Goal: Task Accomplishment & Management: Manage account settings

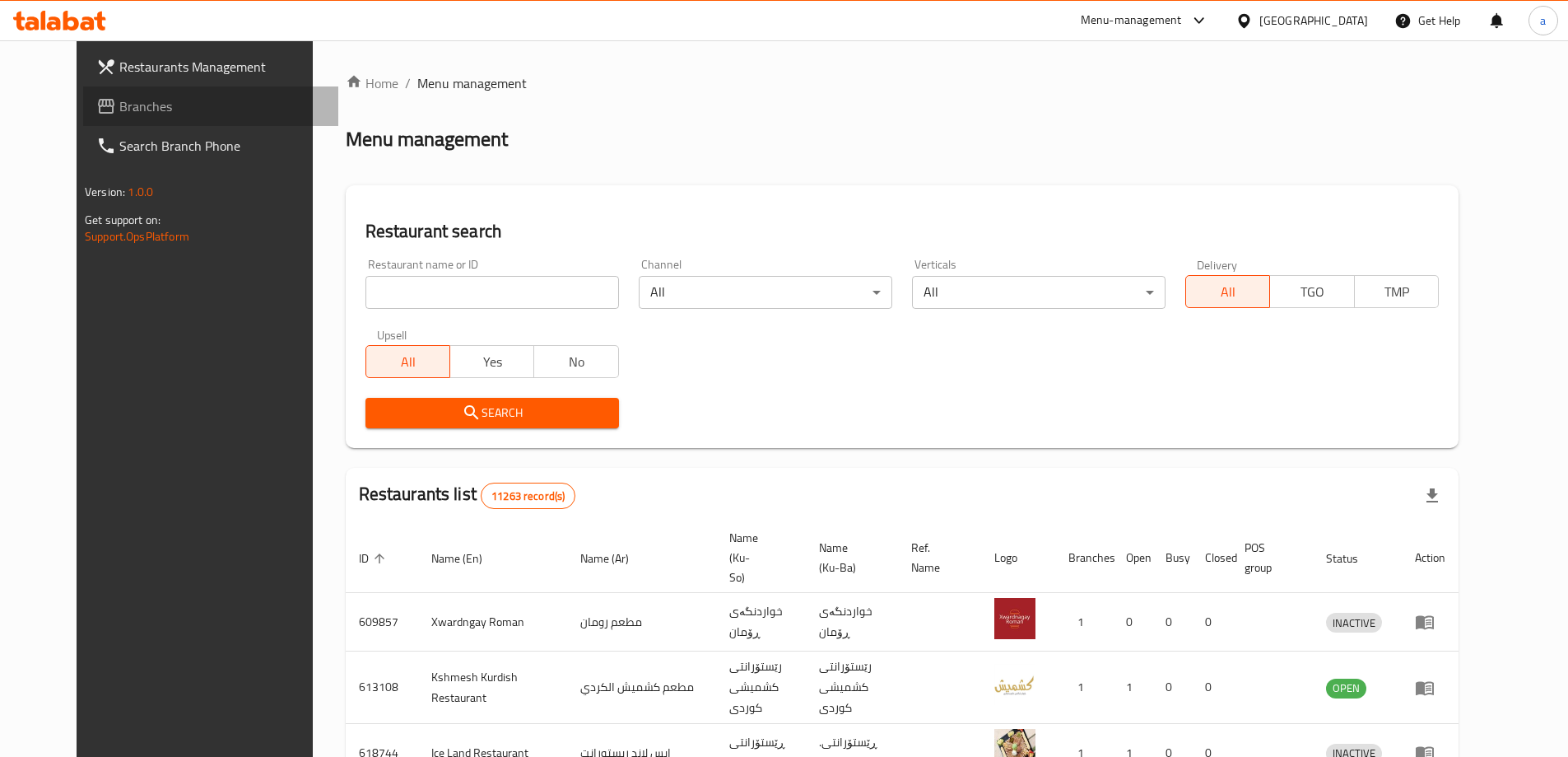
click at [119, 105] on span "Branches" at bounding box center [222, 106] width 206 height 20
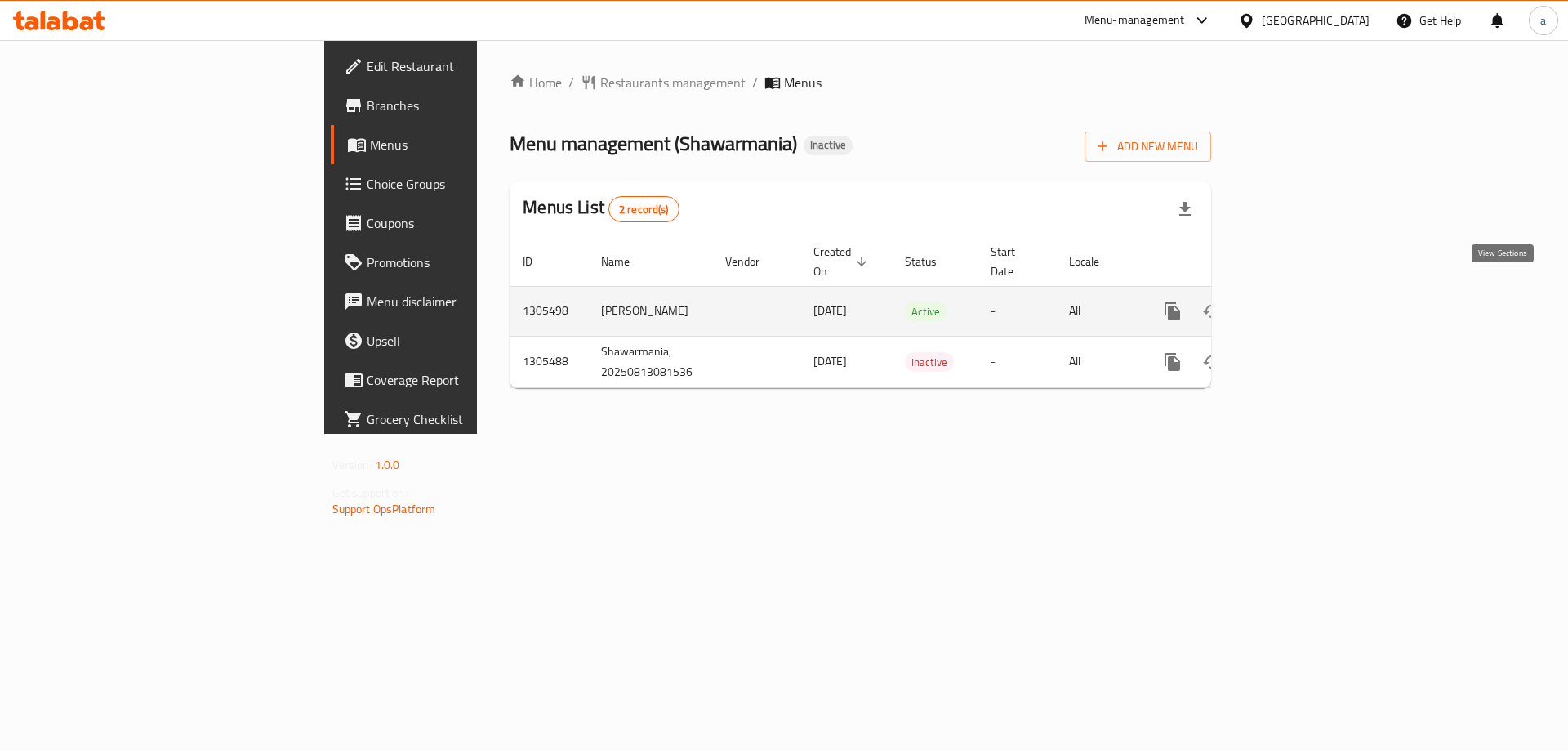
click at [1300, 301] on icon "enhanced table" at bounding box center [1290, 311] width 20 height 20
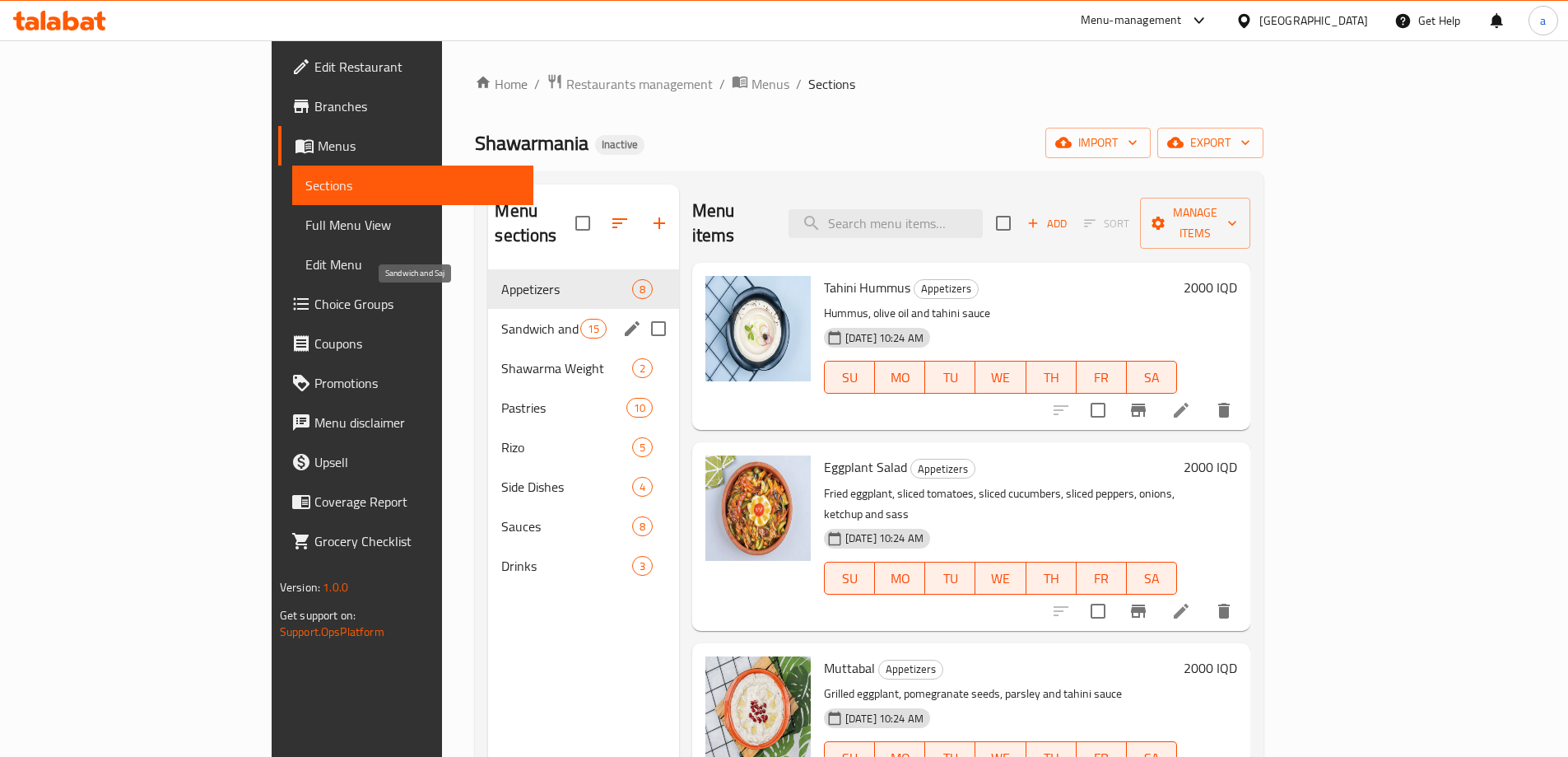
click at [502, 319] on span "Sandwich and Saj" at bounding box center [540, 329] width 78 height 20
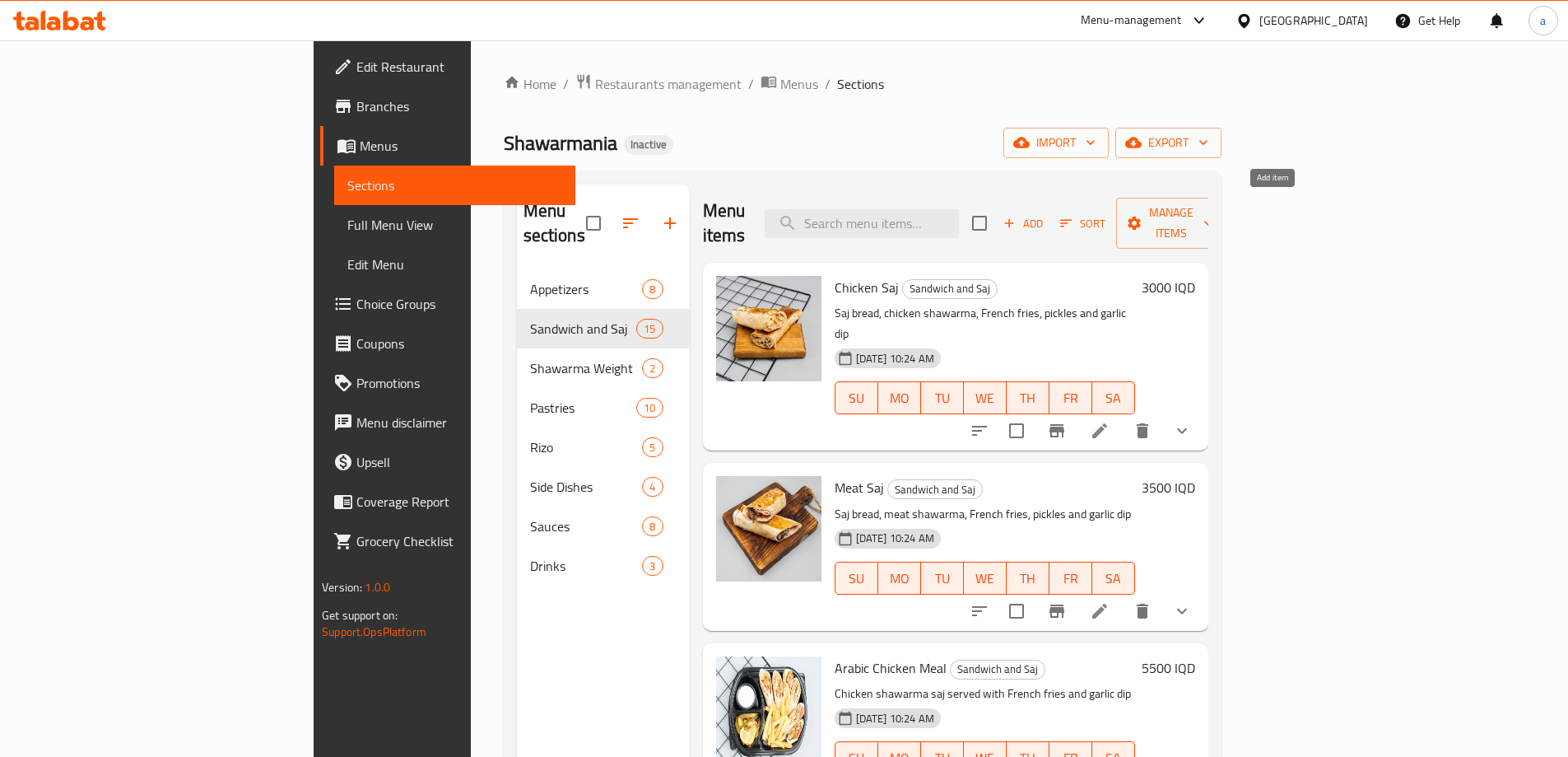
click at [1014, 219] on icon "button" at bounding box center [1010, 224] width 9 height 9
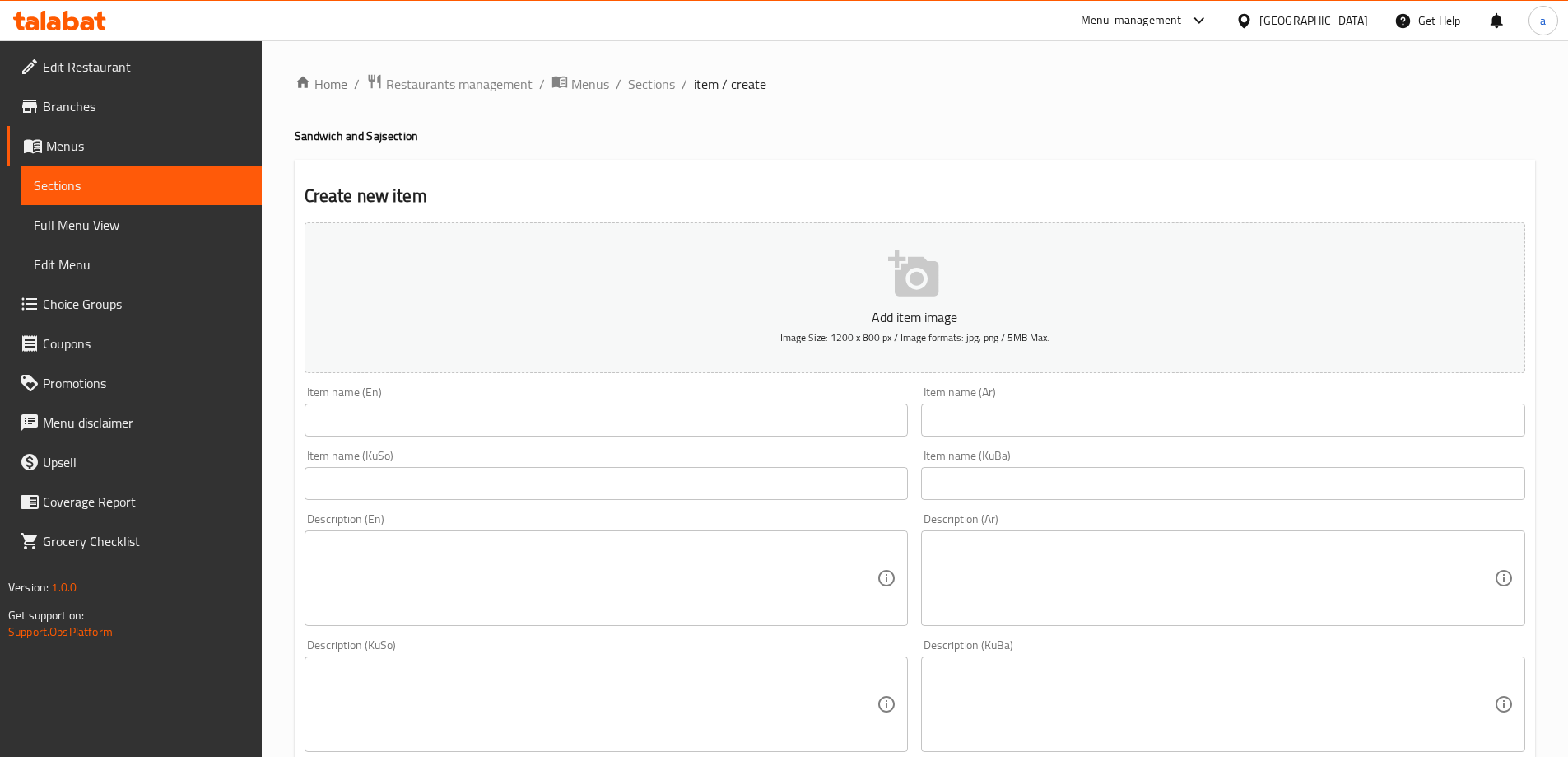
click at [618, 423] on input "text" at bounding box center [606, 419] width 604 height 33
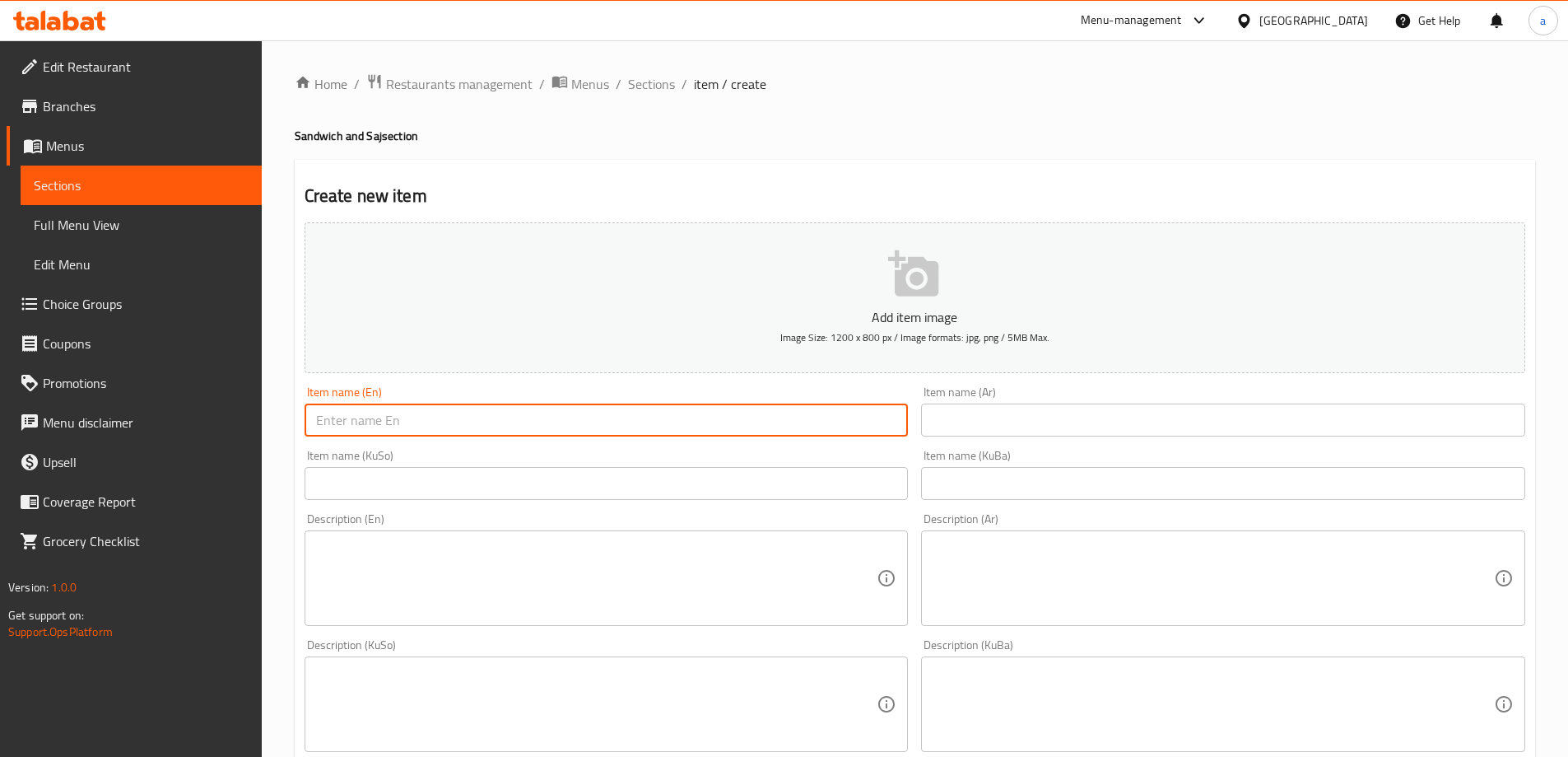
click at [1042, 412] on input "text" at bounding box center [1222, 419] width 604 height 33
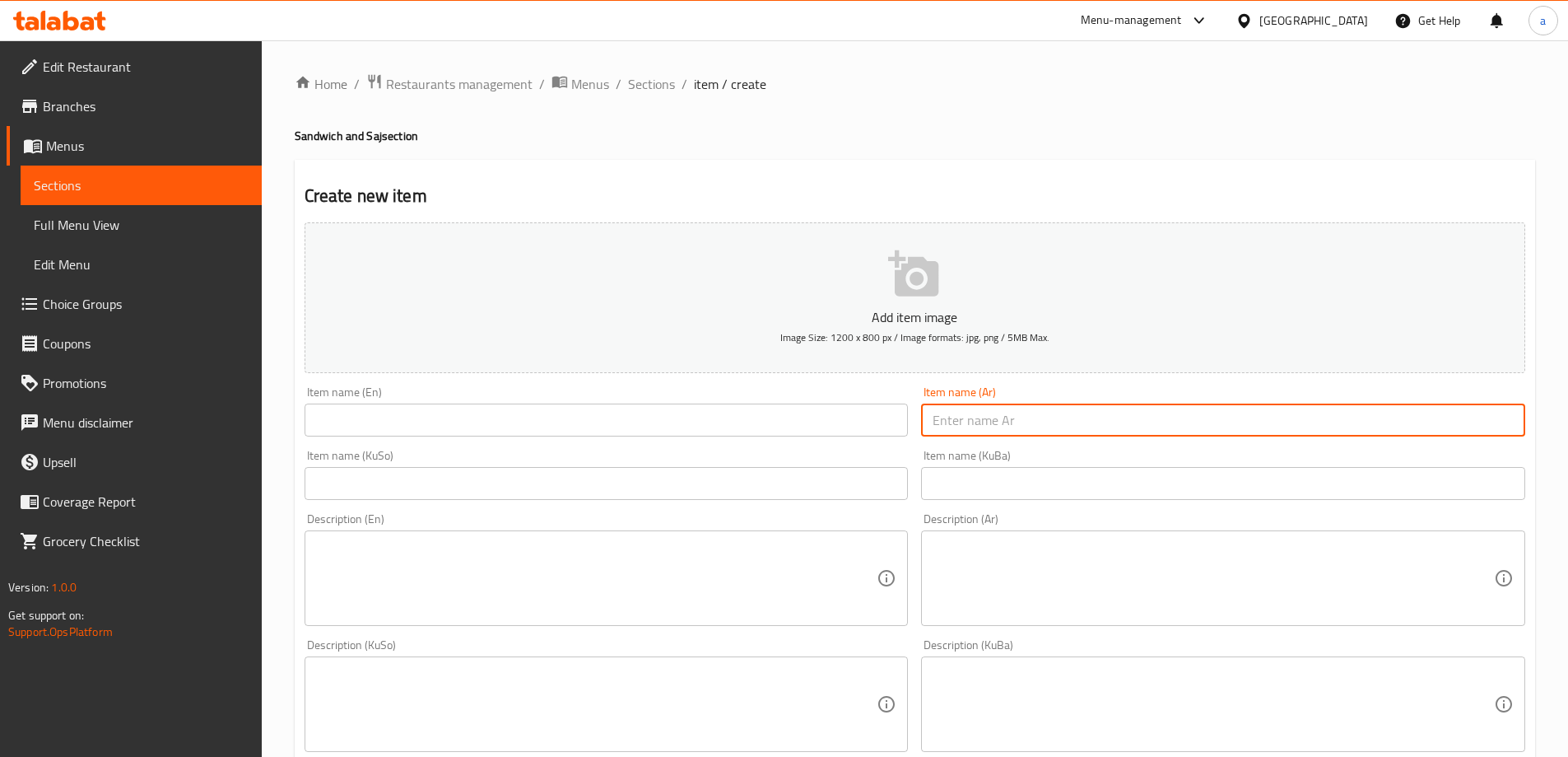
paste input "فيلادلفيا لحم"
type input "فيلادلفيا لحم"
click at [551, 426] on input "text" at bounding box center [606, 419] width 604 height 33
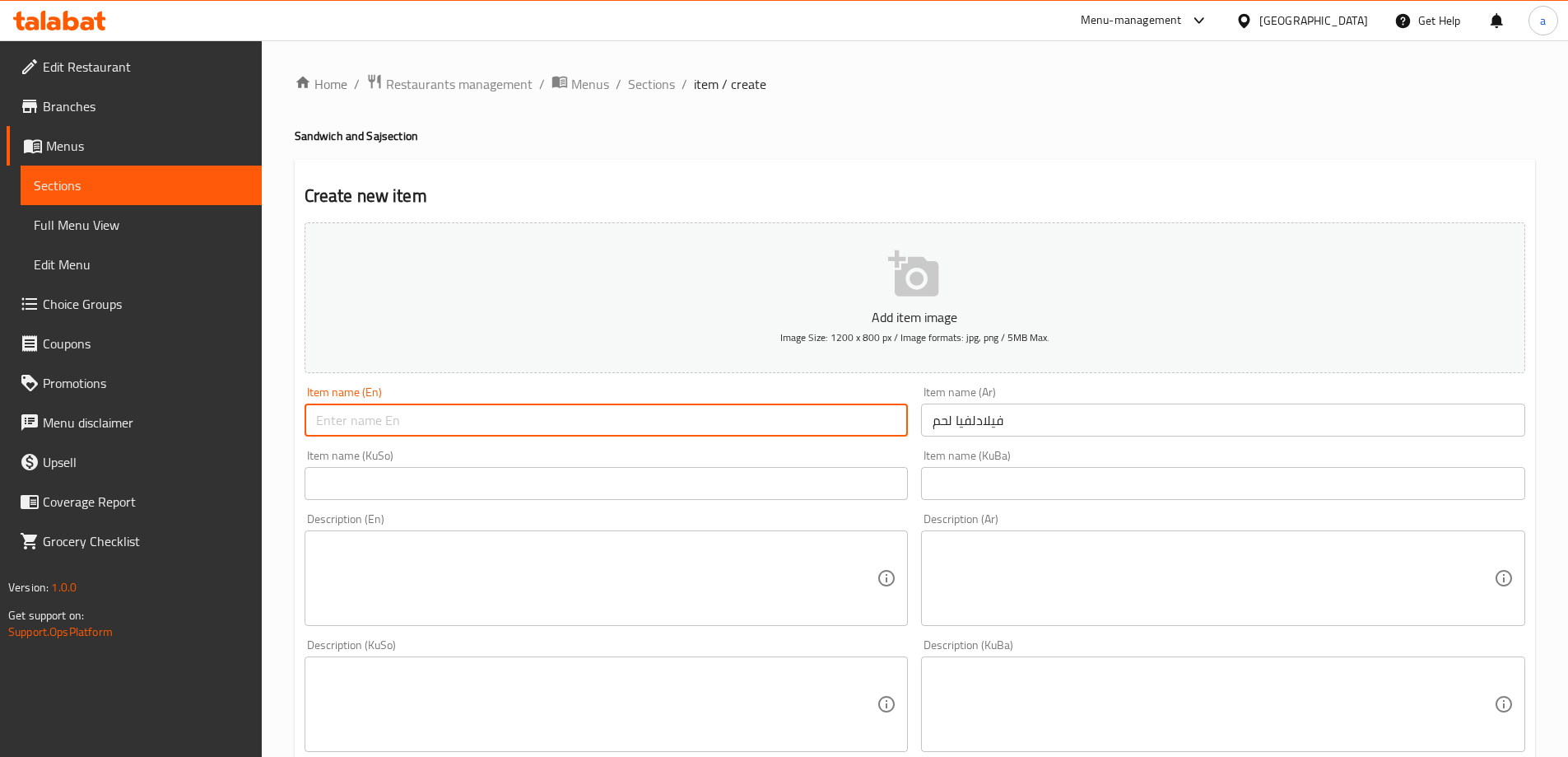
paste input "Meat Philadelphia"
drag, startPoint x: 316, startPoint y: 426, endPoint x: 390, endPoint y: 215, distance: 223.6
click at [302, 416] on div "Item name (En) Meat Philadelphia Item name (En)" at bounding box center [607, 411] width 618 height 64
type input "Meat Philadelphia"
click at [793, 498] on input "text" at bounding box center [606, 483] width 604 height 33
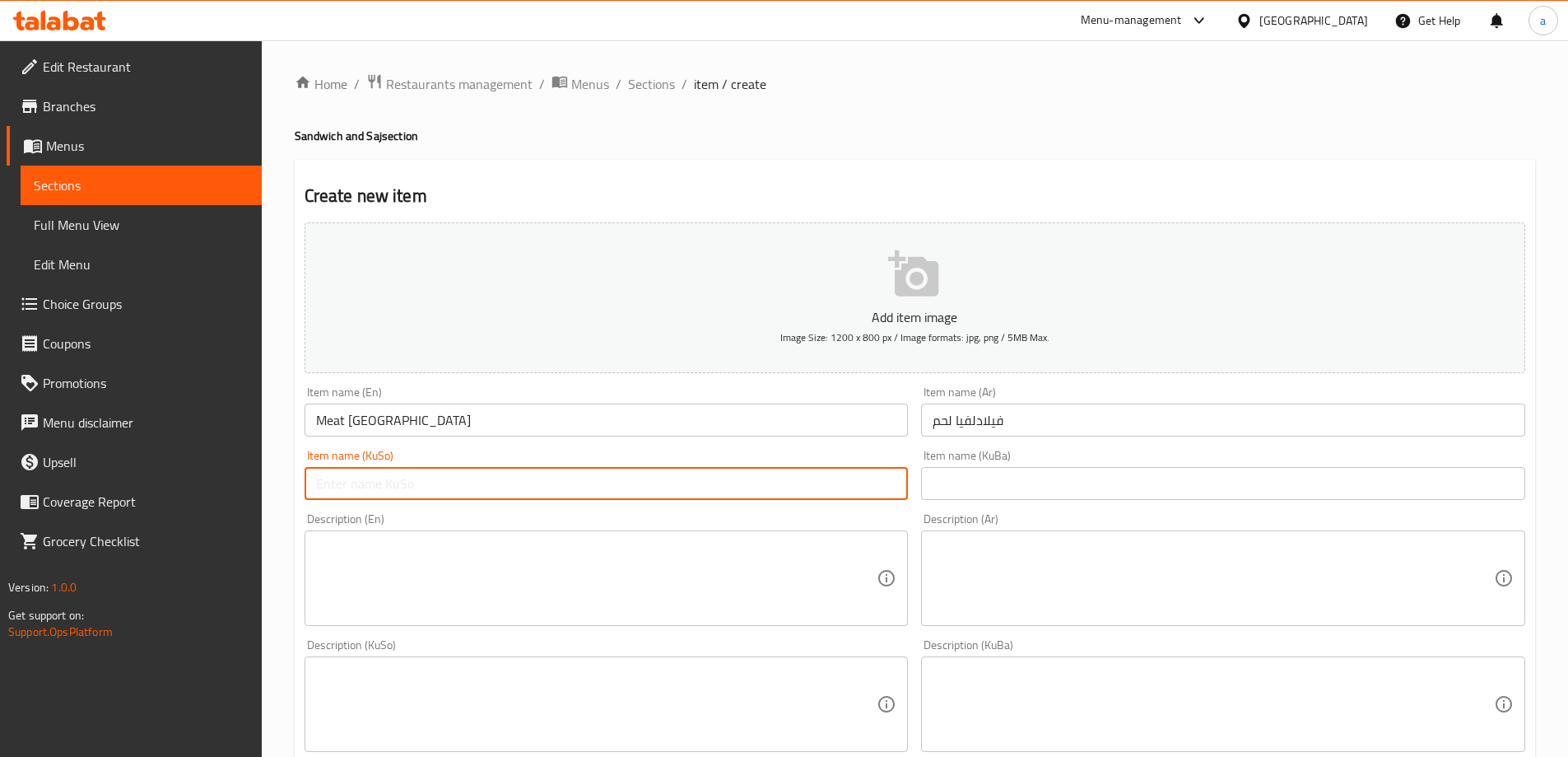
paste input "فێلادلفیای گۆشت"
type input "فێلادلفیای گۆشت"
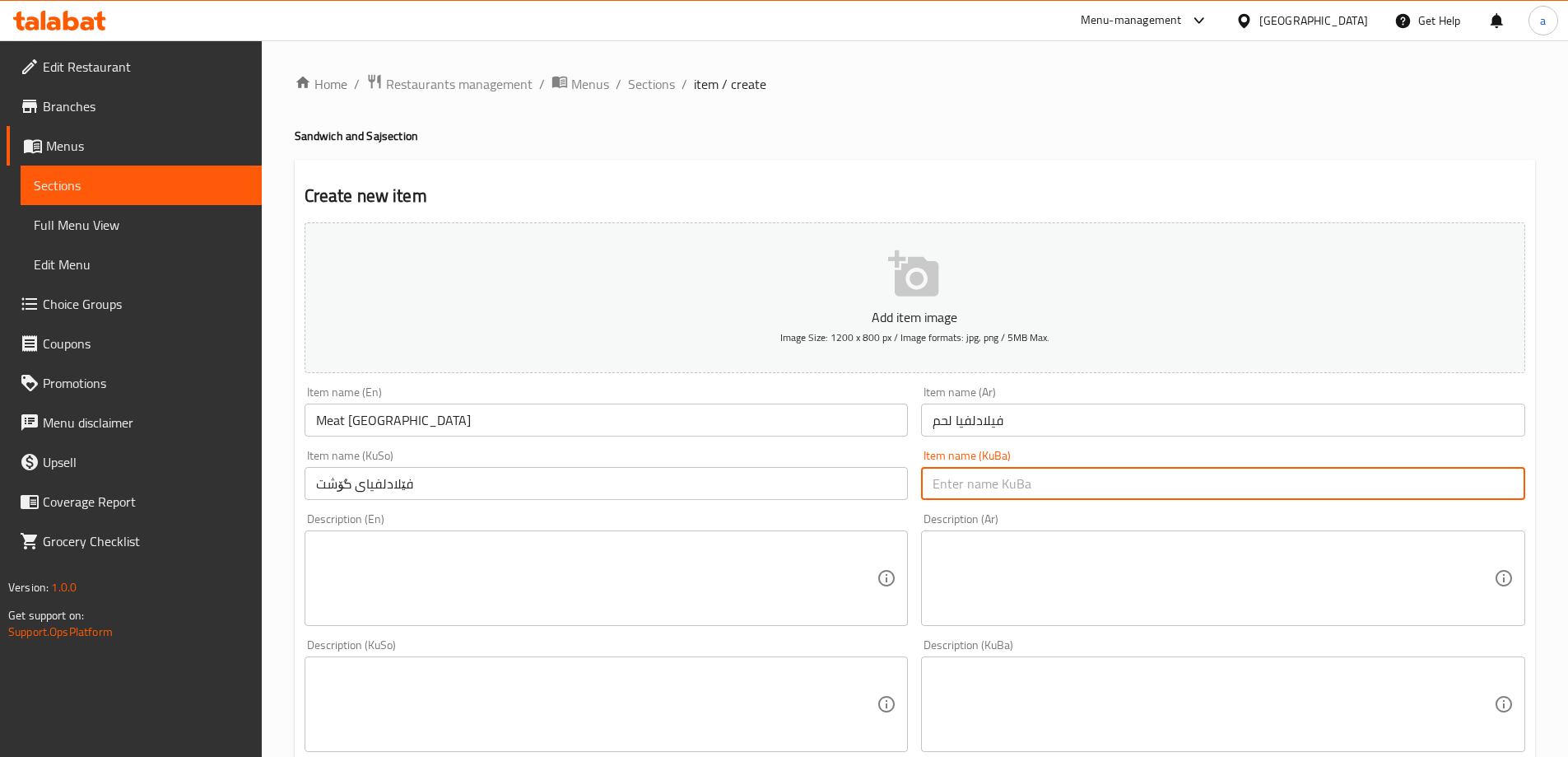
click at [987, 496] on input "text" at bounding box center [1222, 483] width 604 height 33
paste input "فێلادلفیای گۆشت"
type input "فێلادلفیای گۆشت"
click at [1014, 561] on textarea at bounding box center [1213, 578] width 561 height 78
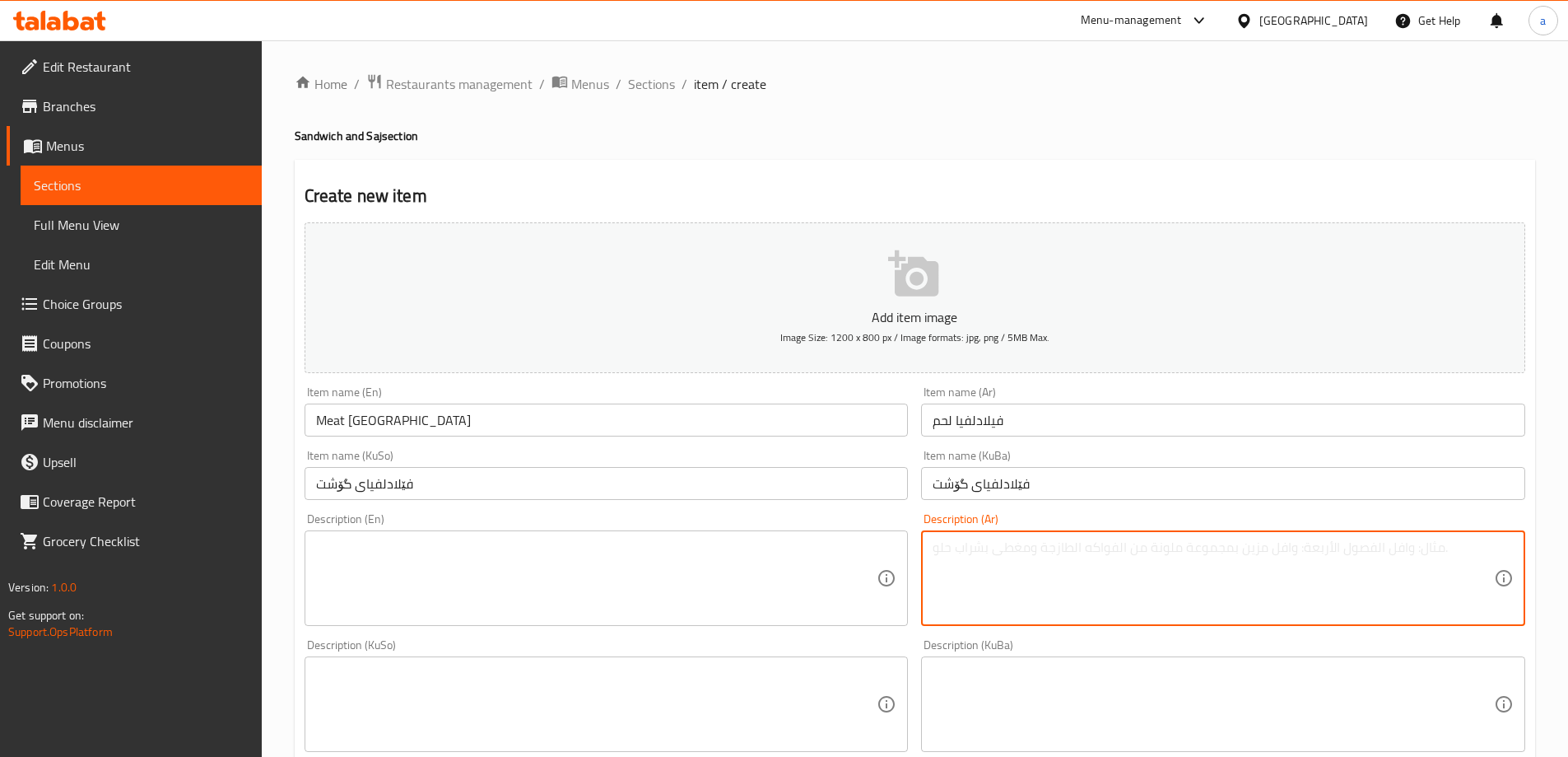
paste textarea "صمون، لحم، فلفل، بصل، فطر، ذرة وصلصة الصويا"
type textarea "صمون، لحم، فلفل، بصل، فطر، ذرة وصلصة الصويا"
click at [467, 571] on textarea at bounding box center [596, 578] width 561 height 78
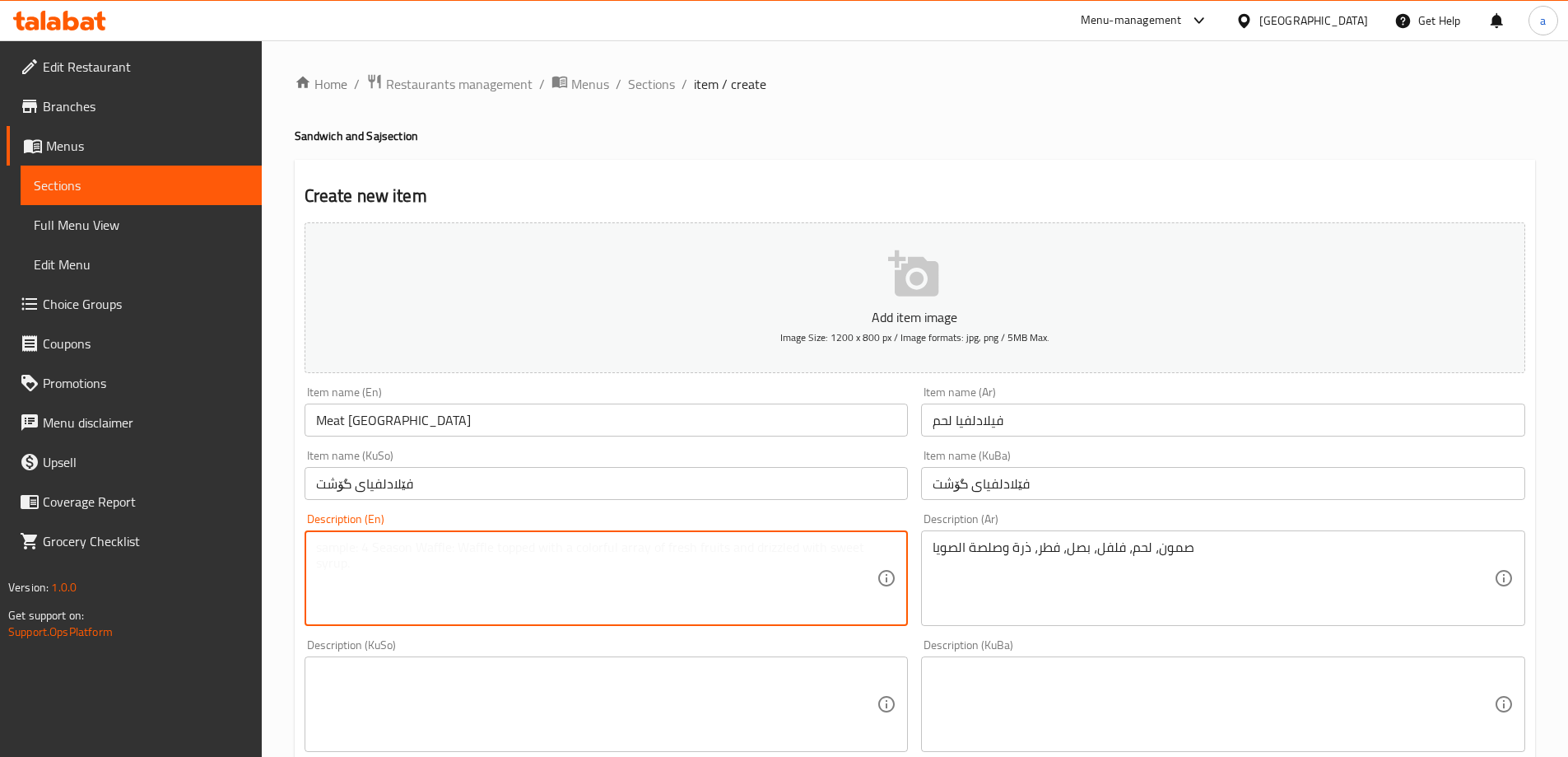
paste textarea "Samoon, meat, pepper, onion, mushroom, corn and soy sauce"
type textarea "Samoon, meat, pepper, onion, mushroom, corn and soy sauce"
click at [814, 684] on textarea at bounding box center [596, 704] width 561 height 78
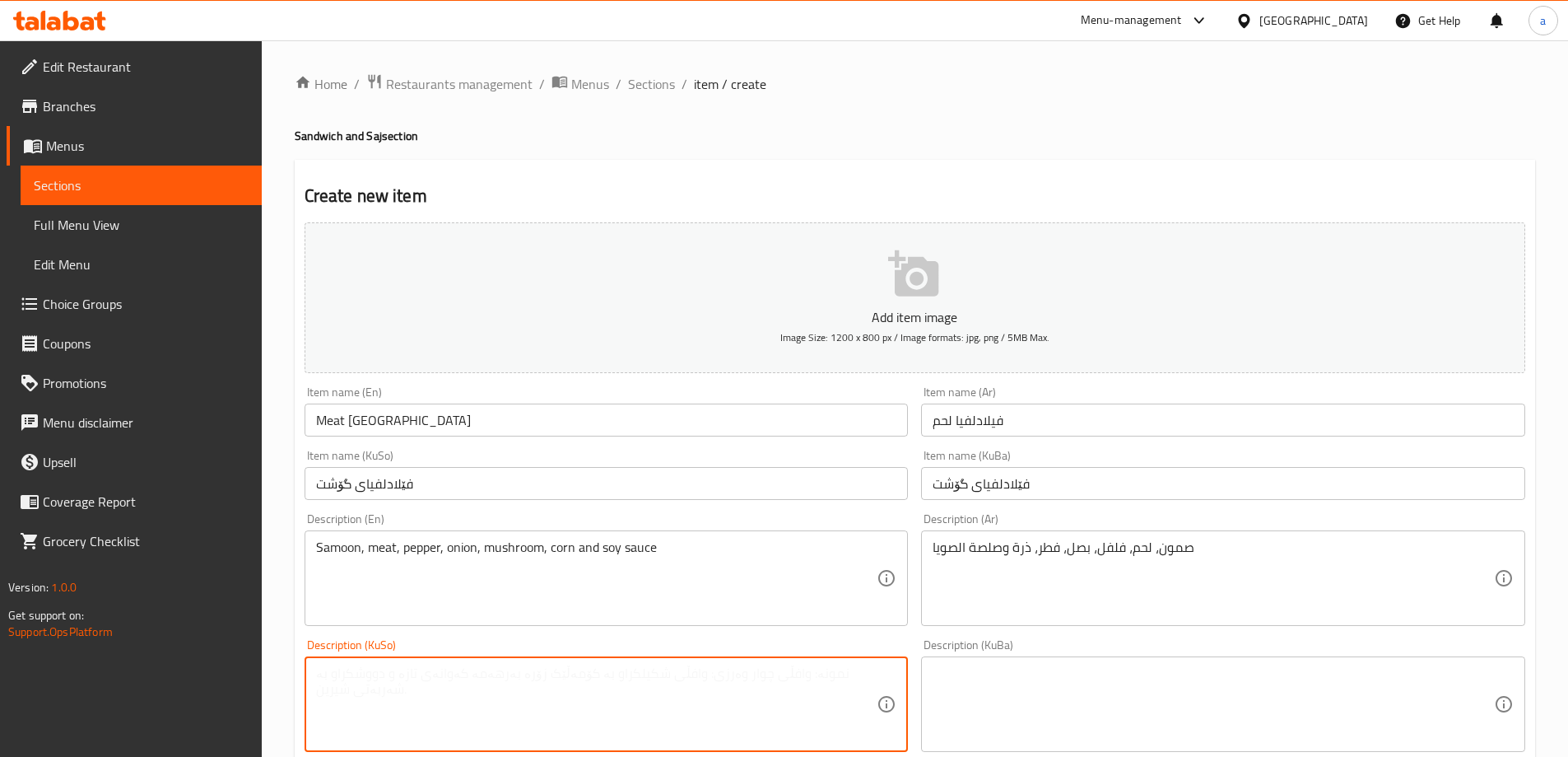
paste textarea "سەموون، گۆشت، بیبەر، پیاز، قارچک، گەنمەشامی و ساسی سۆیا"
type textarea "سەموون، گۆشت، بیبەر، پیاز، قارچک، گەنمەشامی و ساسی سۆیا"
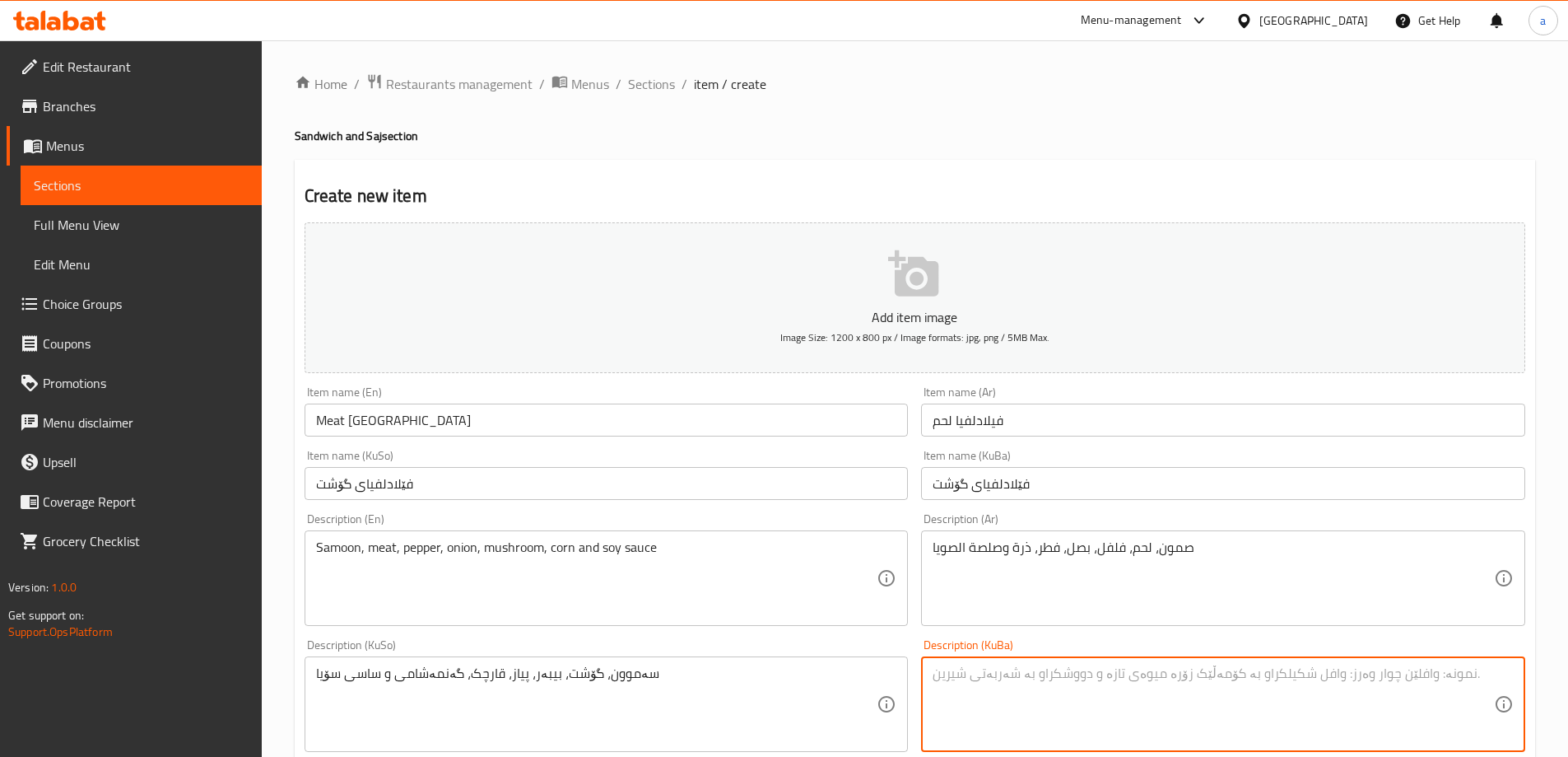
click at [1121, 700] on textarea at bounding box center [1213, 704] width 561 height 78
paste textarea "سەموون، گۆشت، بیبەر، پیاز، قارچک، گەنمەشامی و ساسی سۆیا"
type textarea "سەموون، گۆشت، بیبەر، پیاز، قارچک، گەنمەشامی و ساسی سۆیا"
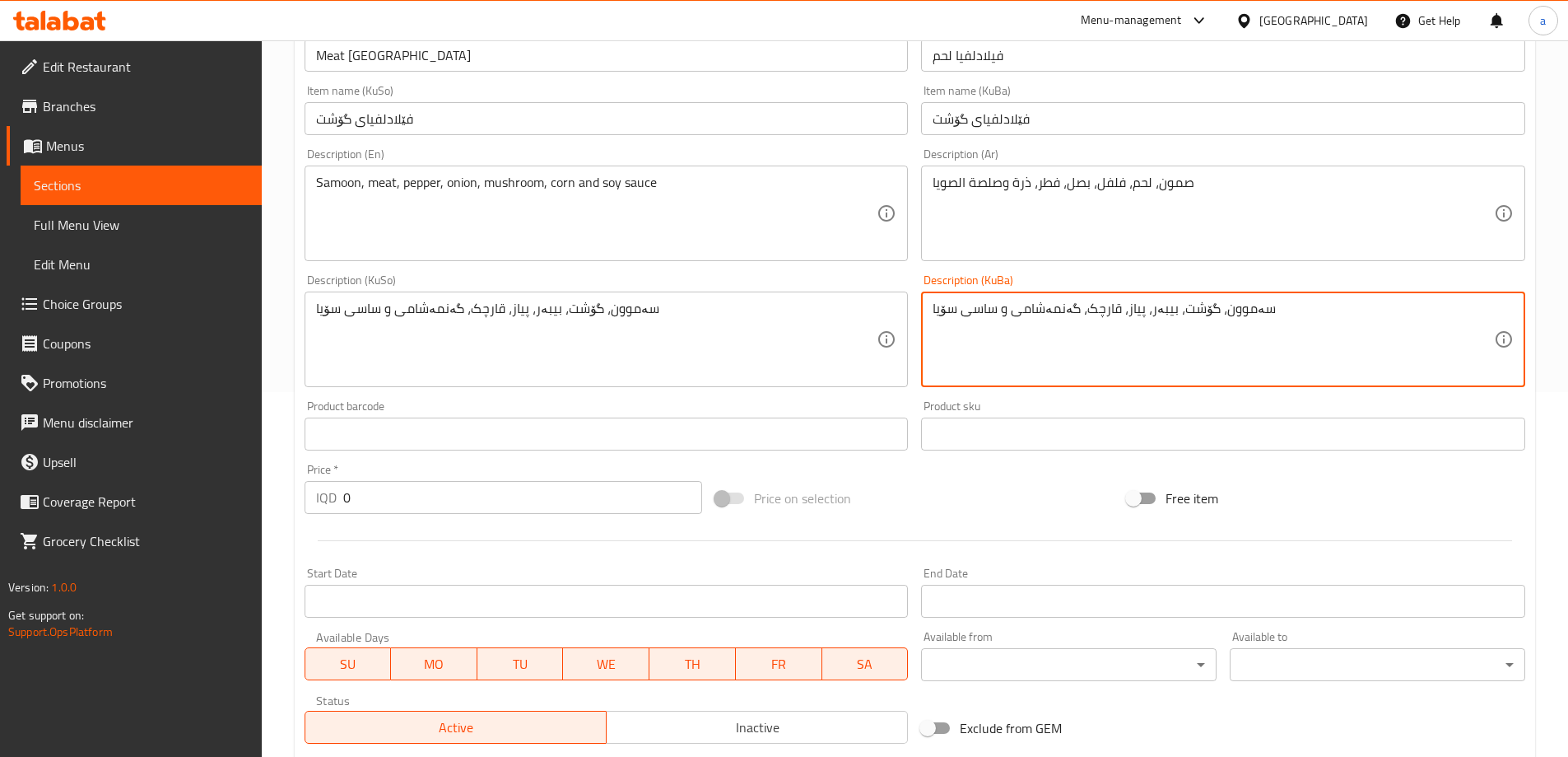
scroll to position [368, 0]
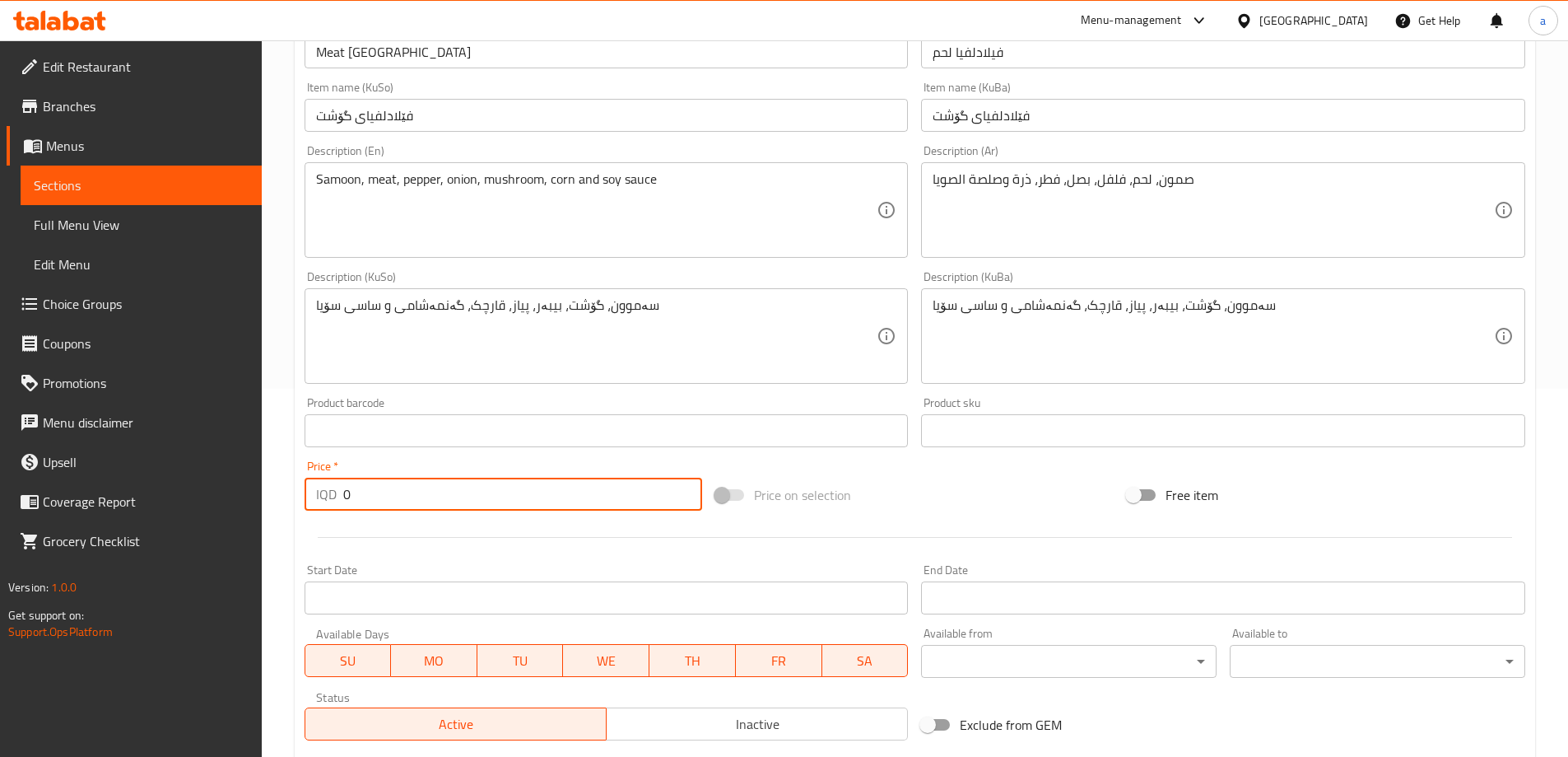
drag, startPoint x: 488, startPoint y: 502, endPoint x: 322, endPoint y: 486, distance: 166.8
click at [322, 486] on div "IQD 0 Price *" at bounding box center [504, 494] width 399 height 33
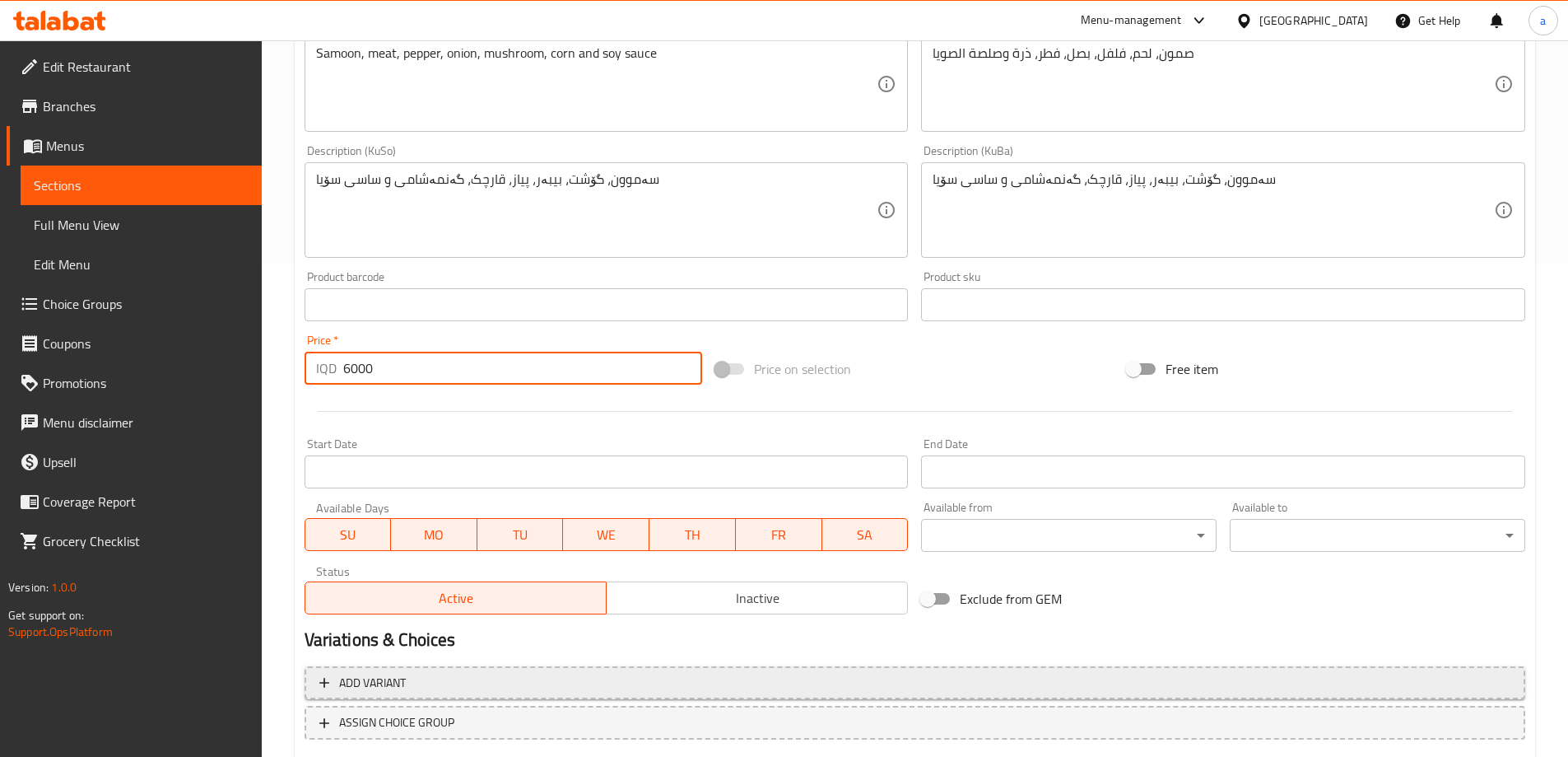
scroll to position [596, 0]
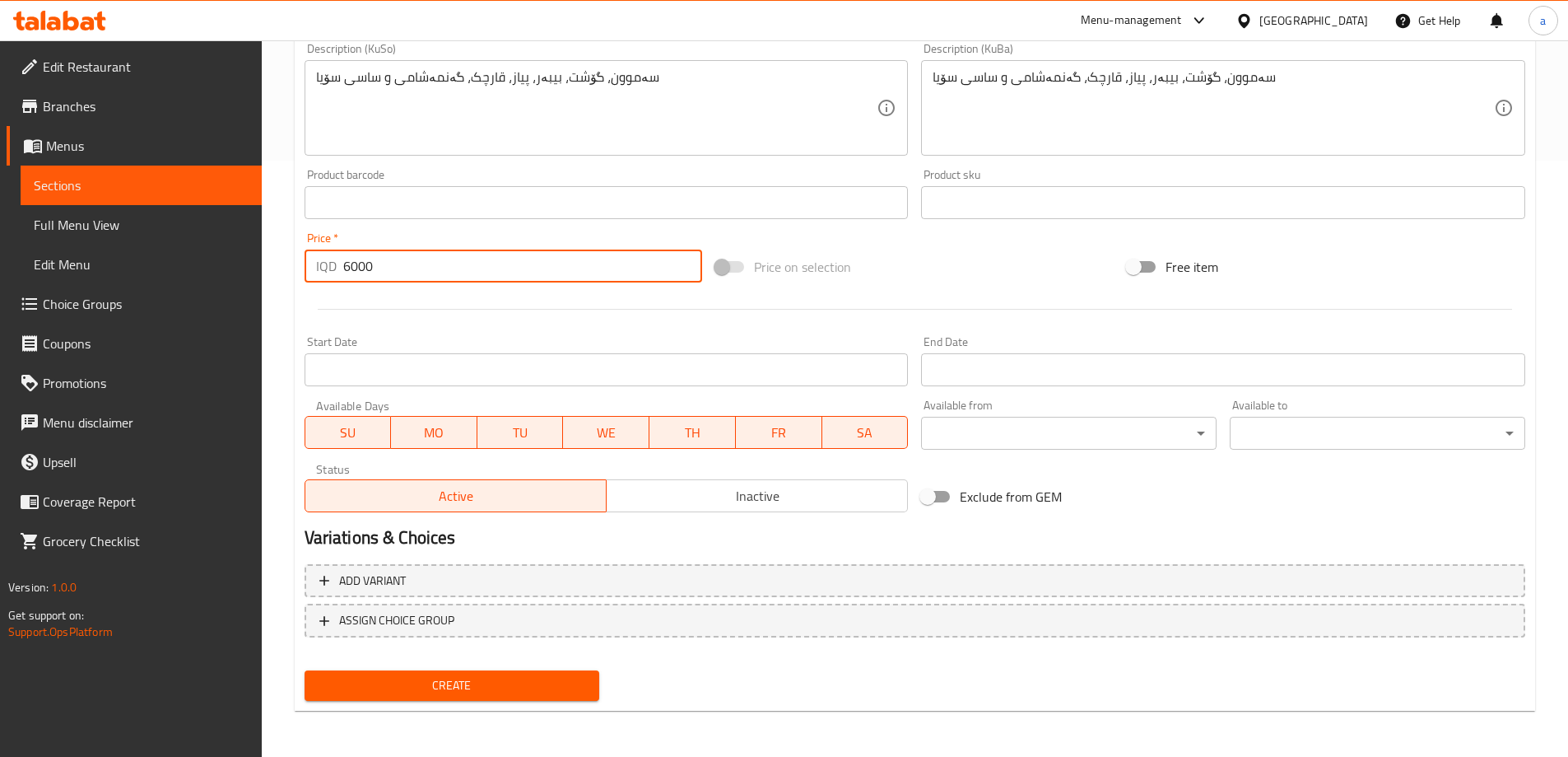
type input "6000"
click at [474, 671] on button "Create" at bounding box center [451, 686] width 295 height 31
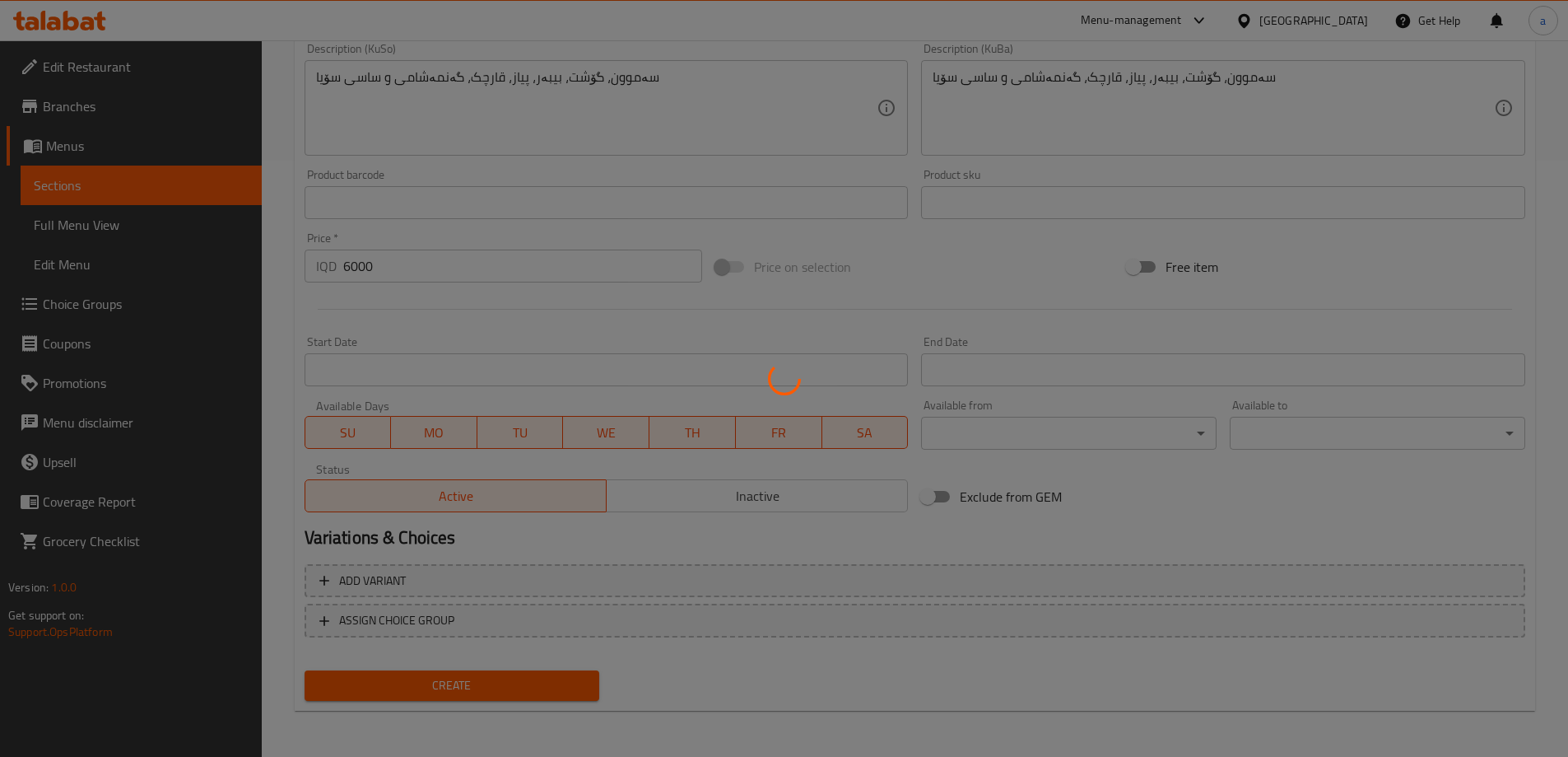
type input "0"
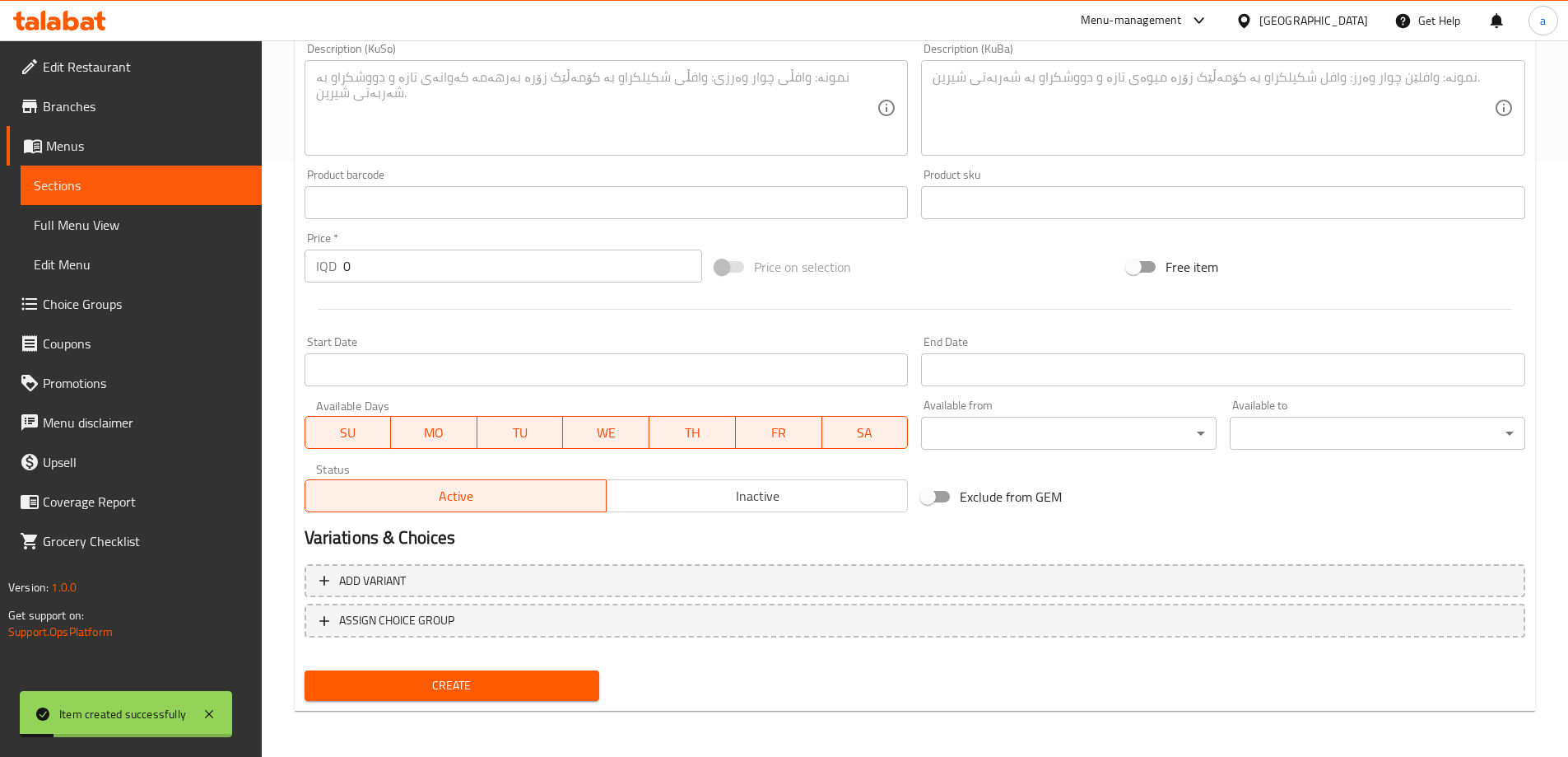
click at [129, 175] on span "Sections" at bounding box center [141, 185] width 215 height 20
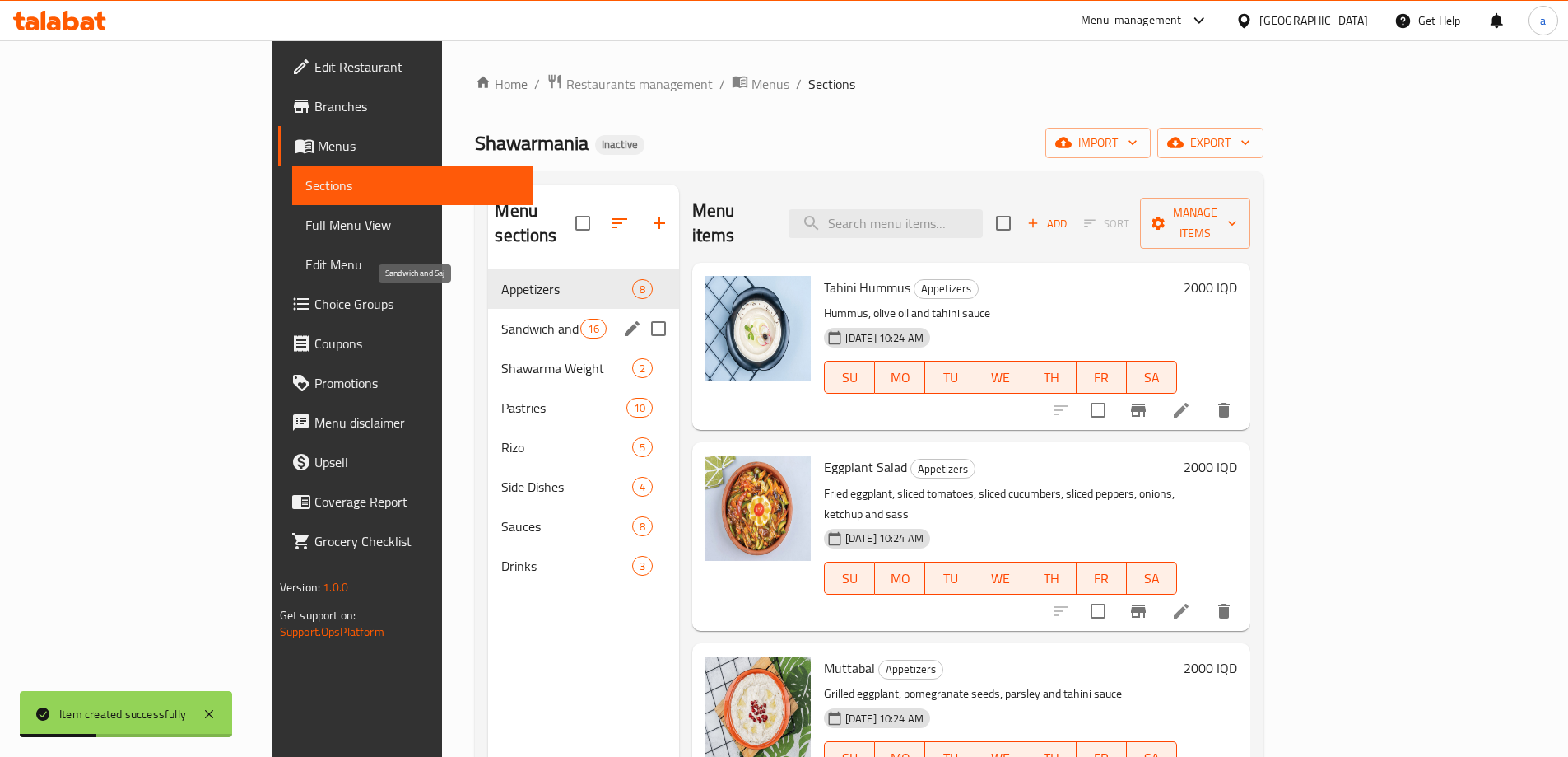
click at [502, 319] on span "Sandwich and Saj" at bounding box center [540, 329] width 78 height 20
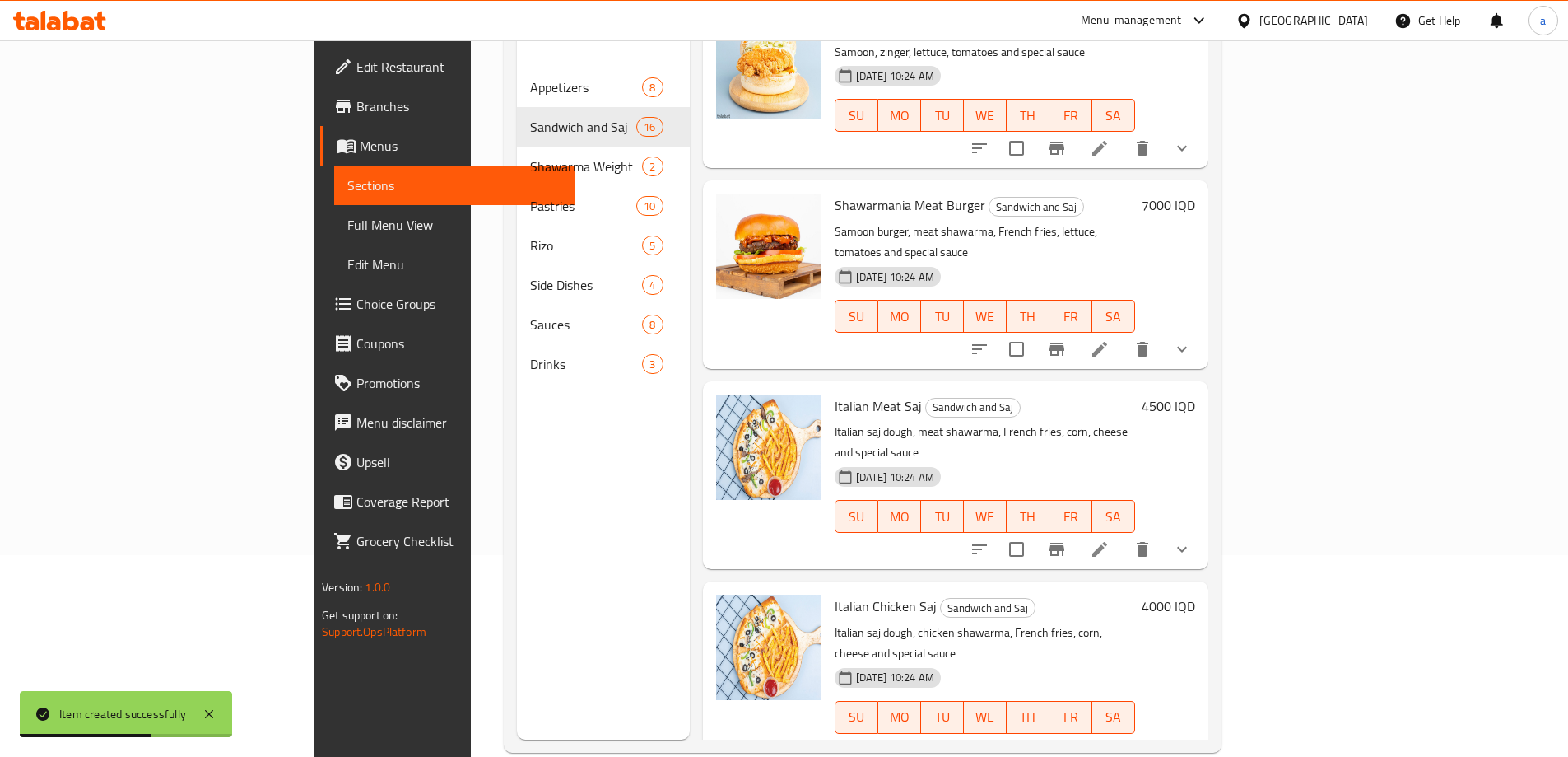
scroll to position [231, 0]
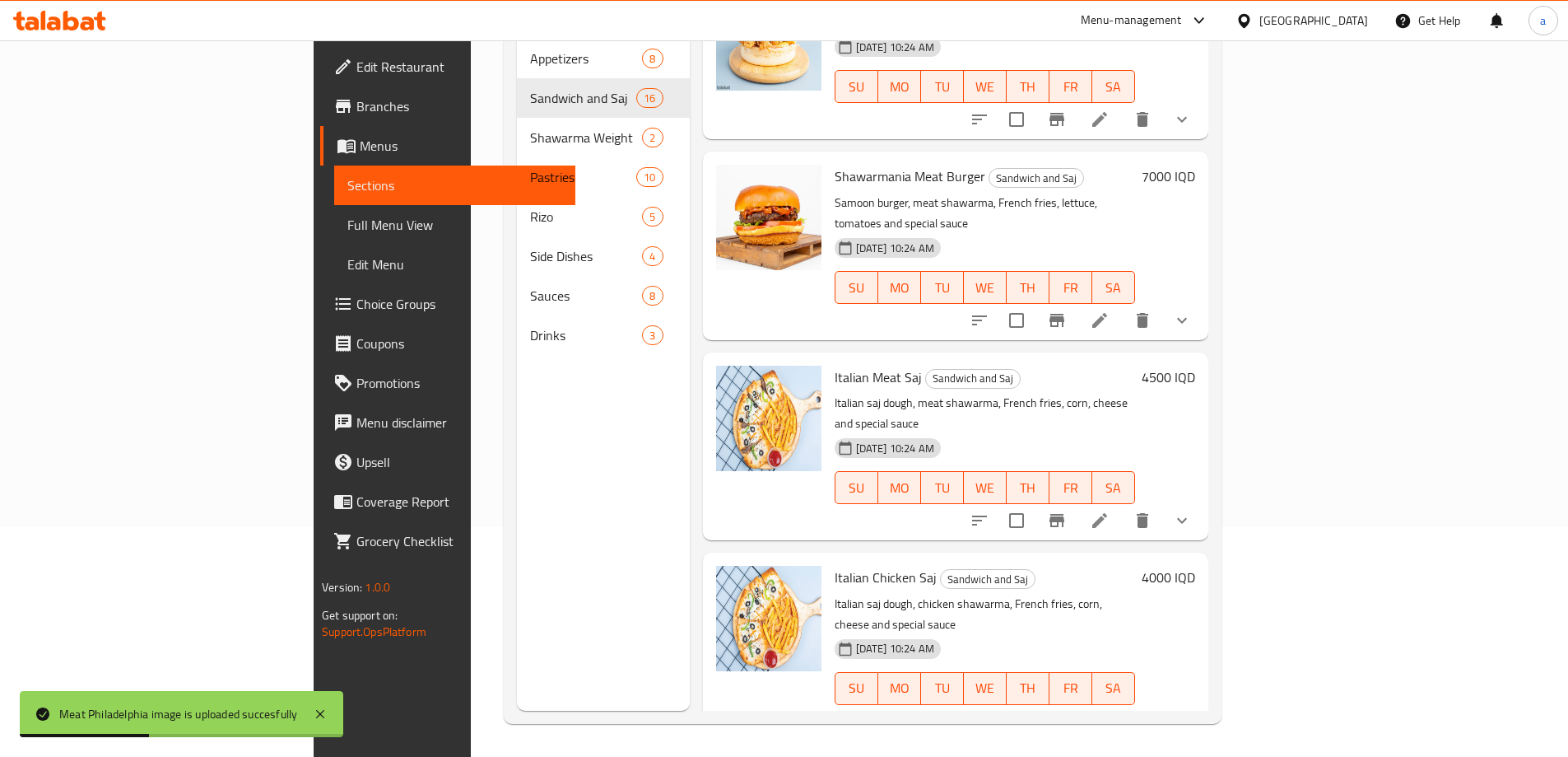
drag, startPoint x: 757, startPoint y: 570, endPoint x: 855, endPoint y: 570, distance: 98.0
copy span "Meat Philadelphia"
click at [347, 224] on span "Full Menu View" at bounding box center [454, 224] width 215 height 20
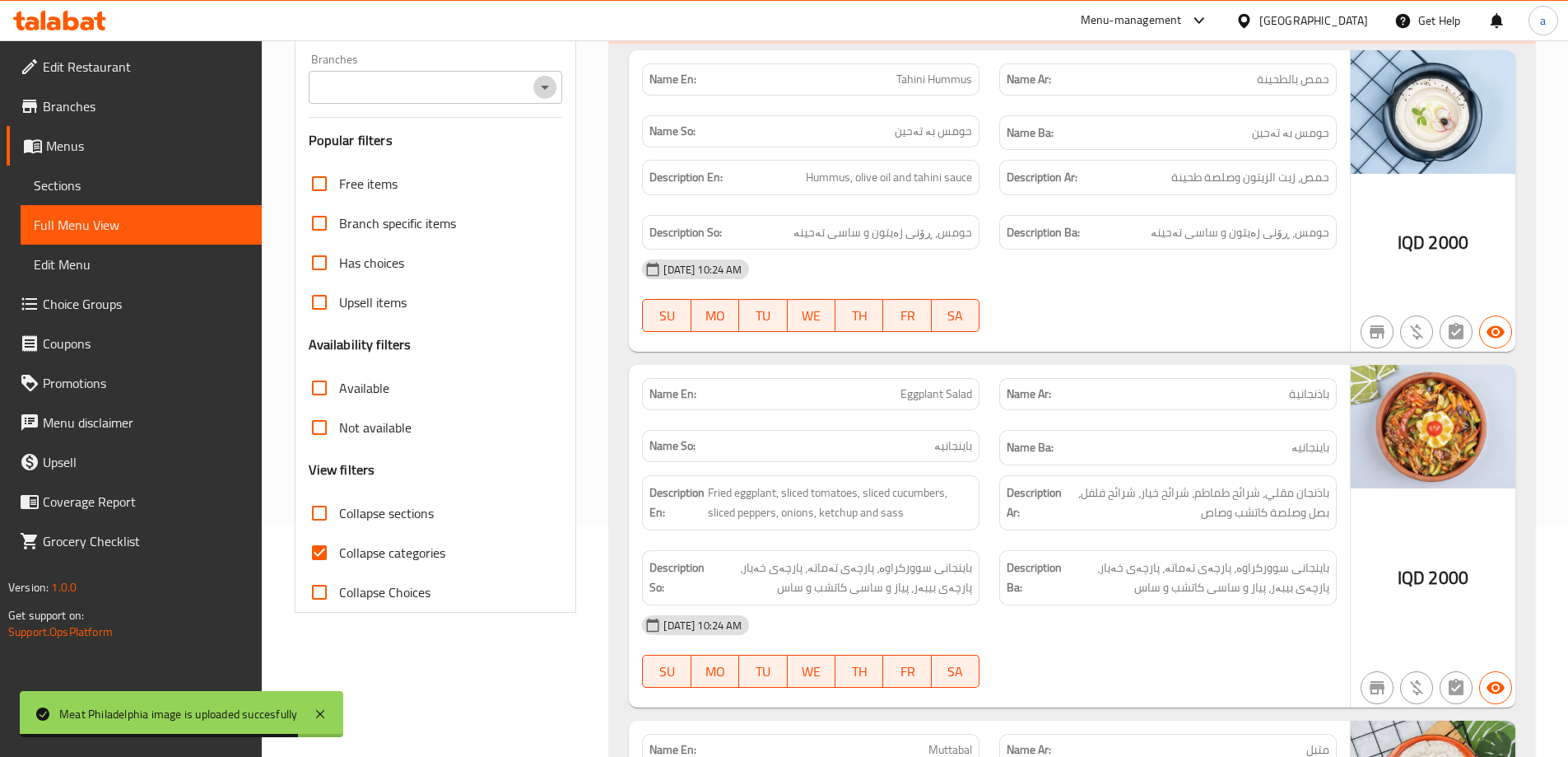
click at [534, 91] on button "Open" at bounding box center [545, 87] width 23 height 23
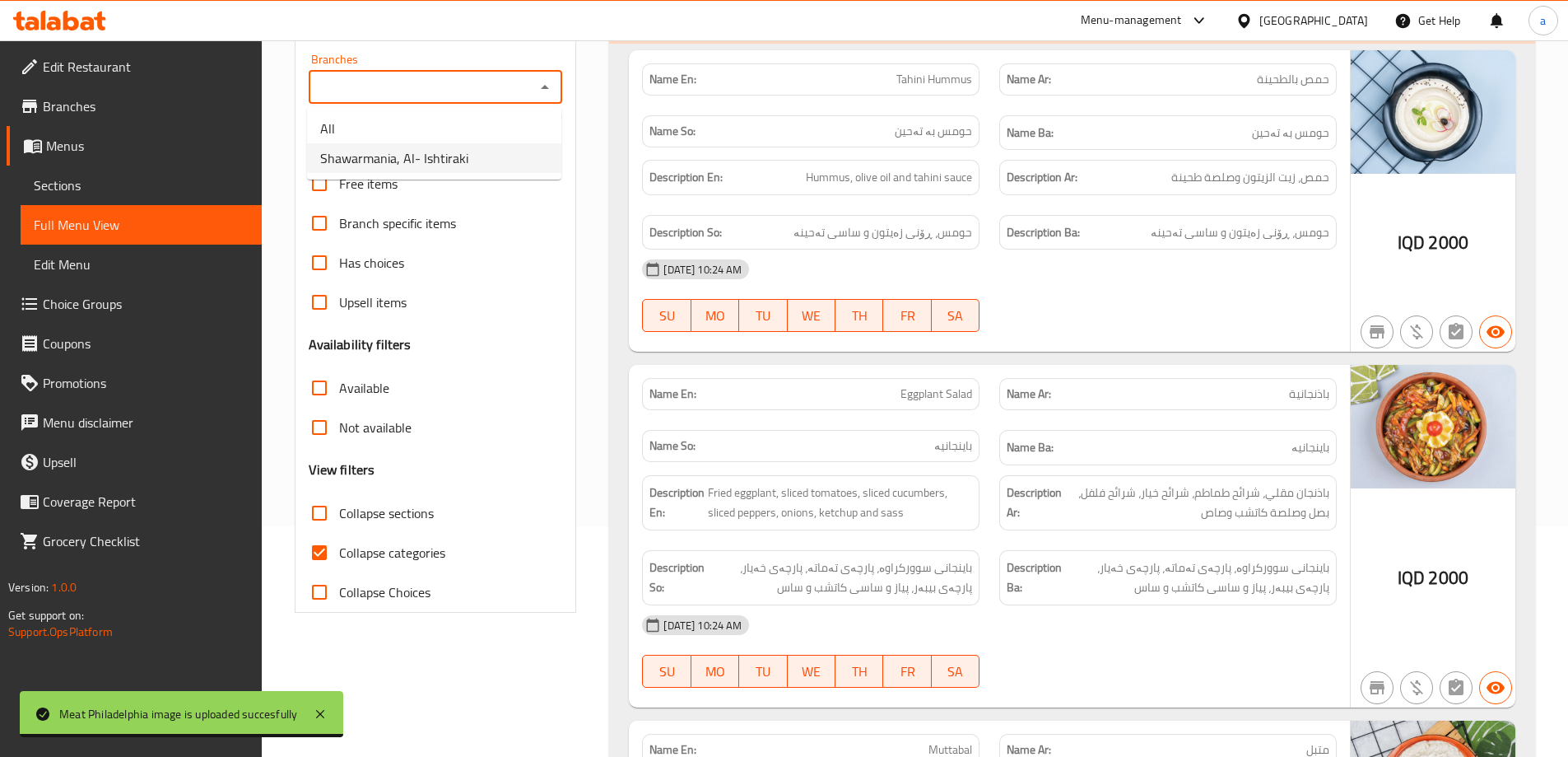
click at [481, 165] on li "Shawarmania, Al- Ishtiraki" at bounding box center [434, 158] width 254 height 30
type input "Shawarmania, Al- Ishtiraki"
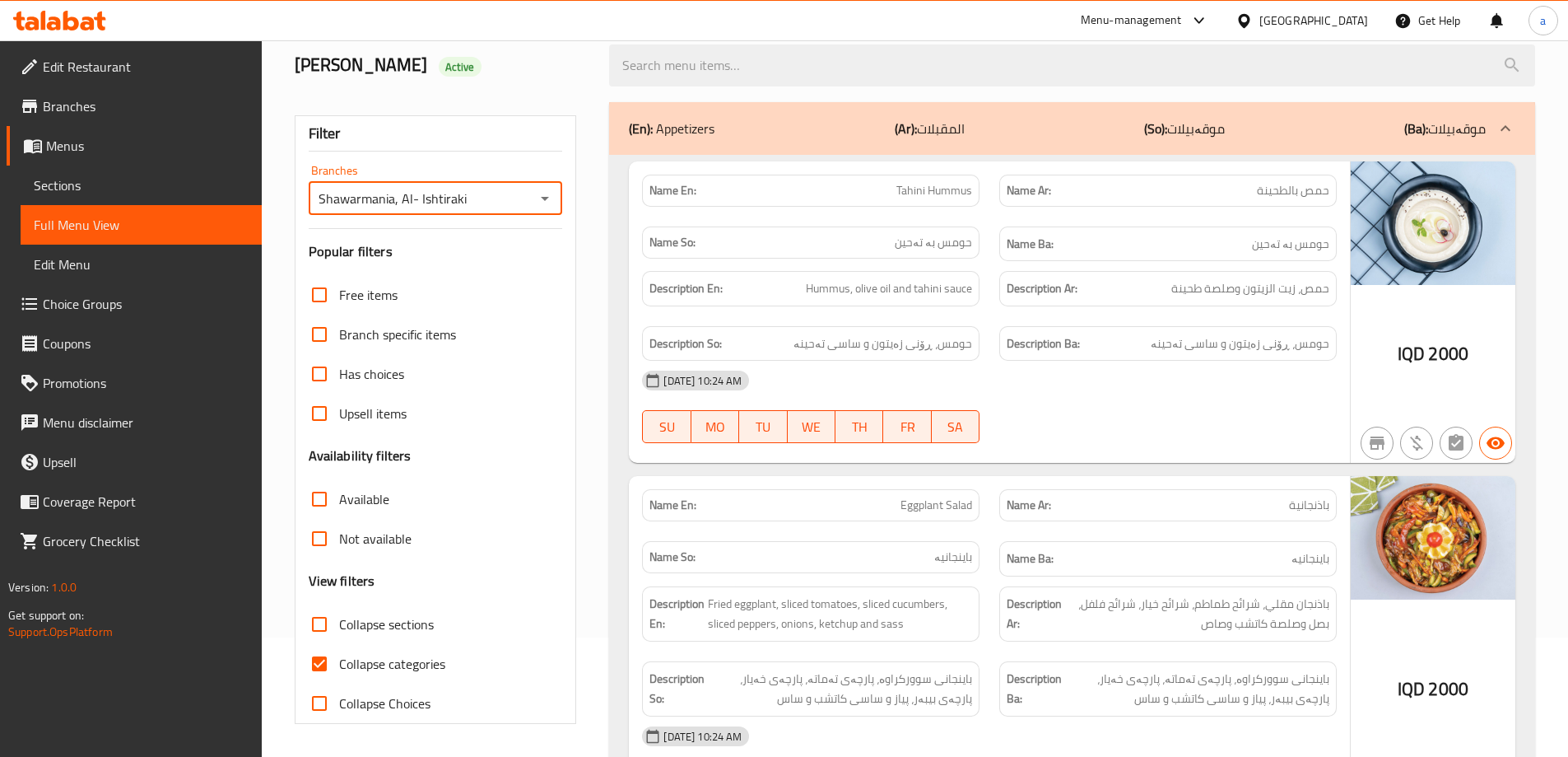
scroll to position [231, 0]
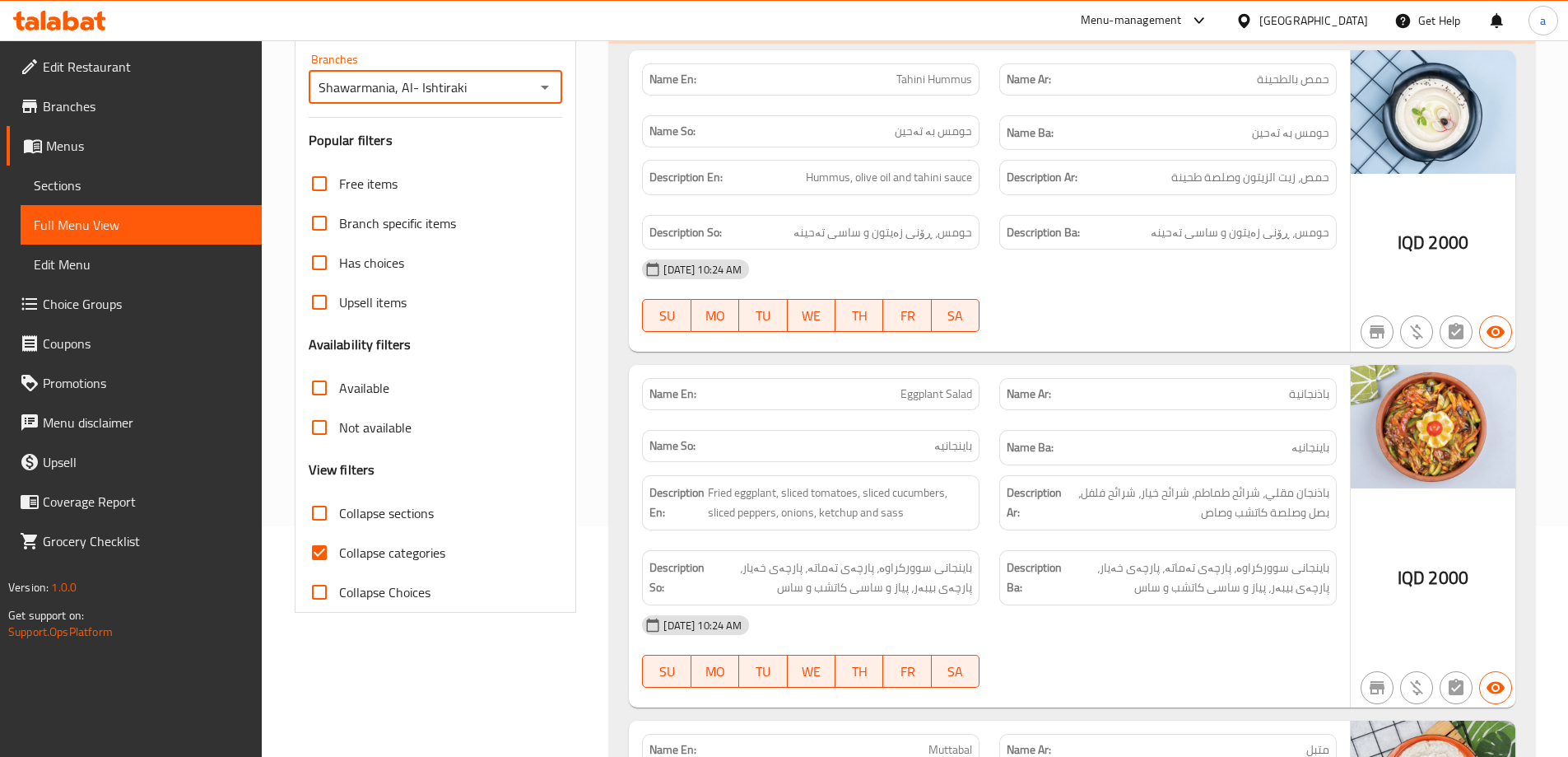
click at [402, 552] on span "Collapse categories" at bounding box center [392, 552] width 106 height 20
click at [339, 552] on input "Collapse categories" at bounding box center [320, 552] width 39 height 40
checkbox input "false"
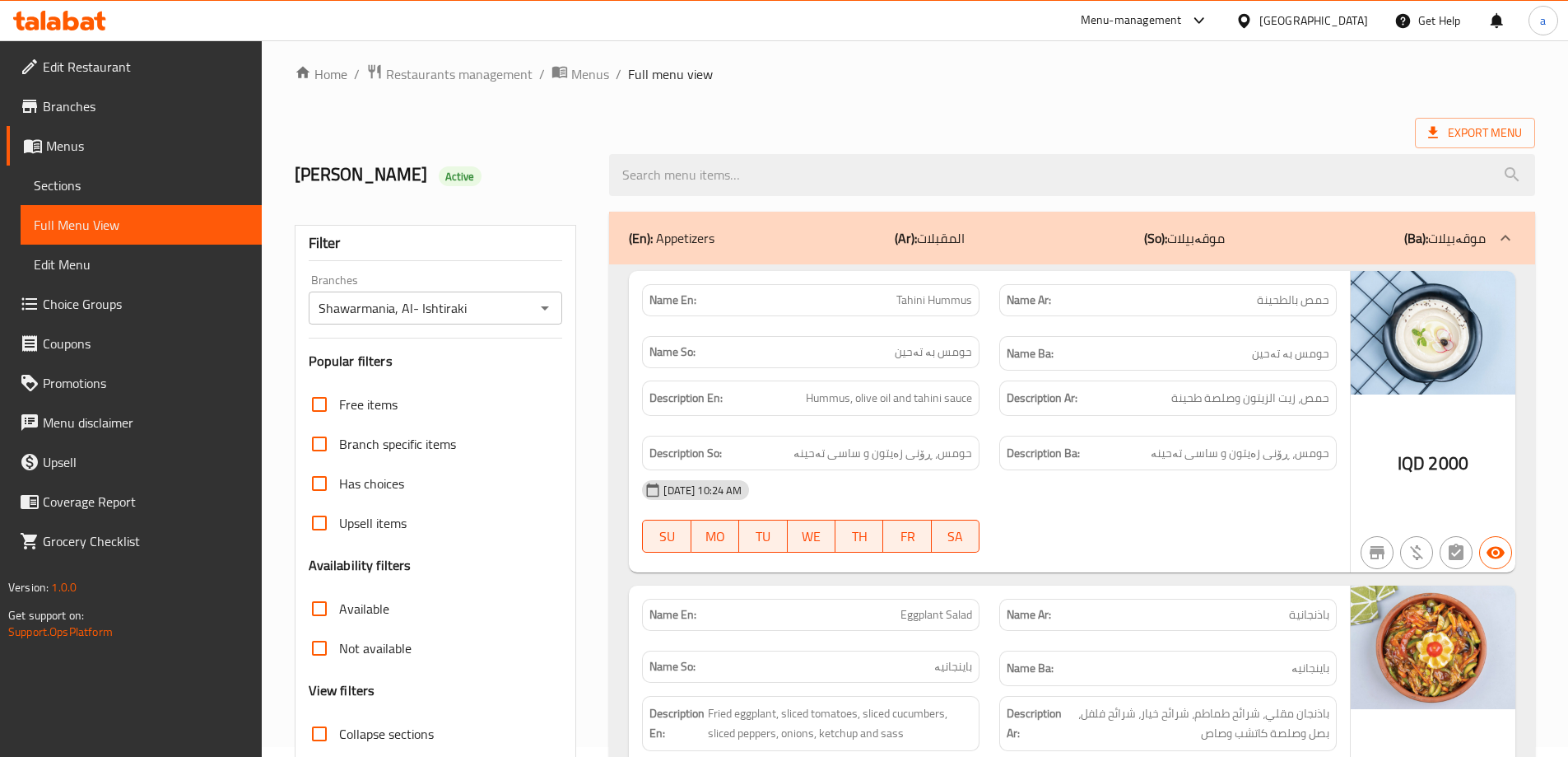
scroll to position [0, 0]
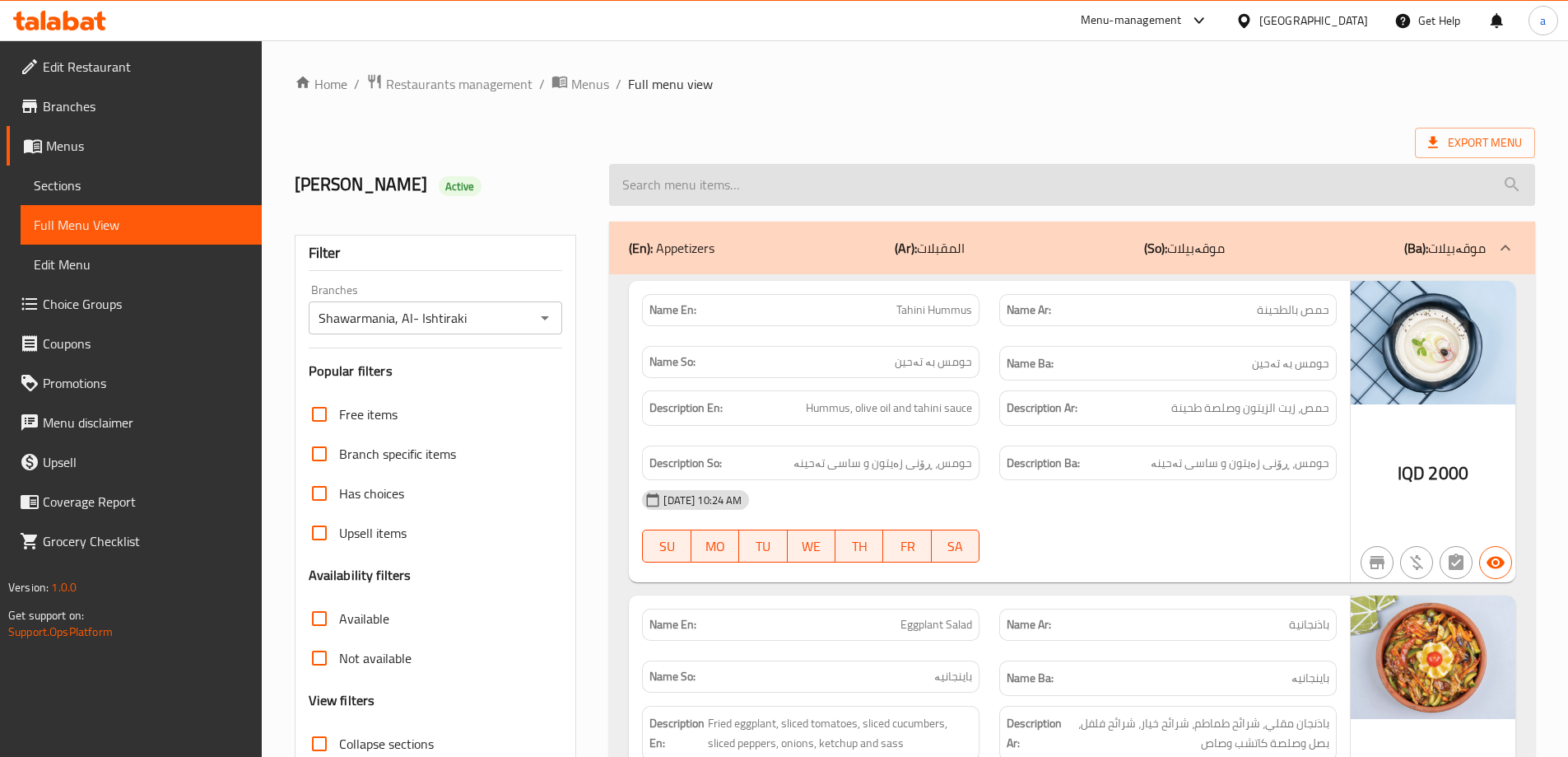
click at [819, 188] on input "search" at bounding box center [1073, 184] width 926 height 42
paste input "Meat Philadelphia"
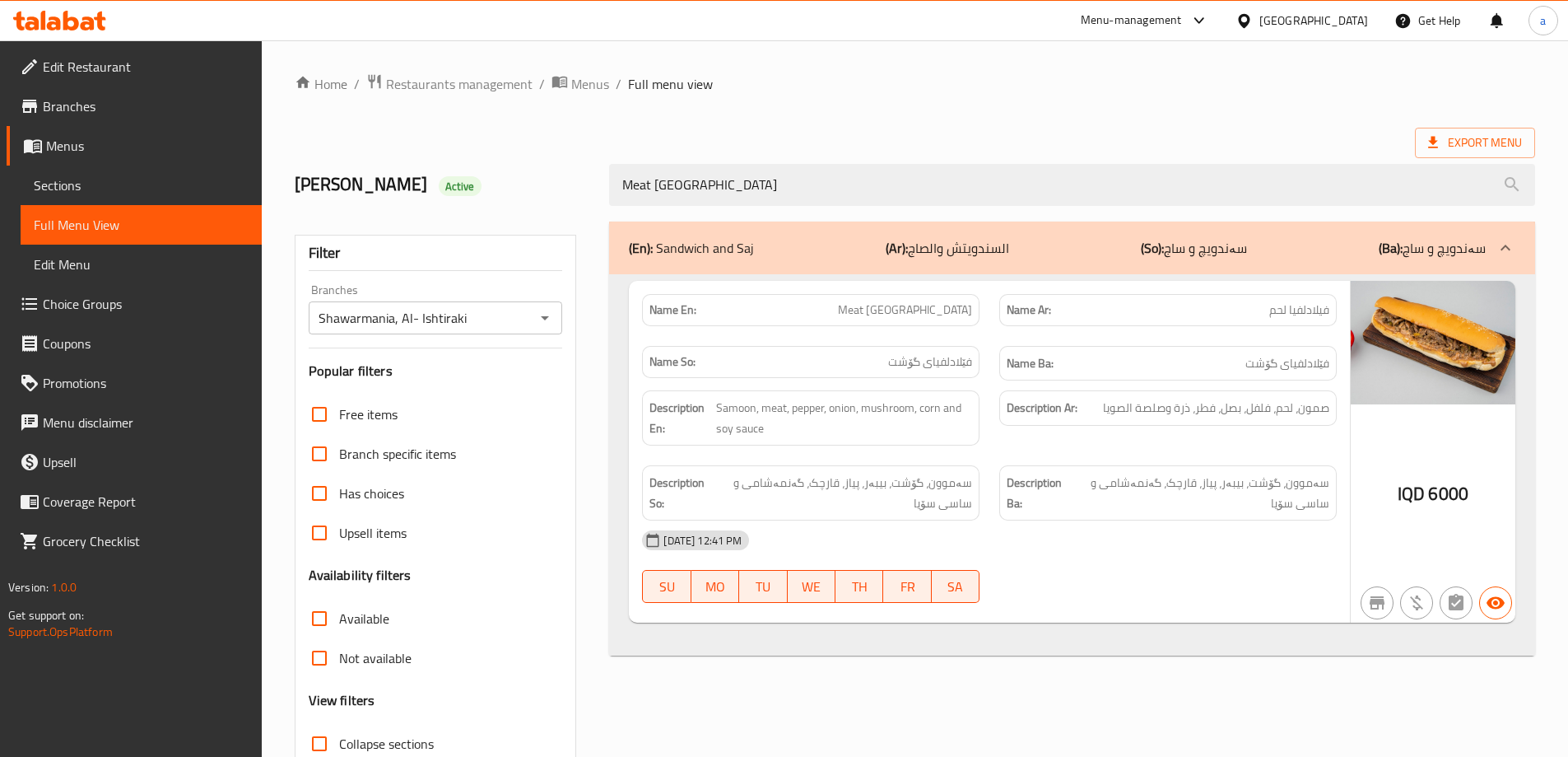
type input "Meat Philadelphia"
click at [109, 303] on span "Choice Groups" at bounding box center [145, 304] width 206 height 20
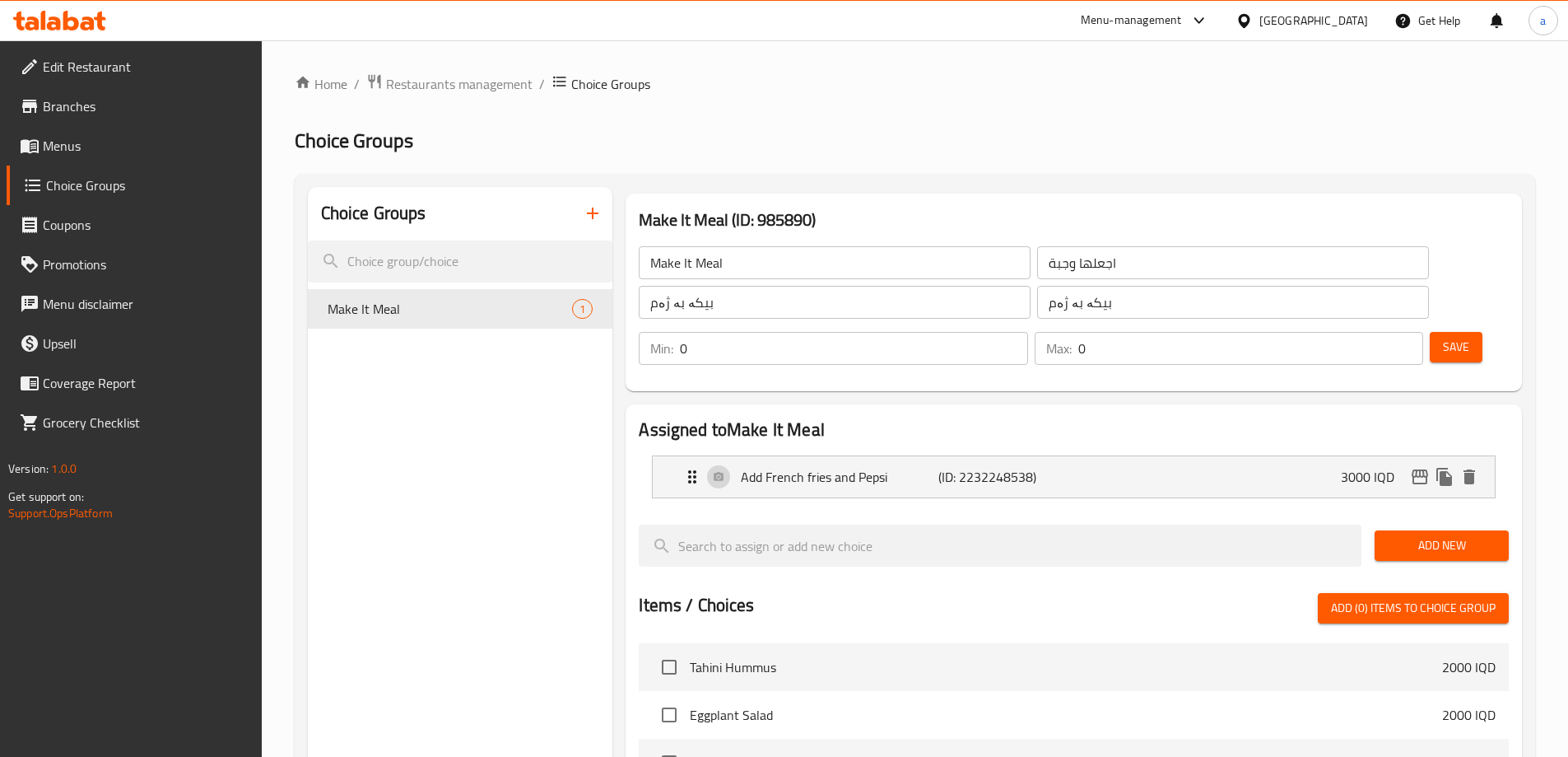
click at [95, 152] on span "Menus" at bounding box center [145, 145] width 206 height 20
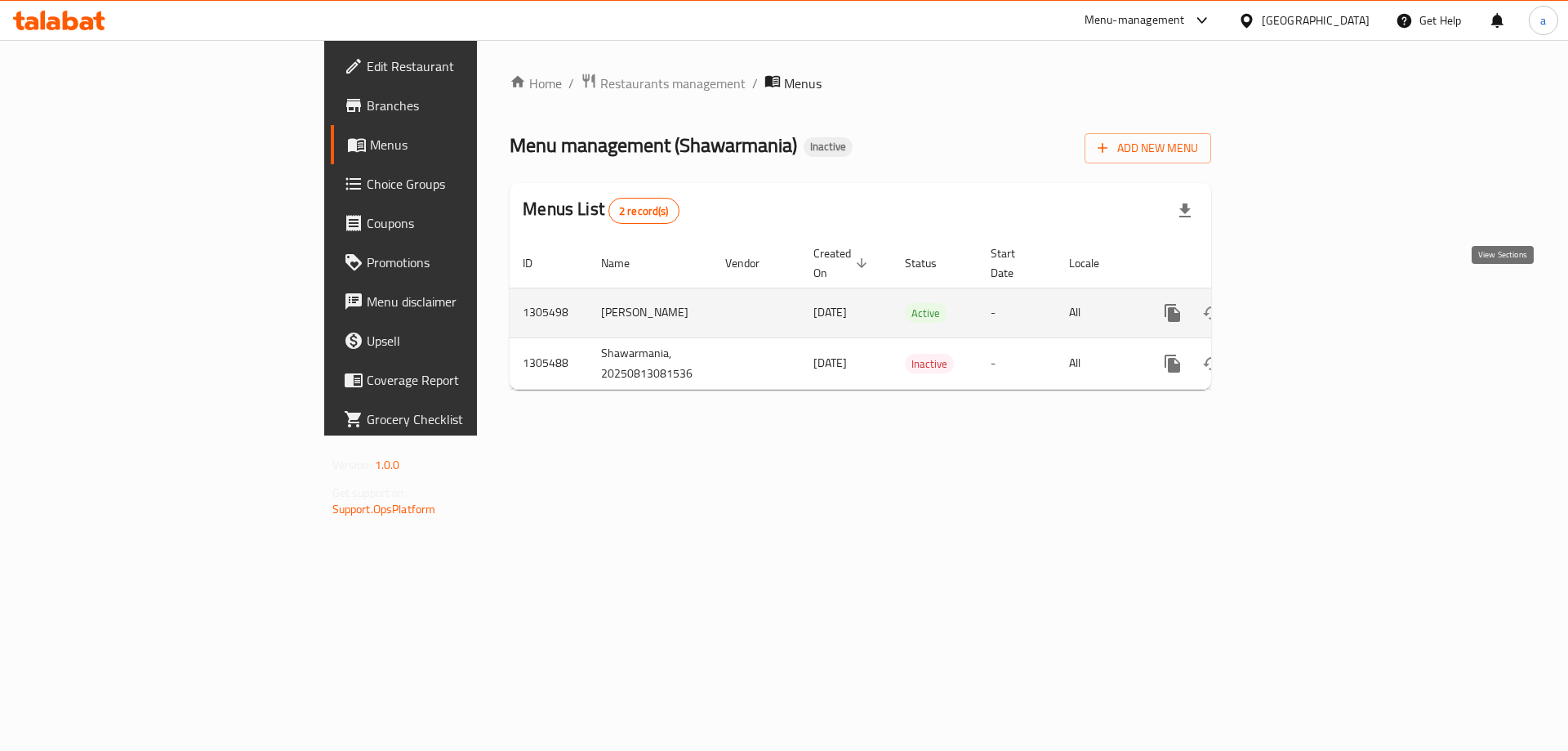
click at [1300, 303] on icon "enhanced table" at bounding box center [1290, 313] width 20 height 20
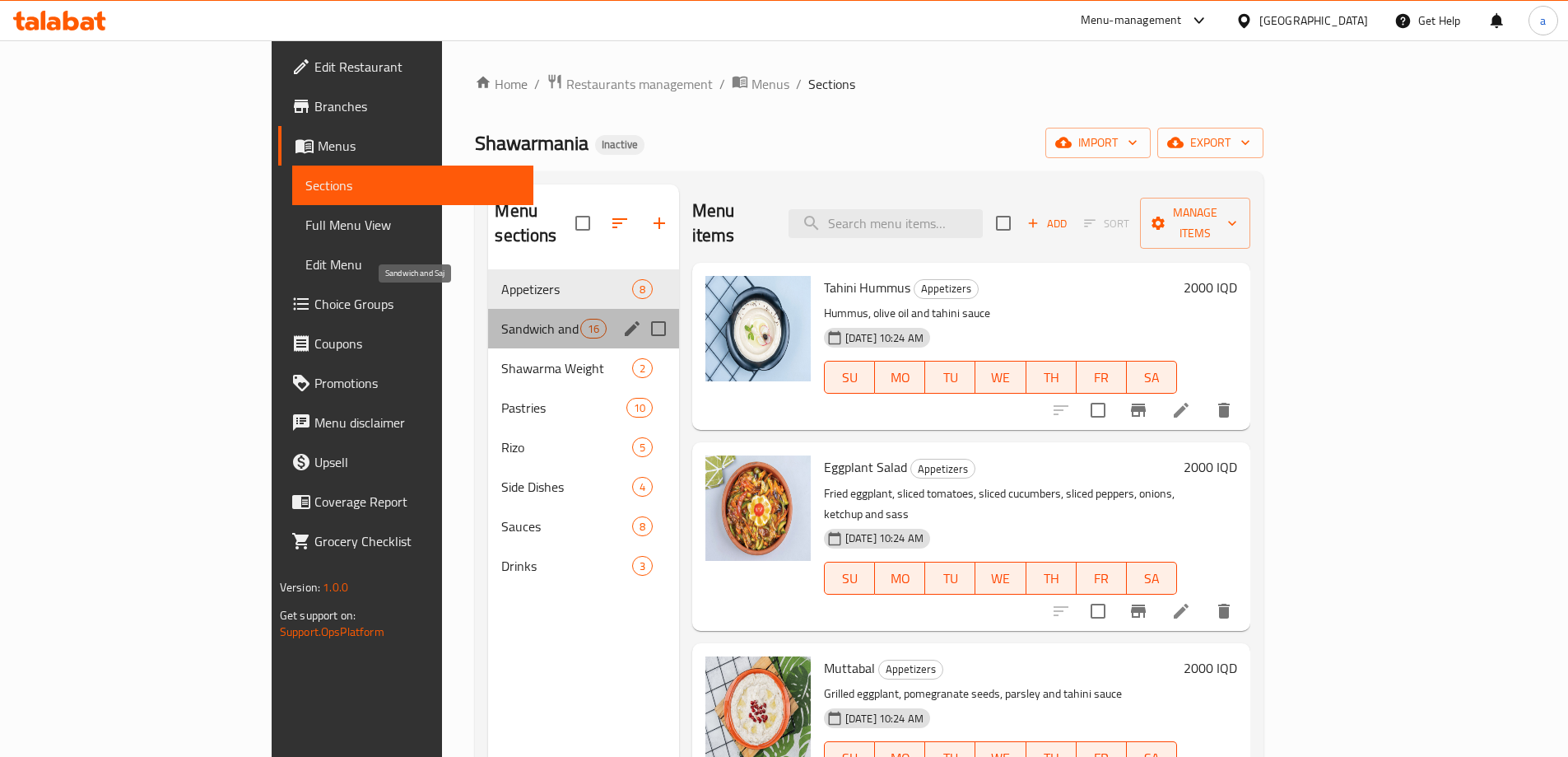
click at [502, 319] on span "Sandwich and Saj" at bounding box center [540, 329] width 78 height 20
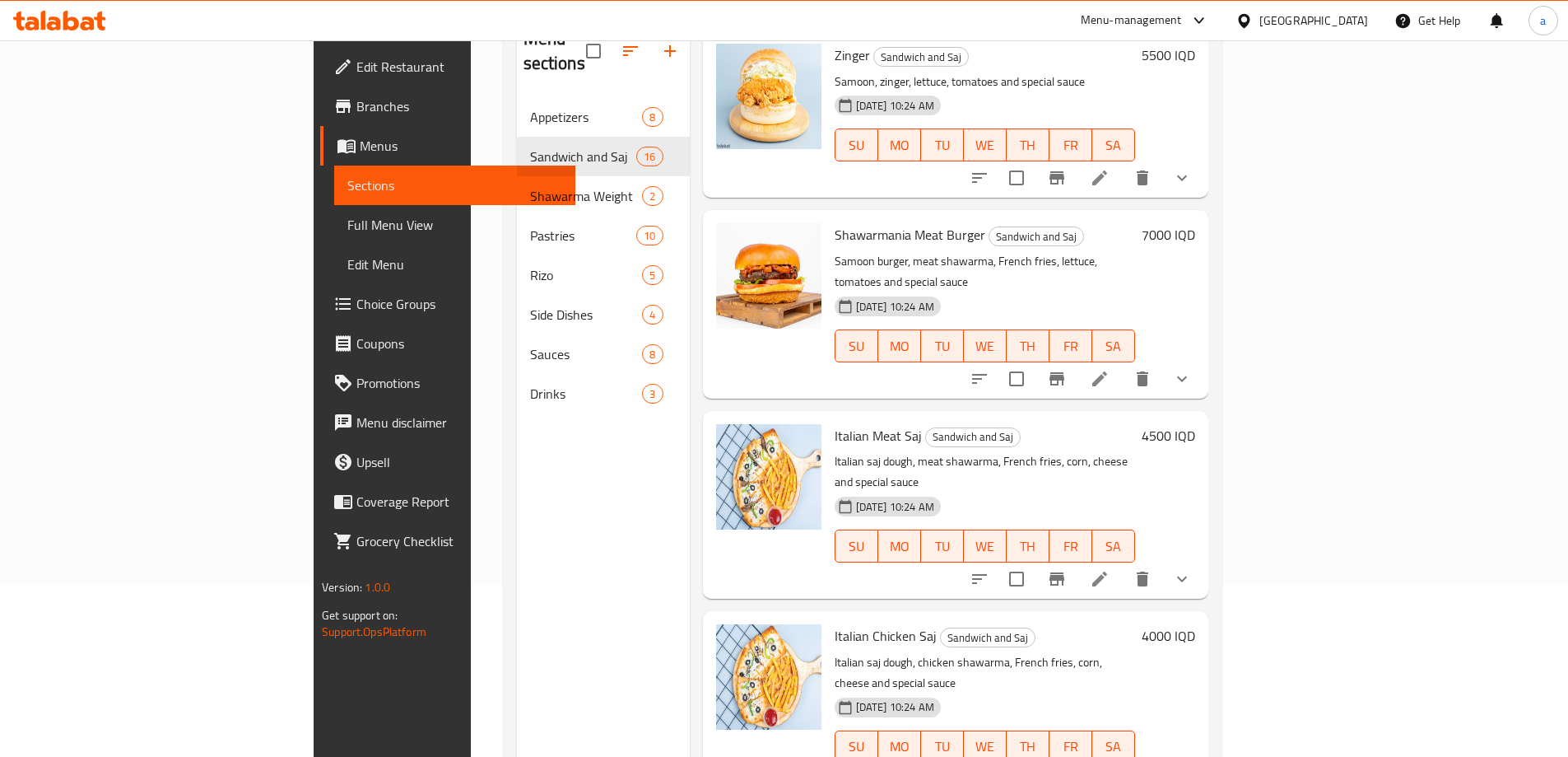
scroll to position [231, 0]
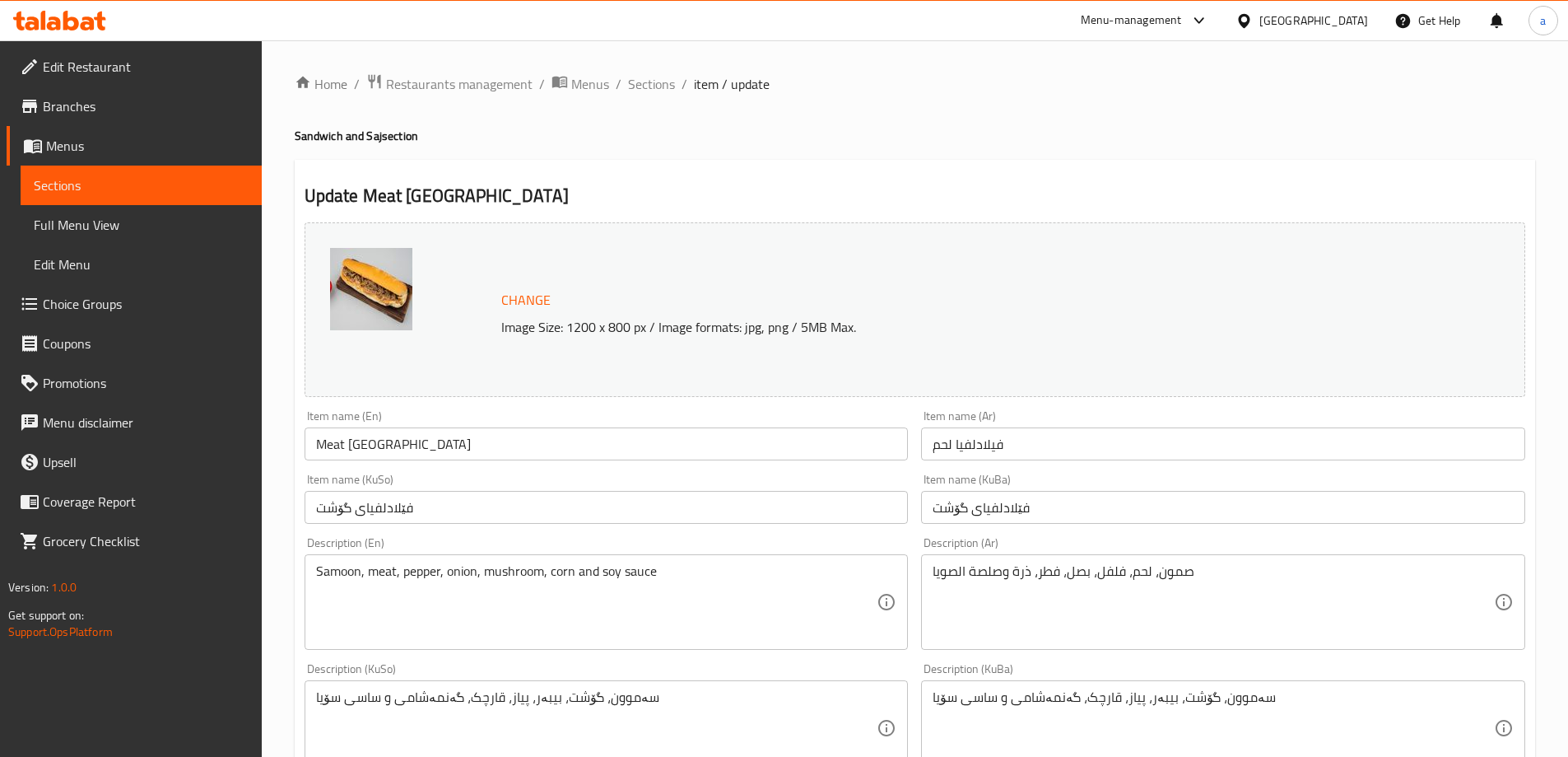
scroll to position [621, 0]
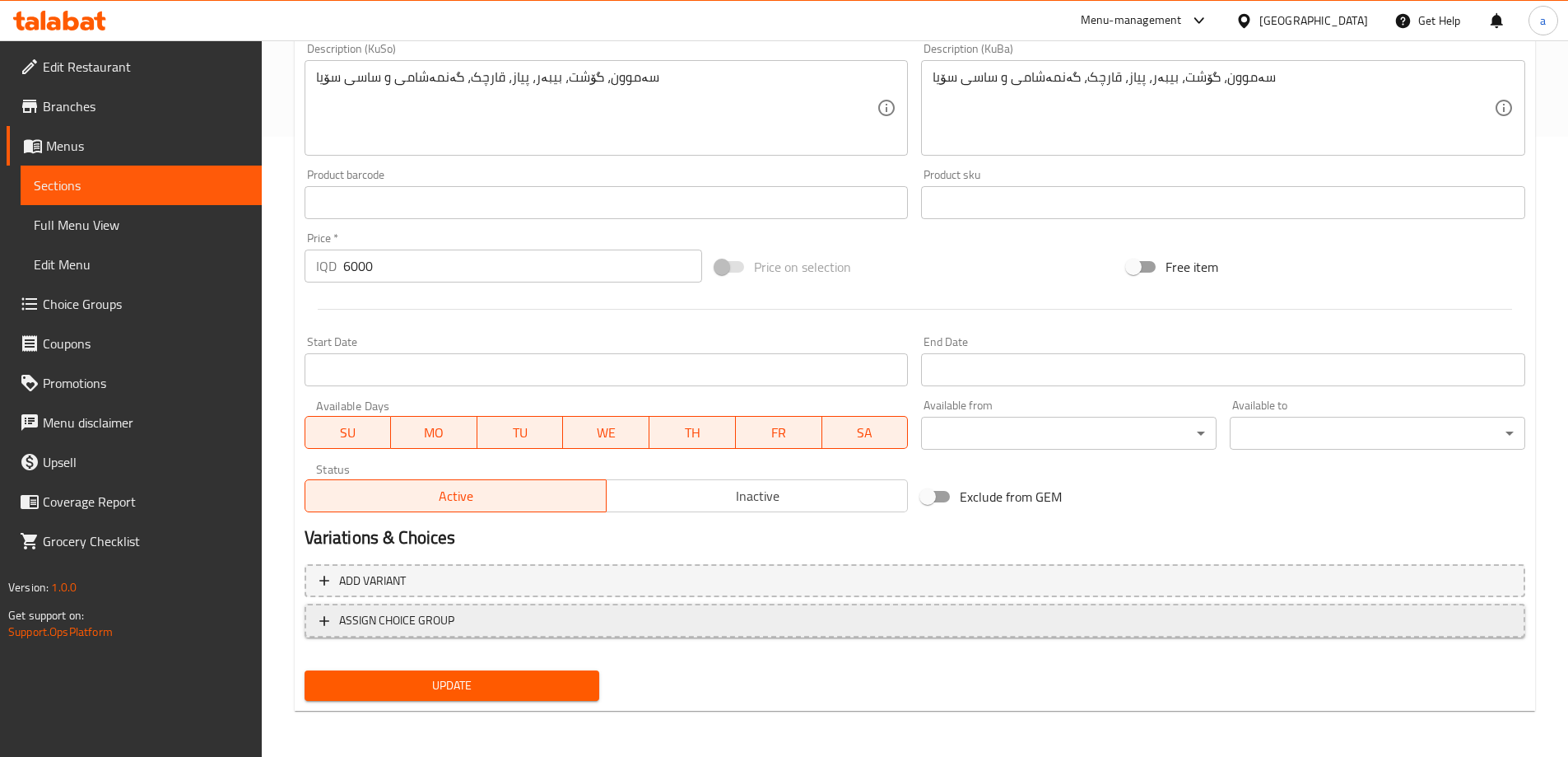
click at [373, 618] on span "ASSIGN CHOICE GROUP" at bounding box center [397, 621] width 115 height 21
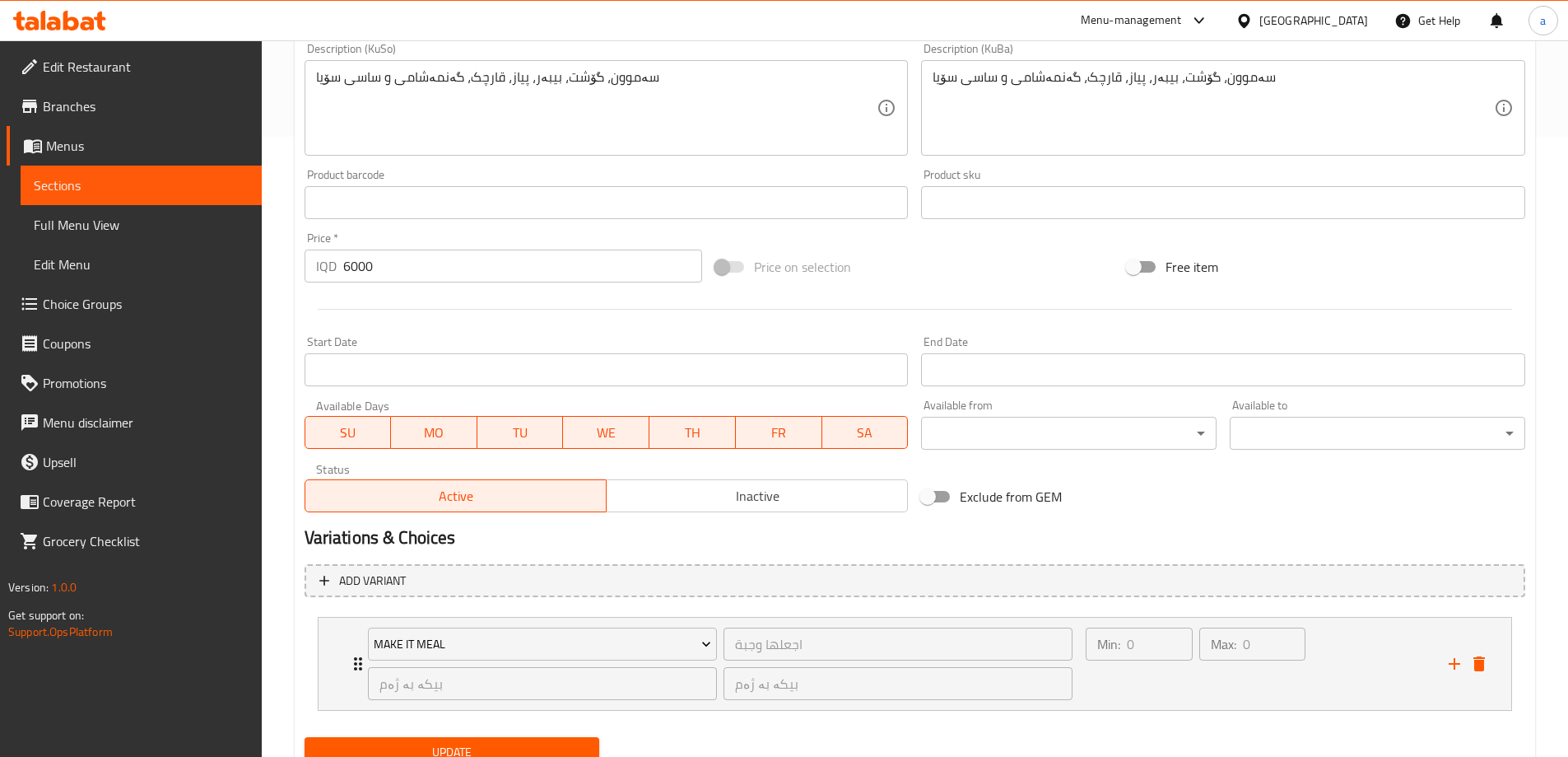
scroll to position [687, 0]
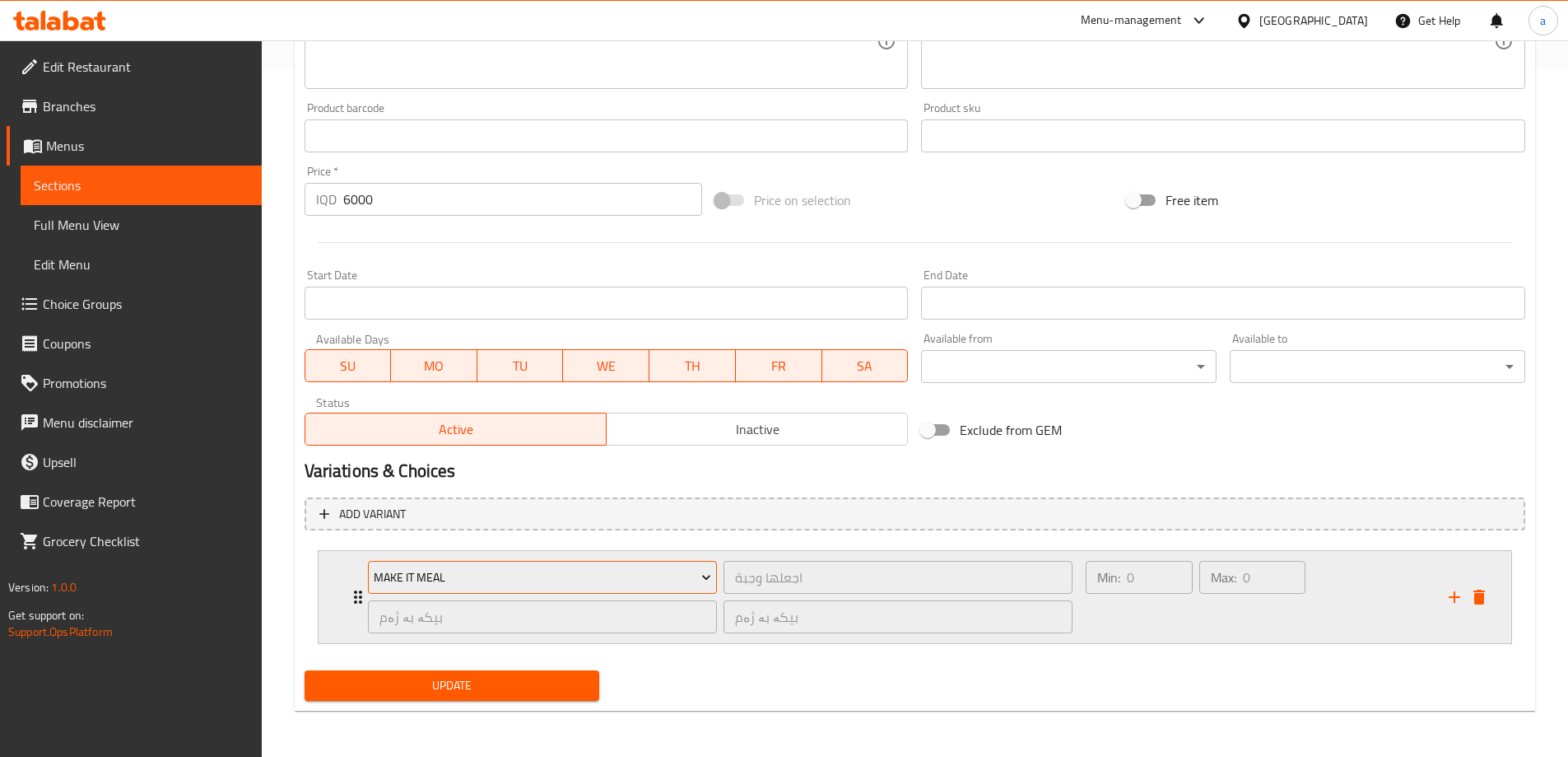
click at [434, 585] on span "Make It Meal" at bounding box center [542, 577] width 337 height 21
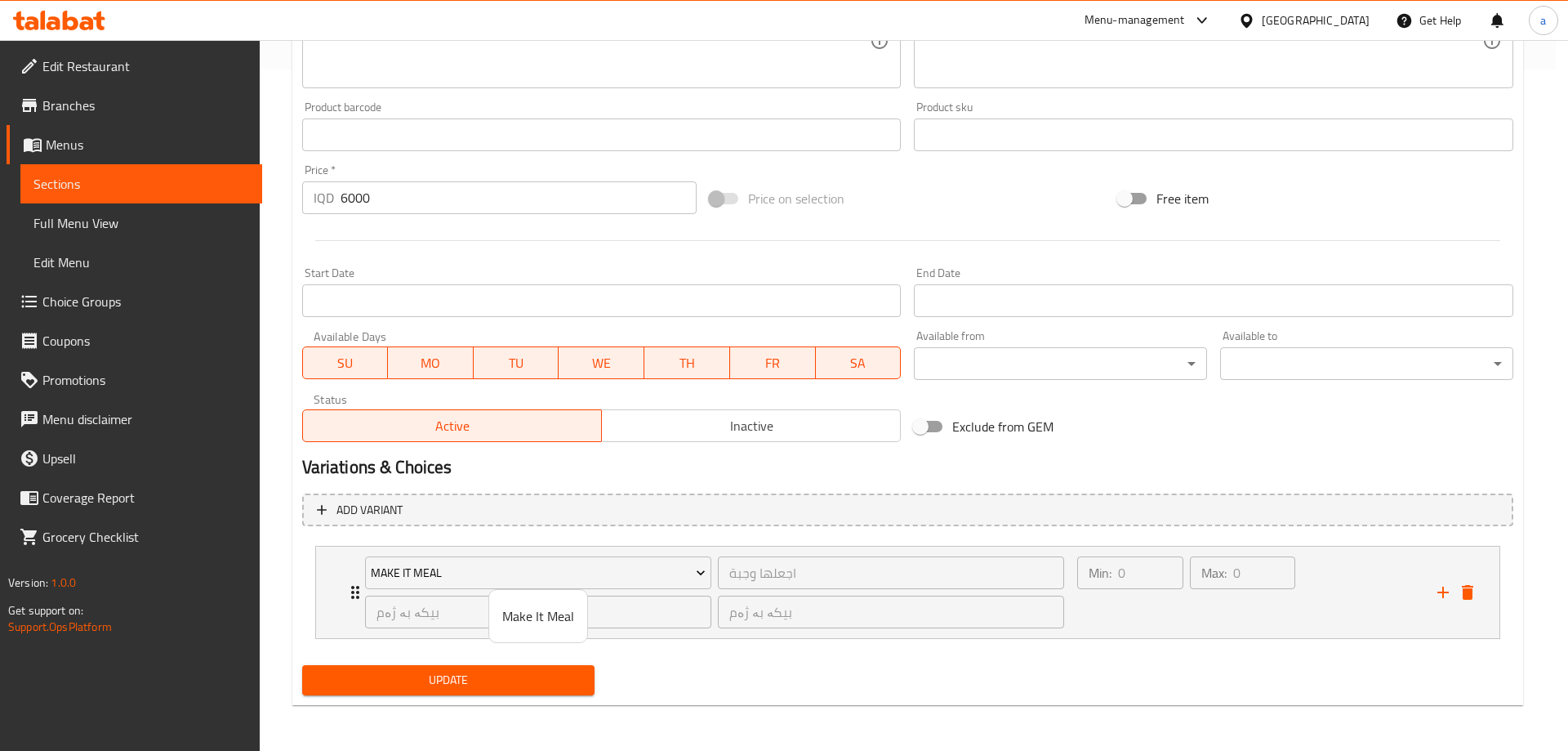
click at [646, 534] on div at bounding box center [784, 375] width 1568 height 751
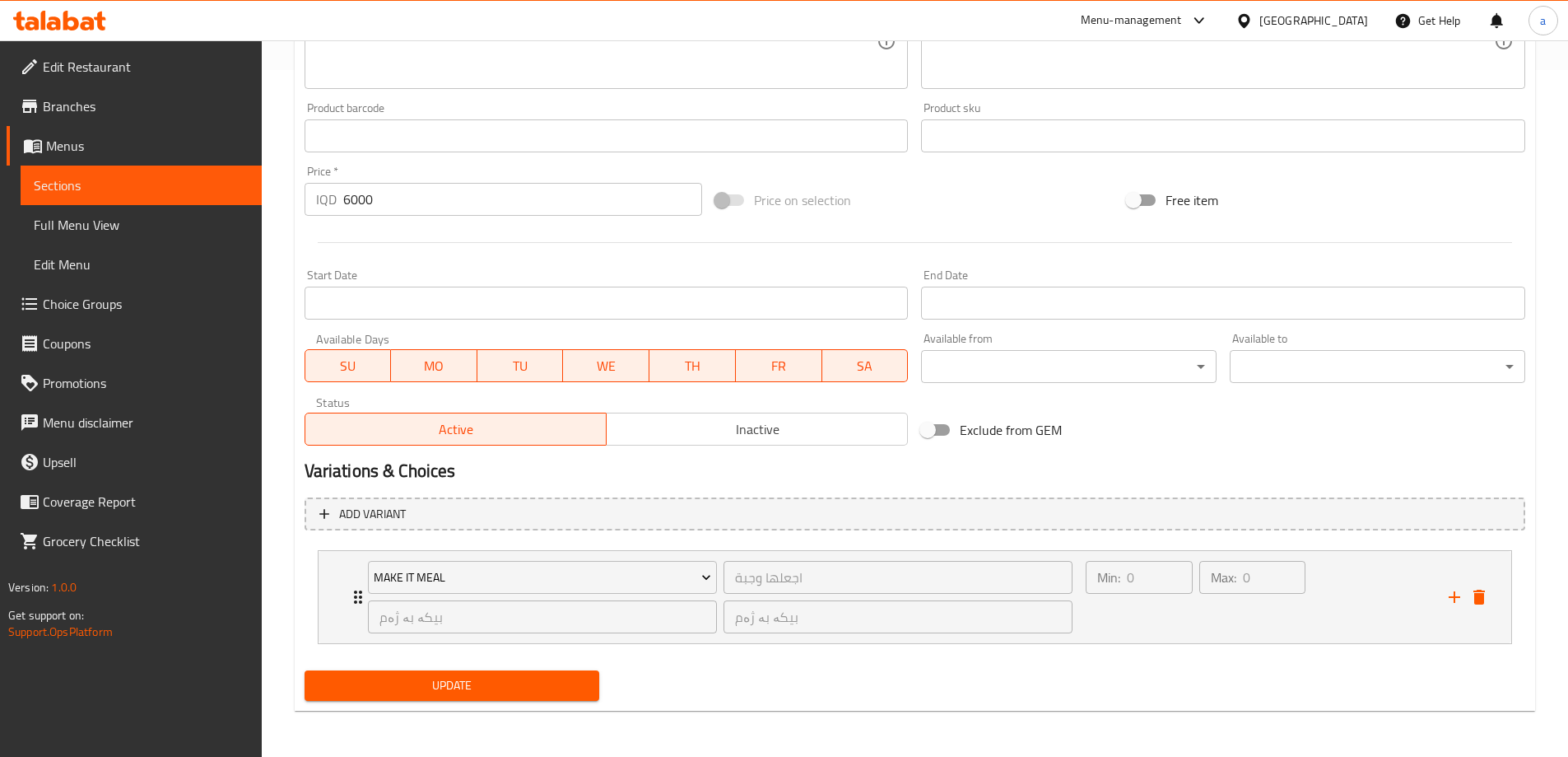
drag, startPoint x: 744, startPoint y: 660, endPoint x: 701, endPoint y: 669, distance: 43.9
click at [744, 660] on div "Add variant Make It Meal اجعلها وجبة ​ بیکە بە ژەم ​ بیکە بە ژەم ​ Min: 0 ​ Max…" at bounding box center [915, 578] width 1234 height 174
click at [562, 685] on span "Update" at bounding box center [452, 685] width 269 height 21
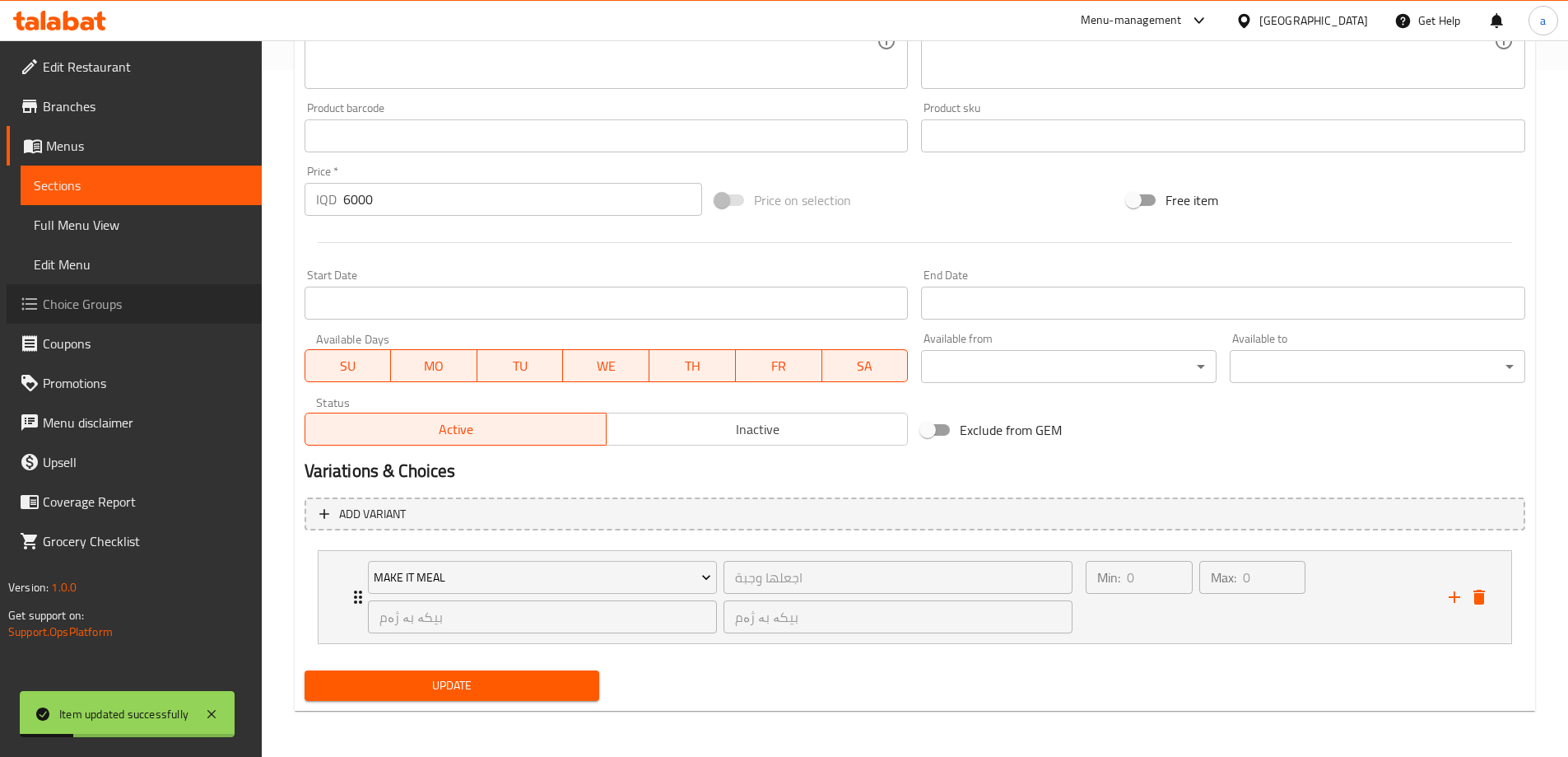
click at [147, 297] on span "Choice Groups" at bounding box center [145, 304] width 206 height 20
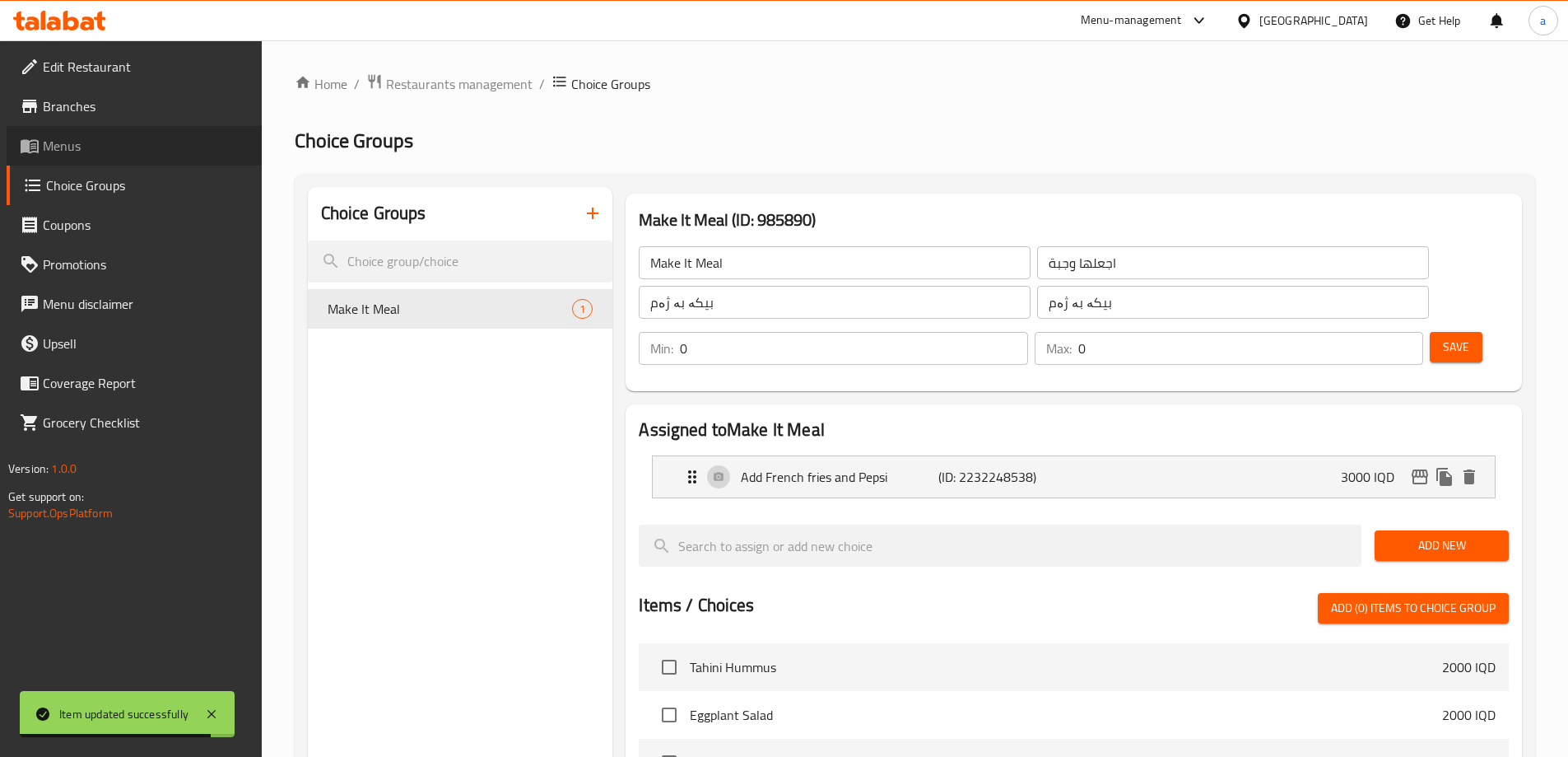
click at [95, 147] on span "Menus" at bounding box center [145, 145] width 206 height 20
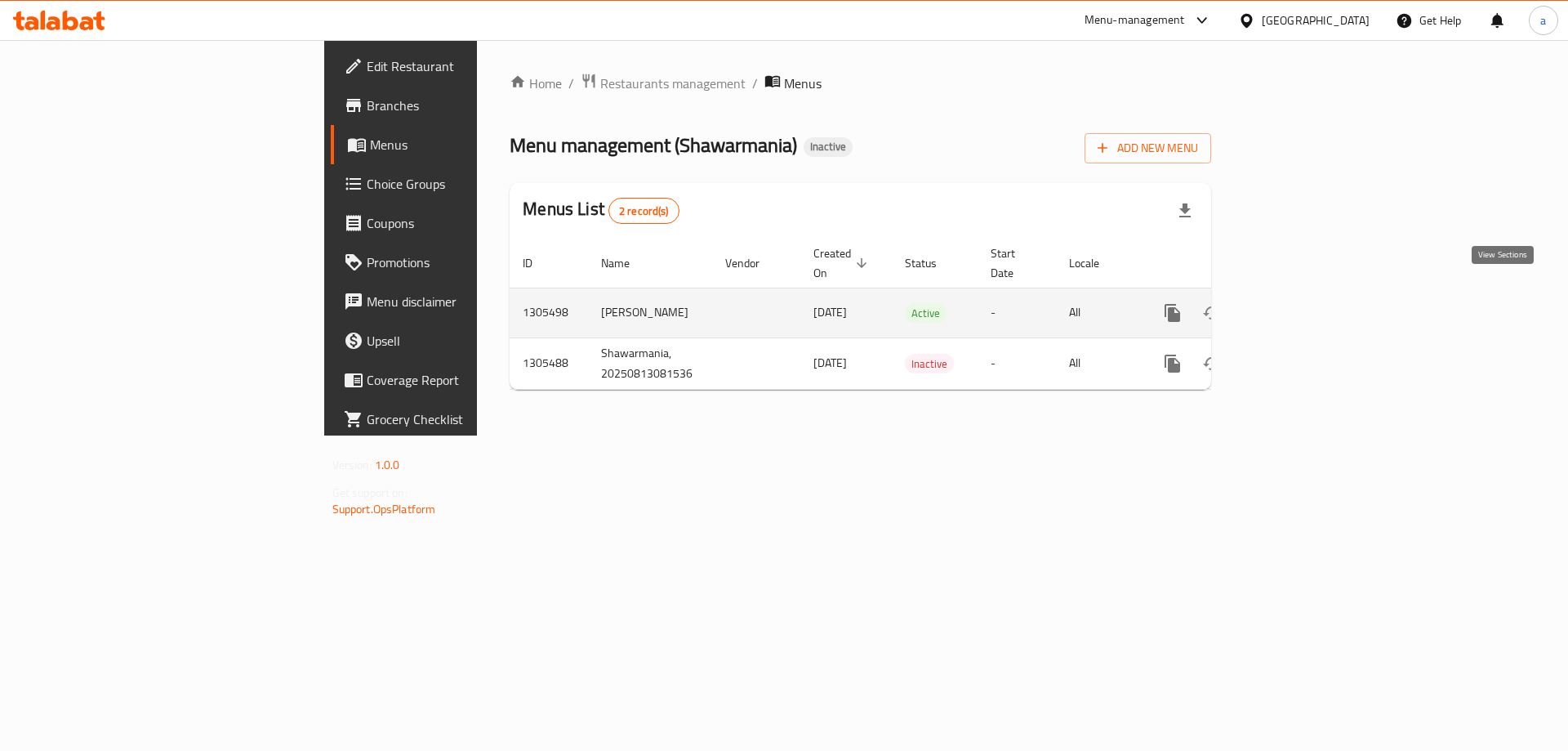
click at [1310, 301] on link "enhanced table" at bounding box center [1290, 313] width 39 height 39
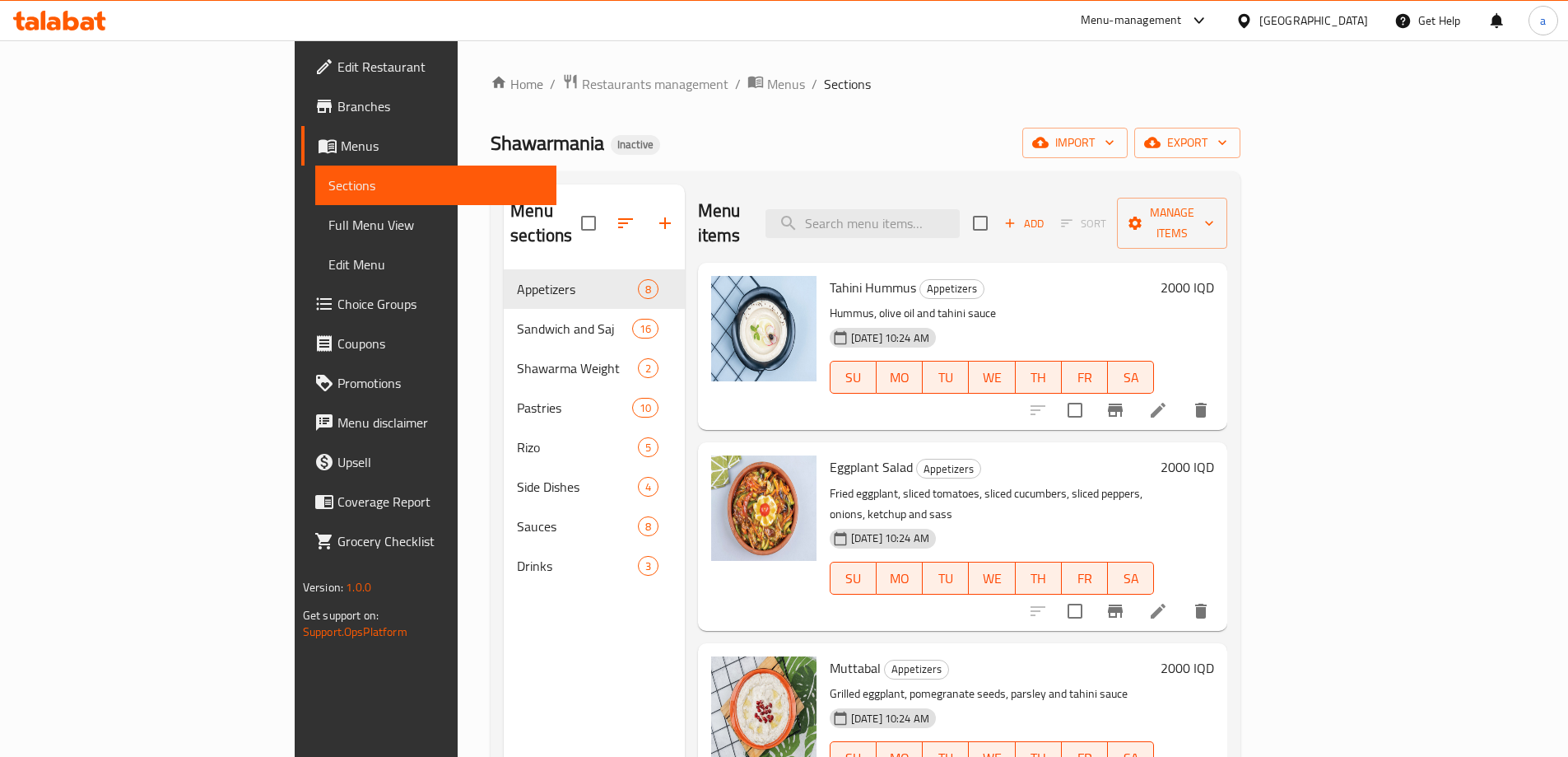
click at [315, 216] on link "Full Menu View" at bounding box center [435, 224] width 241 height 40
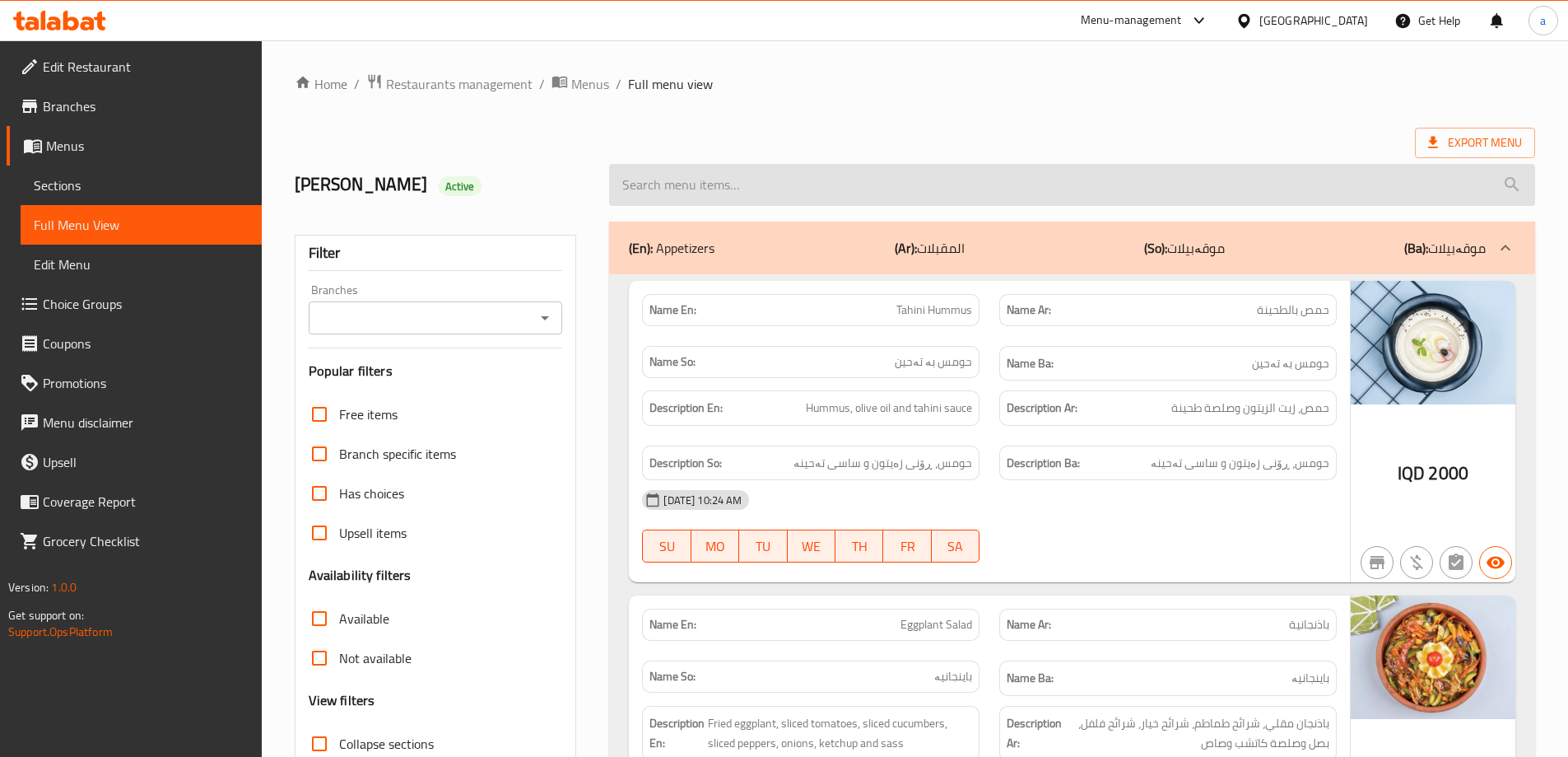
click at [879, 175] on input "search" at bounding box center [1073, 184] width 926 height 42
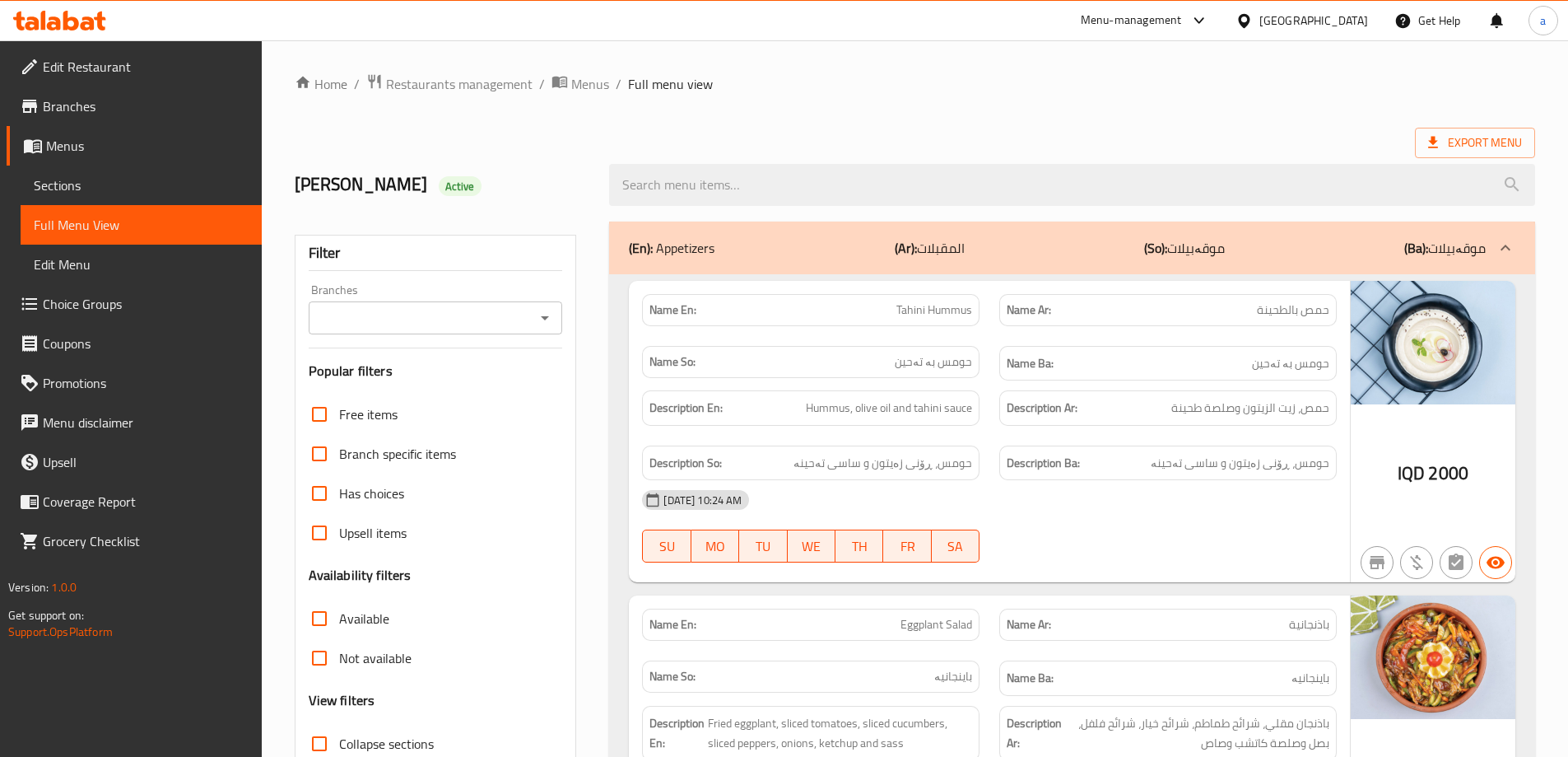
click at [530, 328] on input "Branches" at bounding box center [422, 318] width 217 height 23
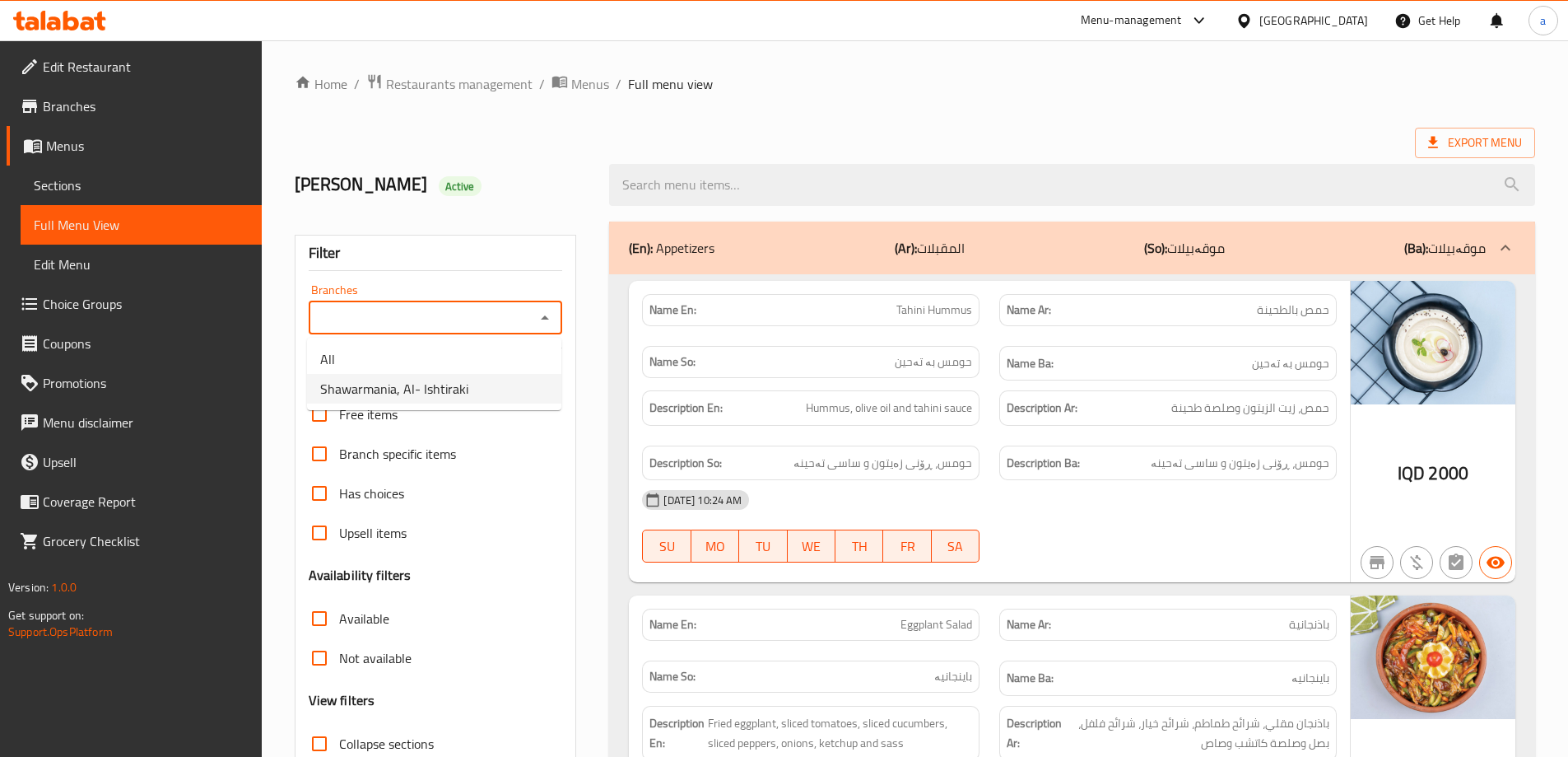
click at [512, 405] on ul "All Shawarmania, Al- Ishtiraki" at bounding box center [434, 374] width 254 height 73
drag, startPoint x: 537, startPoint y: 378, endPoint x: 727, endPoint y: 239, distance: 235.4
click at [536, 378] on li "Shawarmania, Al- Ishtiraki" at bounding box center [434, 388] width 254 height 30
type input "Shawarmania, Al- Ishtiraki"
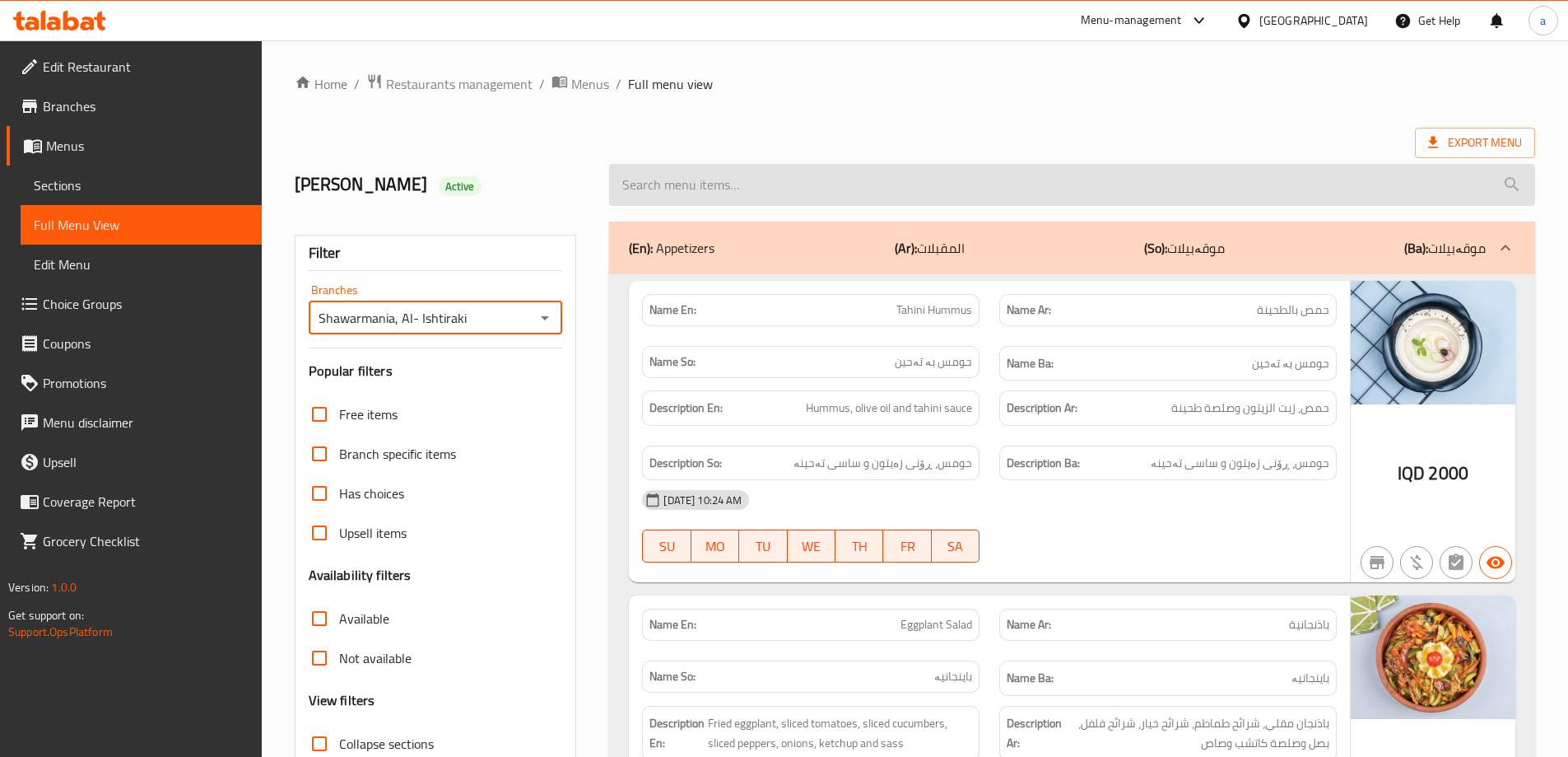
click at [736, 186] on input "search" at bounding box center [1073, 184] width 926 height 42
paste input "Meat Philadelphia"
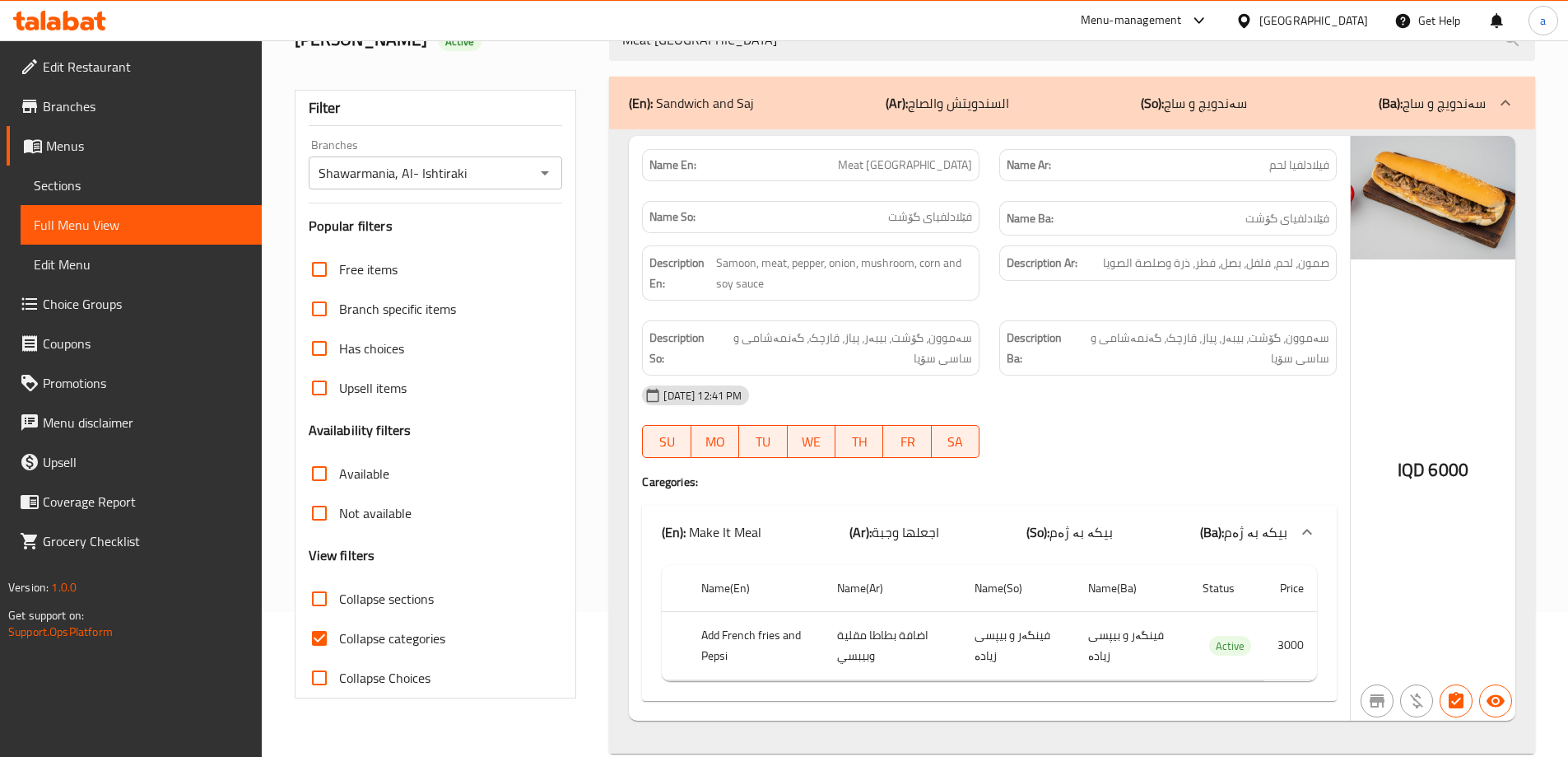
scroll to position [174, 0]
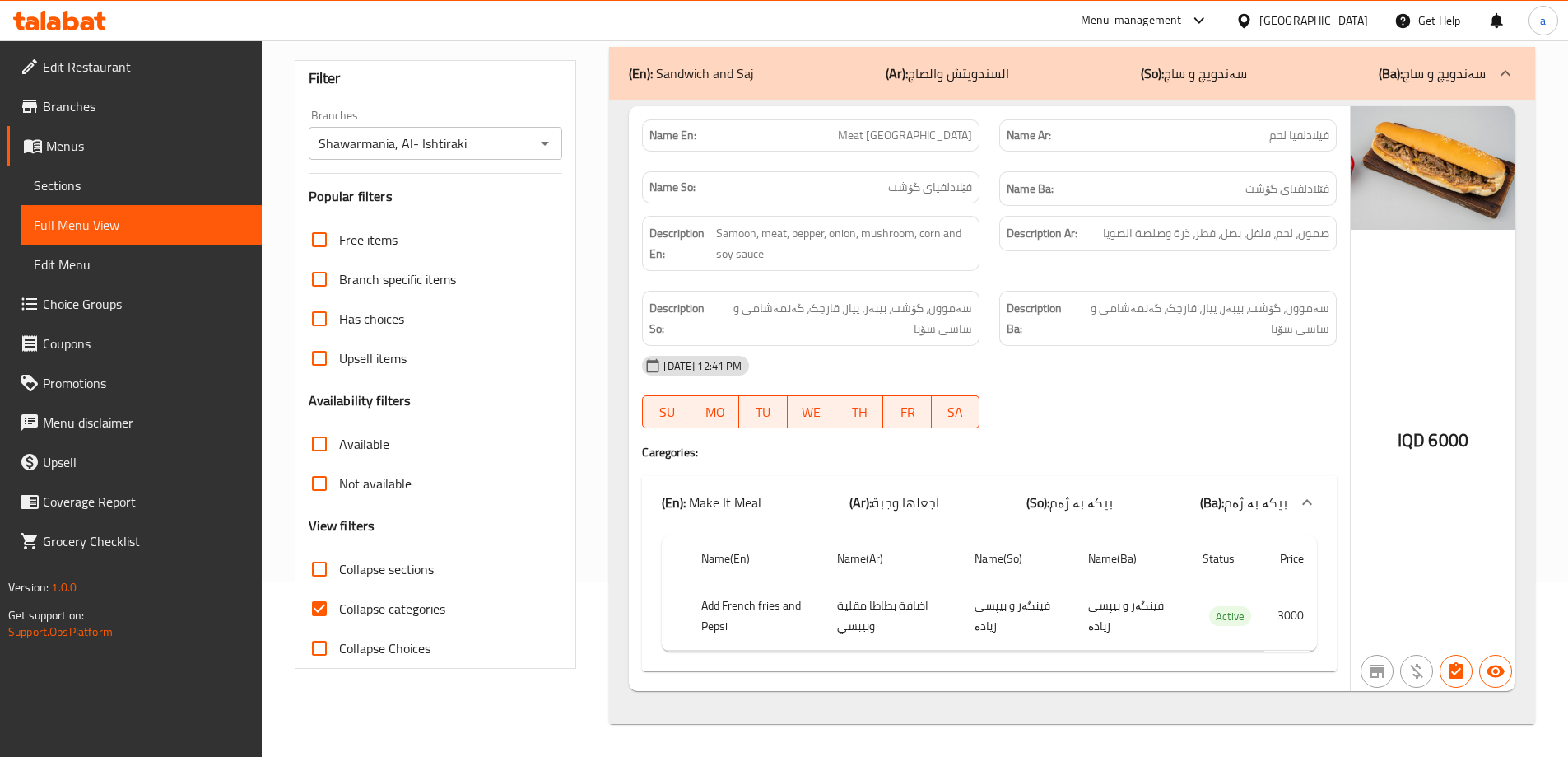
type input "Meat Philadelphia"
click at [375, 611] on span "Collapse categories" at bounding box center [392, 609] width 106 height 20
click at [339, 611] on input "Collapse categories" at bounding box center [320, 609] width 39 height 40
checkbox input "false"
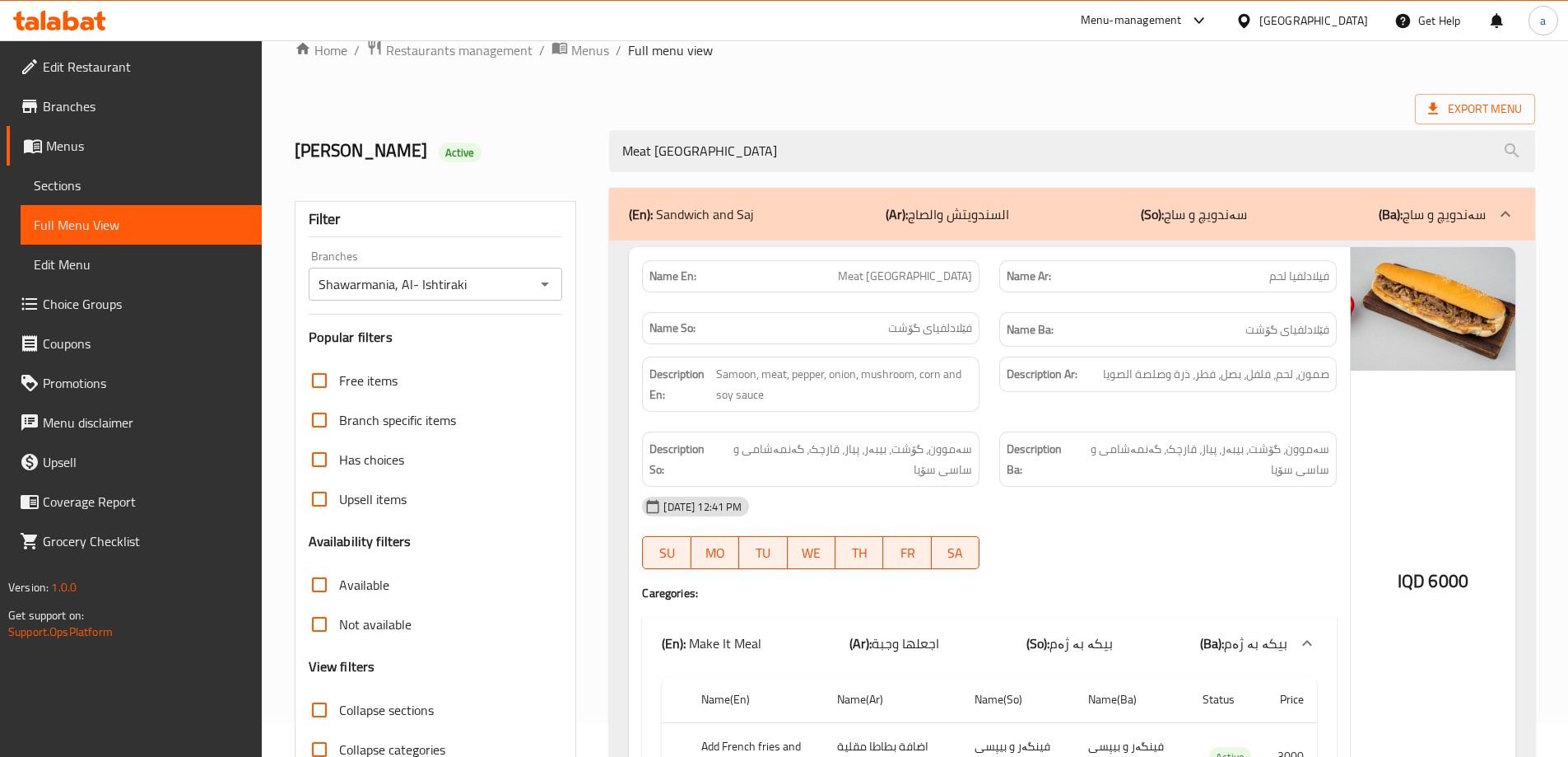
scroll to position [0, 0]
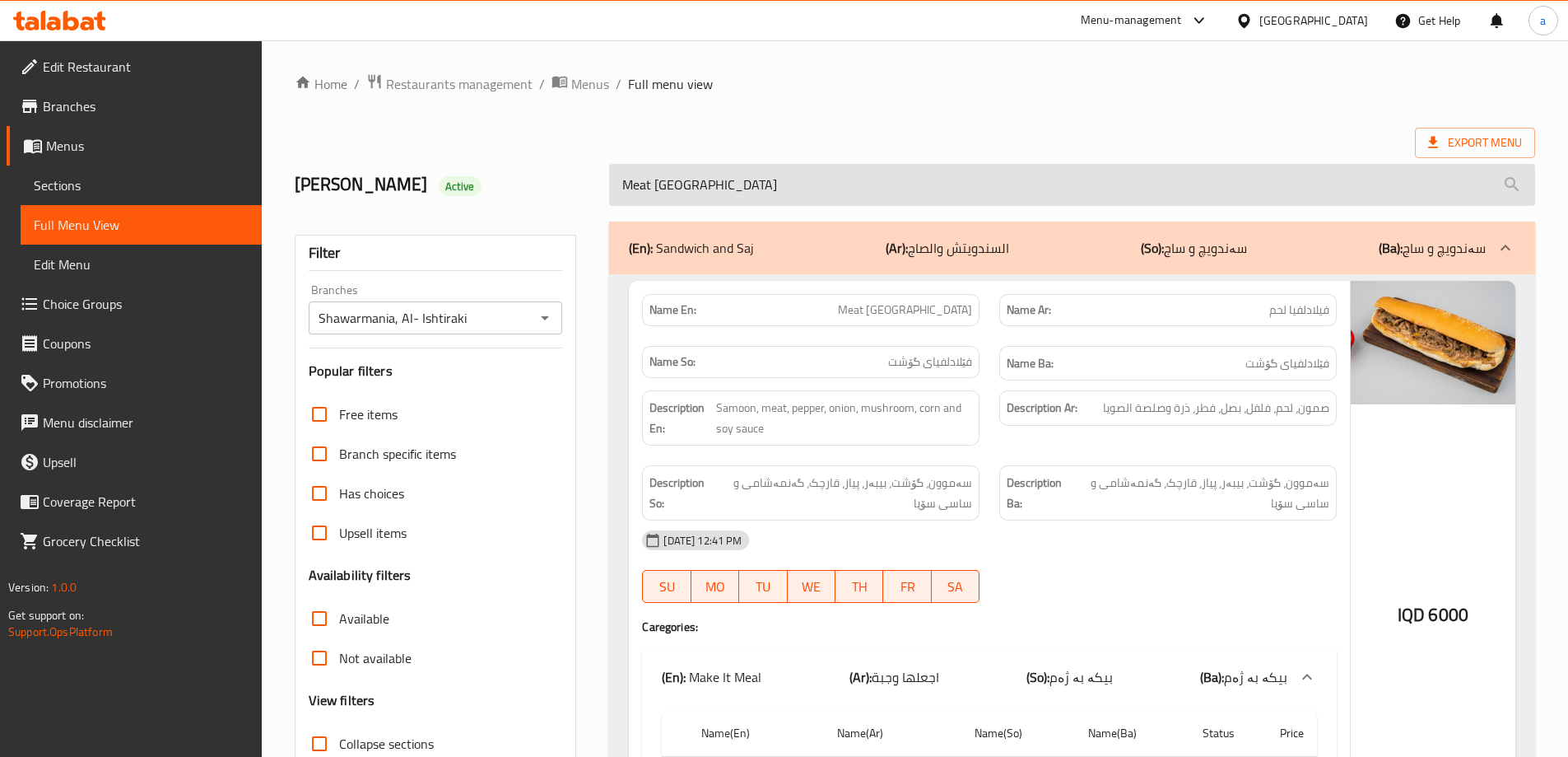
drag, startPoint x: 749, startPoint y: 177, endPoint x: 612, endPoint y: 175, distance: 137.0
click at [612, 175] on input "Meat Philadelphia" at bounding box center [1073, 184] width 926 height 42
click at [692, 182] on input "Meat Philadelphia" at bounding box center [1073, 184] width 926 height 42
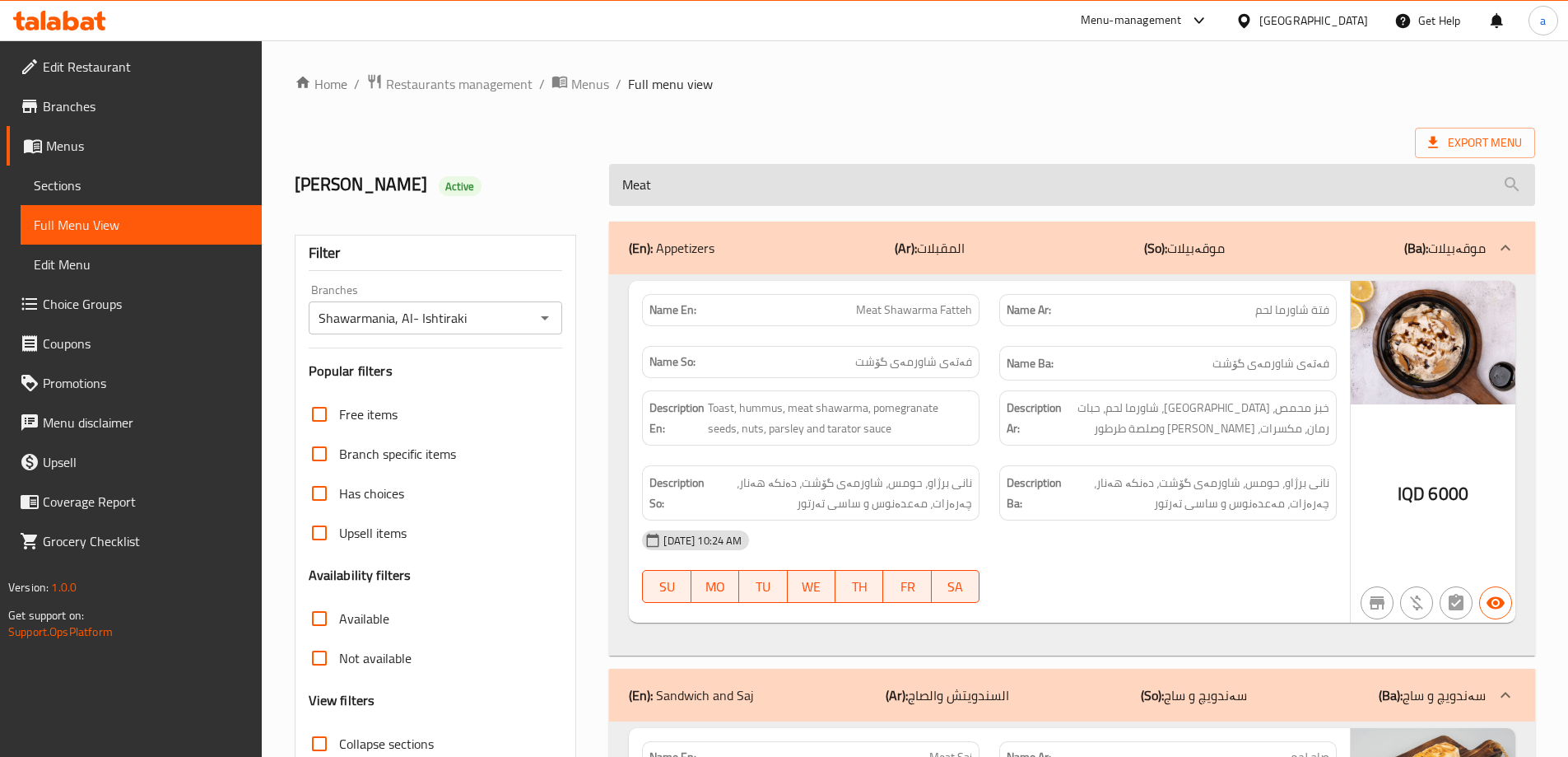
drag, startPoint x: 710, startPoint y: 174, endPoint x: 616, endPoint y: 174, distance: 94.0
click at [616, 174] on input "Meat" at bounding box center [1073, 184] width 926 height 42
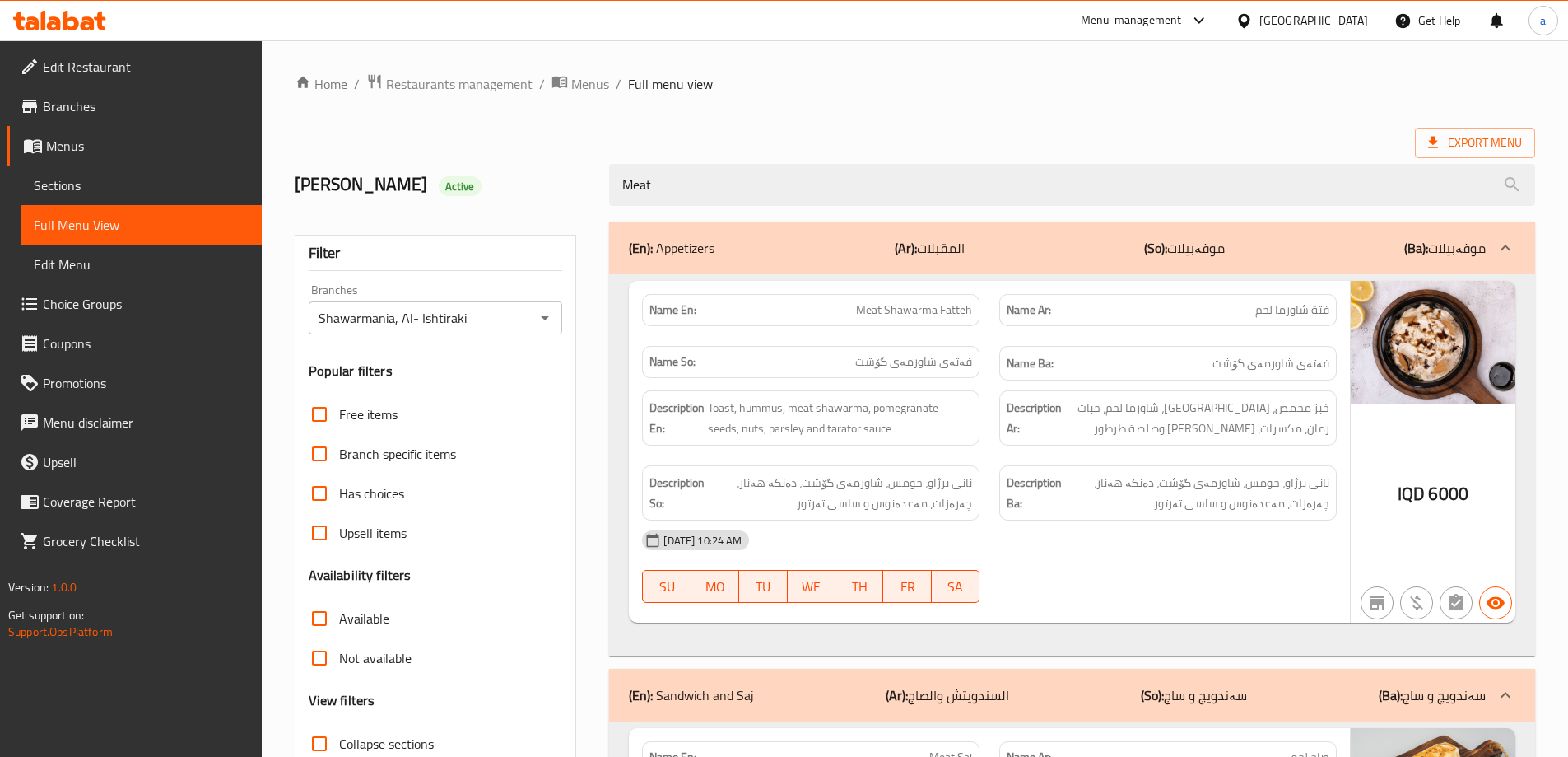
type input "Meat"
click at [837, 251] on div "(En): Appetizers (Ar): المقبلات (So): موقەبیلات (Ba): موقەبیلات" at bounding box center [1057, 248] width 857 height 20
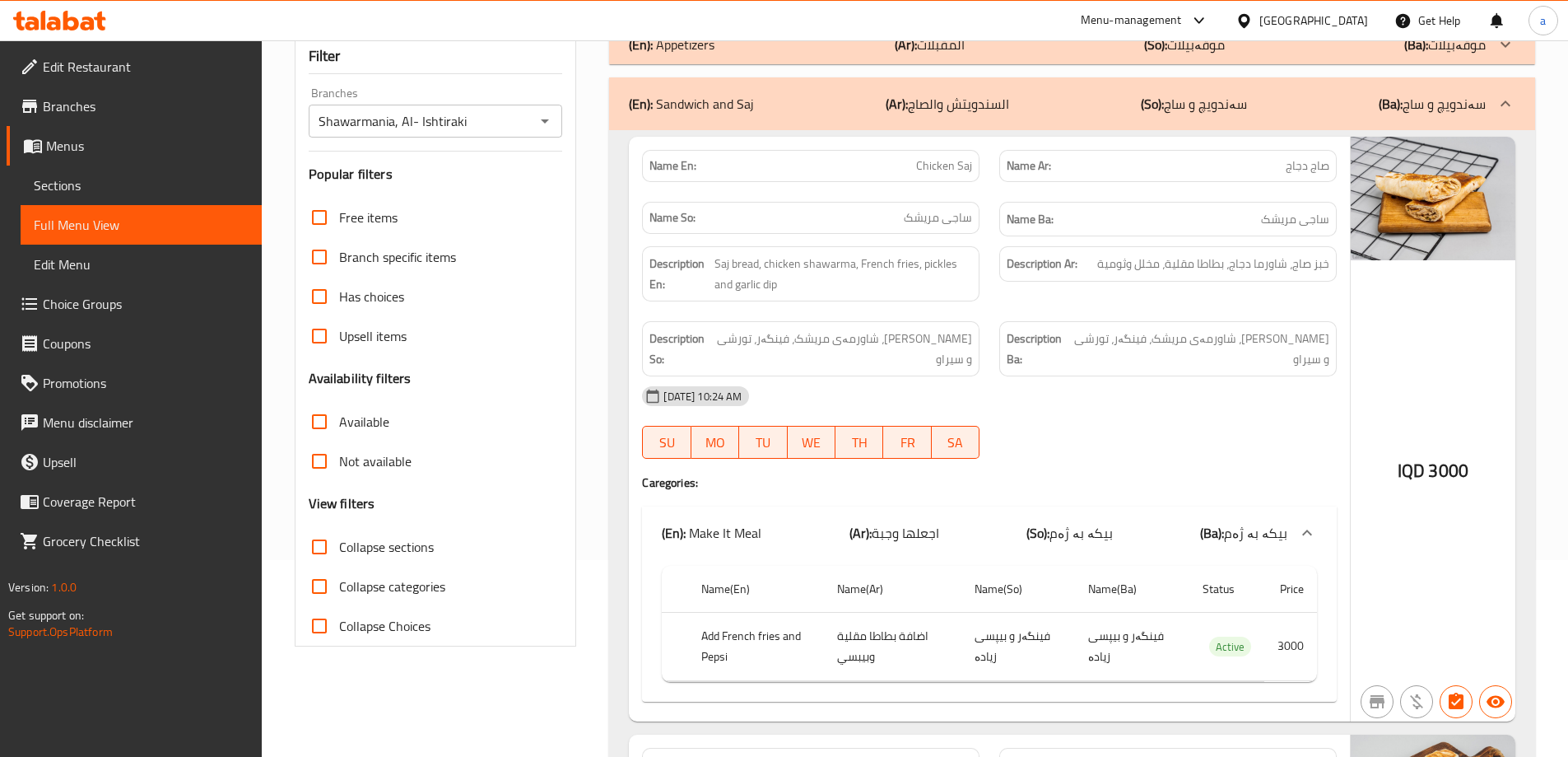
scroll to position [247, 0]
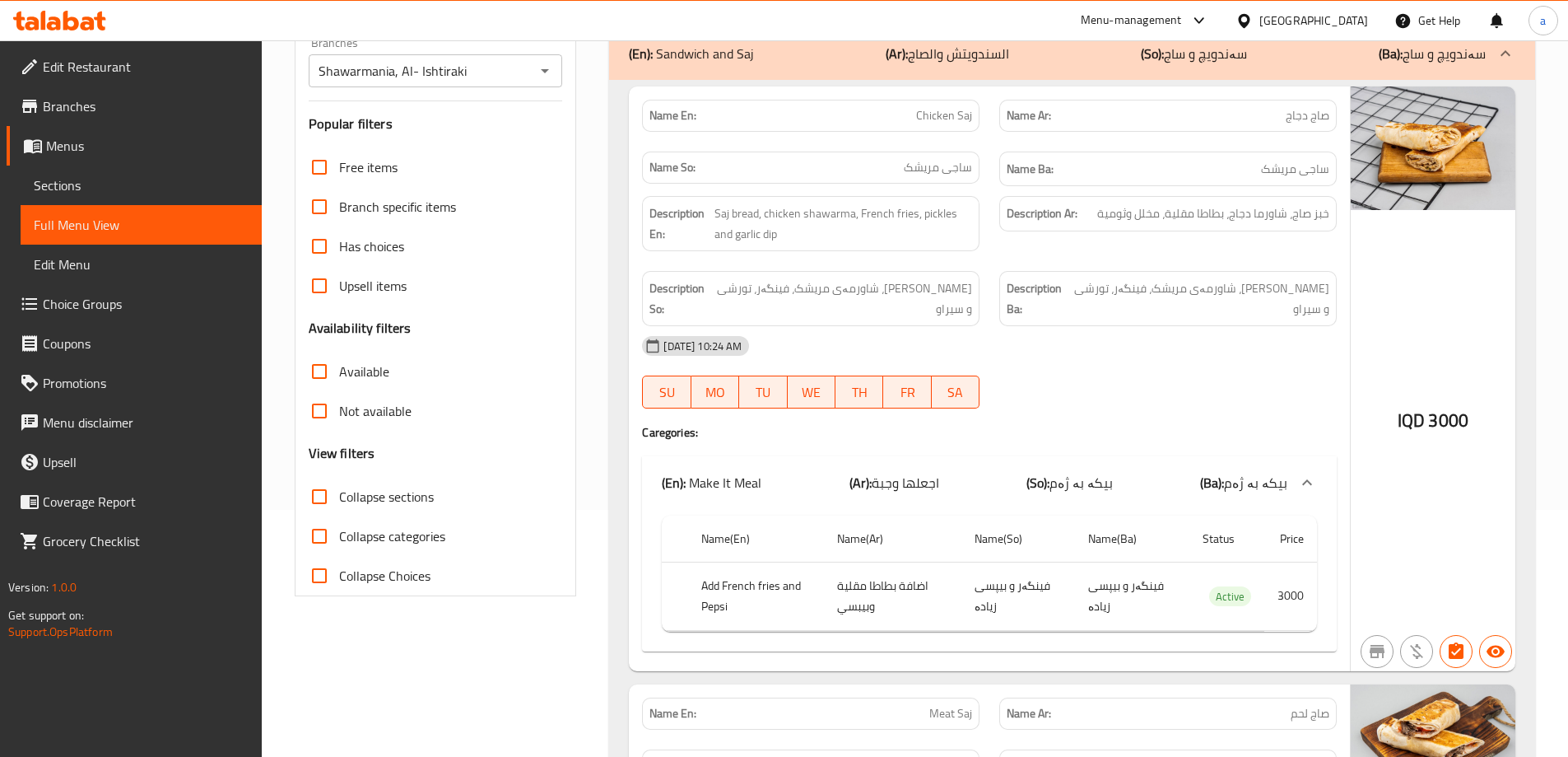
click at [403, 494] on span "Collapse sections" at bounding box center [386, 497] width 94 height 20
click at [339, 494] on input "Collapse sections" at bounding box center [320, 497] width 39 height 40
checkbox input "true"
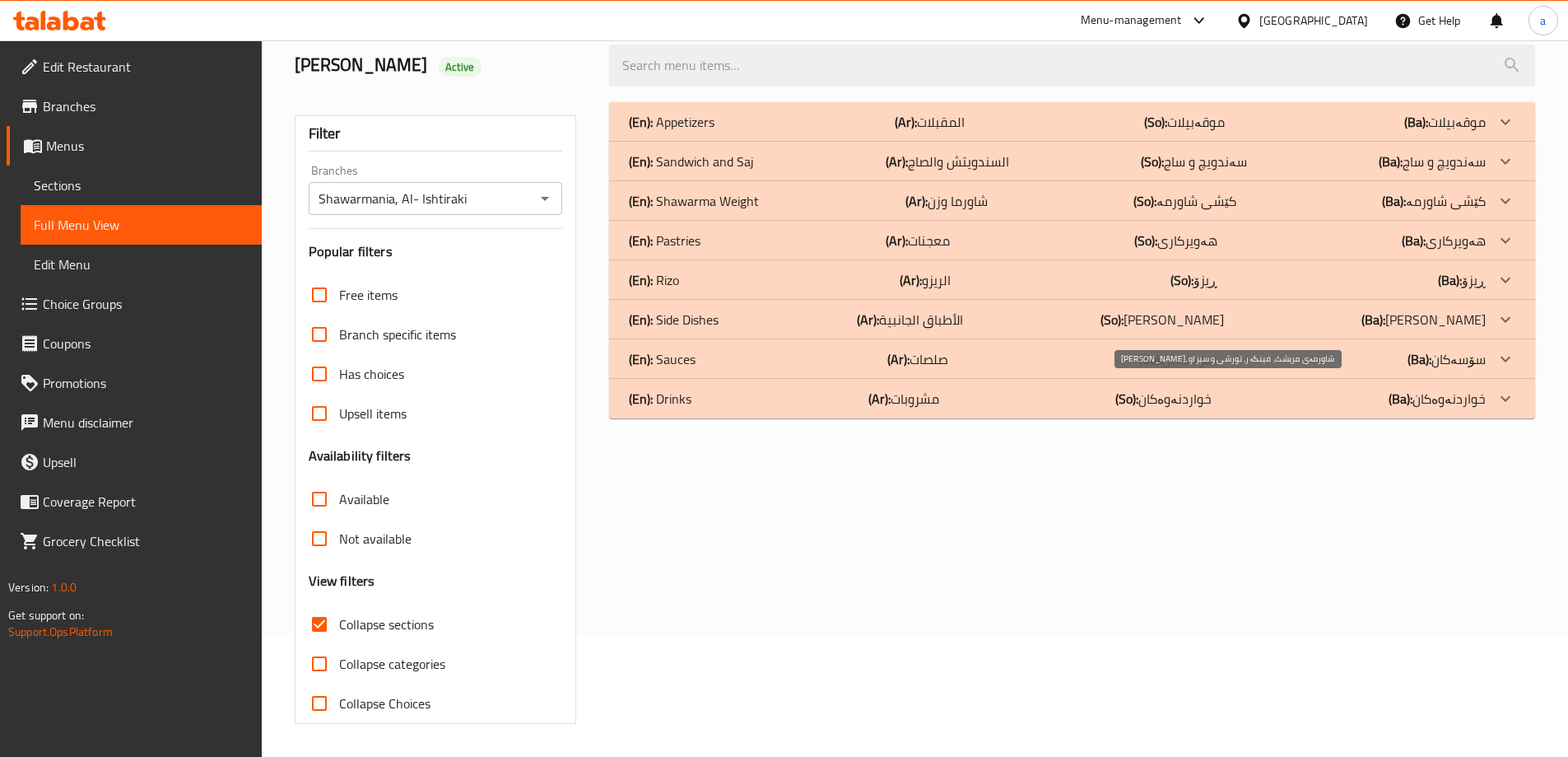
scroll to position [119, 0]
click at [965, 132] on p "(Ar): السندويتش والصاج" at bounding box center [930, 122] width 70 height 20
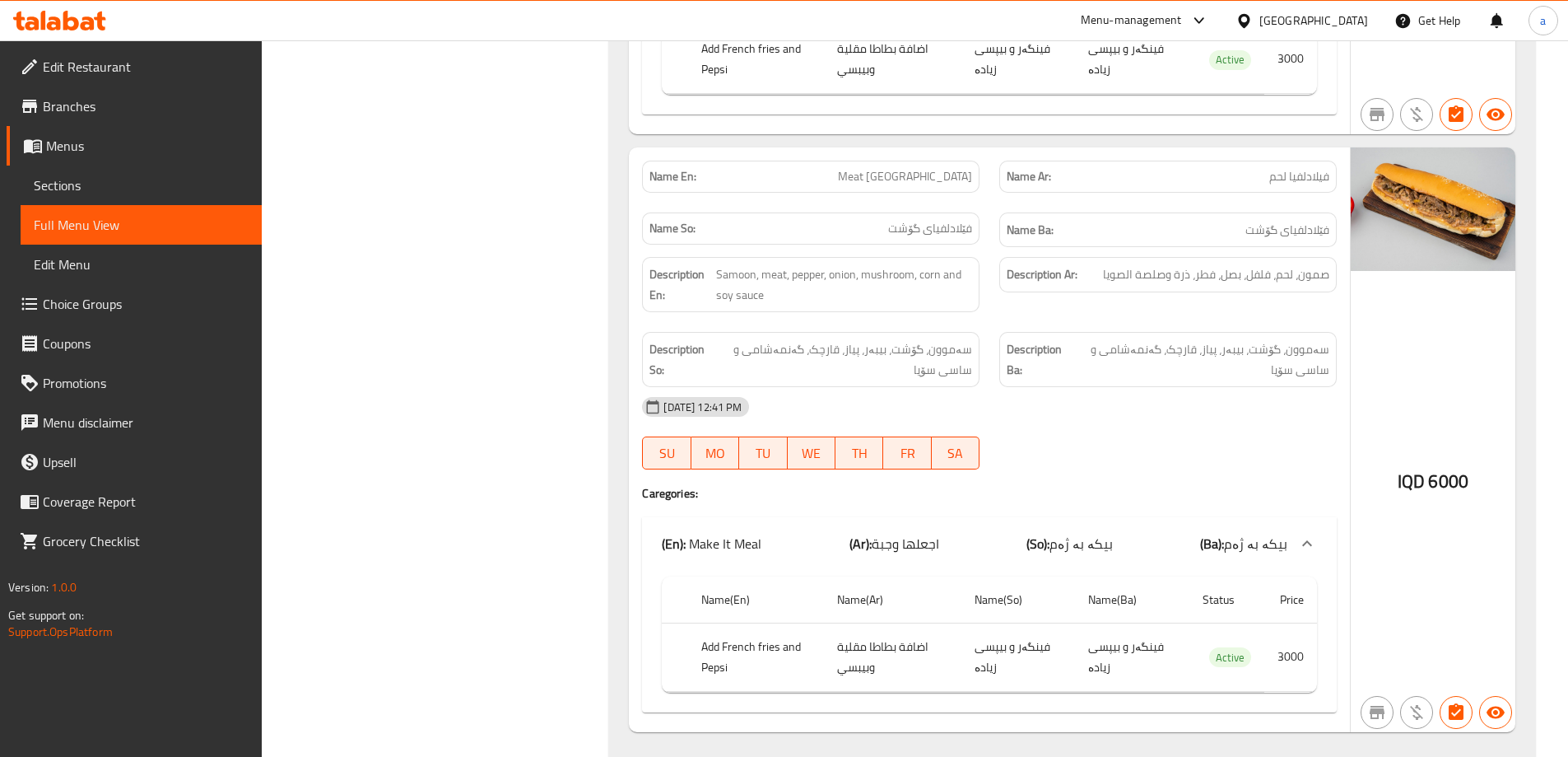
scroll to position [9053, 0]
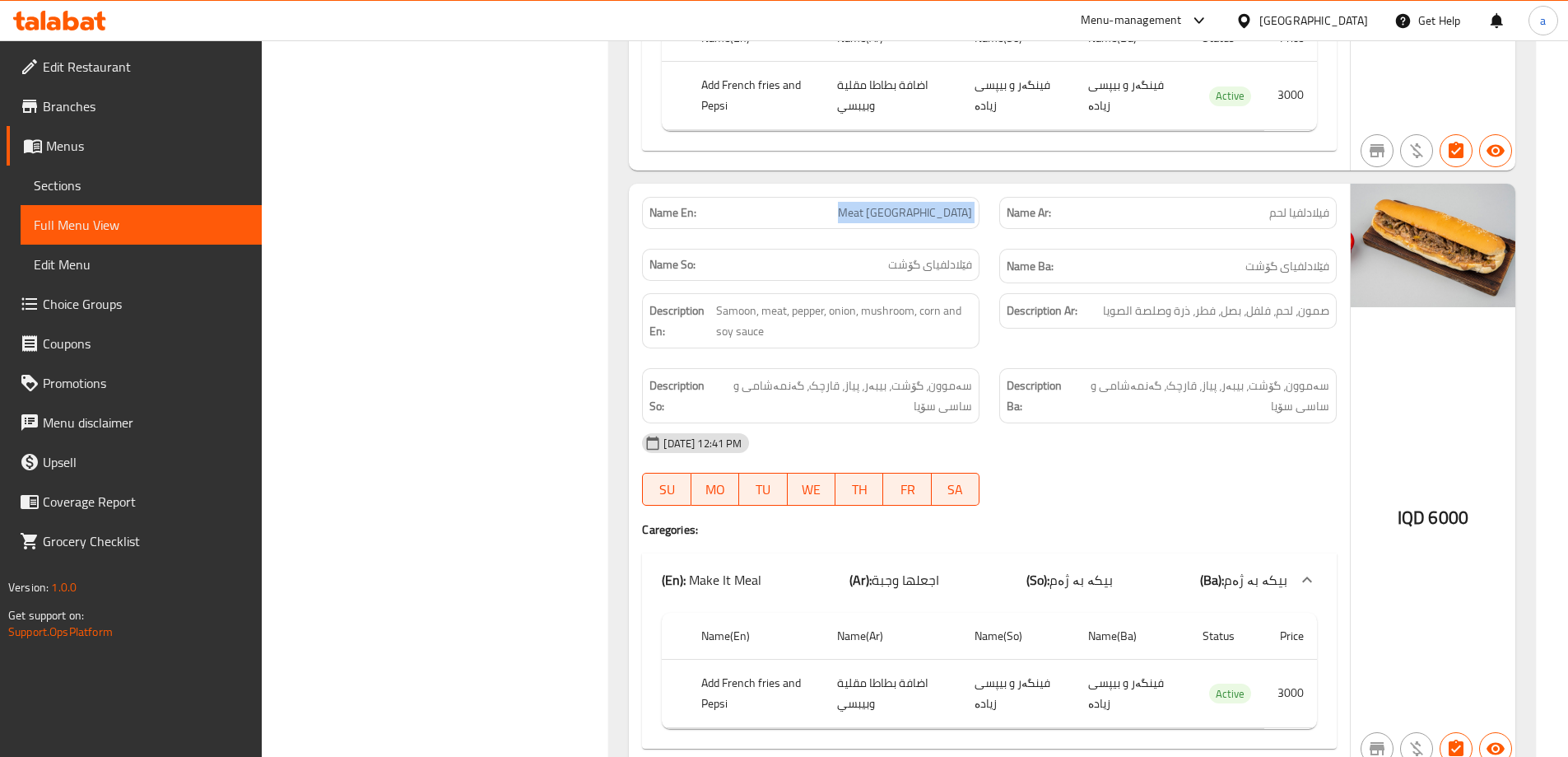
drag, startPoint x: 870, startPoint y: 134, endPoint x: 1009, endPoint y: 116, distance: 140.2
click at [1009, 187] on div "Name En: Meat Philadelphia Name Ar: فيلادلفيا لحم Name So: فێلادلفیای گۆشت Name…" at bounding box center [989, 240] width 714 height 107
copy span "Meat Philadelphia"
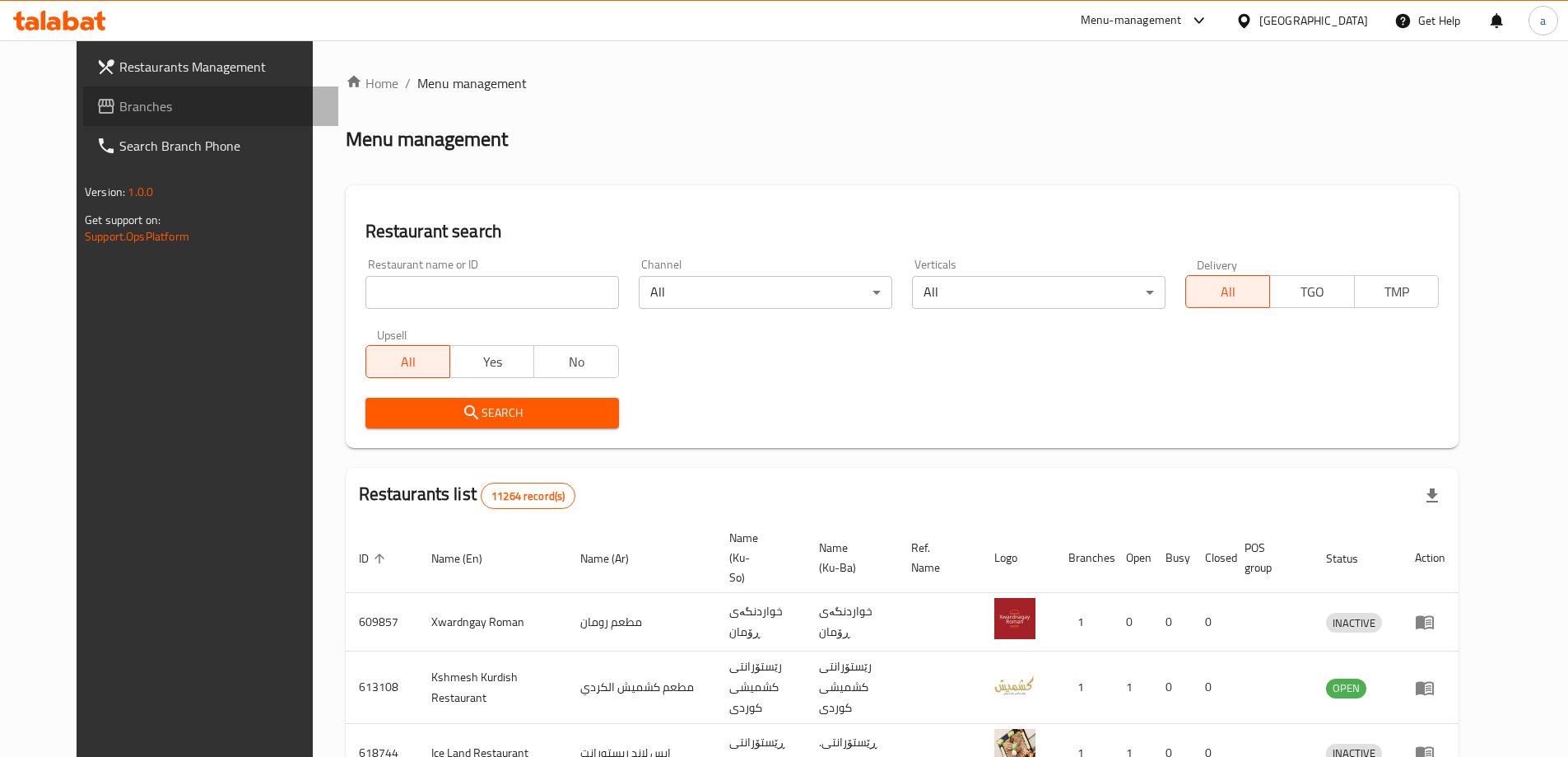
click at [132, 91] on link "Branches" at bounding box center [211, 106] width 255 height 40
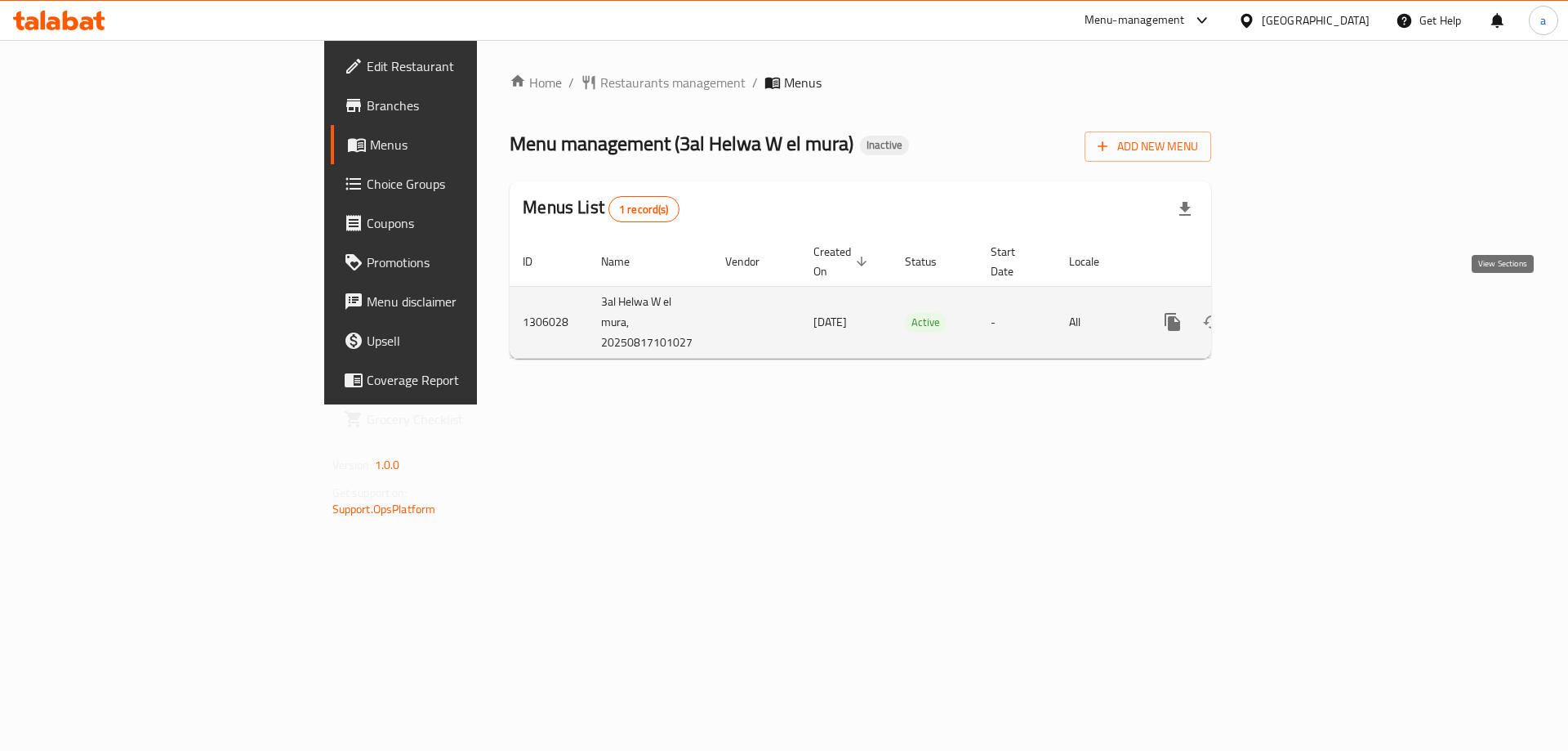
click at [1310, 314] on link "enhanced table" at bounding box center [1290, 322] width 39 height 39
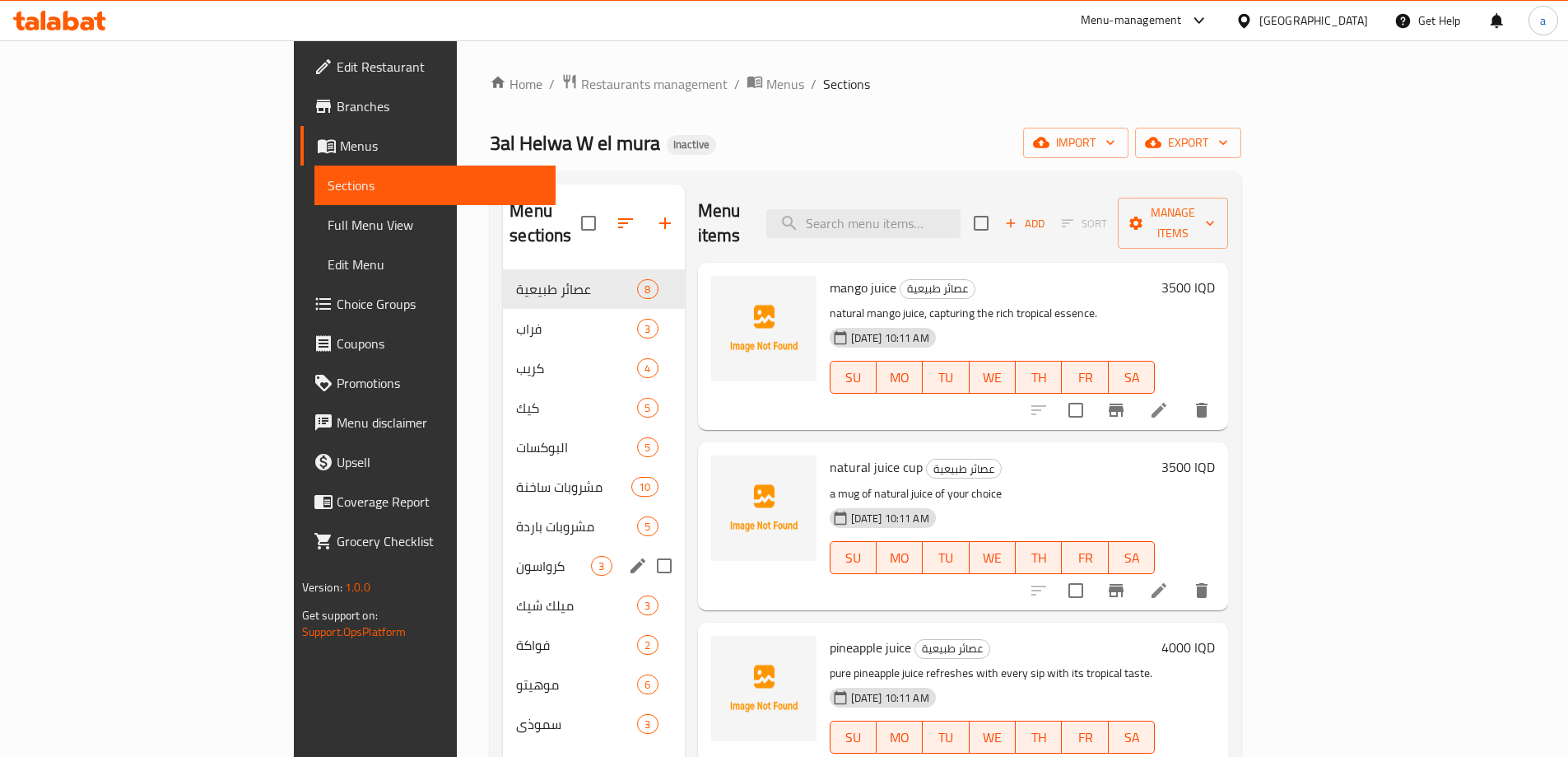
scroll to position [231, 0]
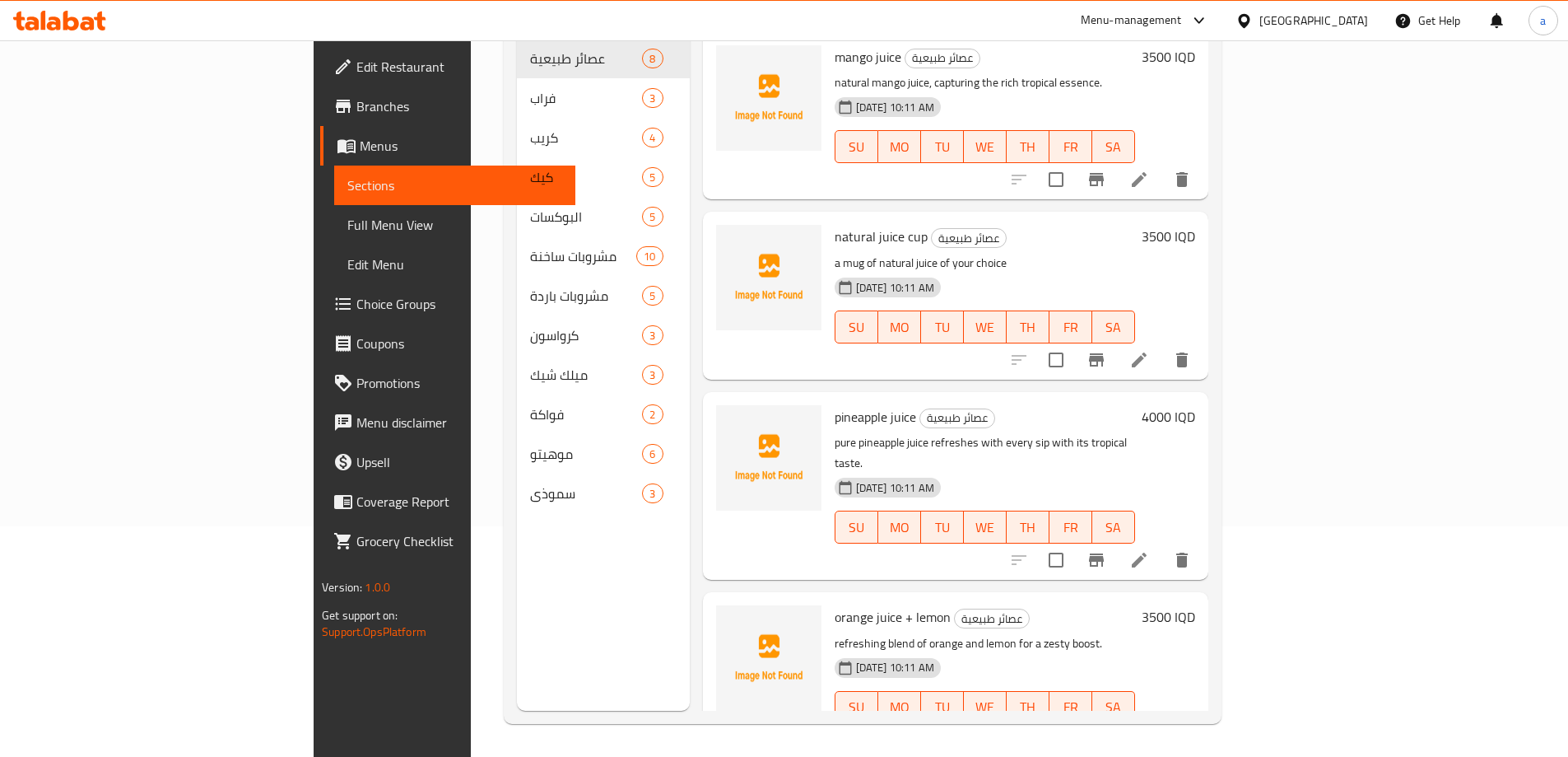
click at [360, 138] on span "Menus" at bounding box center [461, 145] width 203 height 20
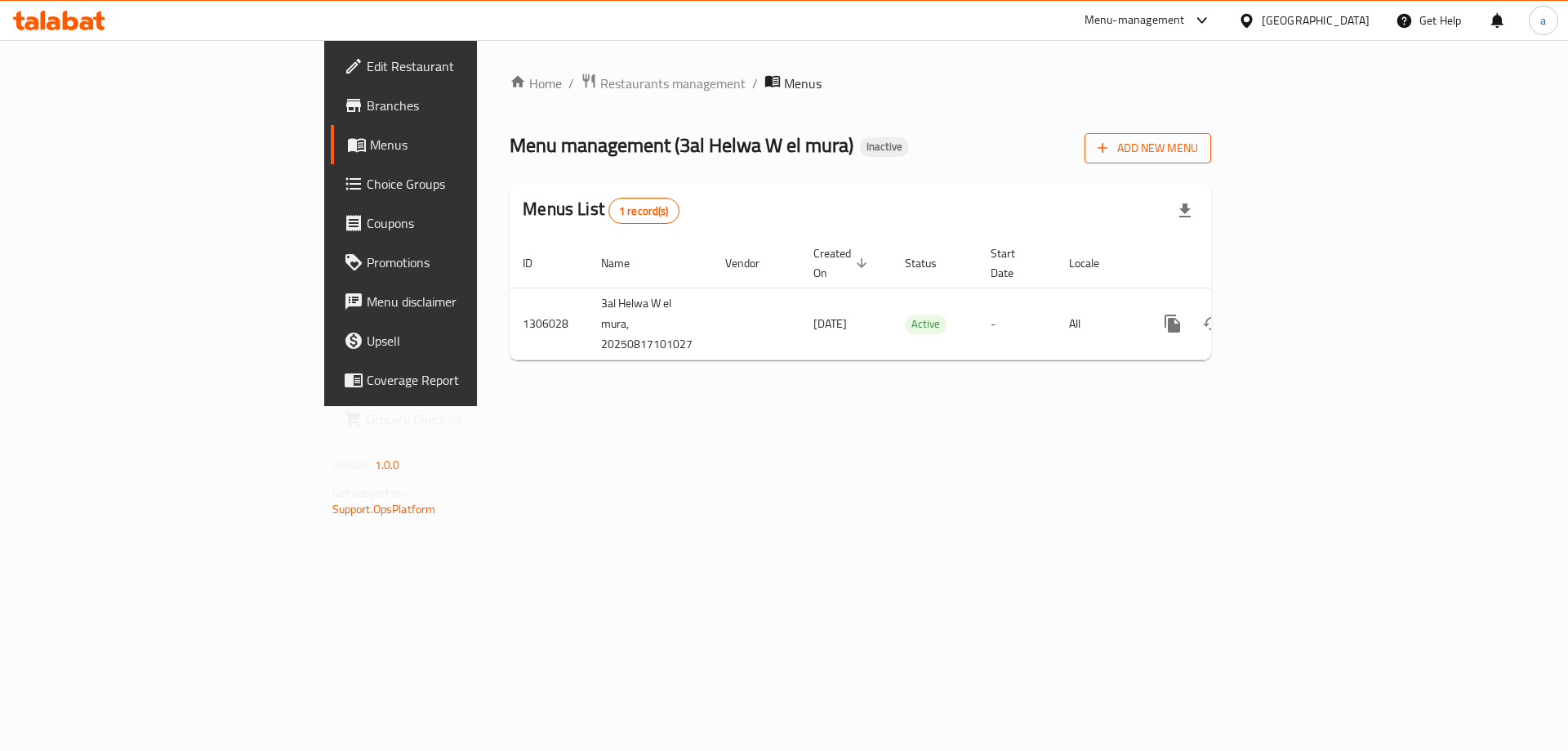
click at [1198, 138] on span "Add New Menu" at bounding box center [1148, 148] width 101 height 20
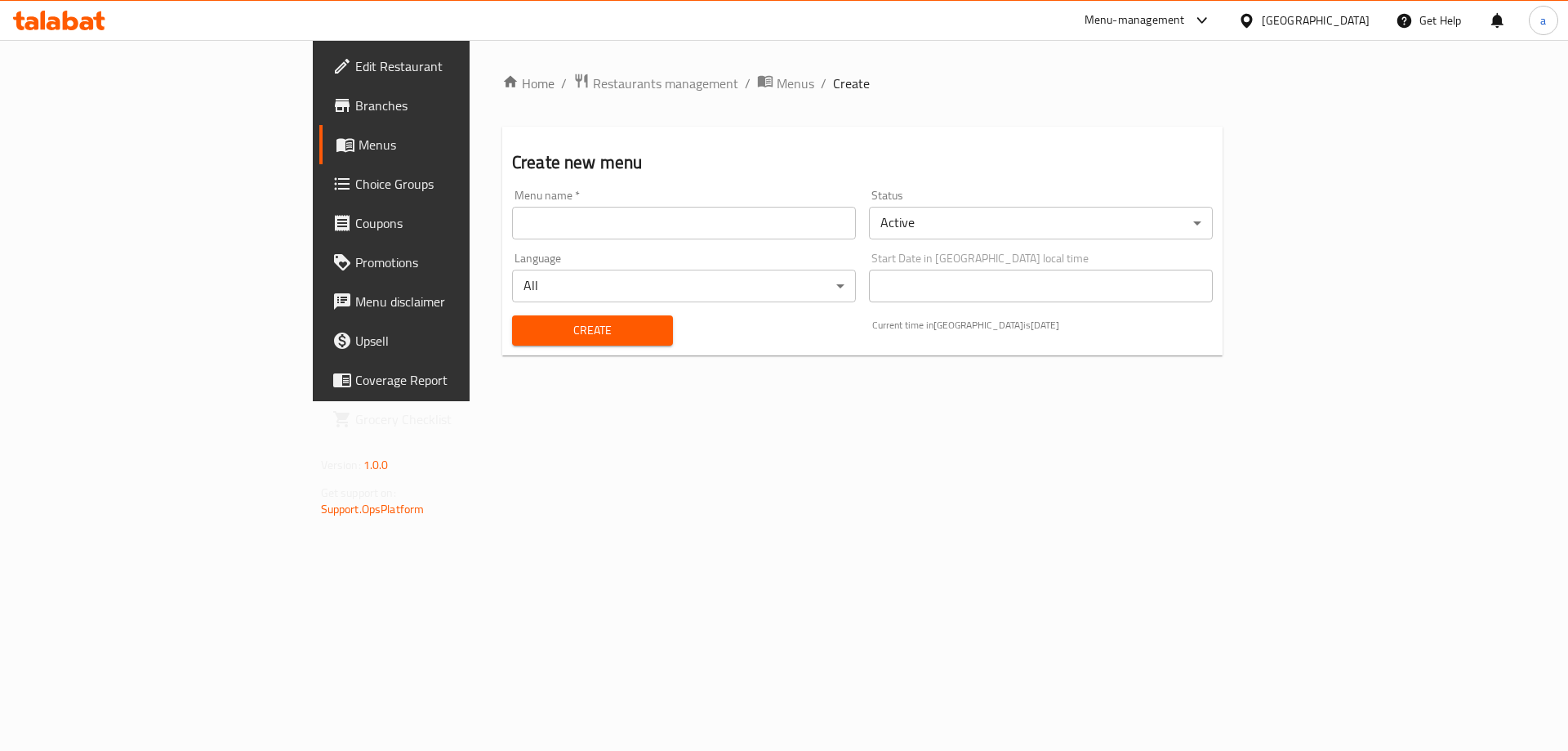
click at [567, 220] on input "text" at bounding box center [684, 223] width 344 height 33
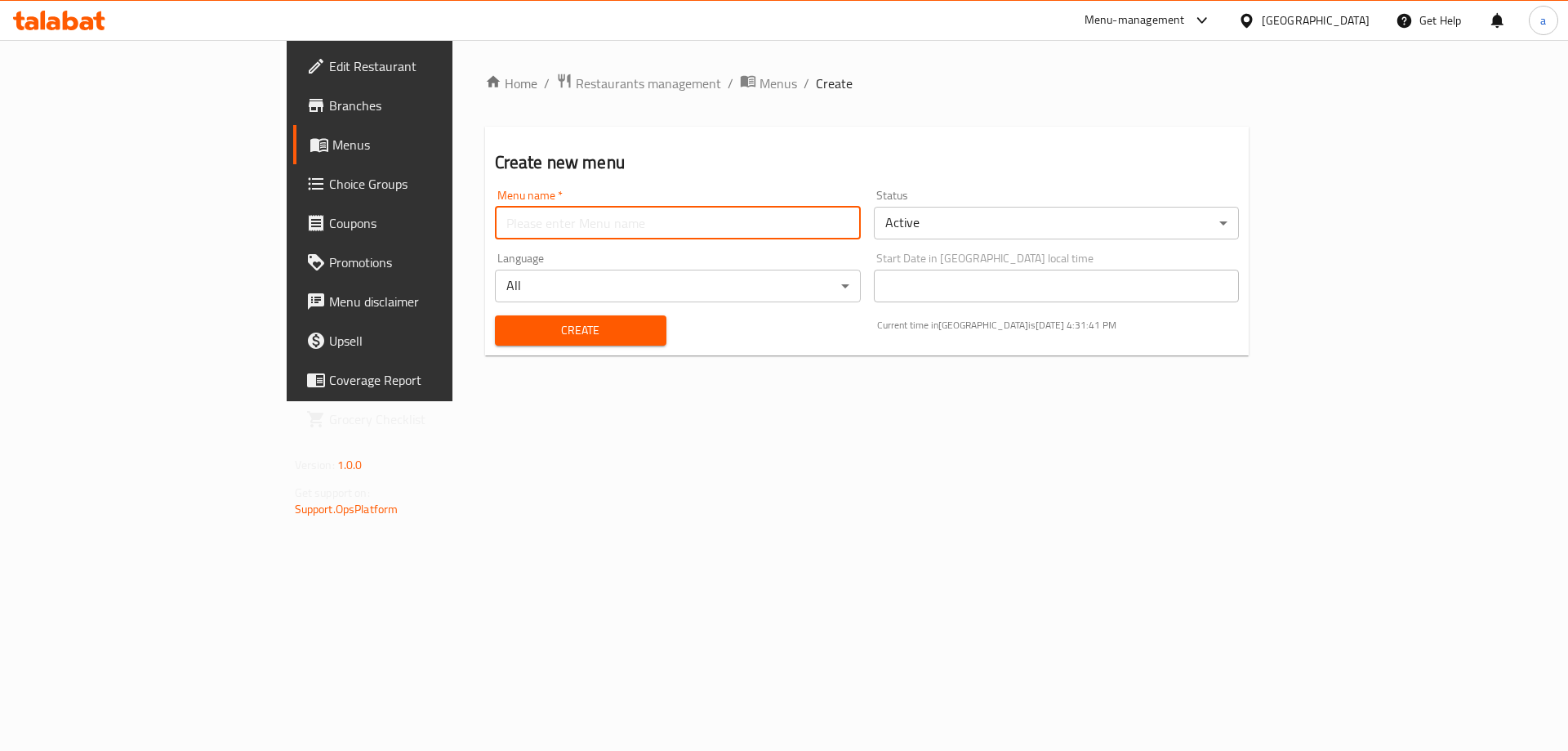
type input "amna"
click at [508, 322] on span "Create" at bounding box center [580, 330] width 145 height 20
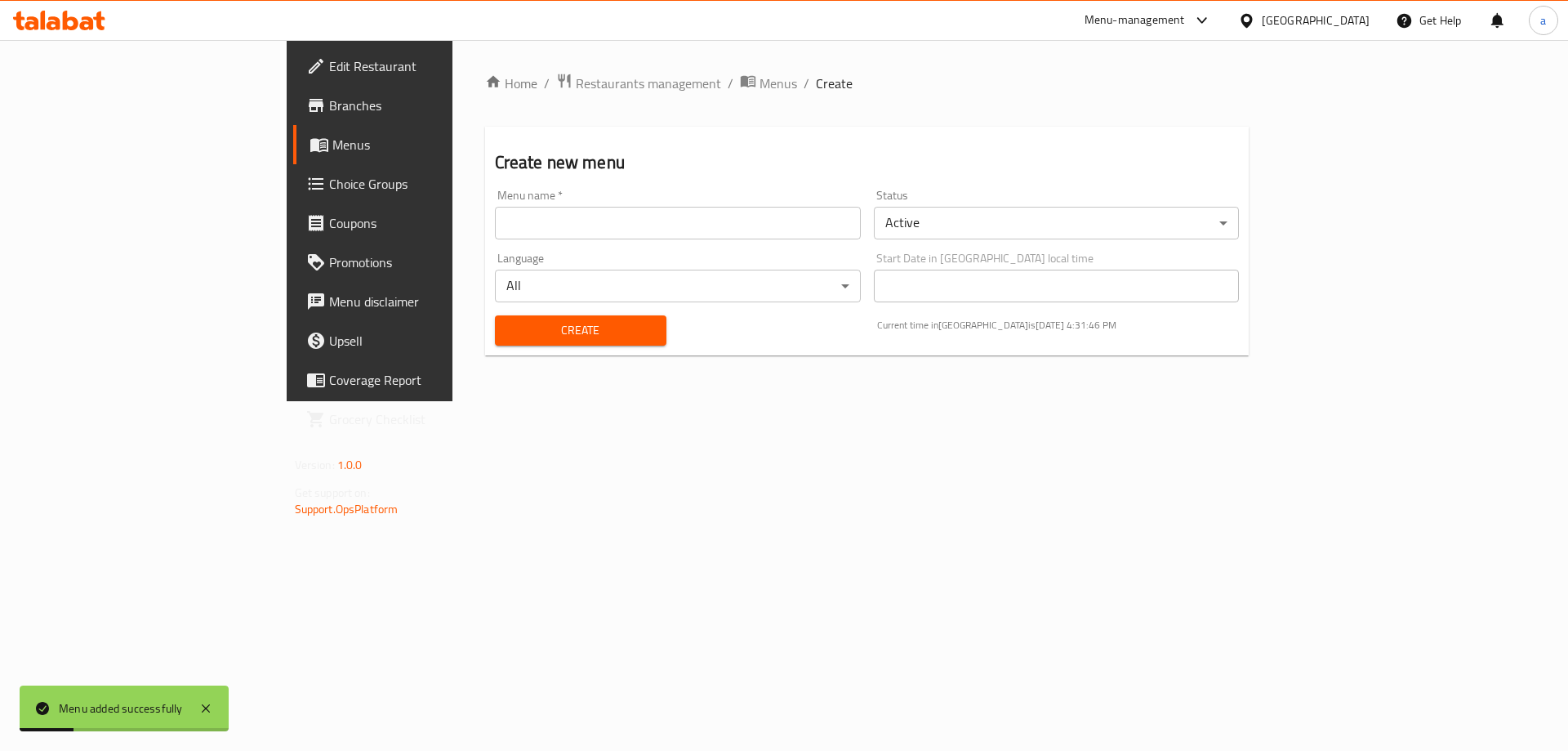
click at [498, 237] on input "text" at bounding box center [678, 223] width 366 height 33
type input "amna"
click at [332, 135] on span "Menus" at bounding box center [434, 144] width 203 height 20
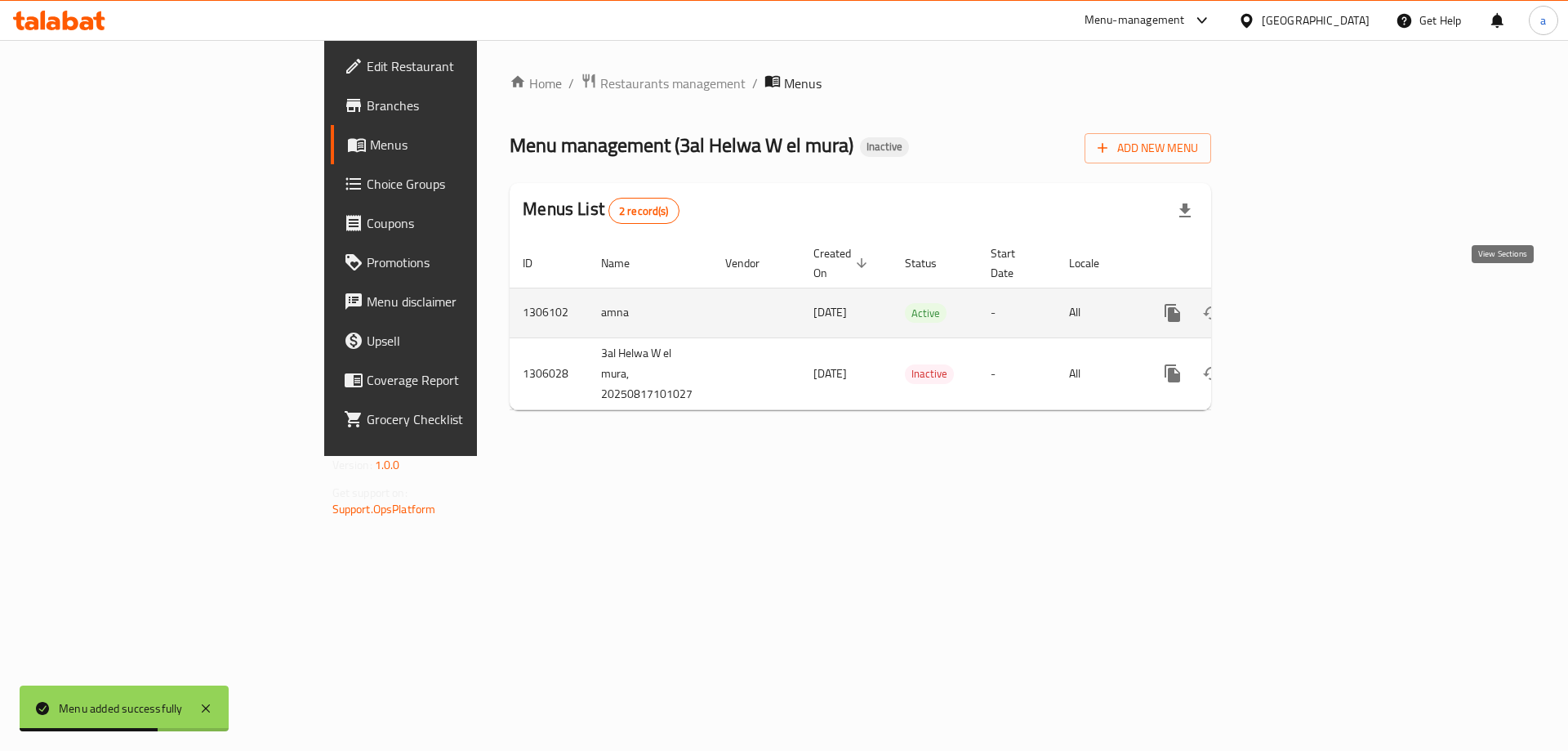
click at [1300, 303] on icon "enhanced table" at bounding box center [1290, 313] width 20 height 20
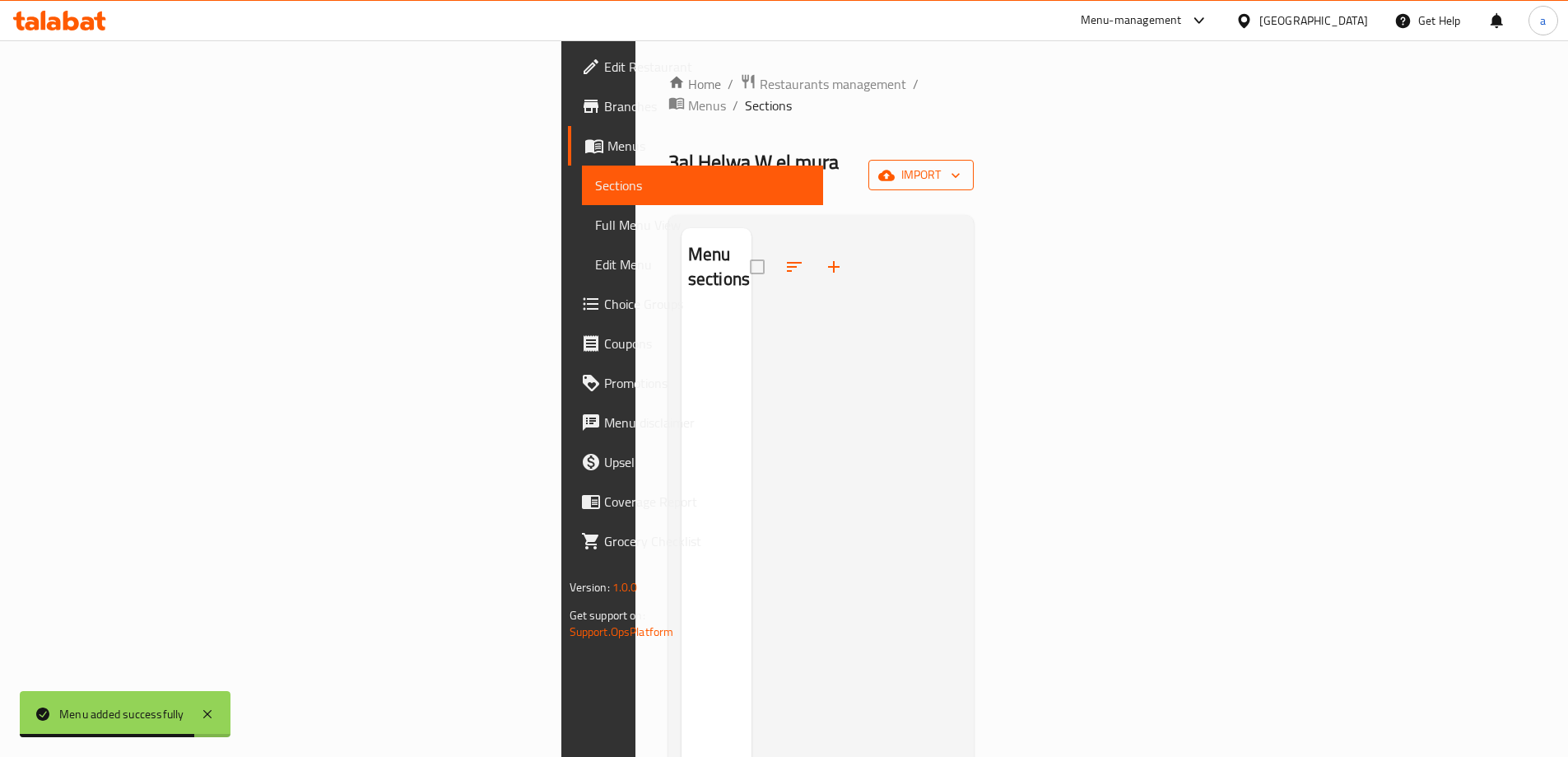
click at [960, 164] on span "import" at bounding box center [921, 174] width 79 height 21
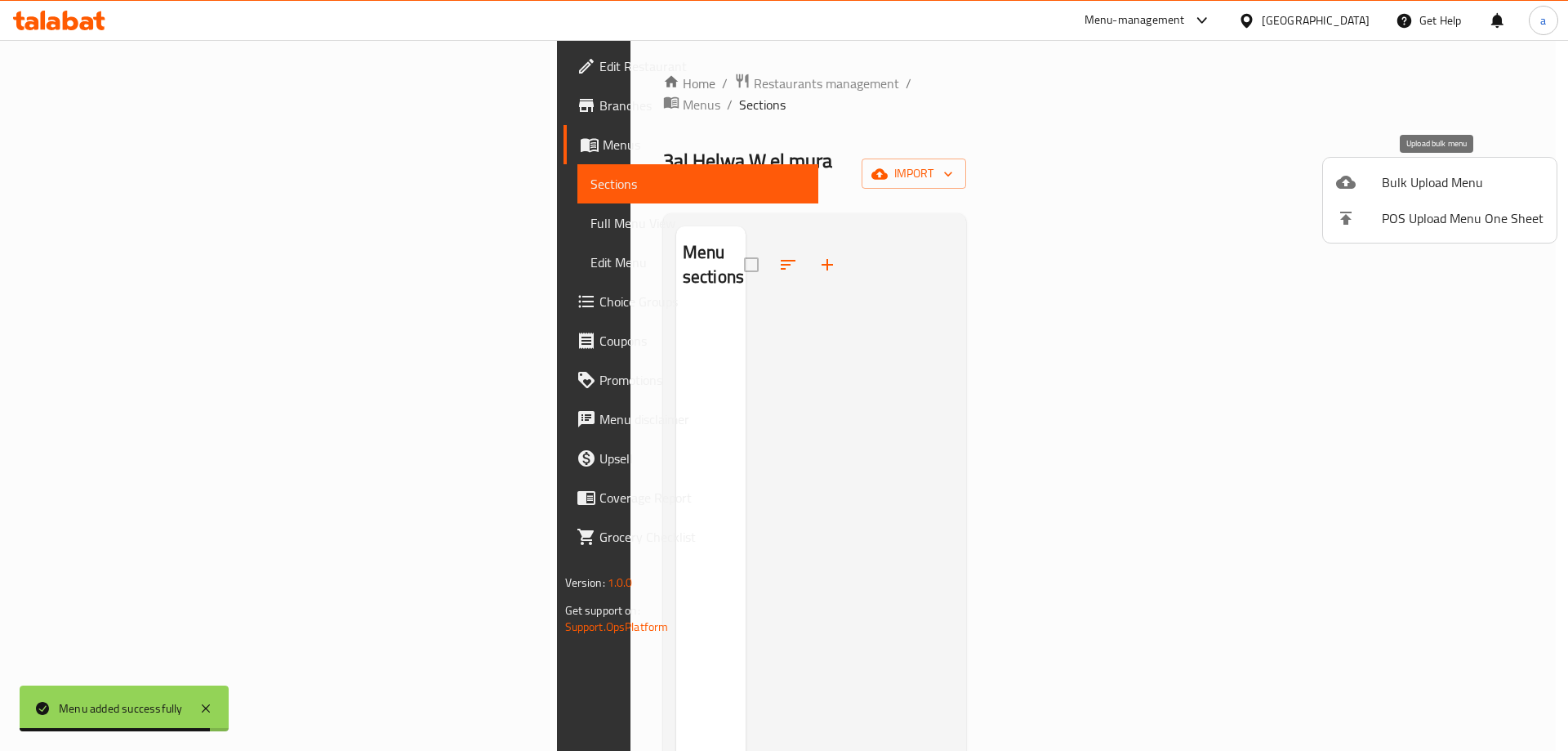
click at [1374, 168] on li "Bulk Upload Menu" at bounding box center [1440, 182] width 233 height 36
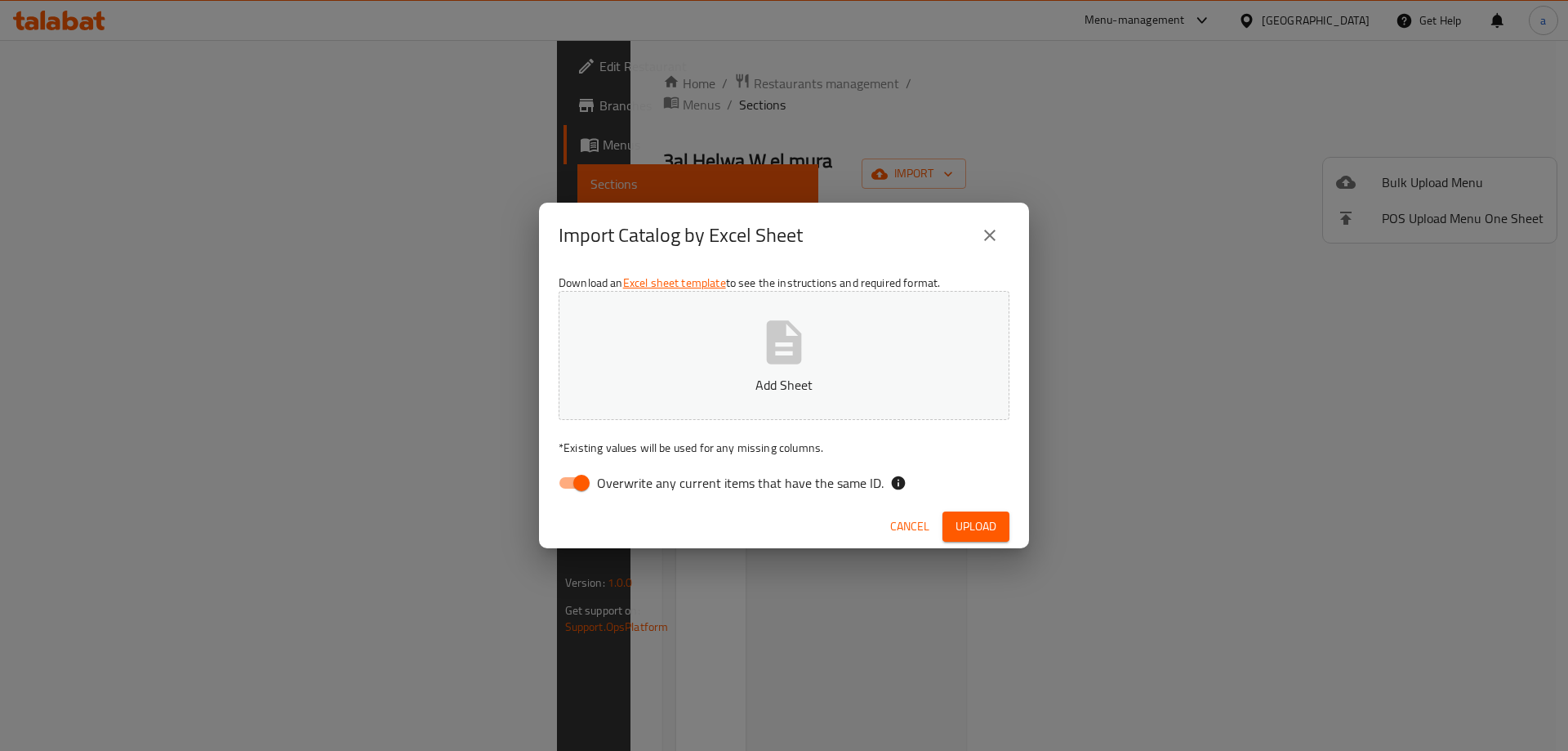
click at [635, 486] on span "Overwrite any current items that have the same ID." at bounding box center [740, 483] width 287 height 20
click at [628, 486] on input "Overwrite any current items that have the same ID." at bounding box center [581, 483] width 93 height 31
checkbox input "false"
click at [678, 371] on button "Add Sheet" at bounding box center [784, 355] width 451 height 129
click at [960, 513] on button "Upload" at bounding box center [975, 527] width 67 height 30
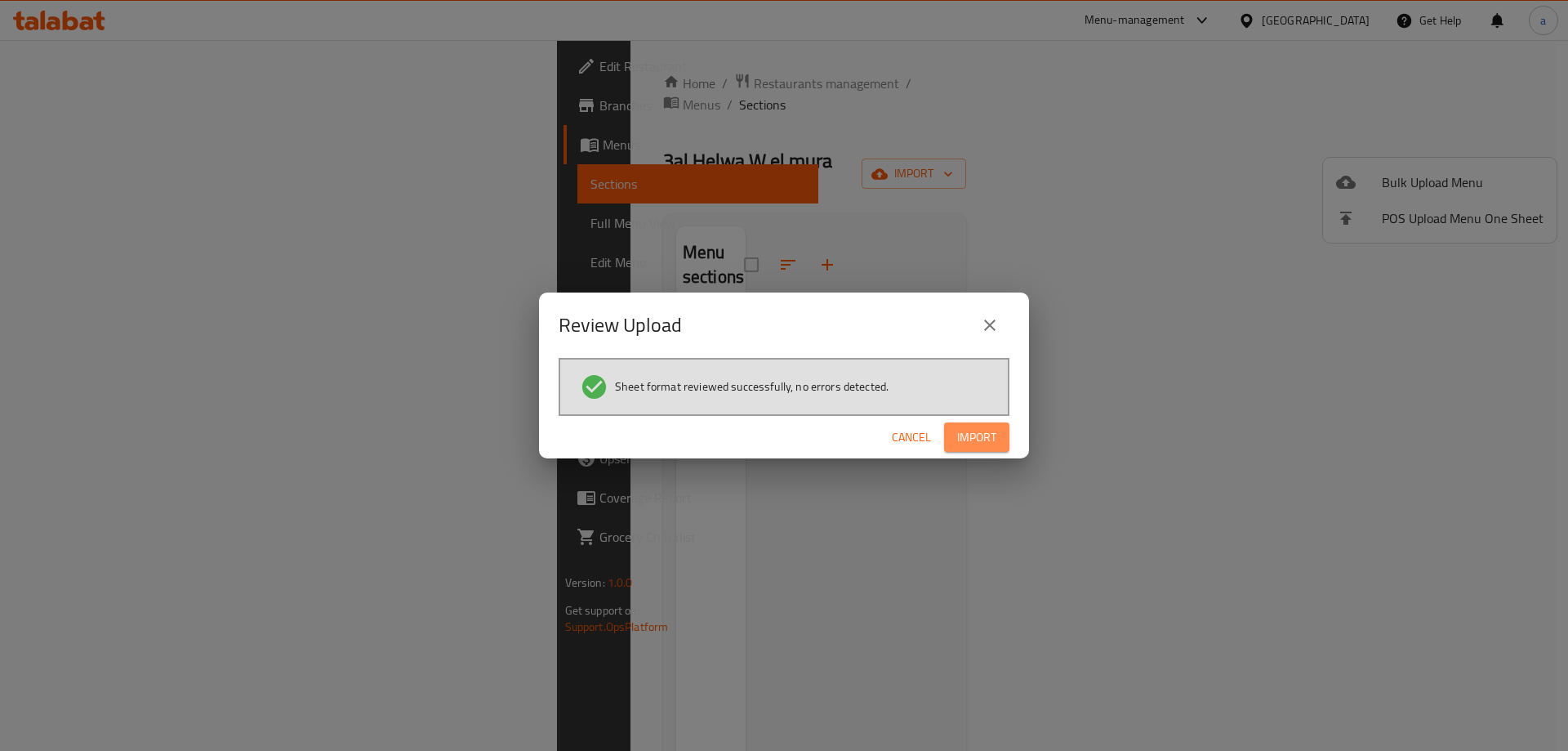
click at [991, 443] on span "Import" at bounding box center [977, 437] width 39 height 20
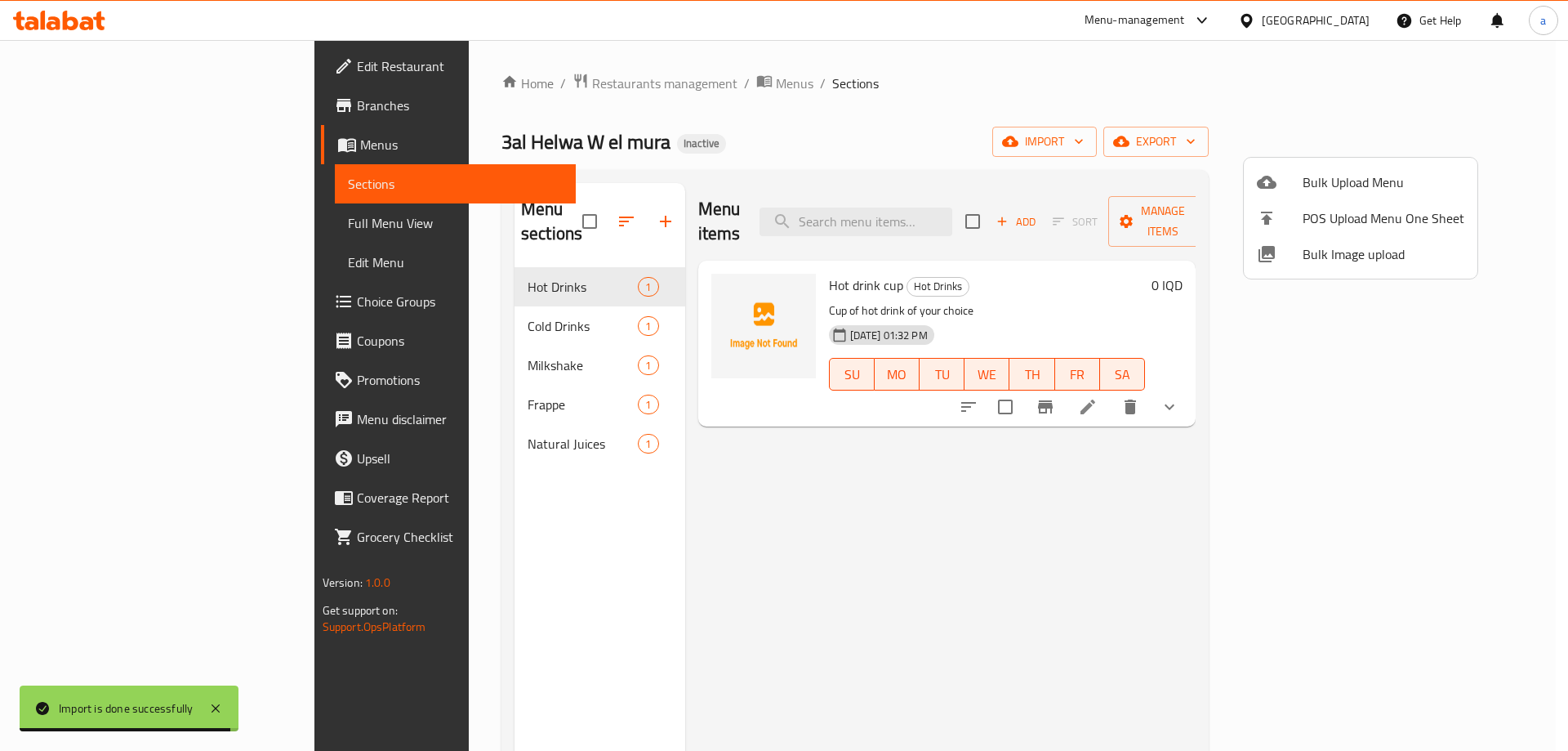
click at [737, 387] on div at bounding box center [784, 375] width 1568 height 751
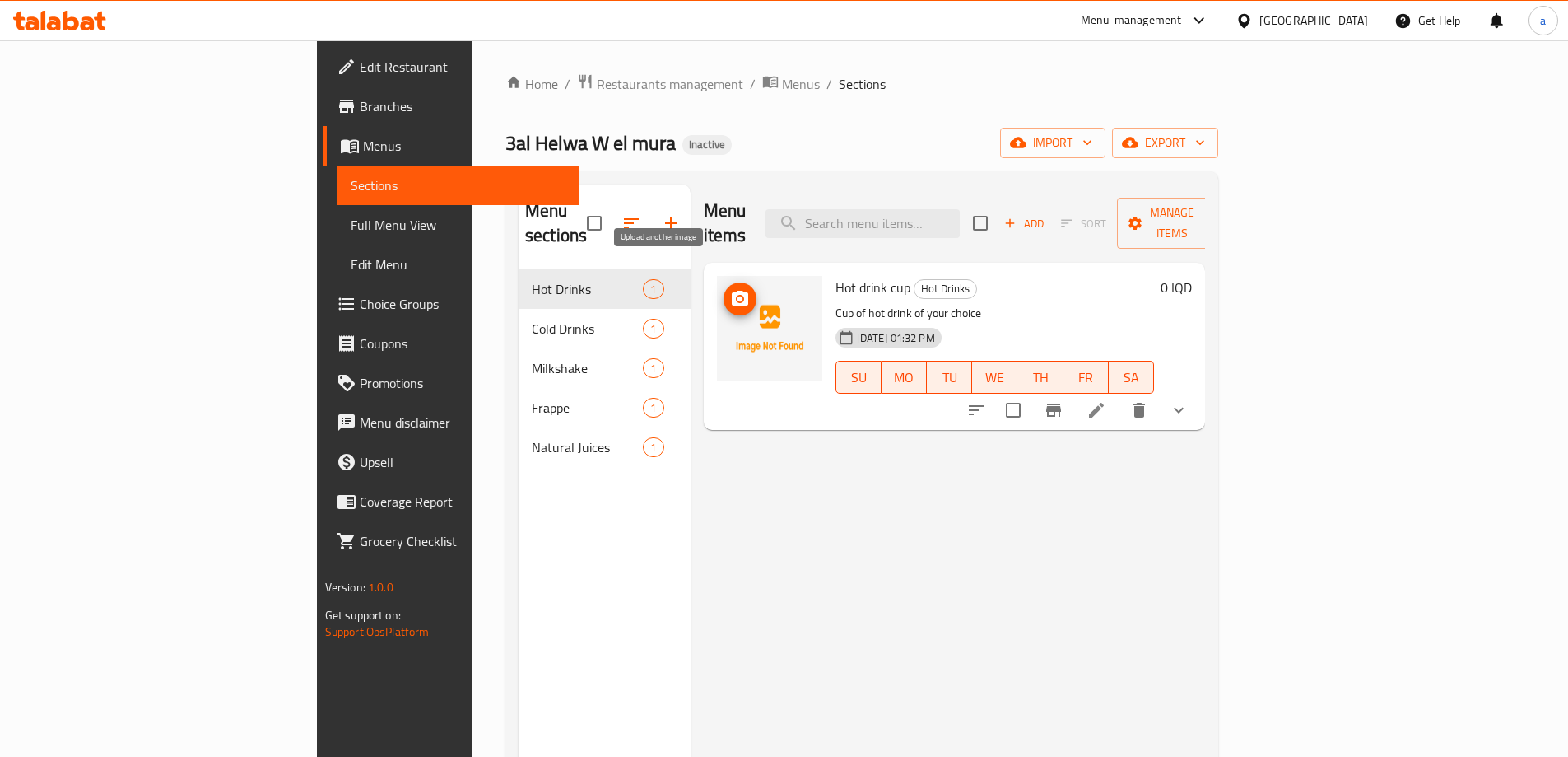
click at [731, 291] on icon "upload picture" at bounding box center [740, 298] width 16 height 15
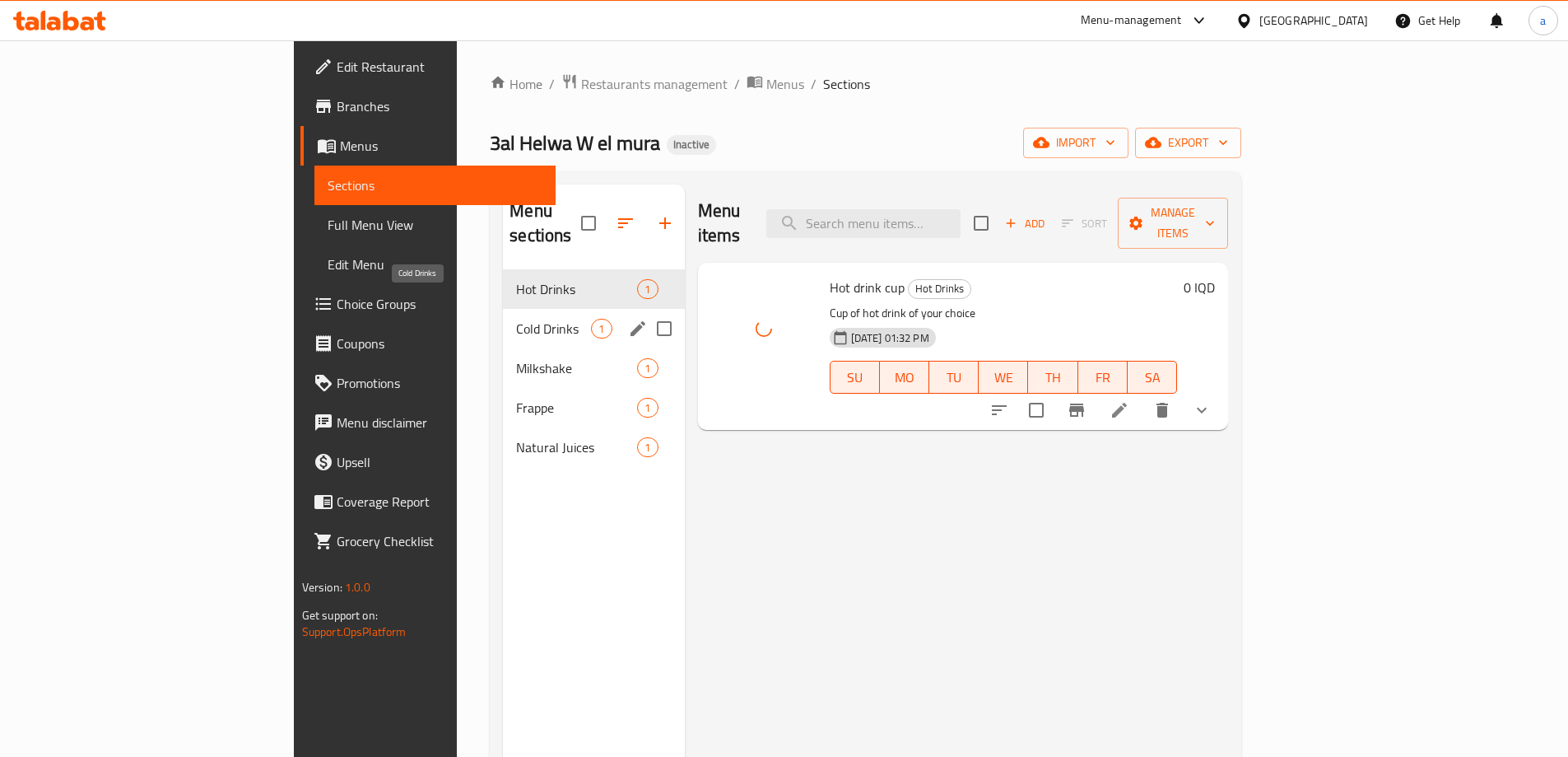
click at [516, 319] on span "Cold Drinks" at bounding box center [553, 329] width 74 height 20
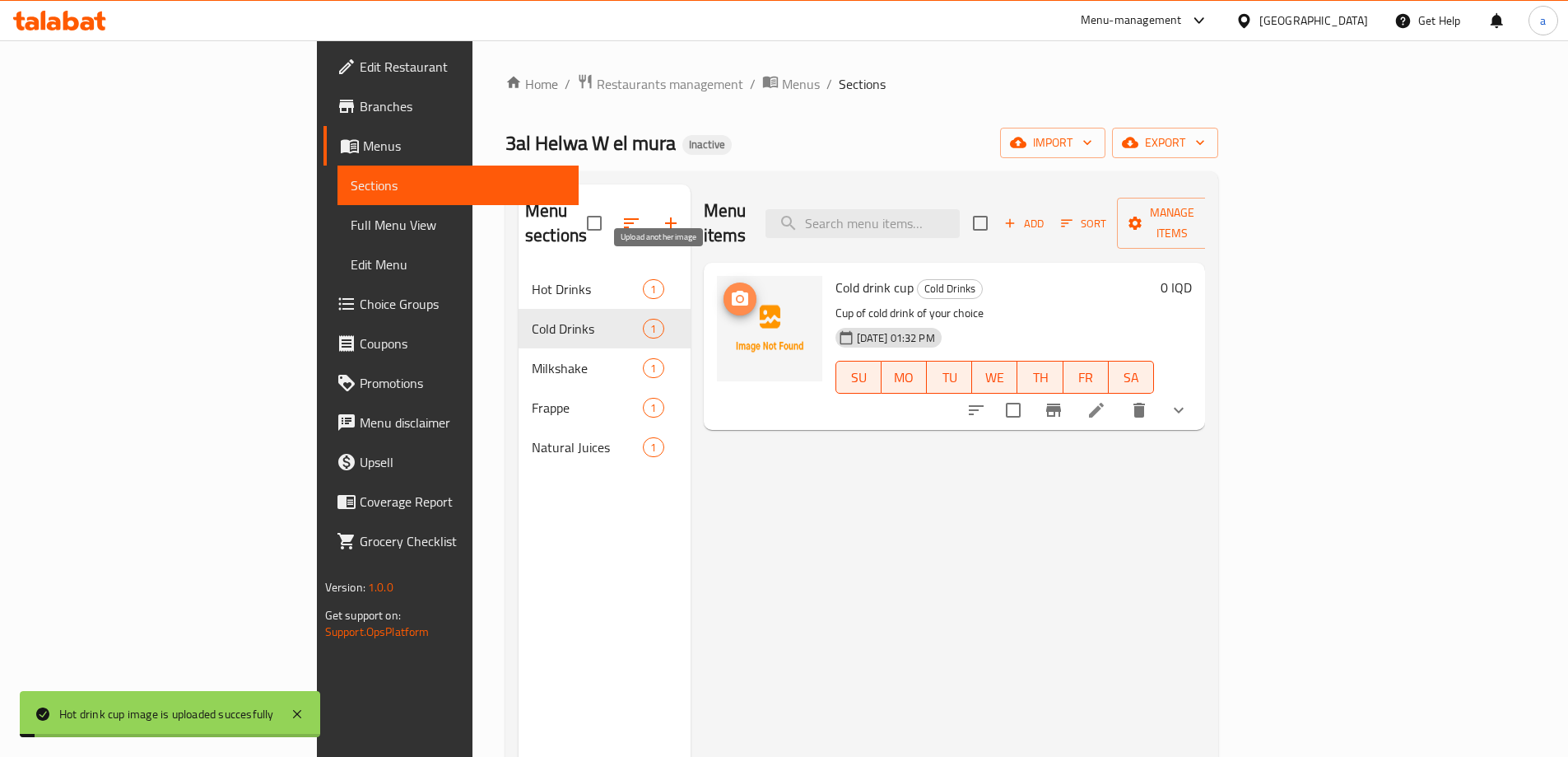
click at [730, 289] on icon "upload picture" at bounding box center [740, 299] width 20 height 20
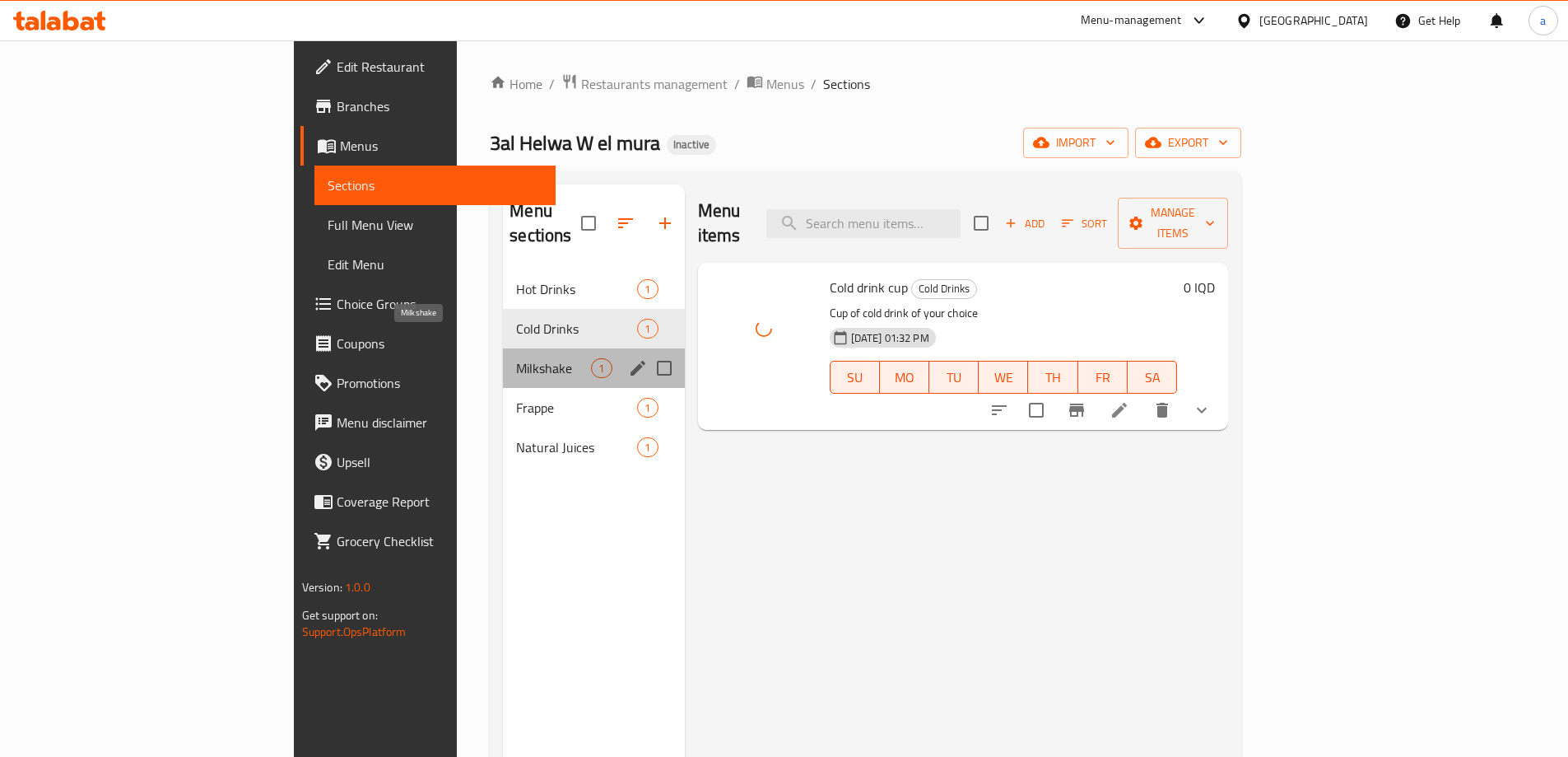
click at [516, 358] on span "Milkshake" at bounding box center [553, 368] width 74 height 20
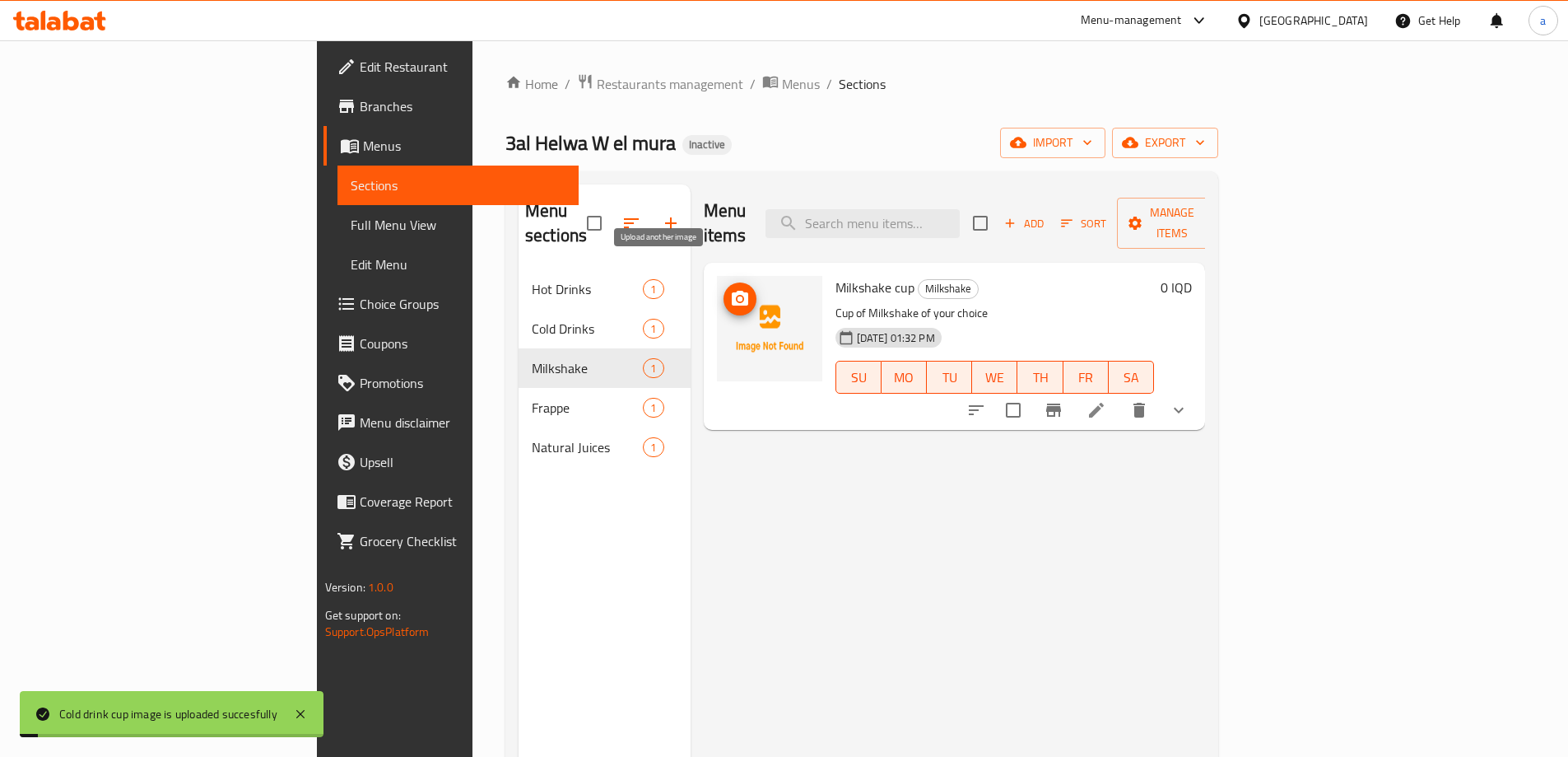
click at [730, 289] on icon "upload picture" at bounding box center [740, 299] width 20 height 20
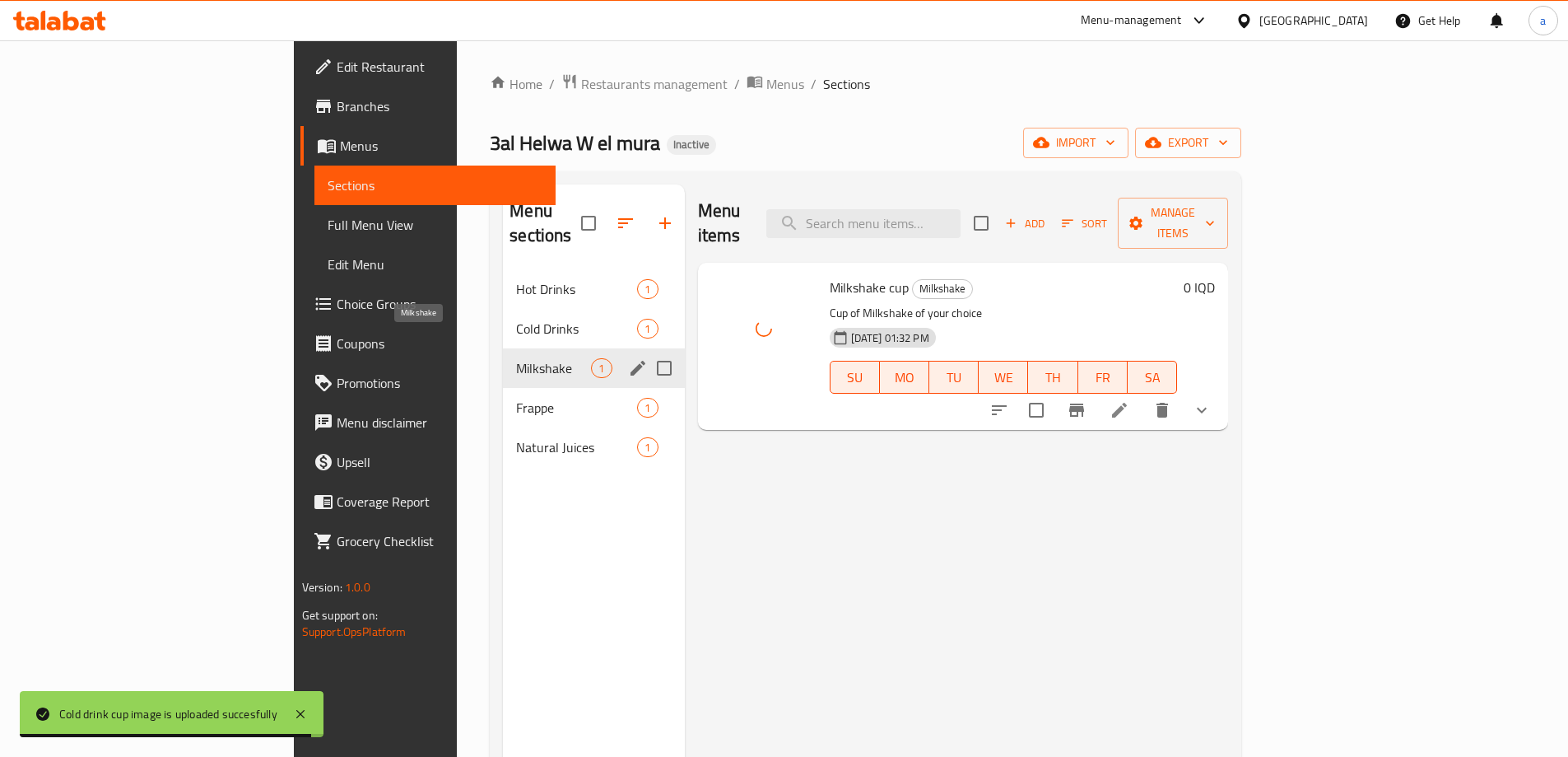
click at [516, 358] on span "Milkshake" at bounding box center [553, 368] width 74 height 20
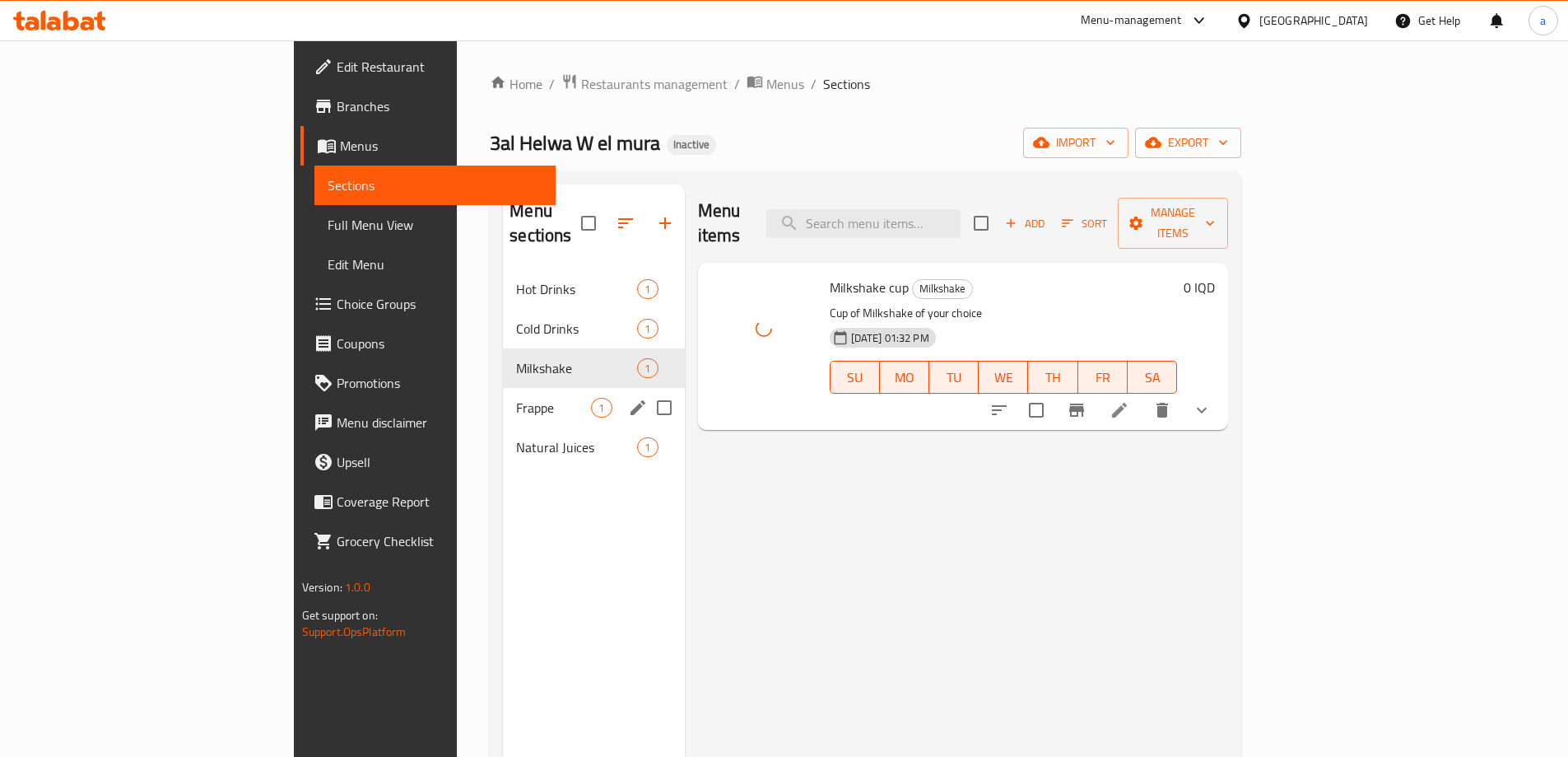
click at [503, 388] on div "Frappe 1" at bounding box center [593, 408] width 181 height 40
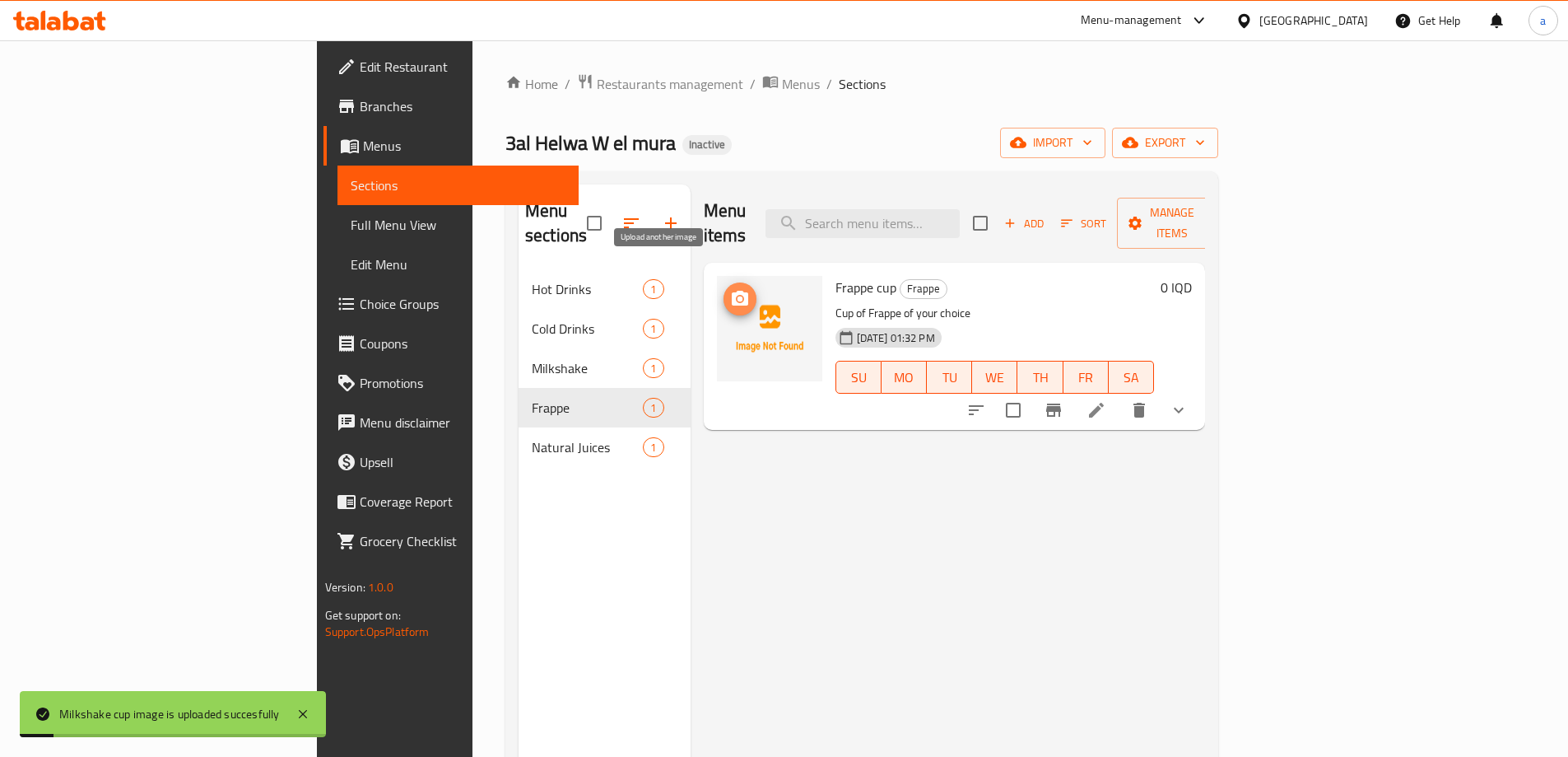
click at [730, 289] on icon "upload picture" at bounding box center [740, 299] width 20 height 20
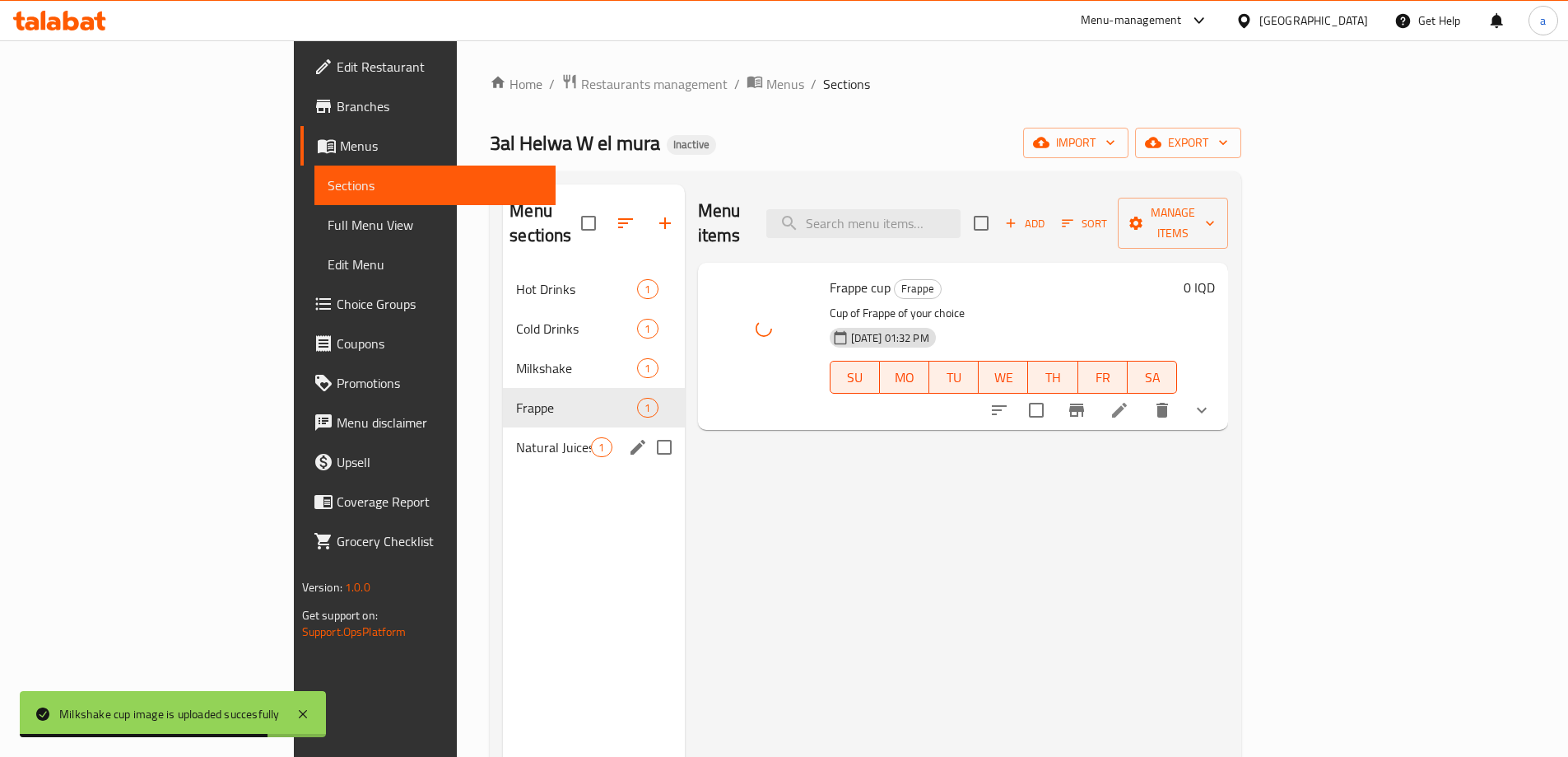
click at [503, 427] on div "Natural Juices 1" at bounding box center [593, 447] width 181 height 40
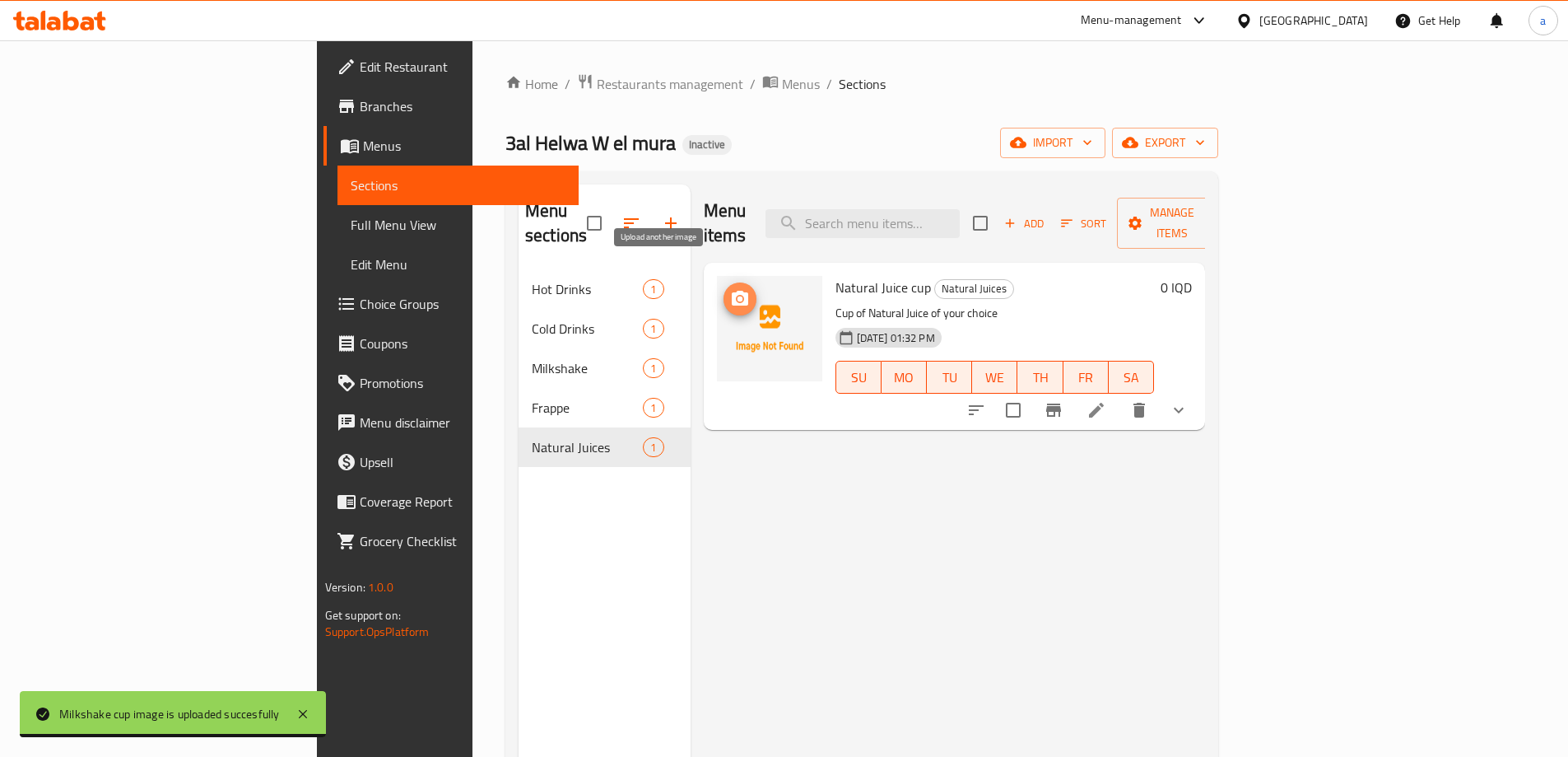
click at [730, 289] on icon "upload picture" at bounding box center [740, 299] width 20 height 20
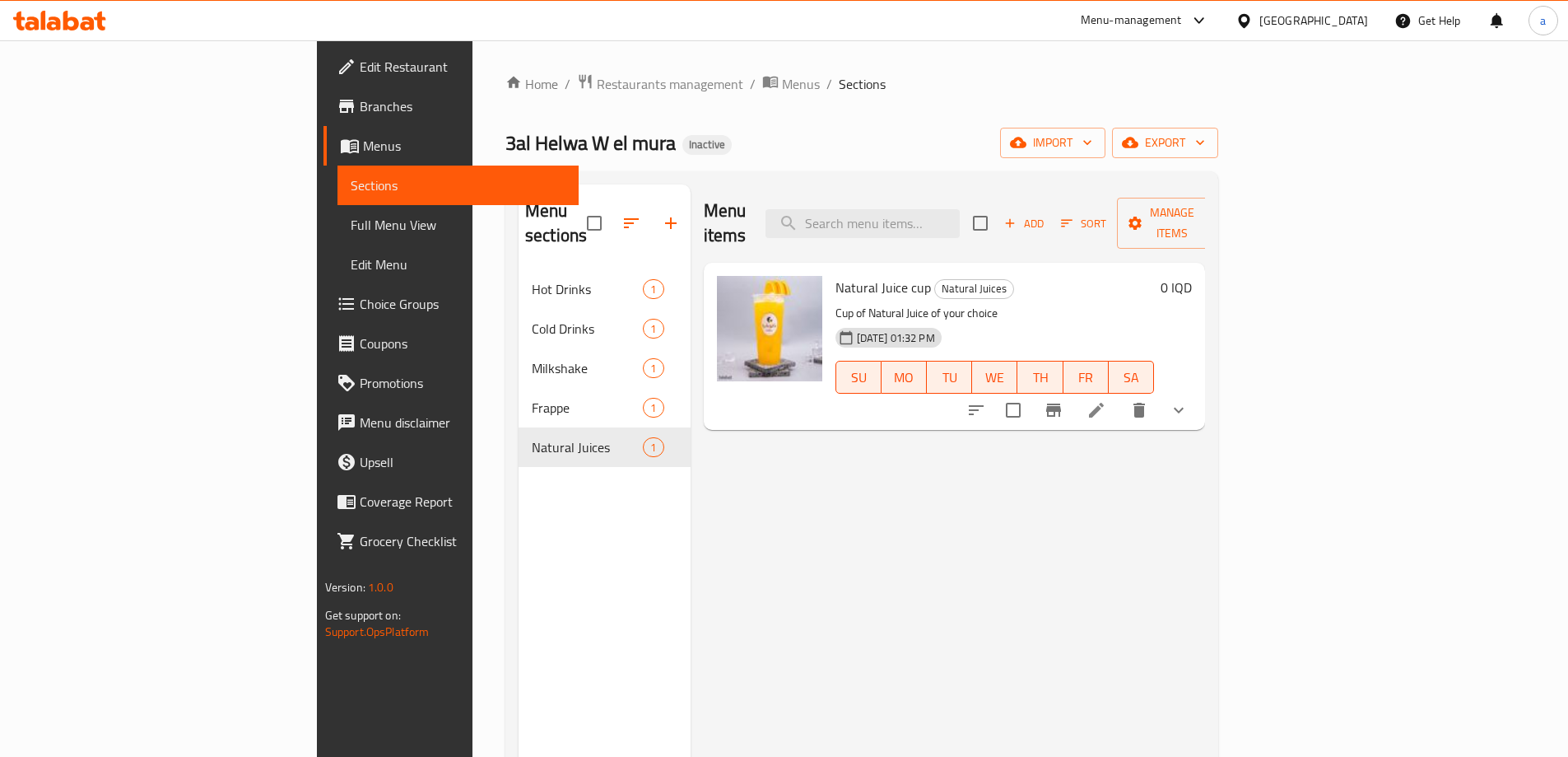
drag, startPoint x: 746, startPoint y: 97, endPoint x: 705, endPoint y: 186, distance: 98.0
click at [745, 98] on div "Home / Restaurants management / Menus / Sections 3al Helwa W el mura Inactive i…" at bounding box center [862, 514] width 713 height 881
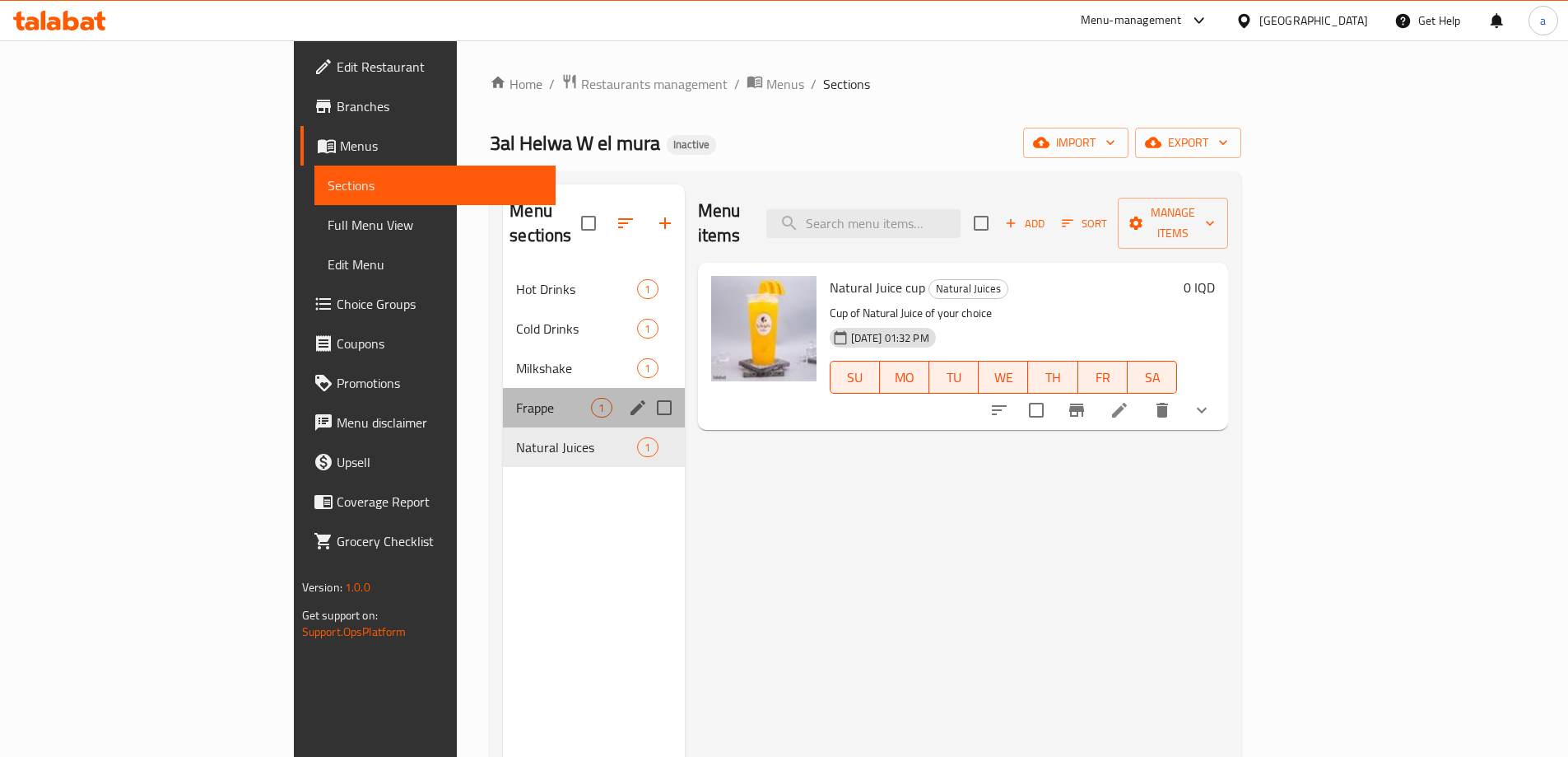
click at [503, 392] on div "Frappe 1" at bounding box center [593, 408] width 181 height 40
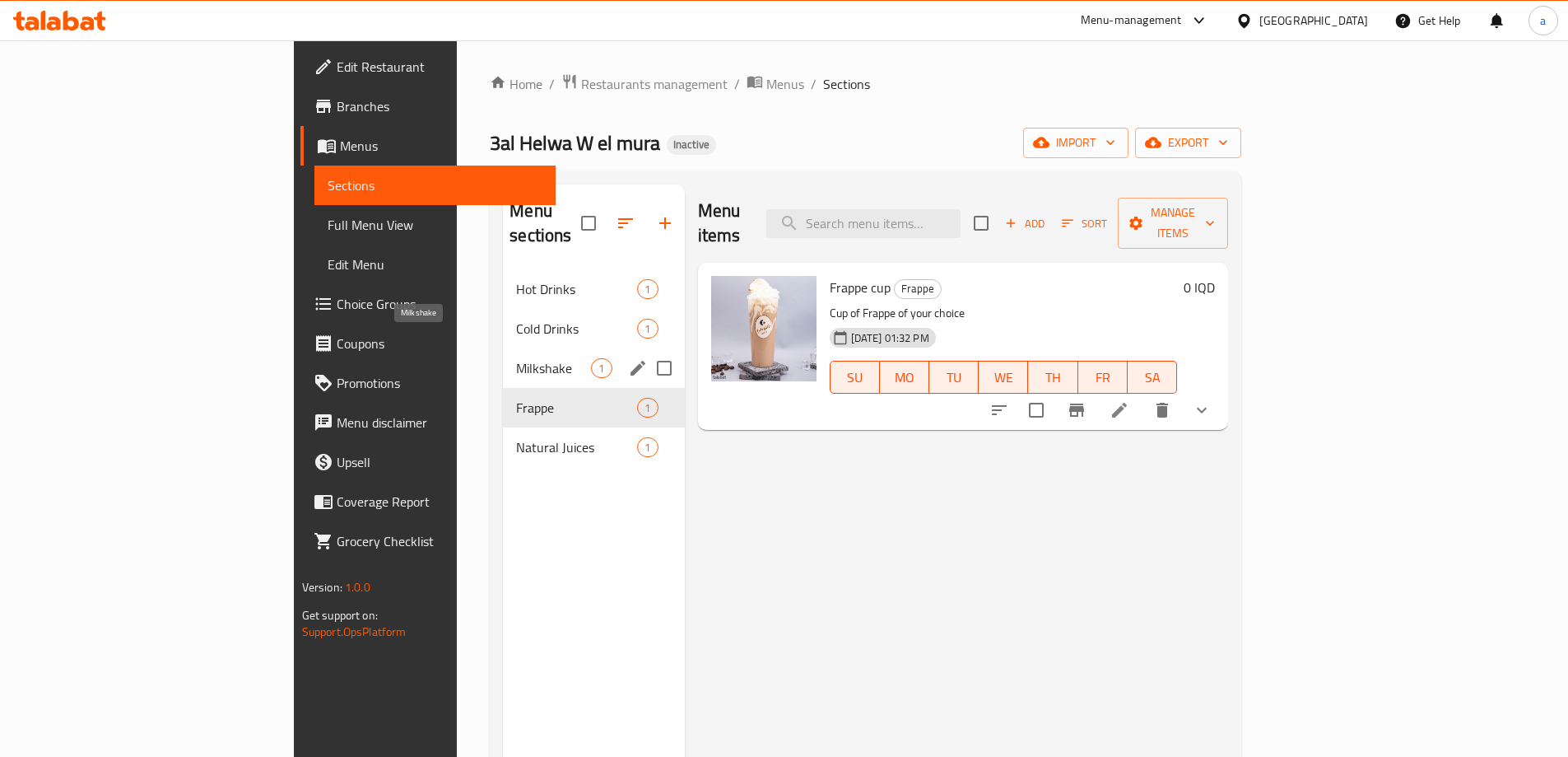
click at [516, 358] on span "Milkshake" at bounding box center [553, 368] width 74 height 20
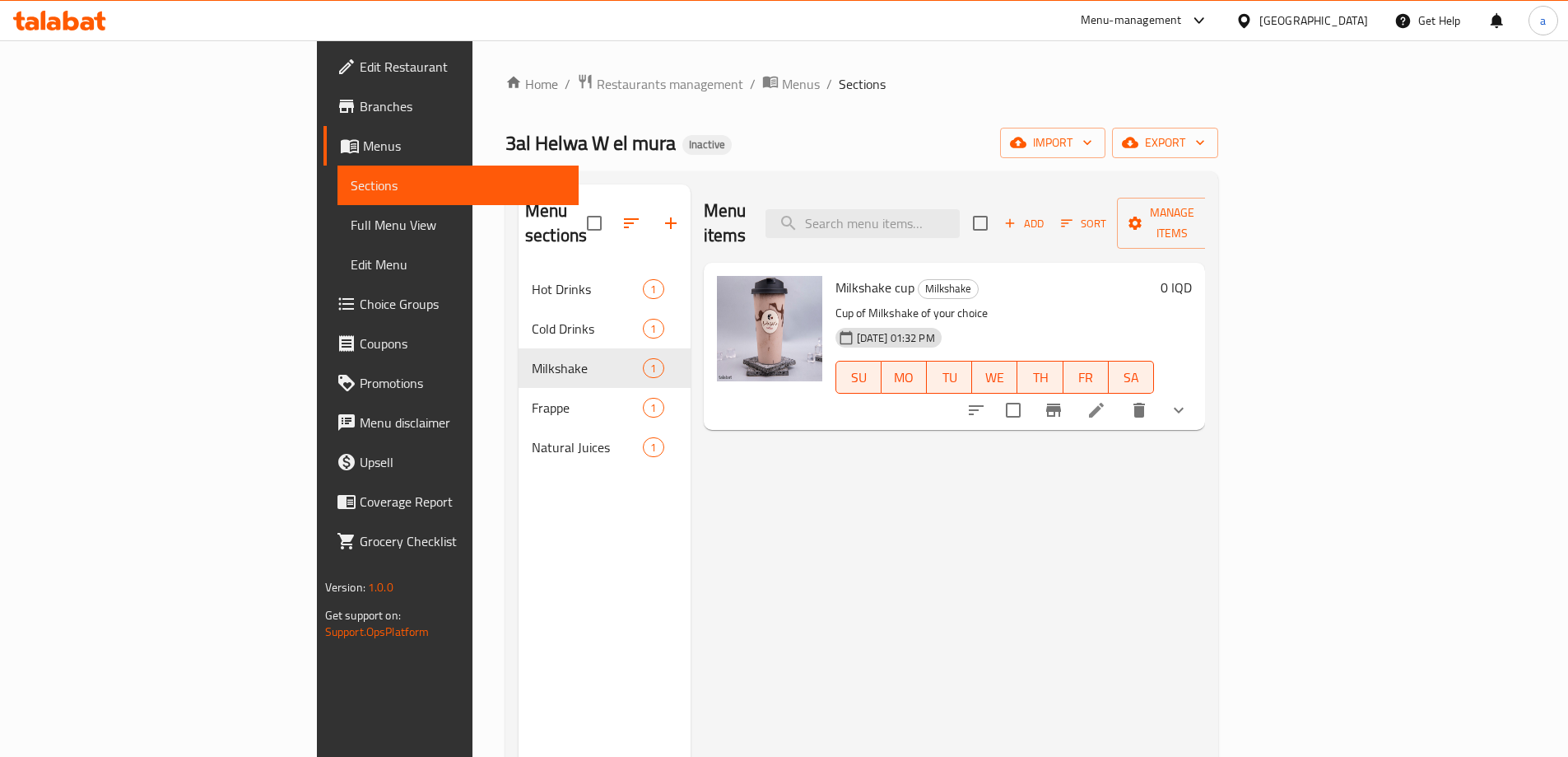
click at [861, 150] on div "3al Helwa W el mura Inactive import export" at bounding box center [862, 143] width 713 height 31
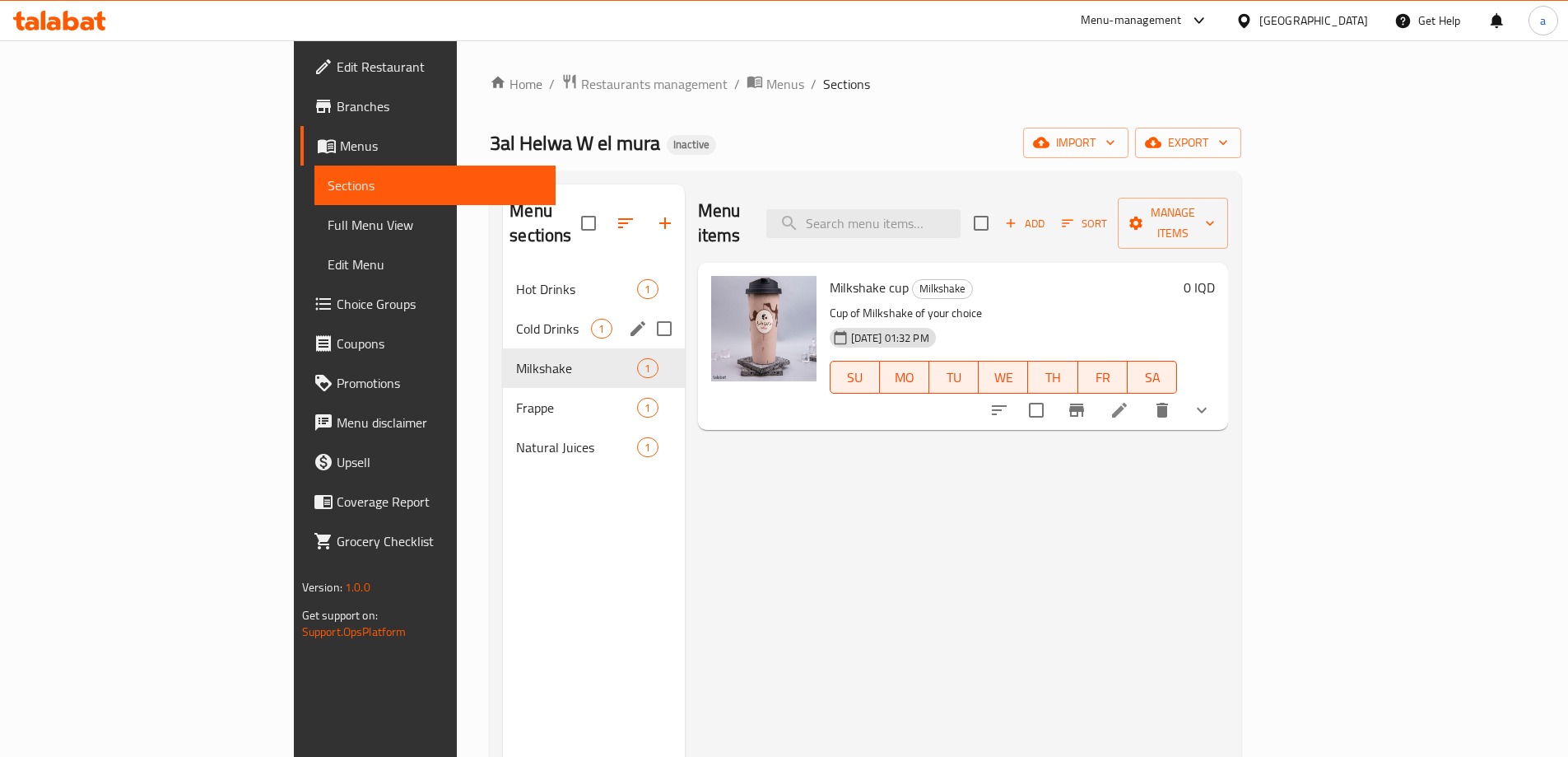
click at [516, 319] on span "Cold Drinks" at bounding box center [553, 329] width 74 height 20
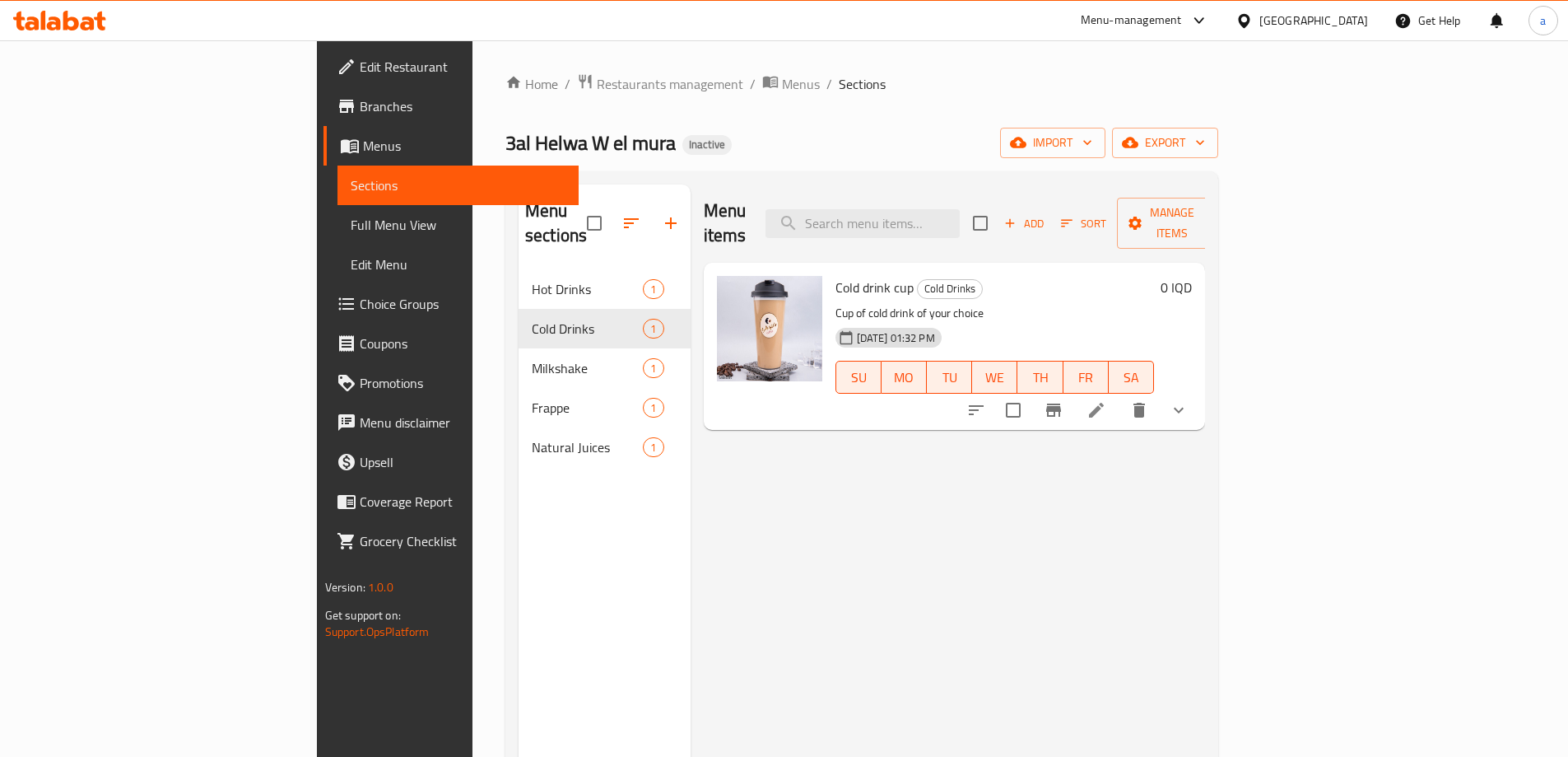
click at [677, 130] on div "3al Helwa W el mura Inactive import export" at bounding box center [862, 143] width 713 height 31
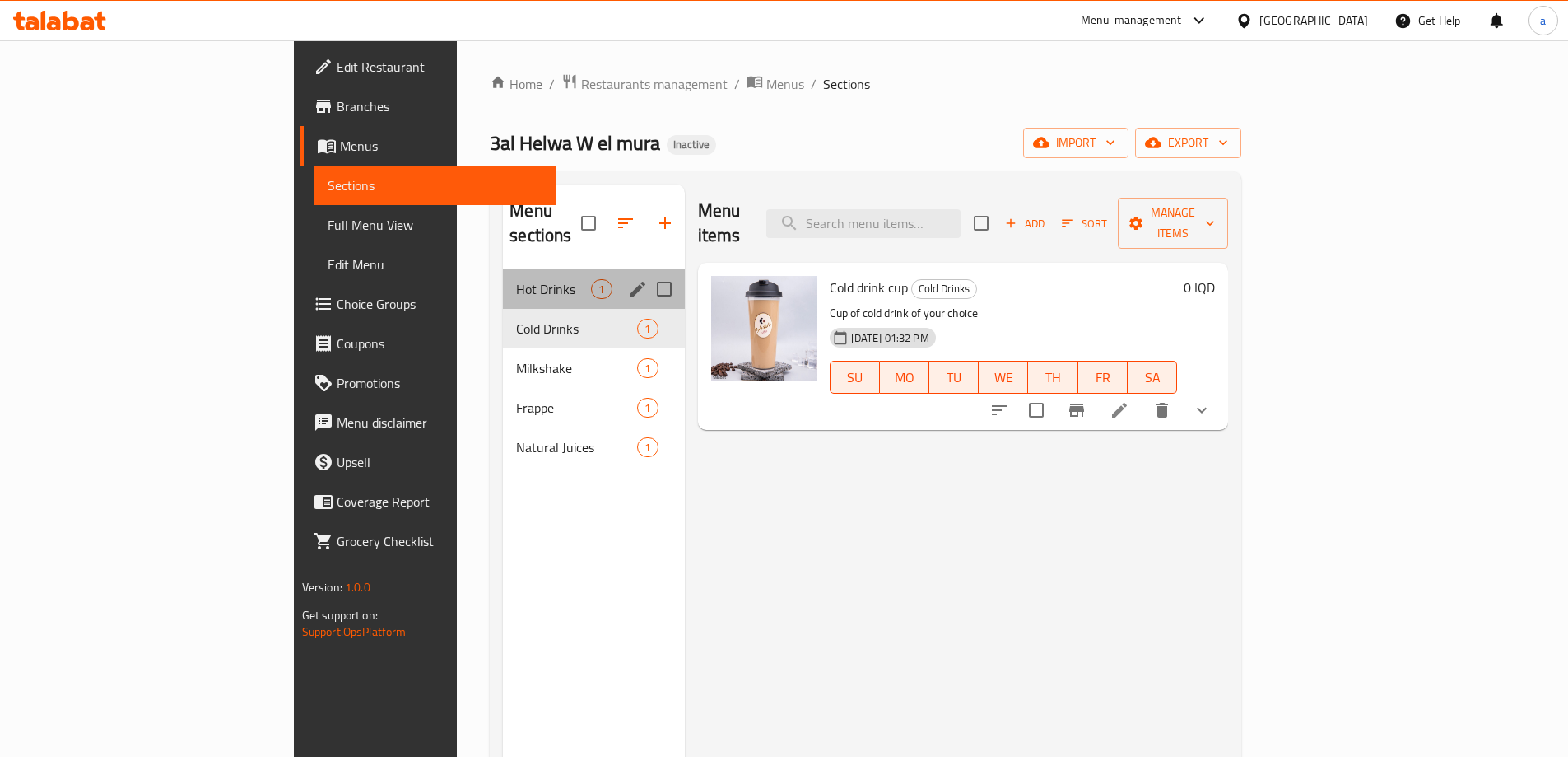
click at [503, 269] on div "Hot Drinks 1" at bounding box center [593, 289] width 181 height 40
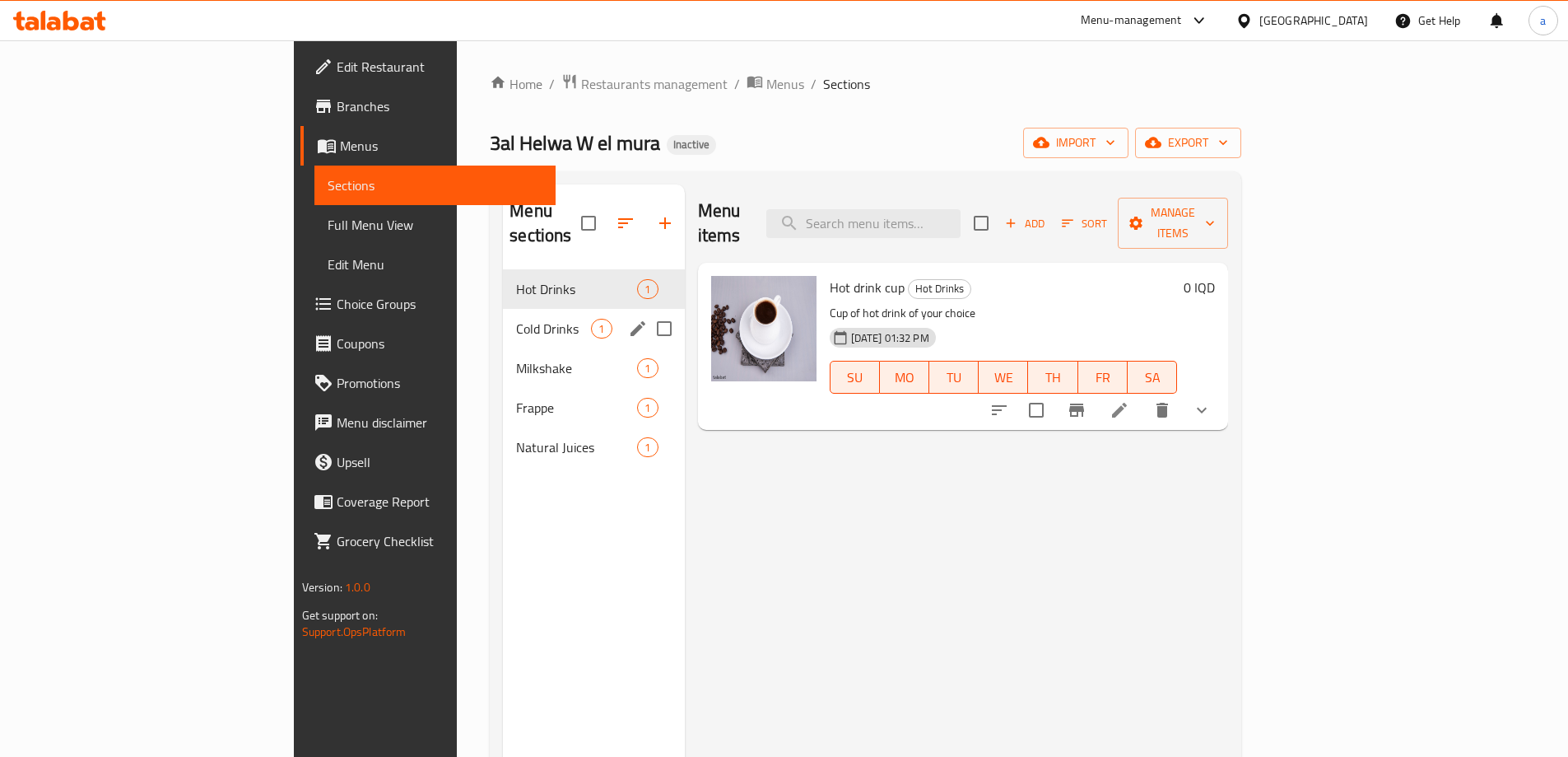
click at [503, 309] on div "Cold Drinks 1" at bounding box center [593, 329] width 181 height 40
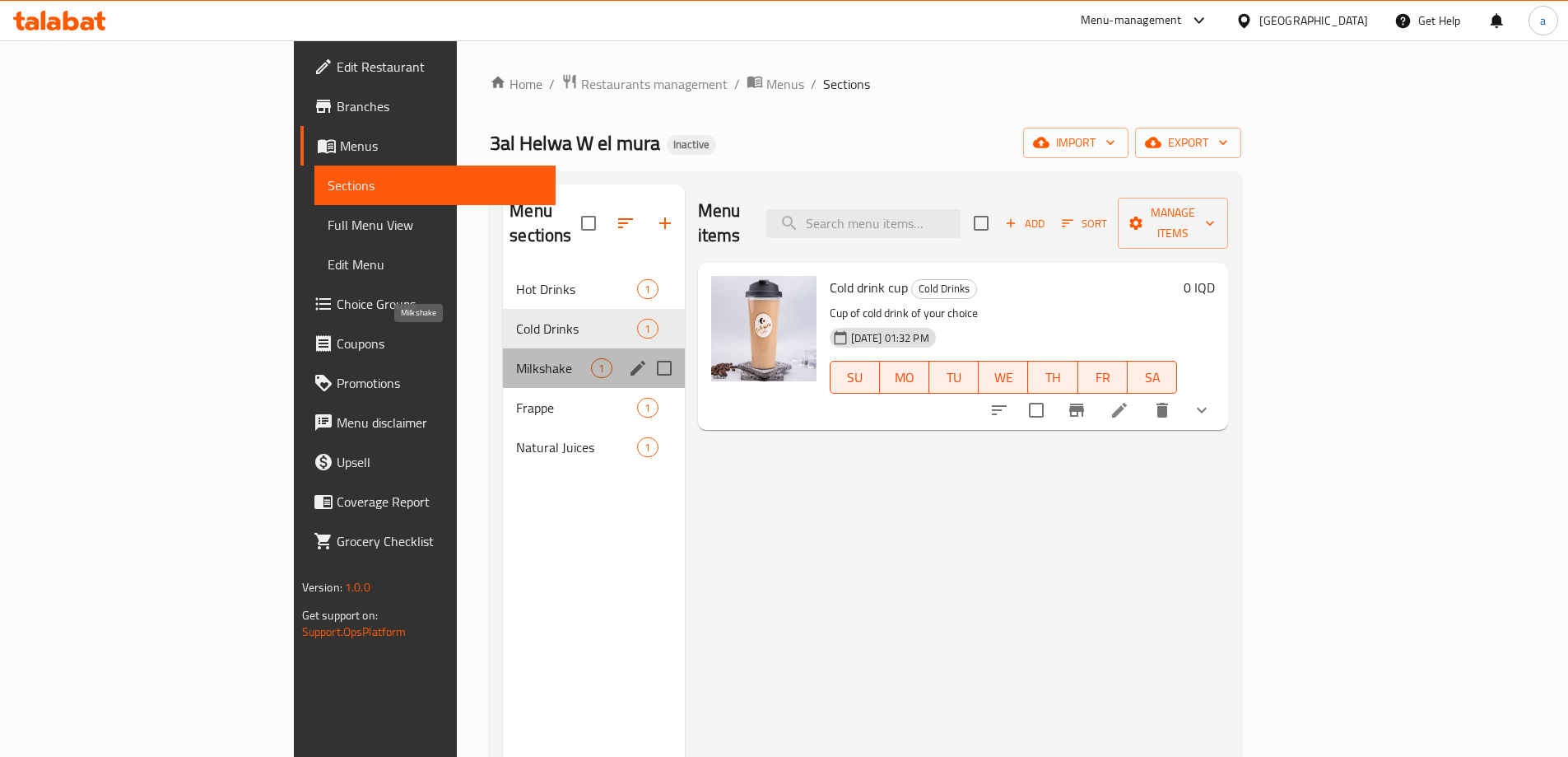
click at [516, 358] on span "Milkshake" at bounding box center [553, 368] width 74 height 20
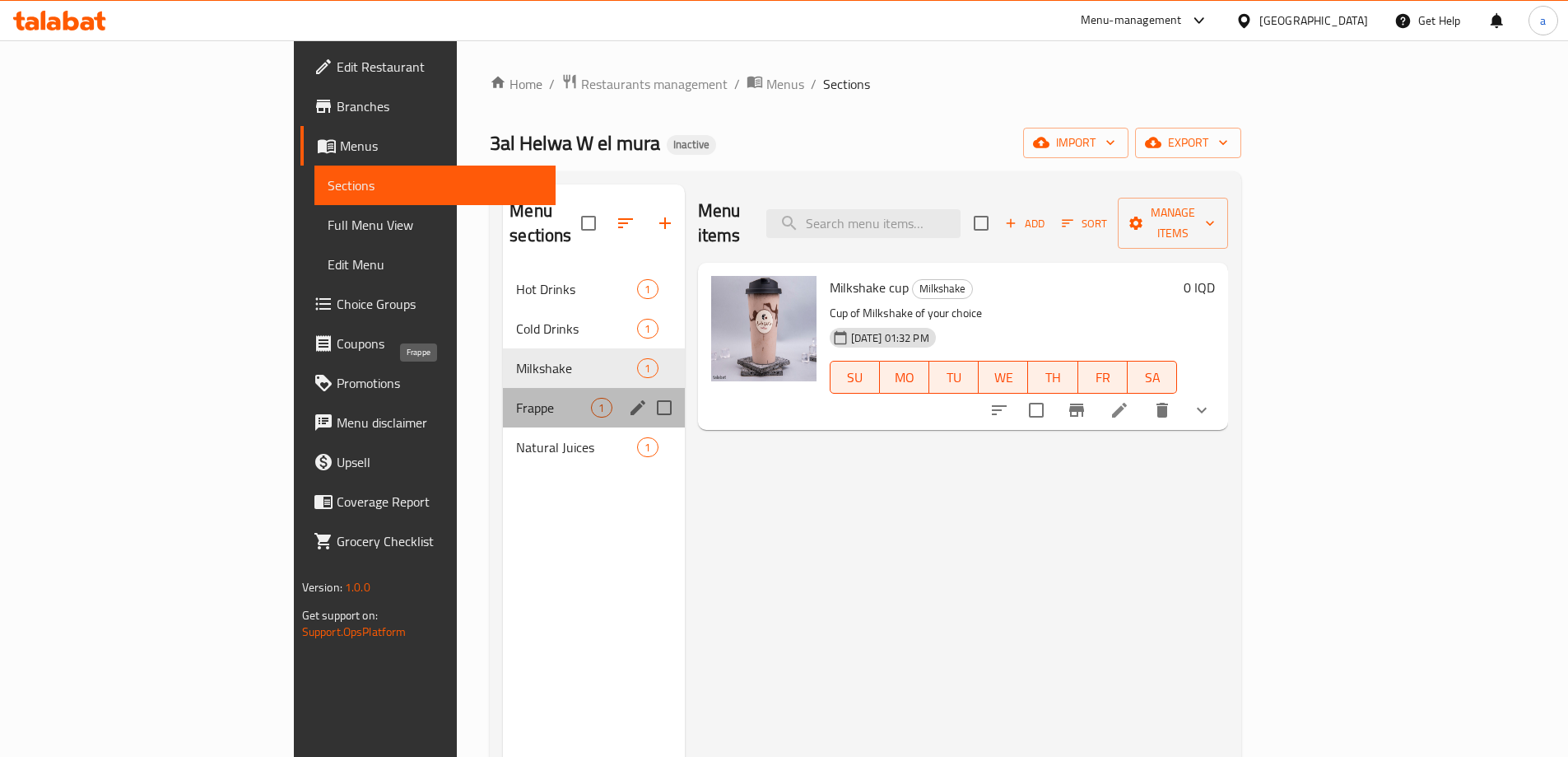
click at [516, 398] on span "Frappe" at bounding box center [553, 408] width 74 height 20
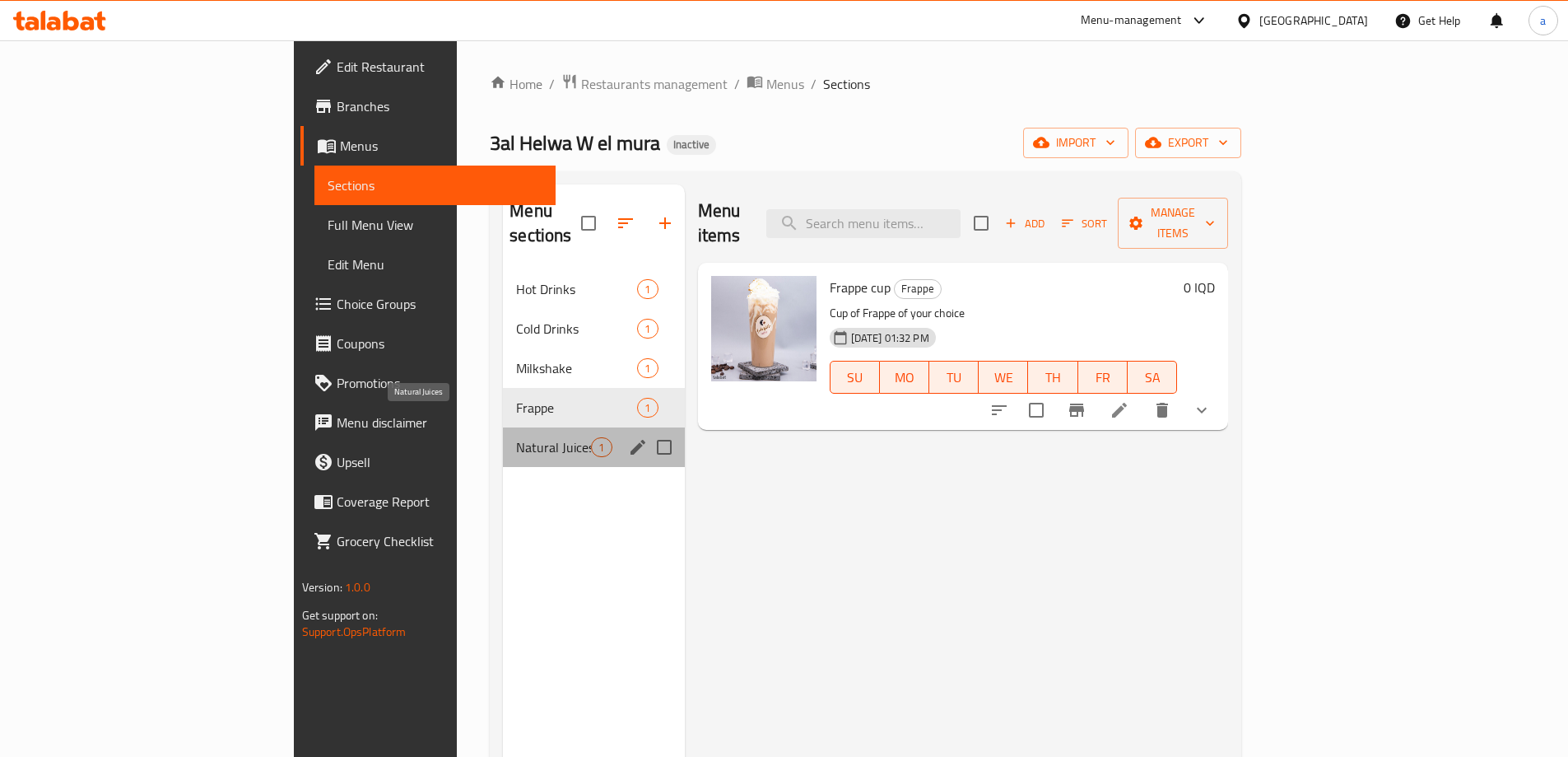
click at [516, 437] on span "Natural Juices" at bounding box center [553, 447] width 74 height 20
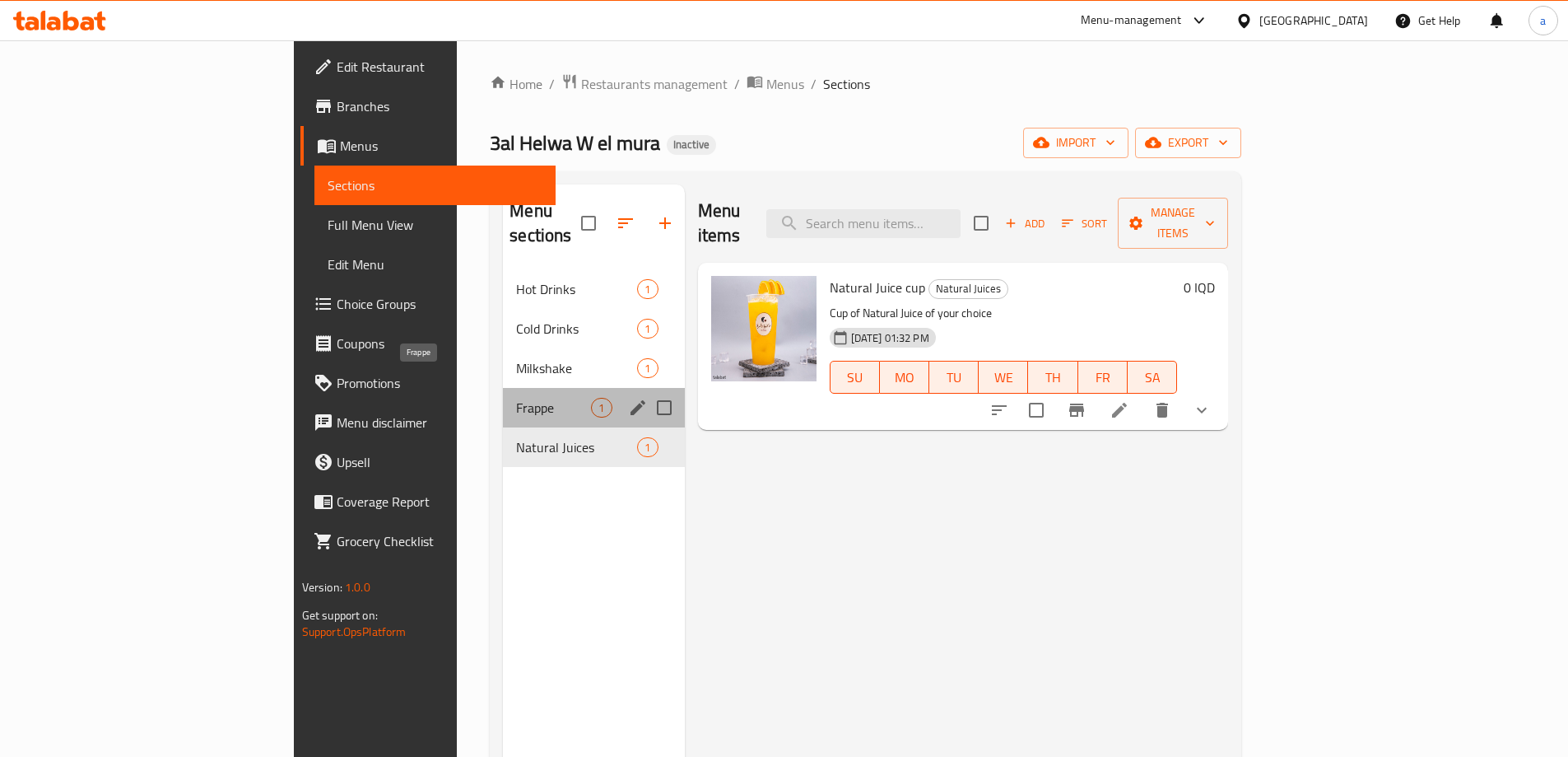
click at [516, 398] on span "Frappe" at bounding box center [553, 408] width 74 height 20
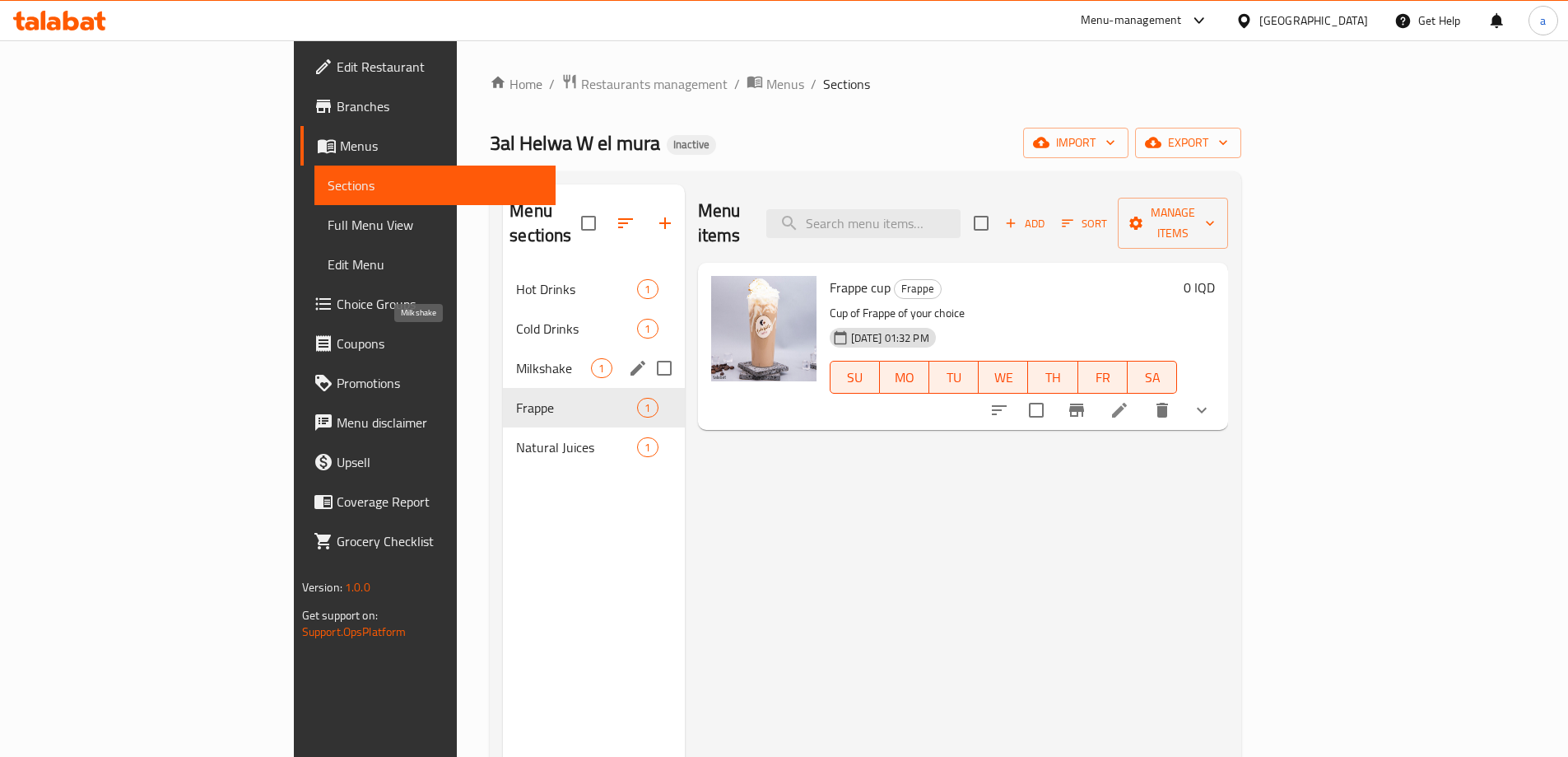
click at [516, 358] on span "Milkshake" at bounding box center [553, 368] width 74 height 20
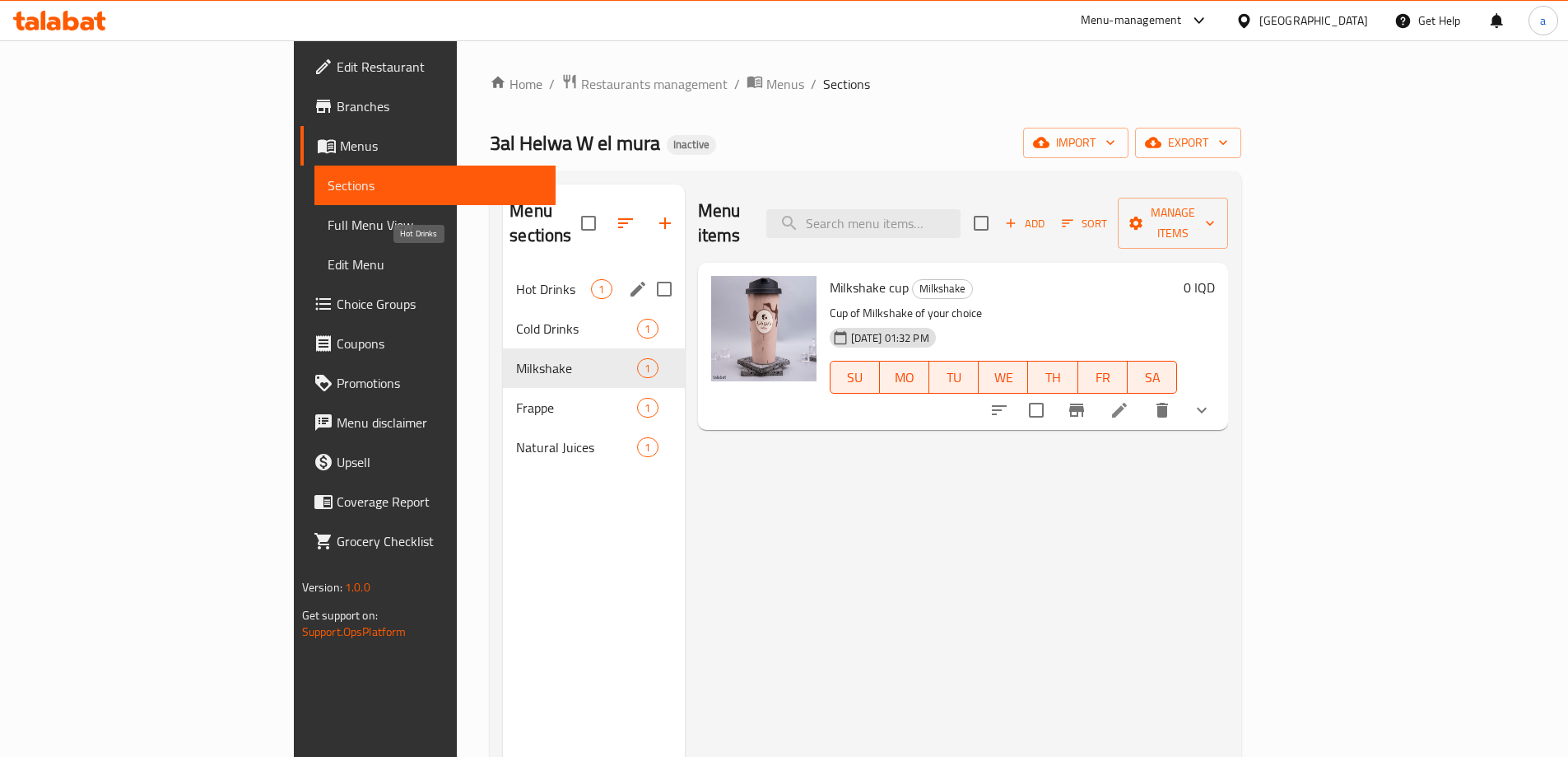
click at [516, 279] on span "Hot Drinks" at bounding box center [553, 289] width 74 height 20
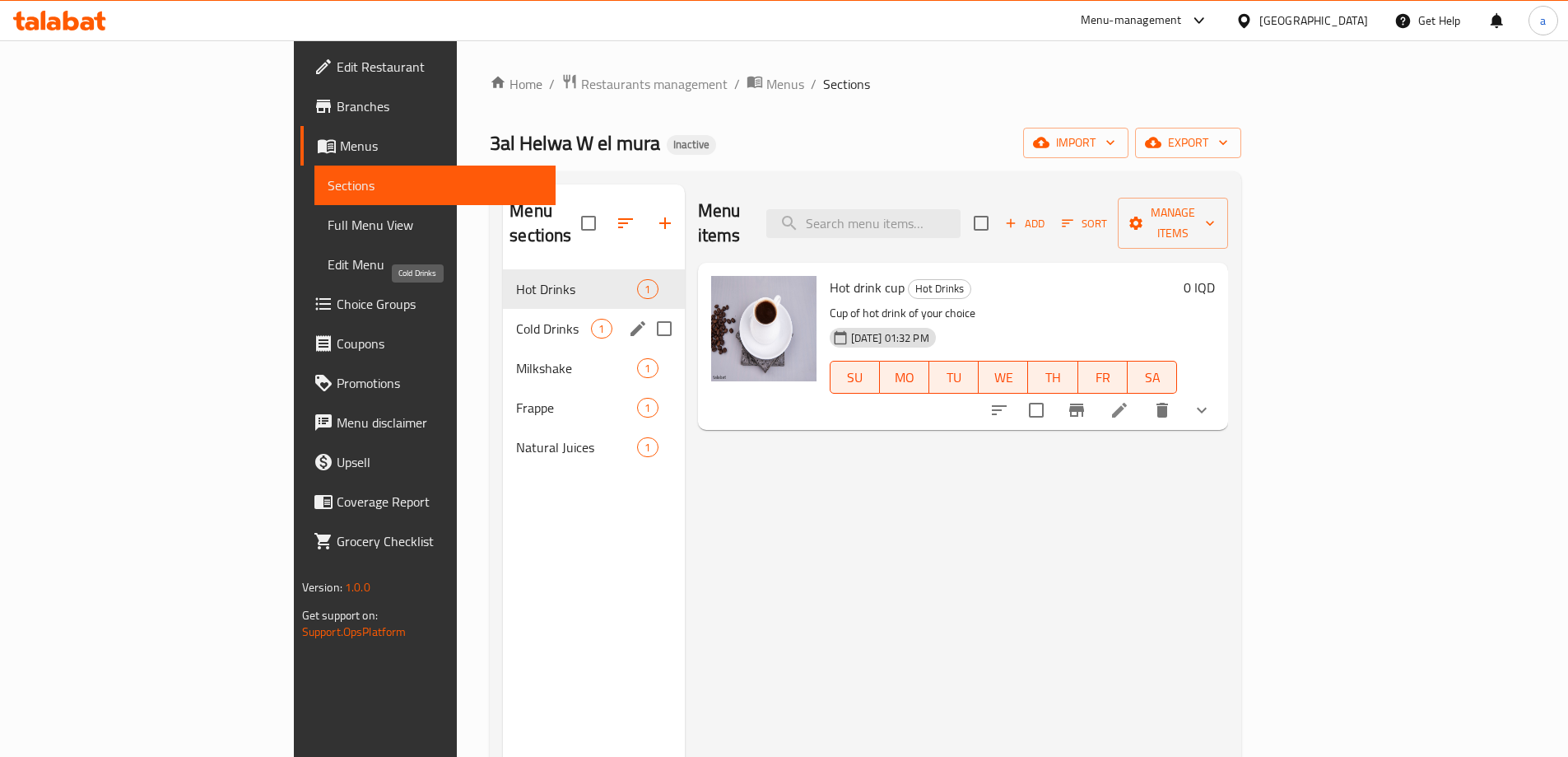
click at [516, 319] on span "Cold Drinks" at bounding box center [553, 329] width 74 height 20
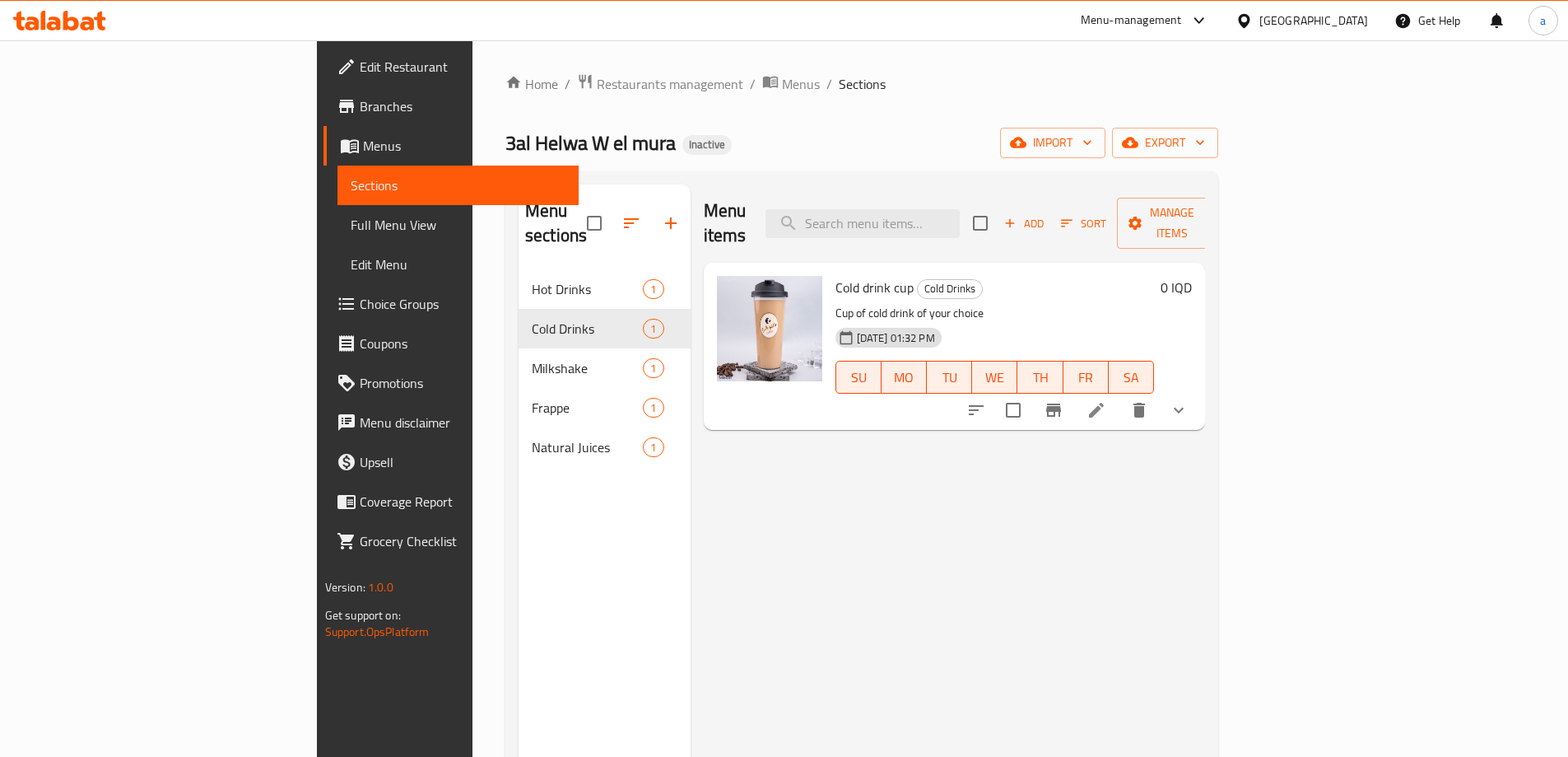
click at [351, 217] on span "Full Menu View" at bounding box center [458, 224] width 215 height 20
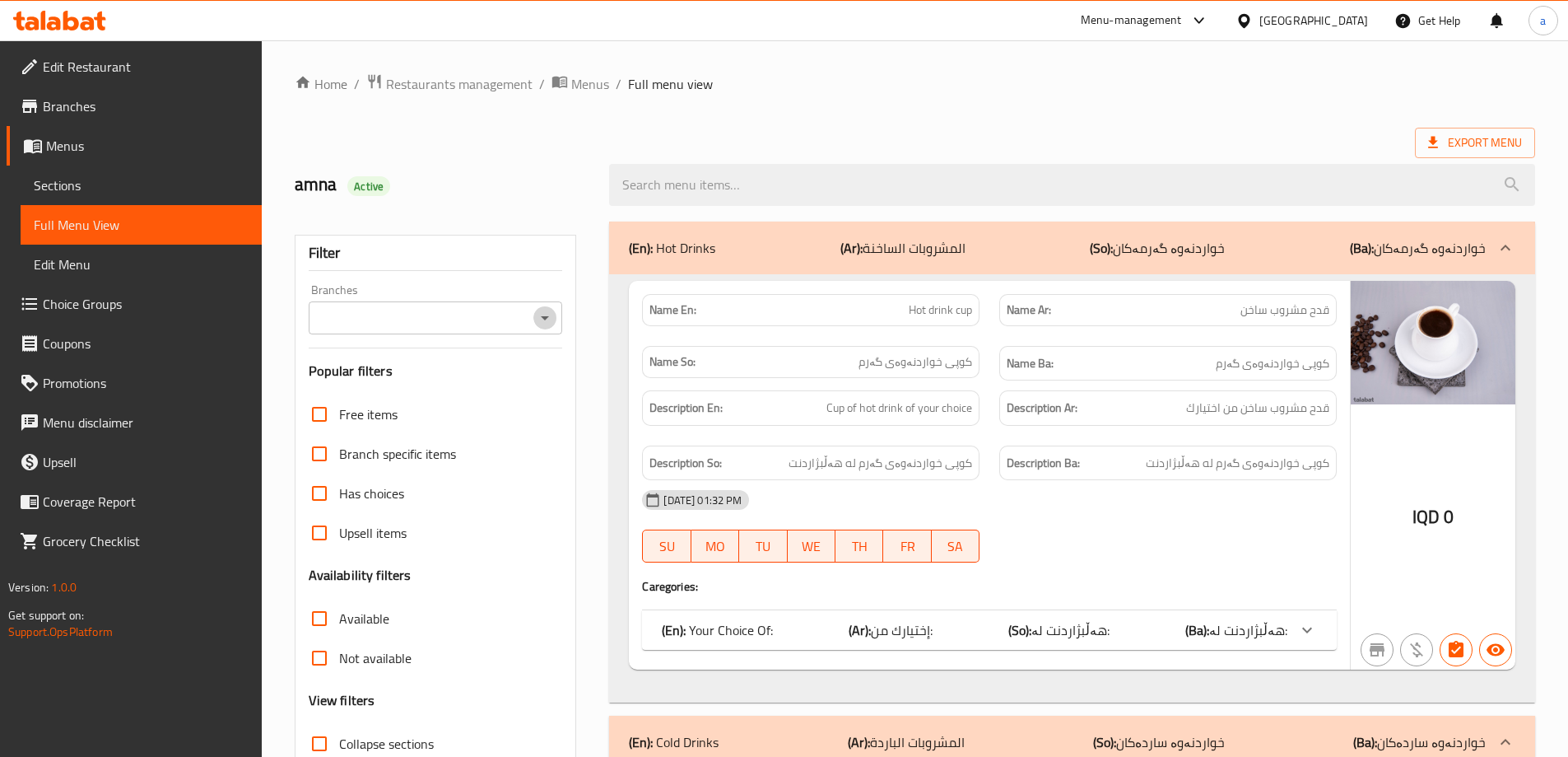
click at [541, 321] on icon "Open" at bounding box center [545, 318] width 20 height 20
click at [476, 370] on li "All" at bounding box center [434, 358] width 254 height 30
click at [543, 322] on icon "Open" at bounding box center [545, 318] width 20 height 20
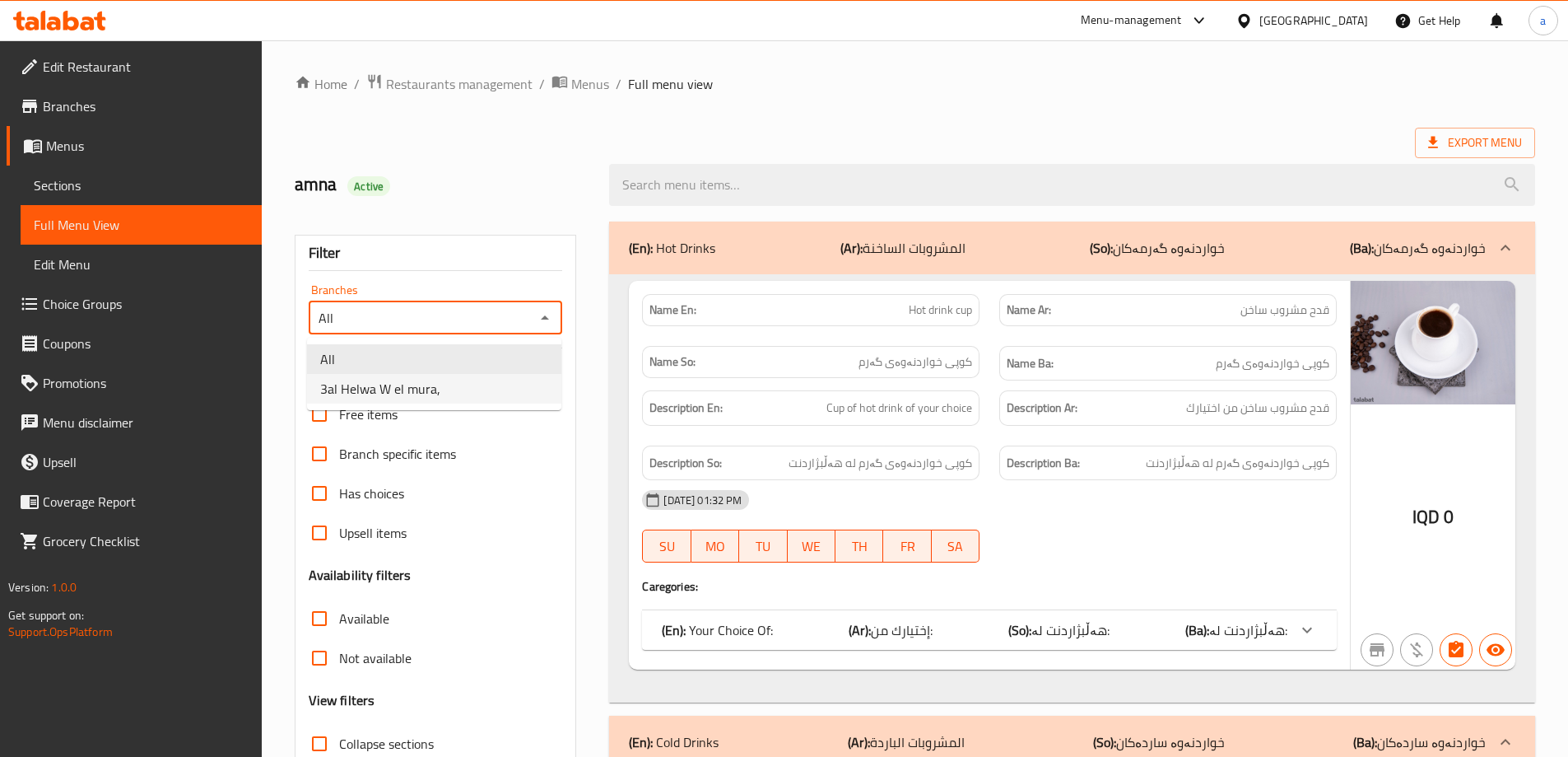
click at [464, 394] on li "3al Helwa W el mura," at bounding box center [434, 388] width 254 height 30
type input "3al Helwa W el mura,"
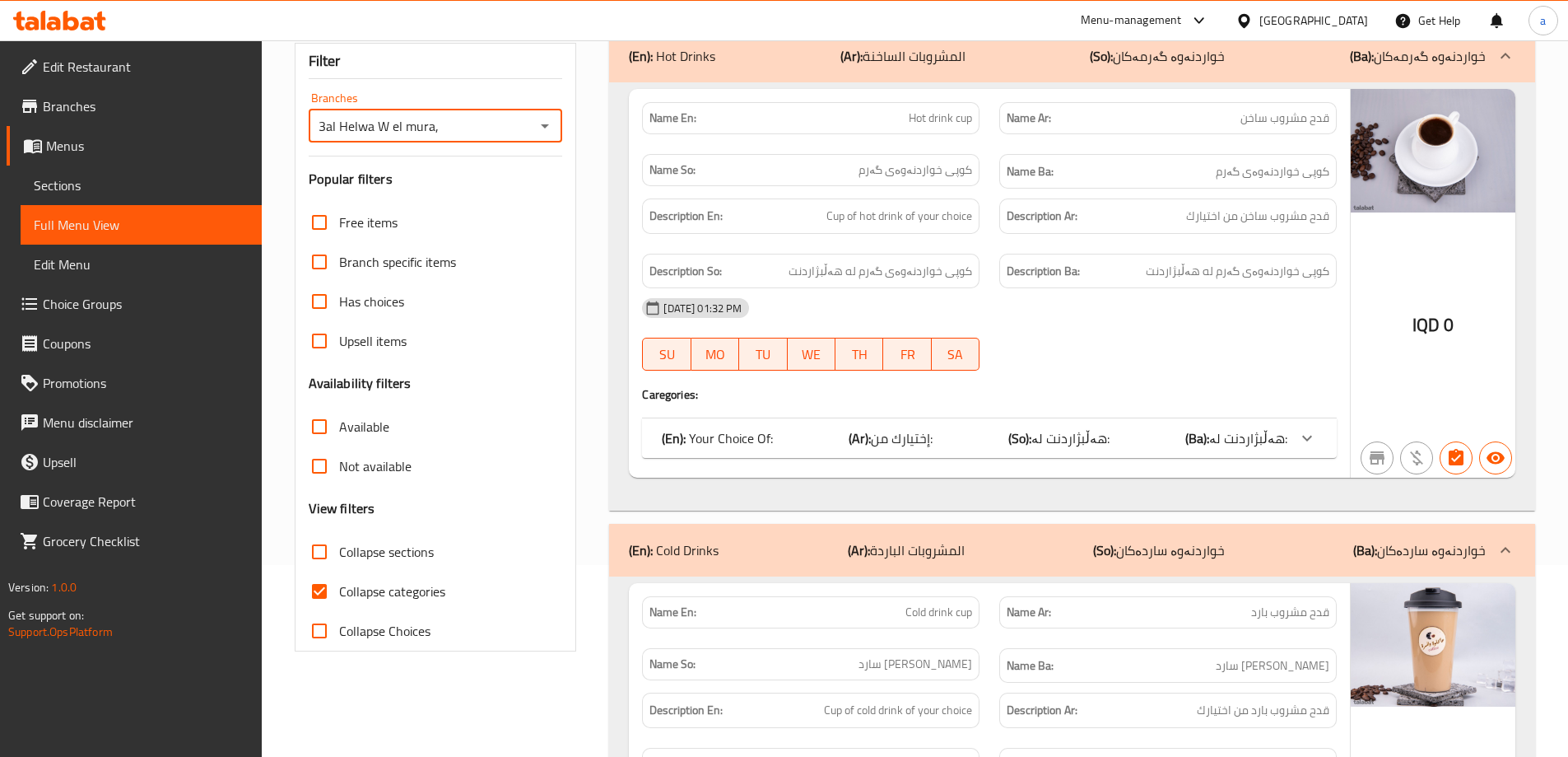
scroll to position [247, 0]
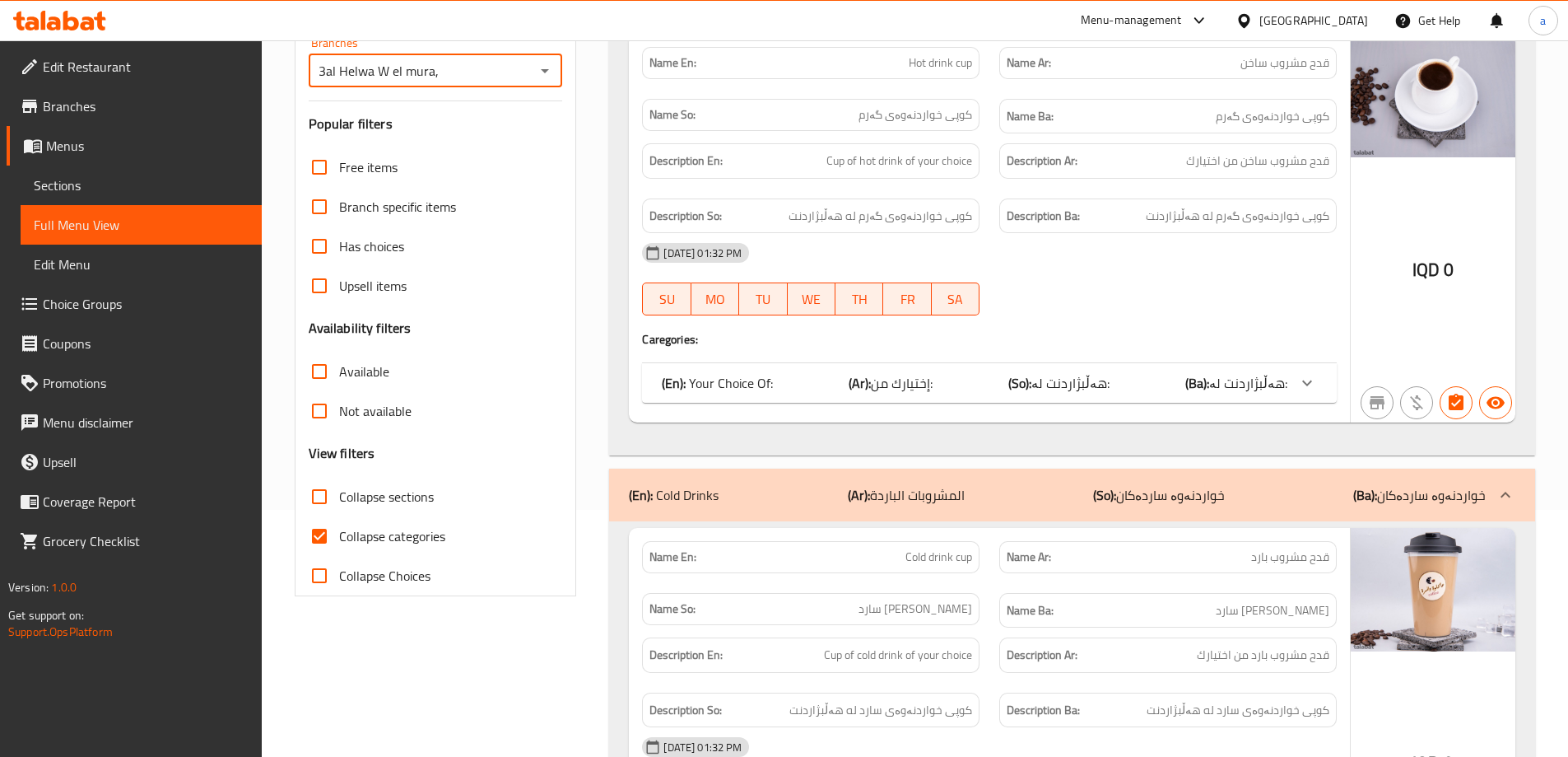
click at [1311, 387] on icon at bounding box center [1307, 383] width 20 height 20
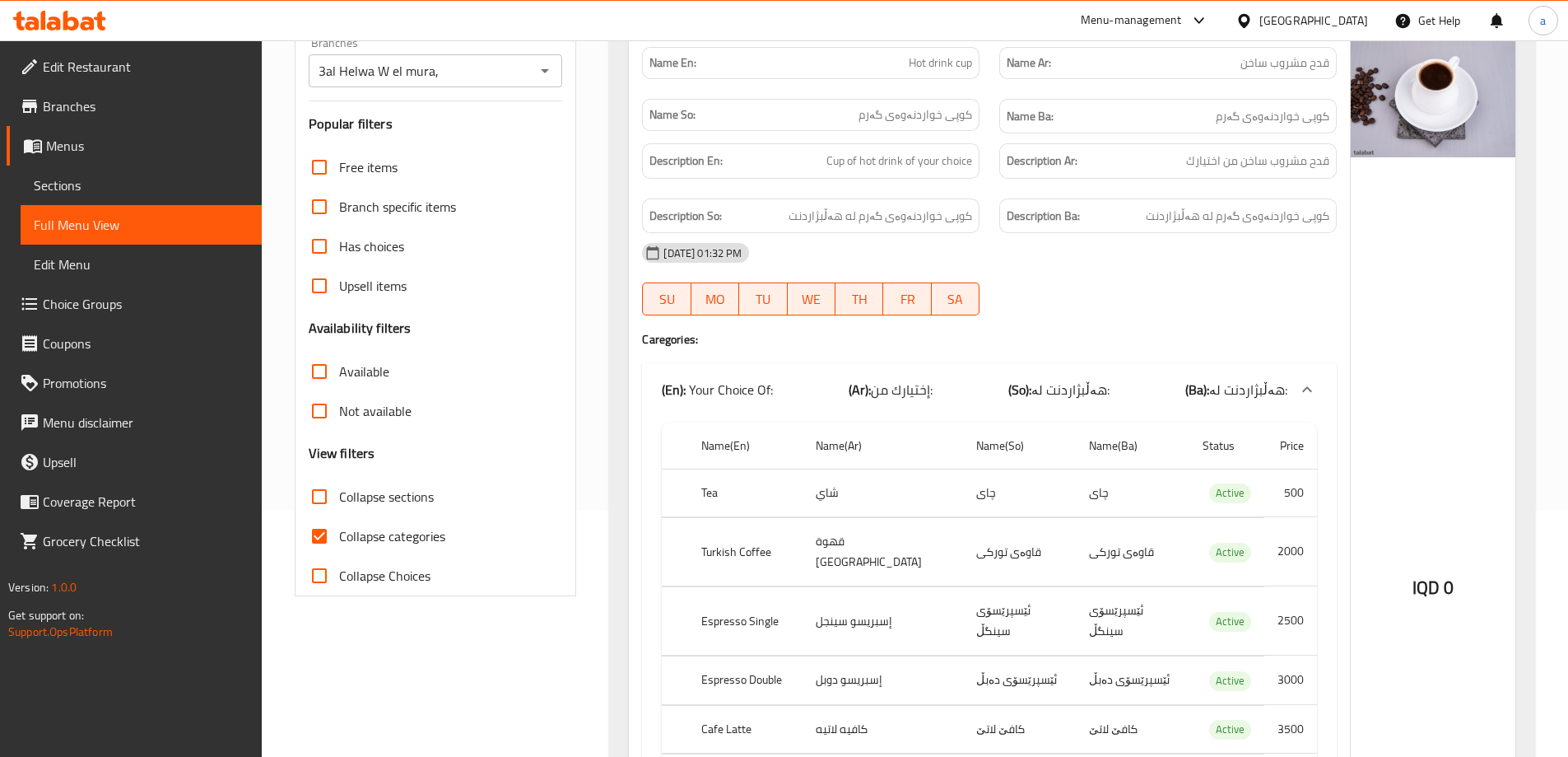
click at [1311, 387] on icon at bounding box center [1307, 390] width 20 height 20
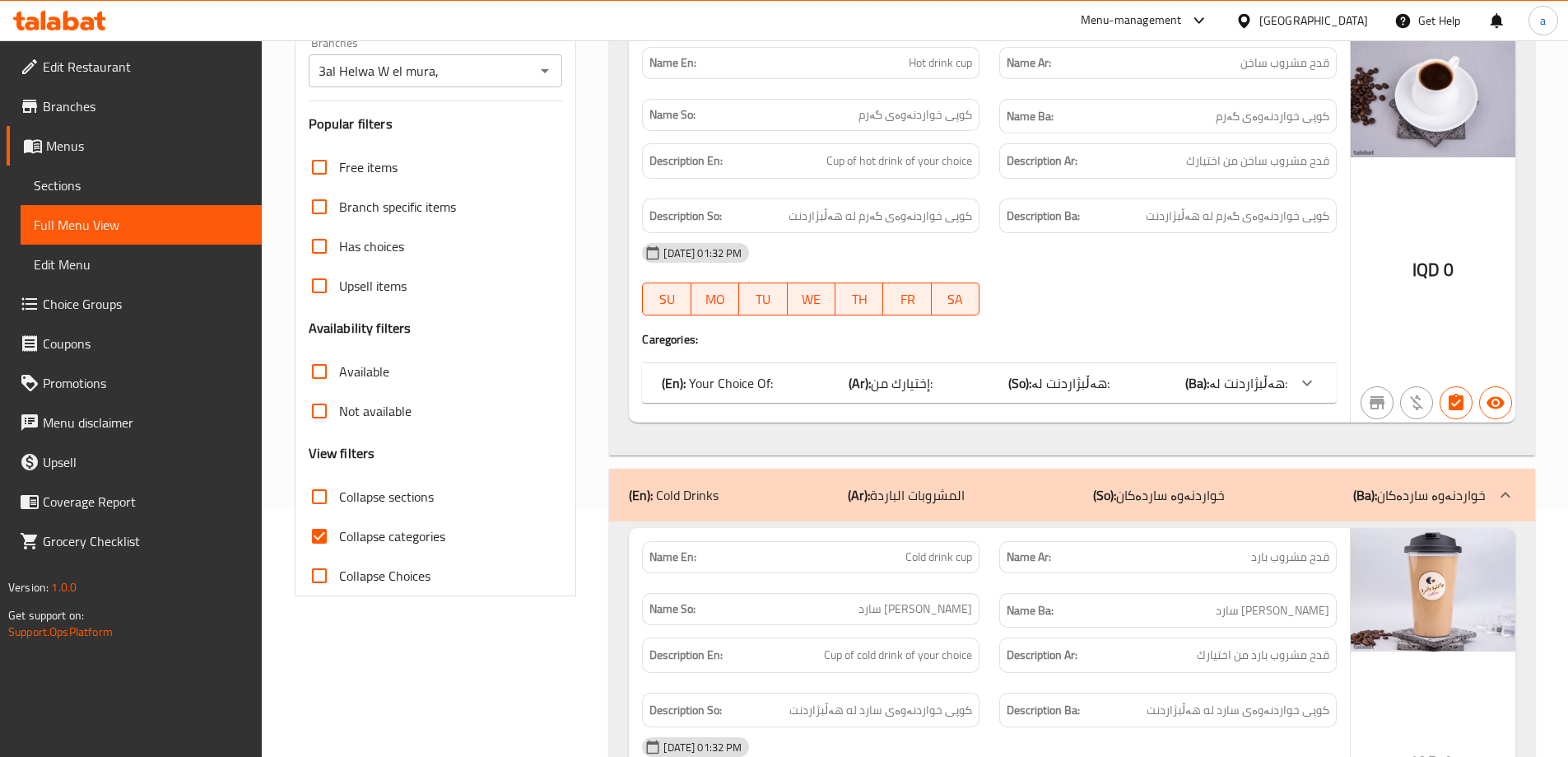
click at [408, 538] on span "Collapse categories" at bounding box center [392, 536] width 106 height 20
click at [339, 538] on input "Collapse categories" at bounding box center [320, 536] width 39 height 40
checkbox input "false"
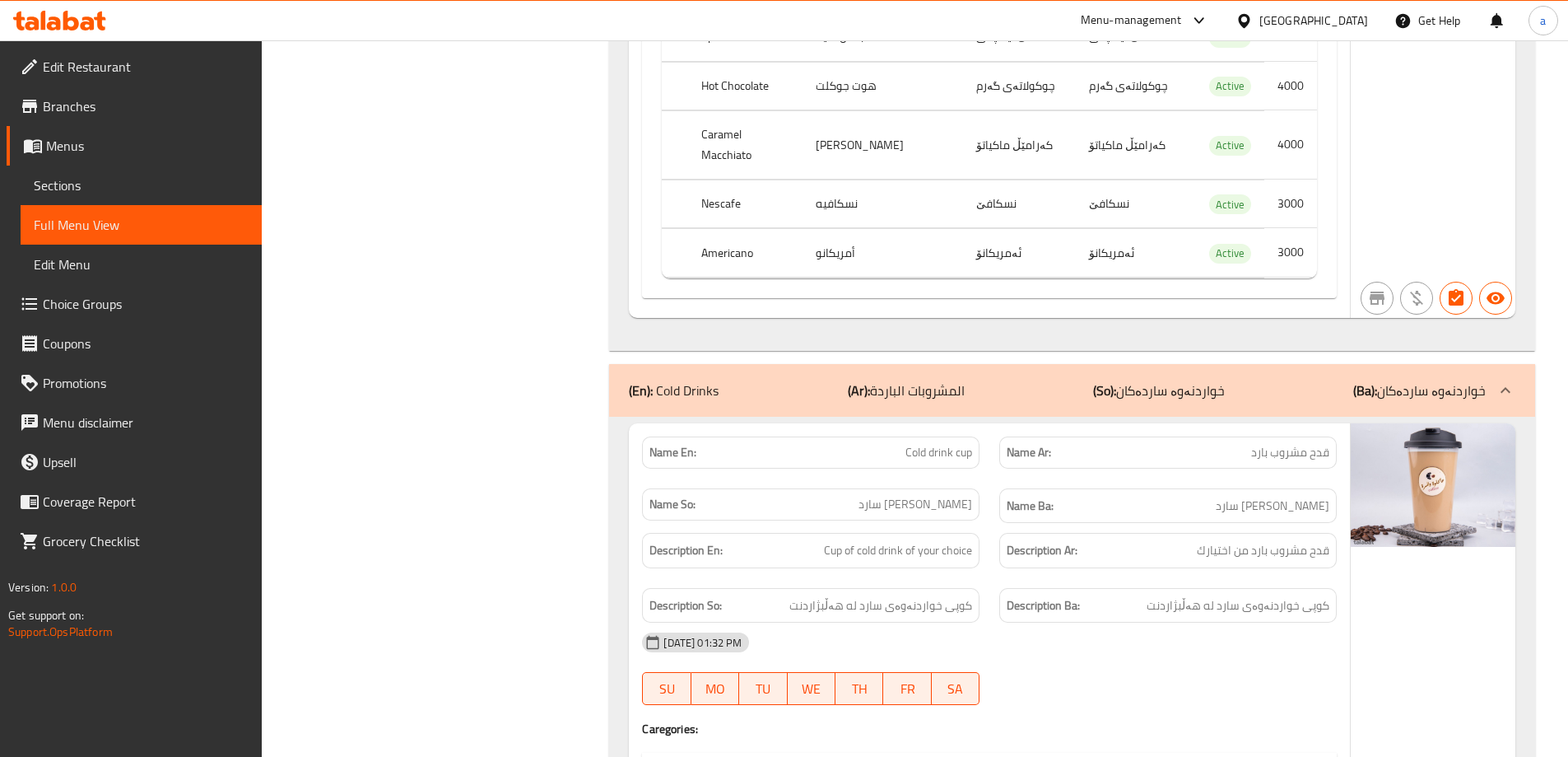
scroll to position [494, 0]
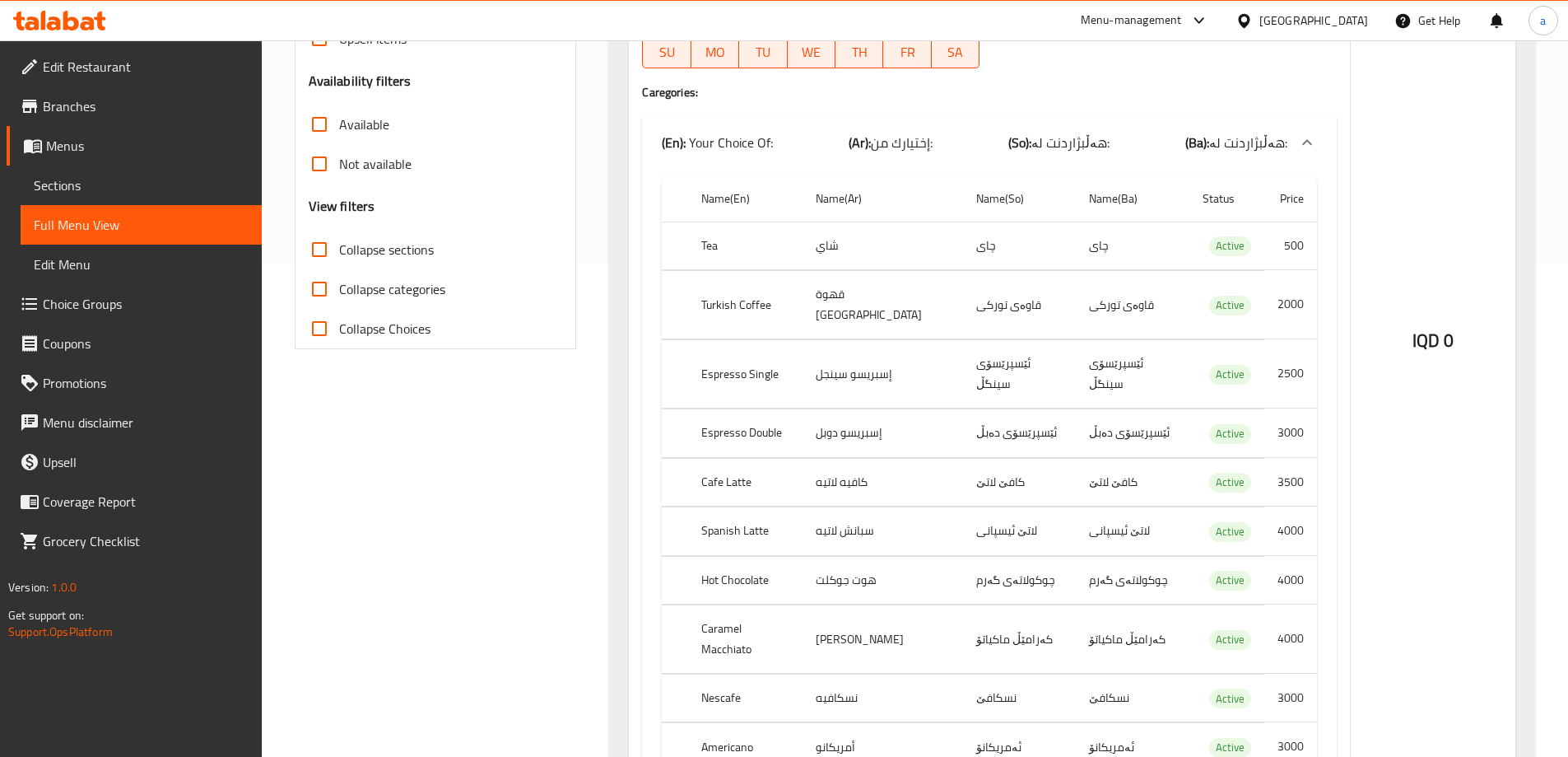
click at [848, 295] on td "قهوة تركيا" at bounding box center [882, 305] width 160 height 68
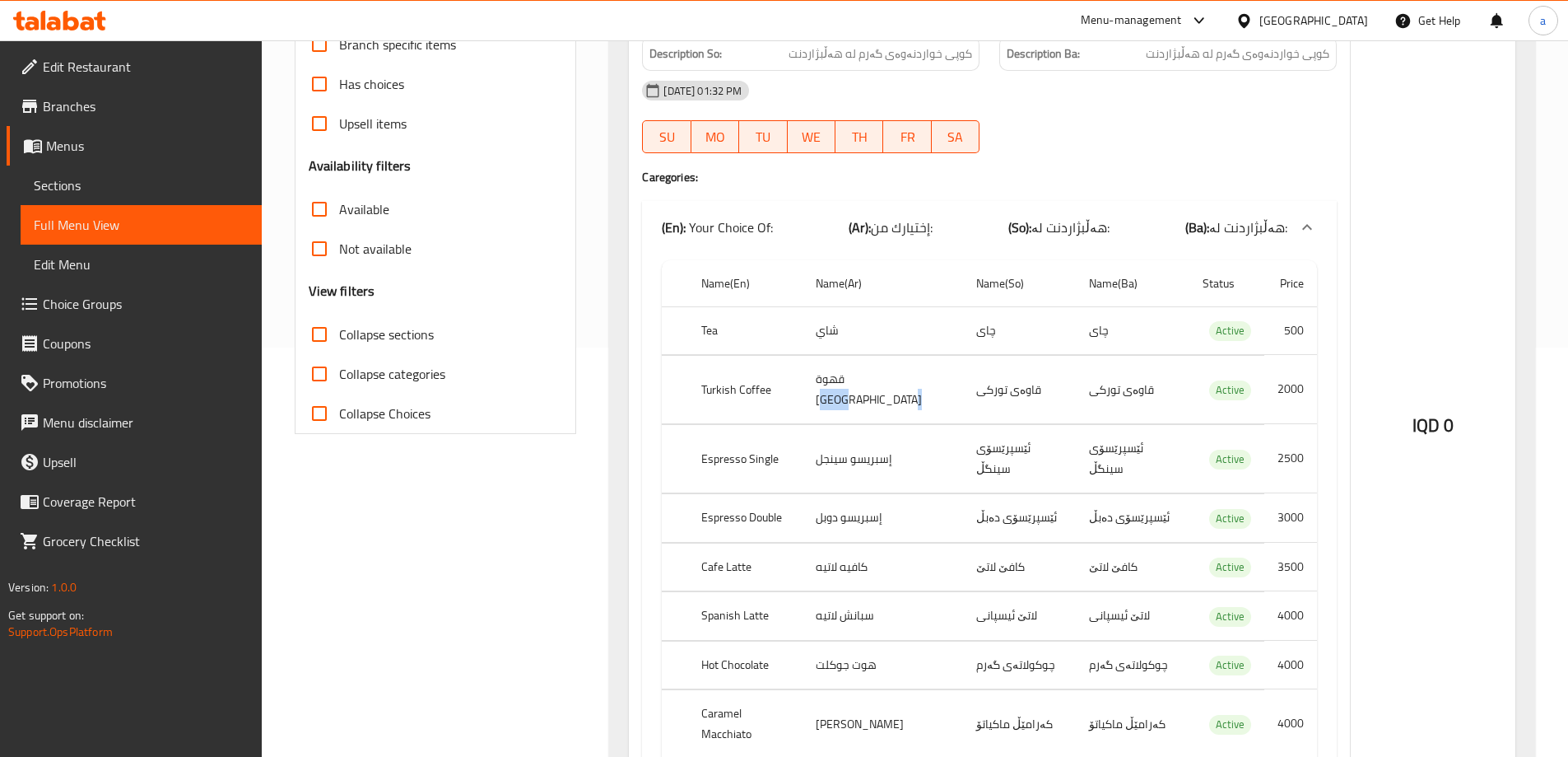
scroll to position [0, 0]
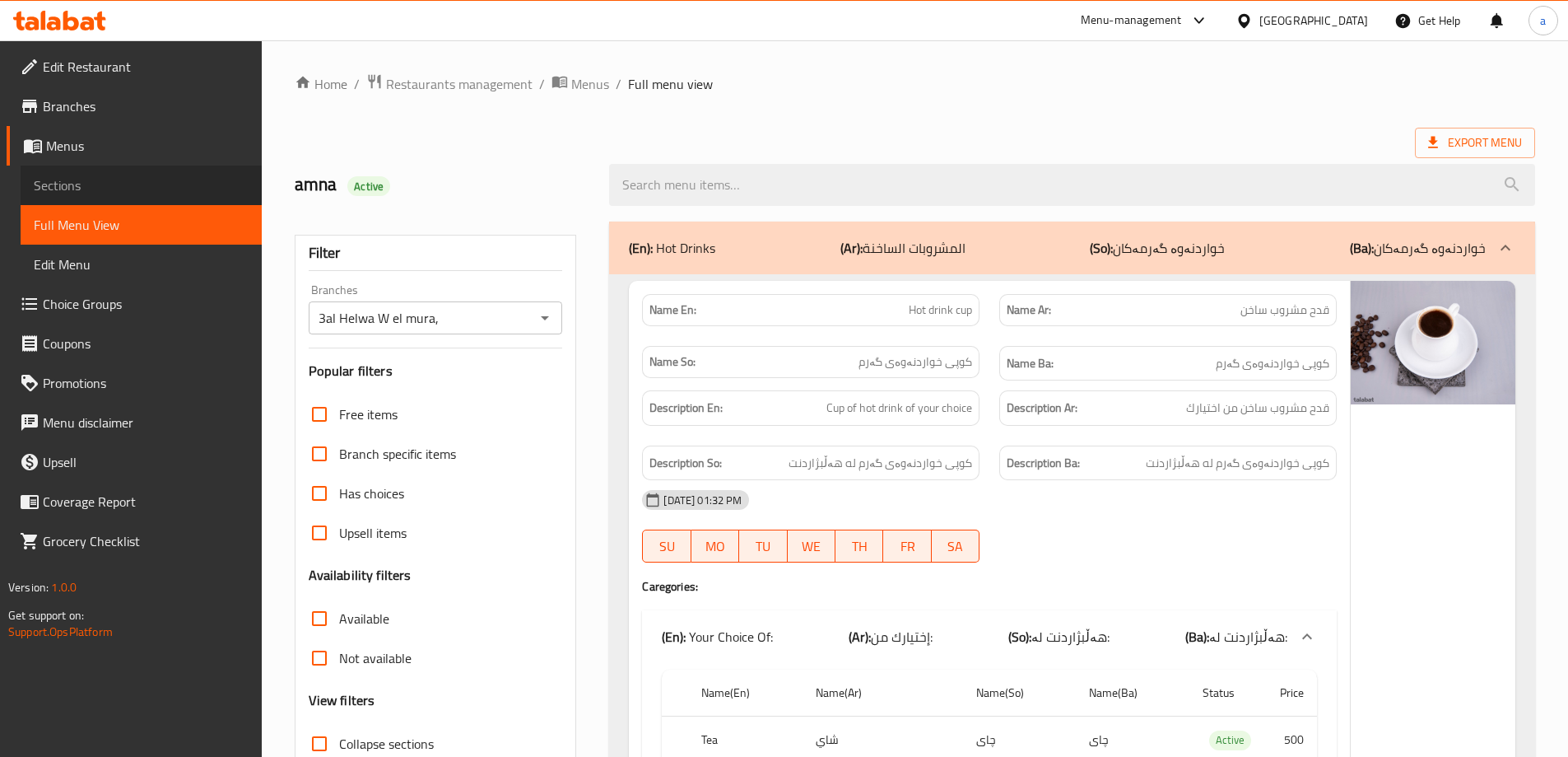
click at [194, 182] on span "Sections" at bounding box center [141, 185] width 215 height 20
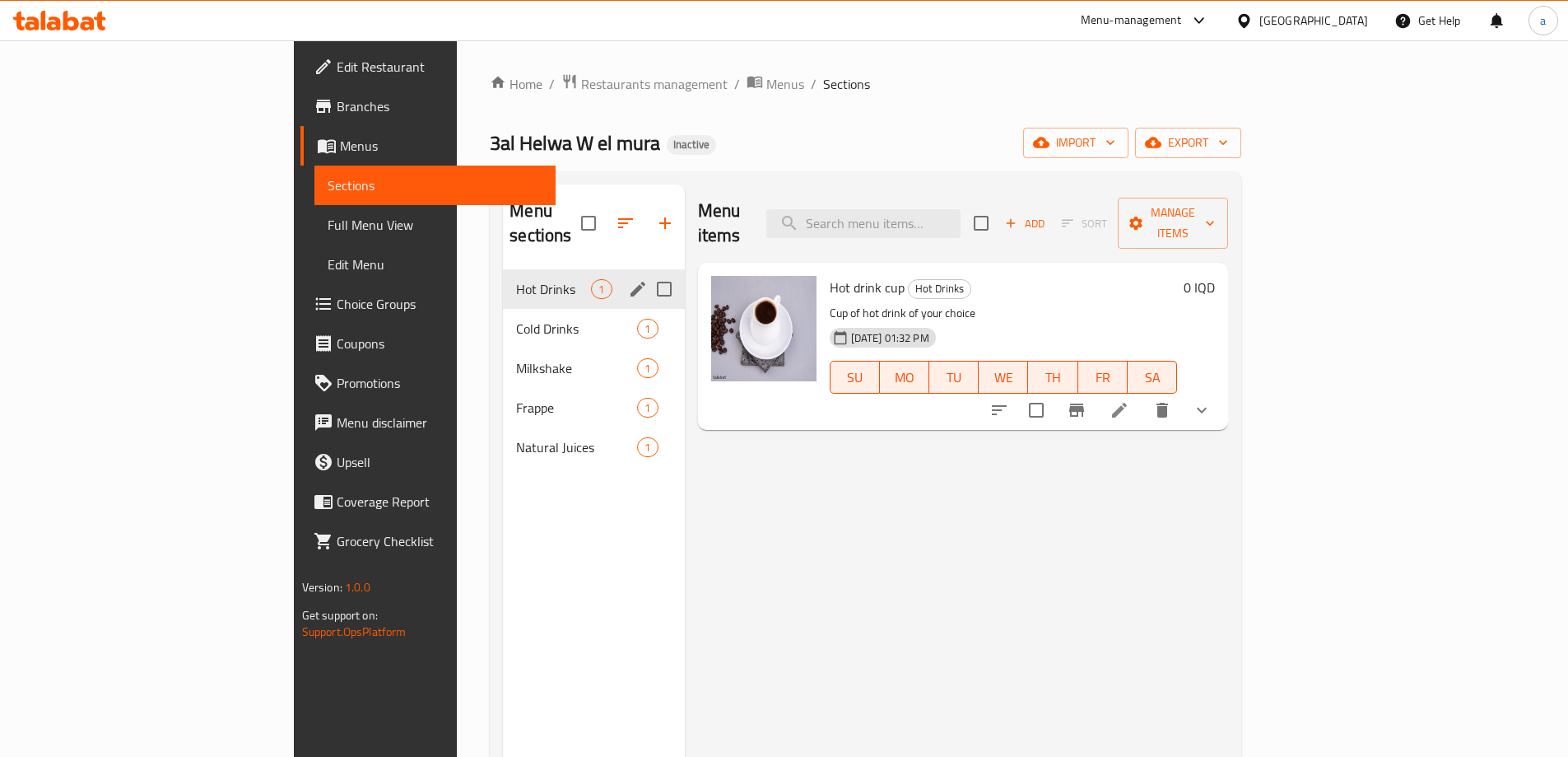
click at [647, 272] on input "Menu sections" at bounding box center [664, 289] width 35 height 35
checkbox input "true"
click at [647, 312] on input "Menu sections" at bounding box center [664, 329] width 35 height 35
checkbox input "true"
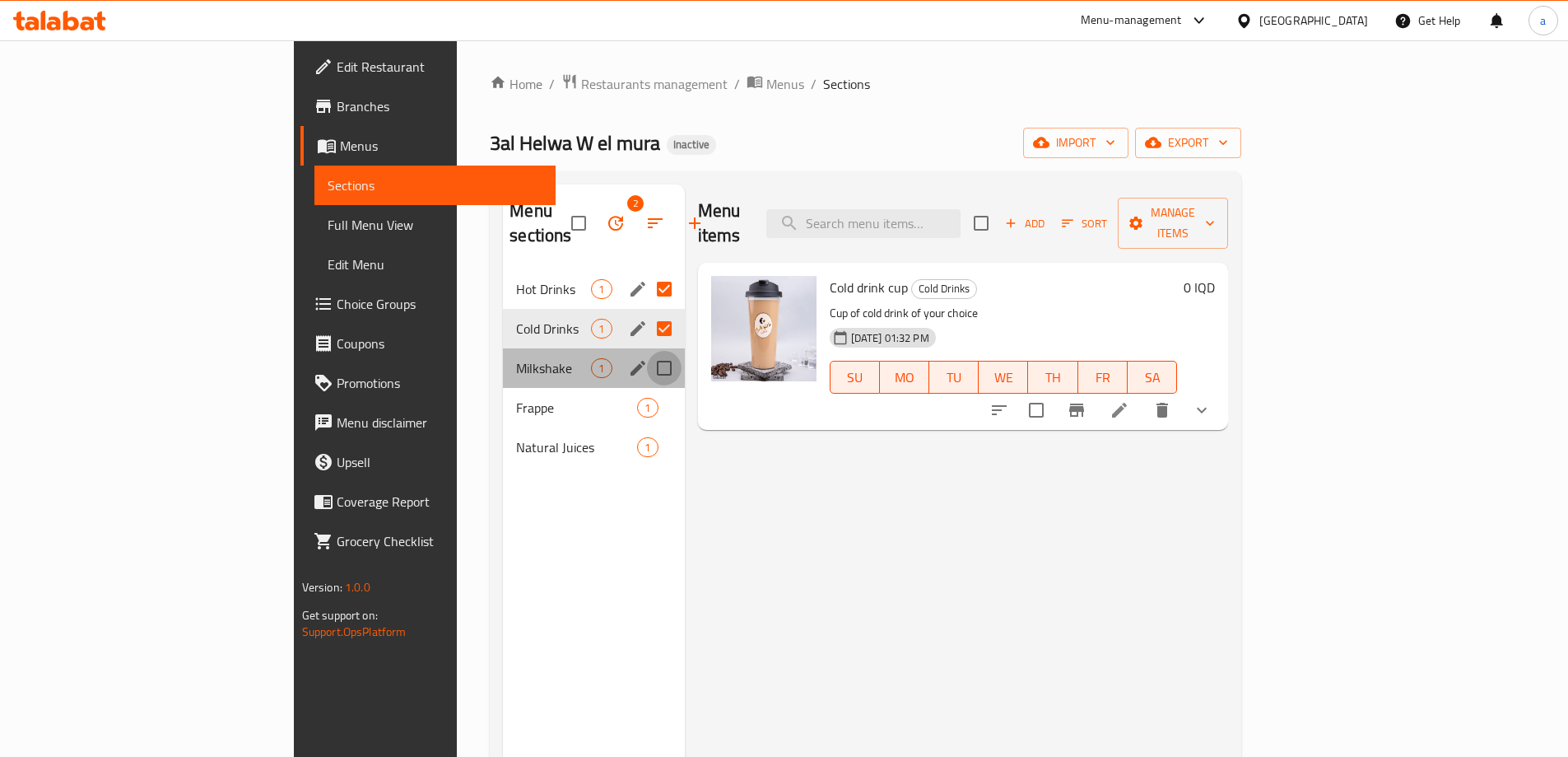
click at [647, 354] on input "Menu sections" at bounding box center [664, 368] width 35 height 35
checkbox input "true"
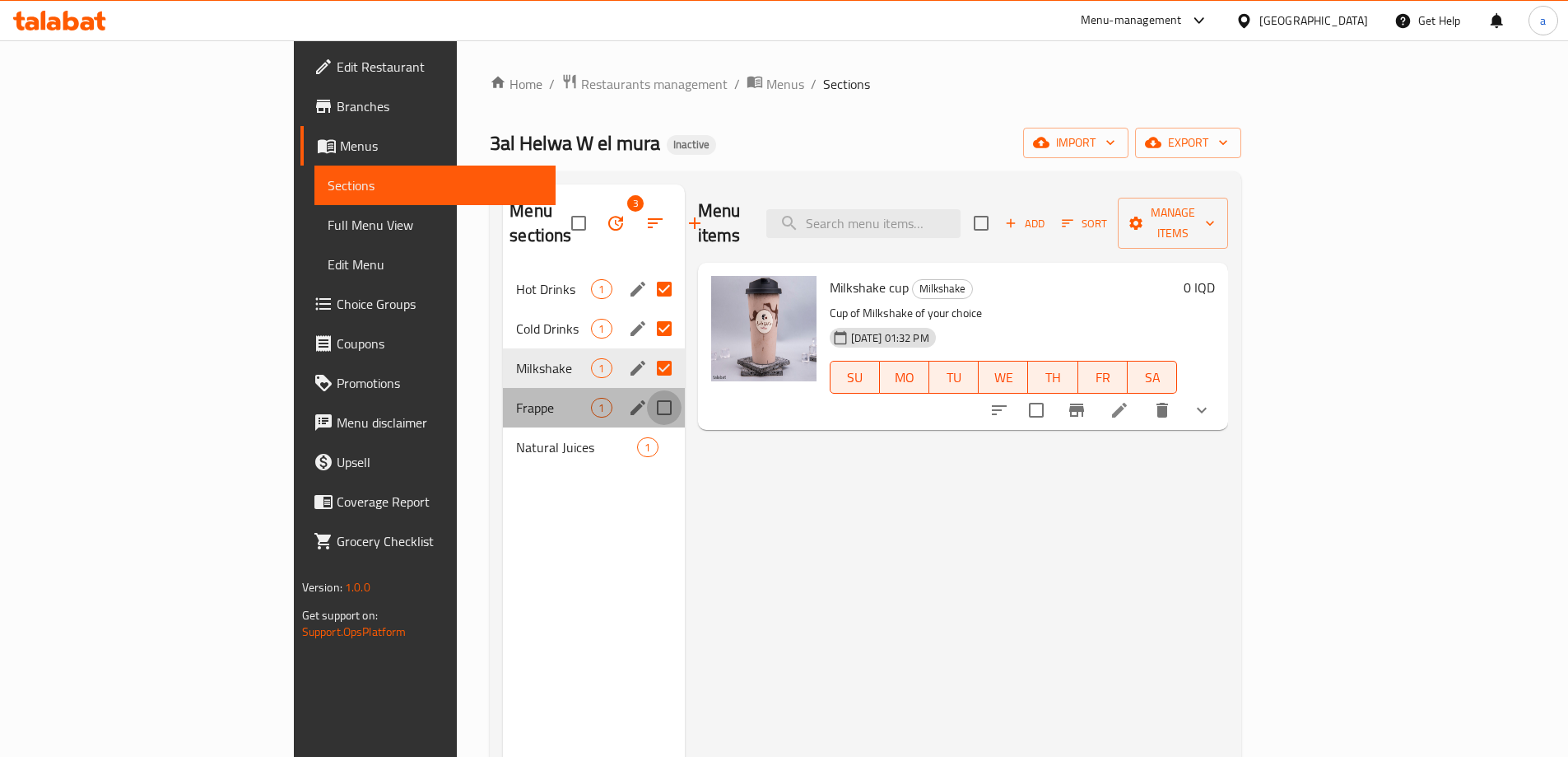
click at [647, 392] on input "Menu sections" at bounding box center [664, 408] width 35 height 35
checkbox input "true"
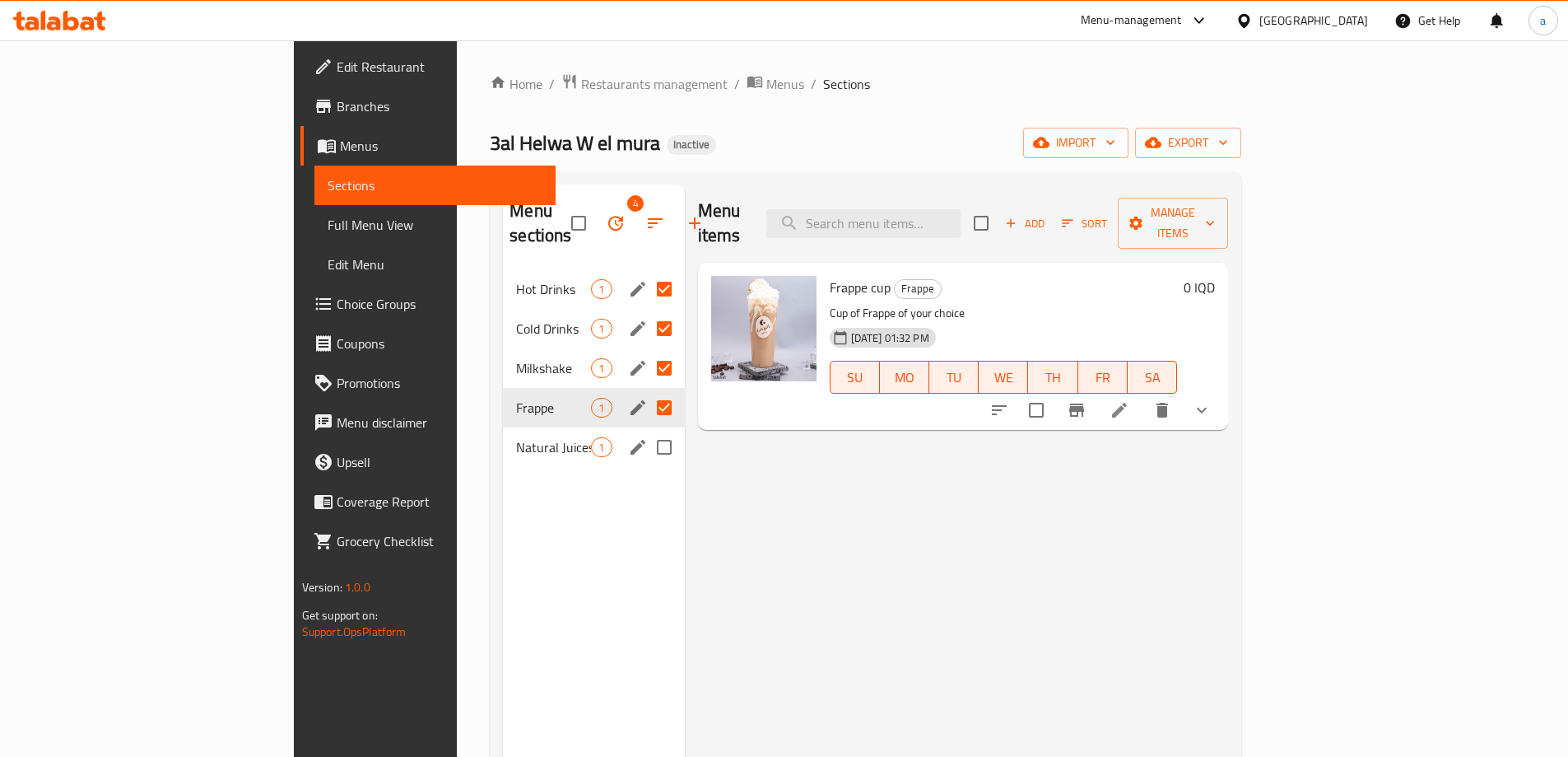
click at [647, 430] on input "Menu sections" at bounding box center [664, 447] width 35 height 35
checkbox input "true"
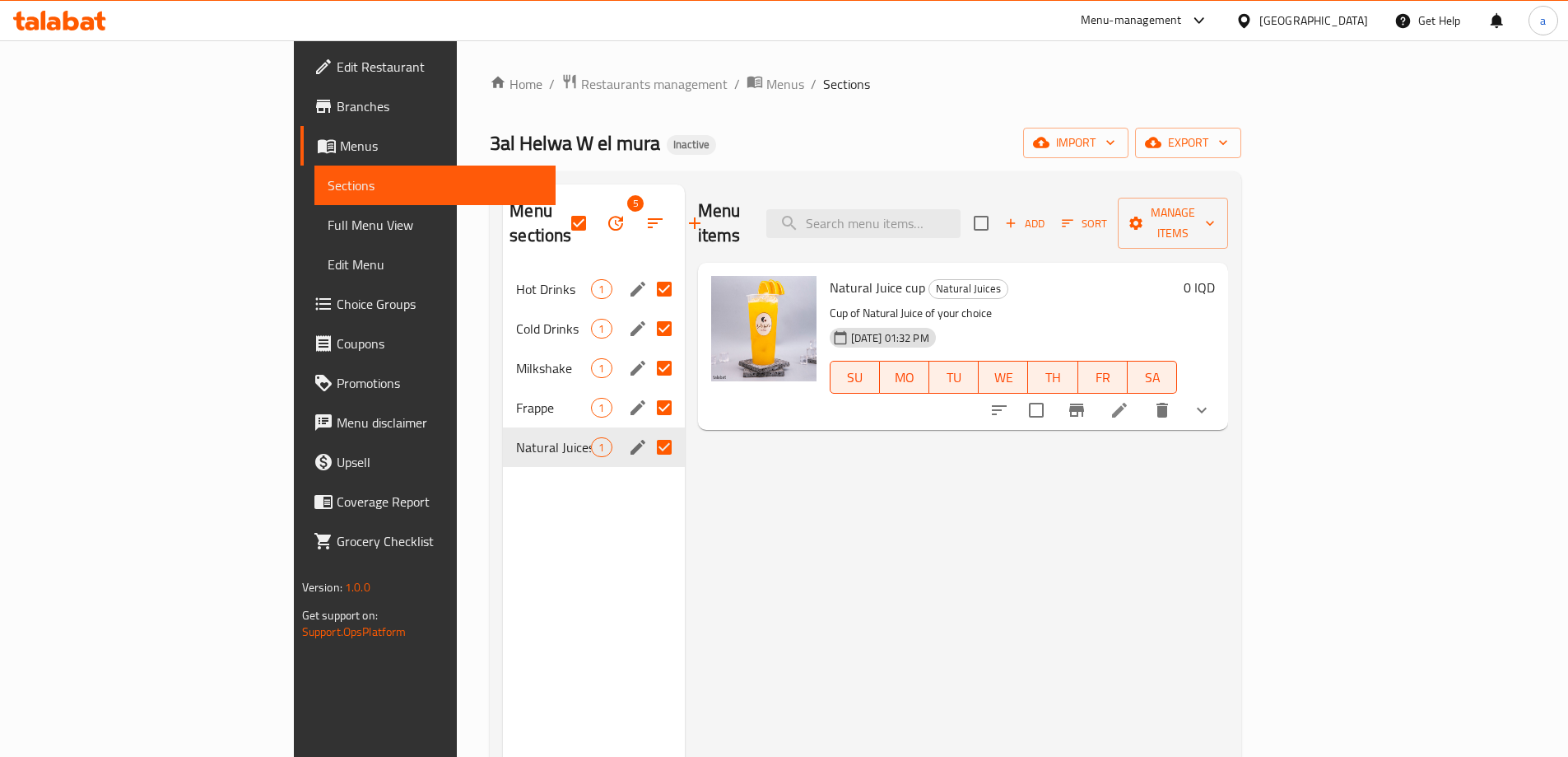
click at [606, 215] on icon "button" at bounding box center [616, 224] width 20 height 20
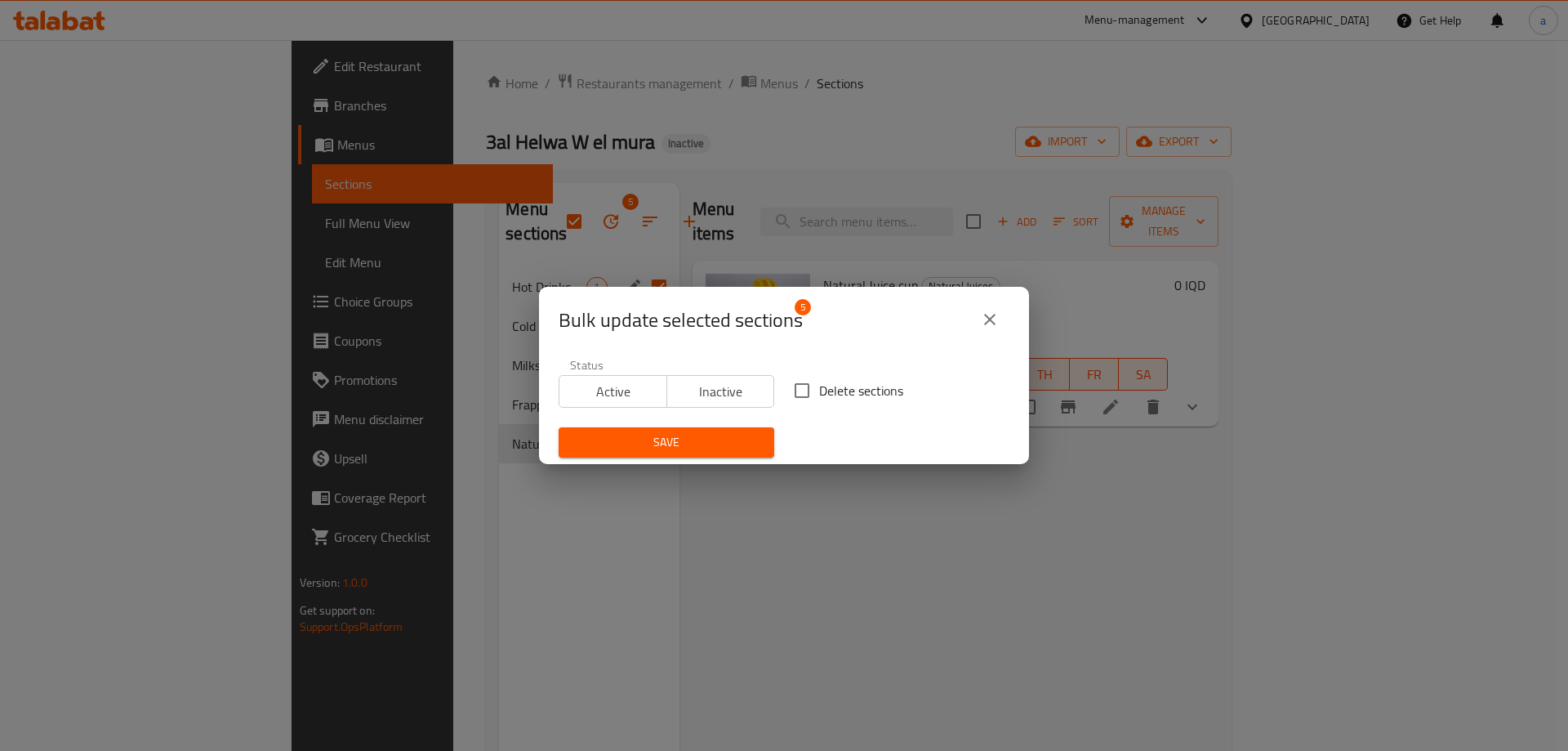
click at [792, 386] on input "Delete sections" at bounding box center [801, 390] width 35 height 35
checkbox input "true"
click at [730, 431] on button "Save" at bounding box center [666, 443] width 215 height 30
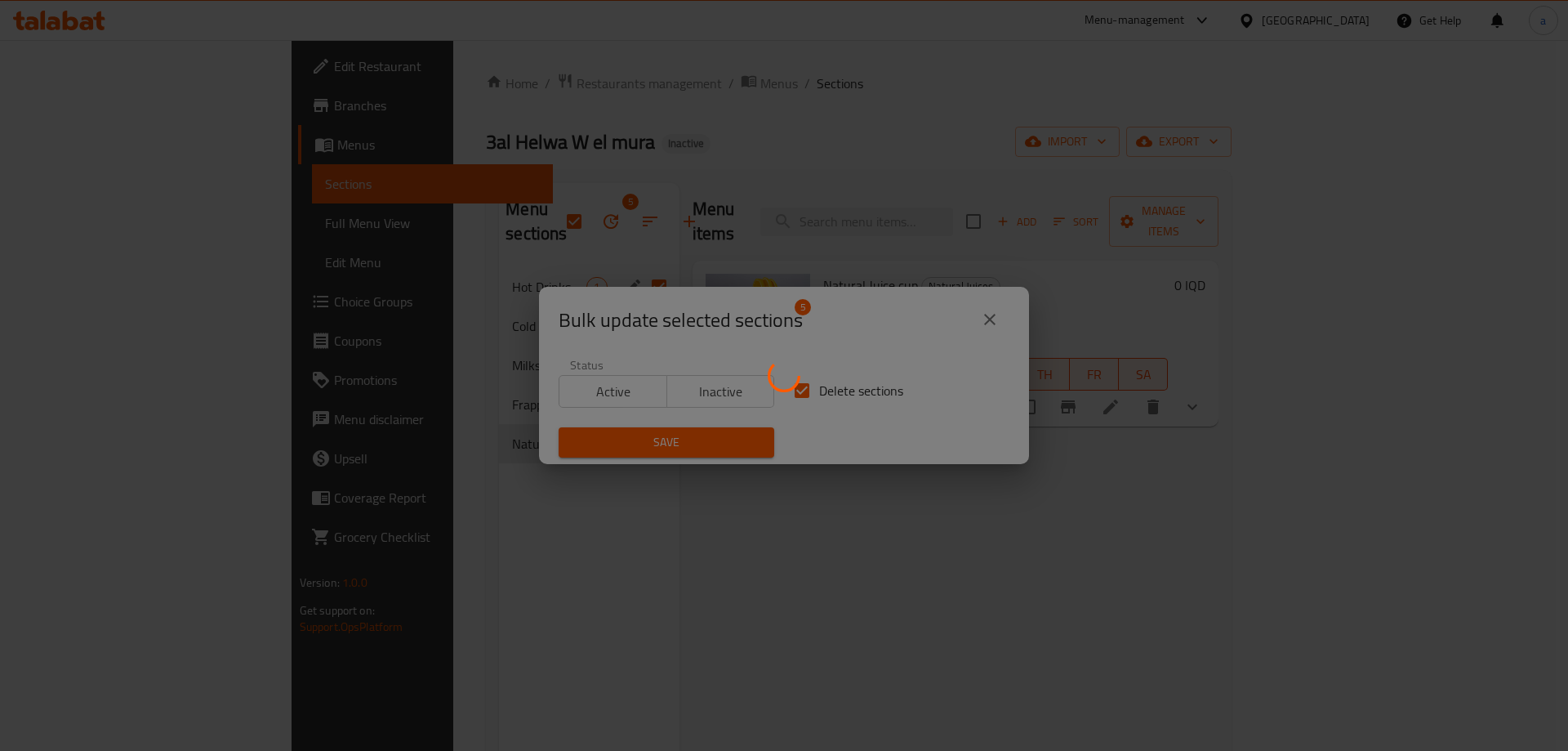
checkbox input "false"
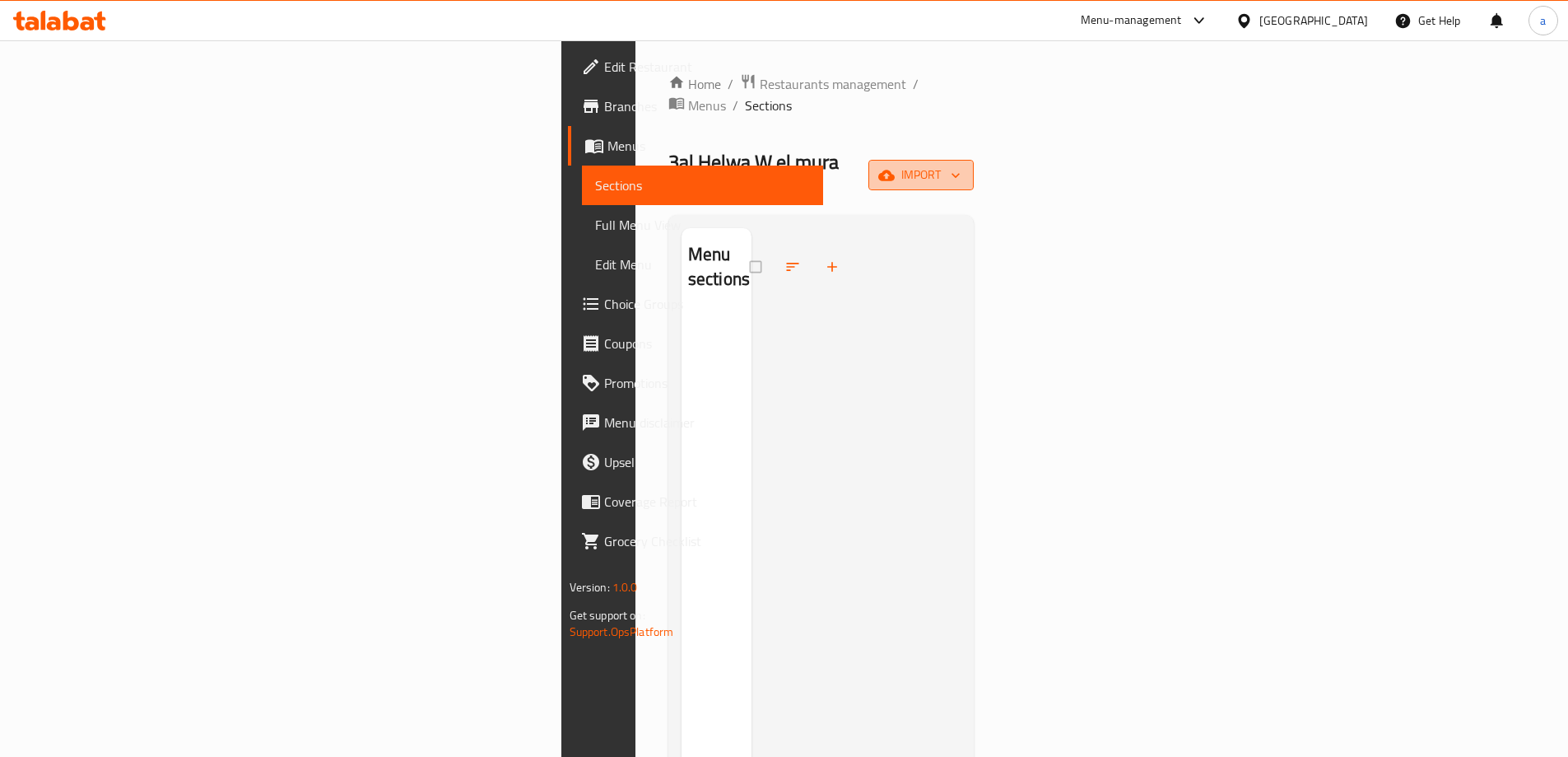
click at [960, 164] on span "import" at bounding box center [921, 174] width 79 height 21
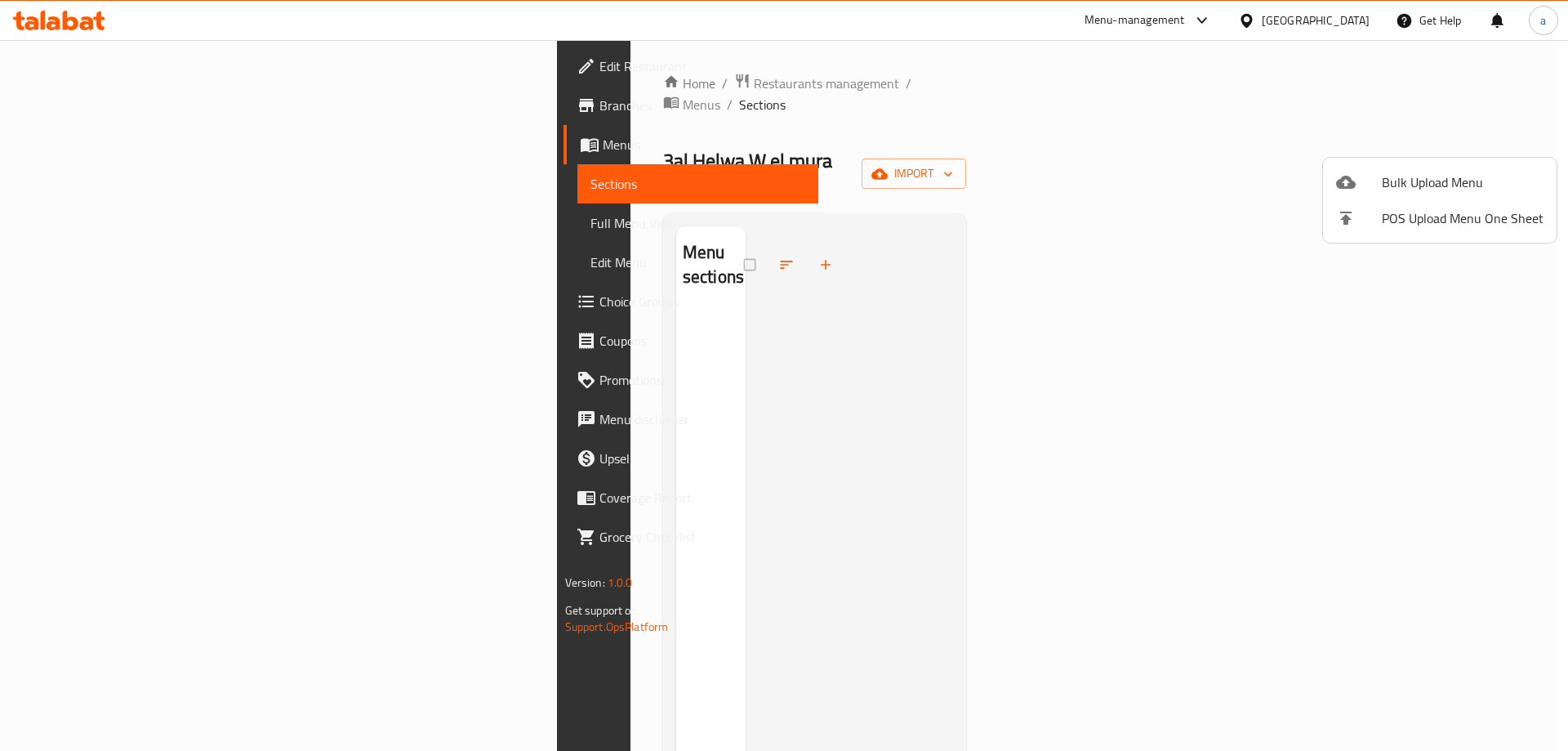
click at [1413, 173] on span "Bulk Upload Menu" at bounding box center [1463, 183] width 162 height 20
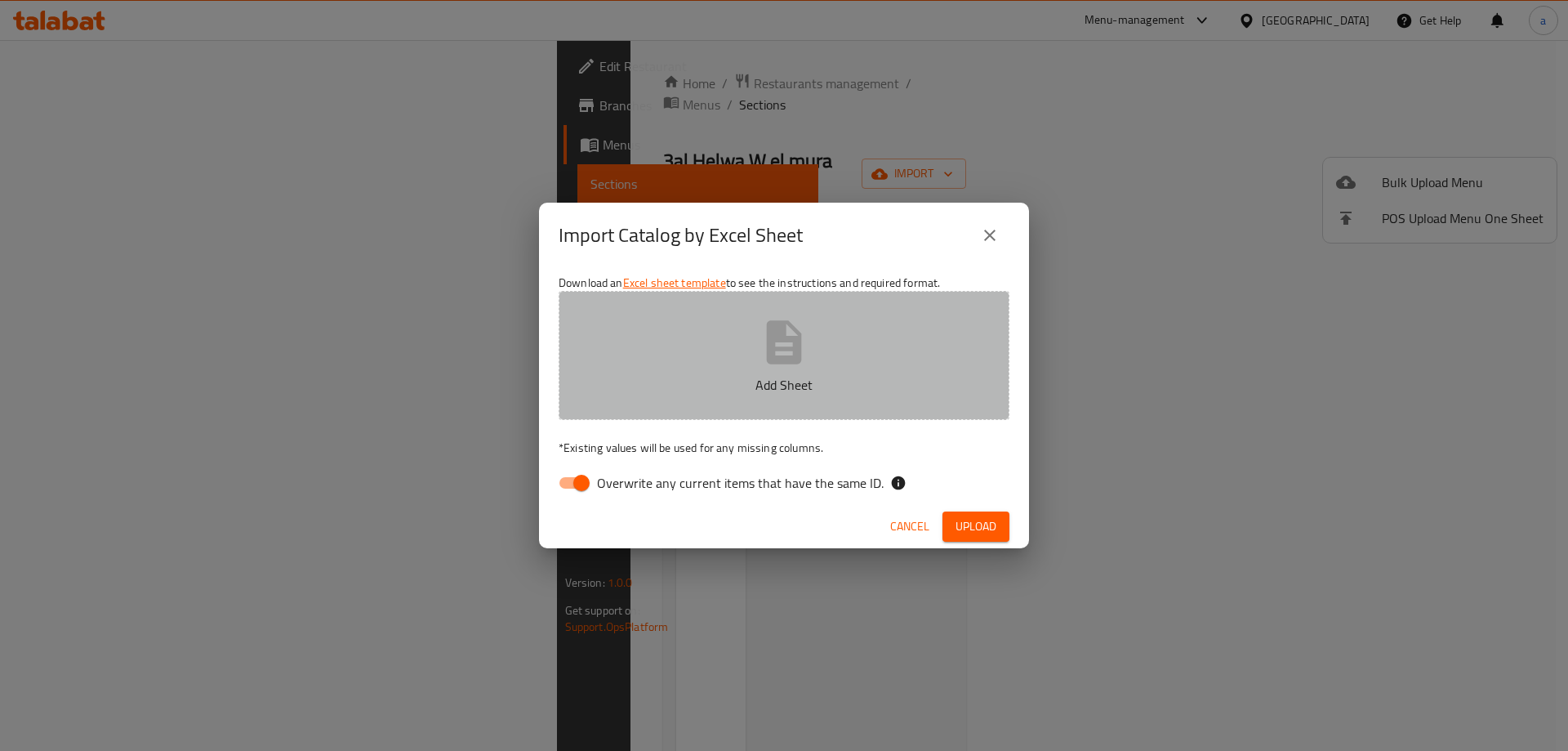
click at [734, 346] on button "Add Sheet" at bounding box center [784, 355] width 451 height 129
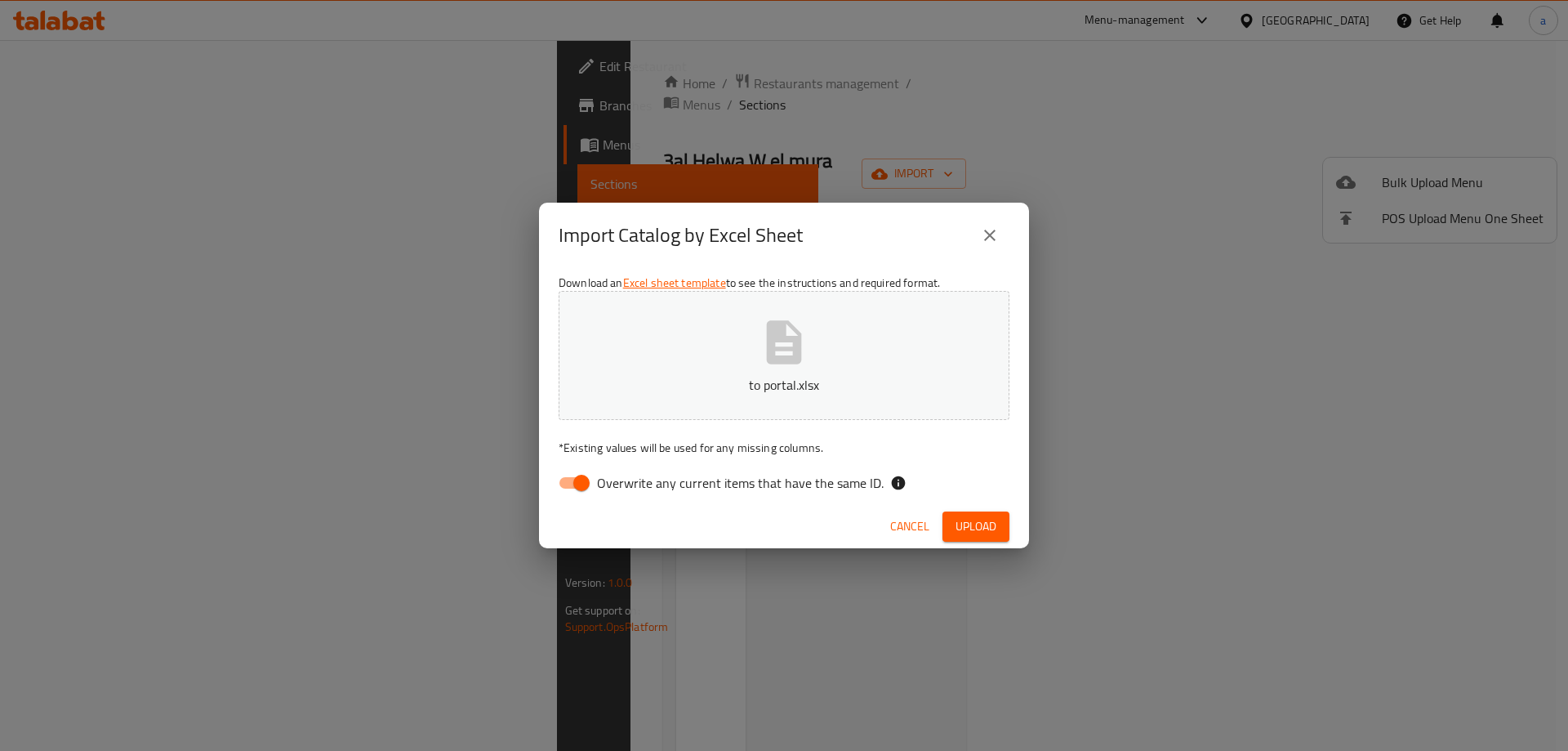
click at [614, 483] on span "Overwrite any current items that have the same ID." at bounding box center [740, 483] width 287 height 20
click at [614, 483] on input "Overwrite any current items that have the same ID." at bounding box center [581, 483] width 93 height 31
checkbox input "false"
click at [976, 518] on span "Upload" at bounding box center [976, 527] width 41 height 20
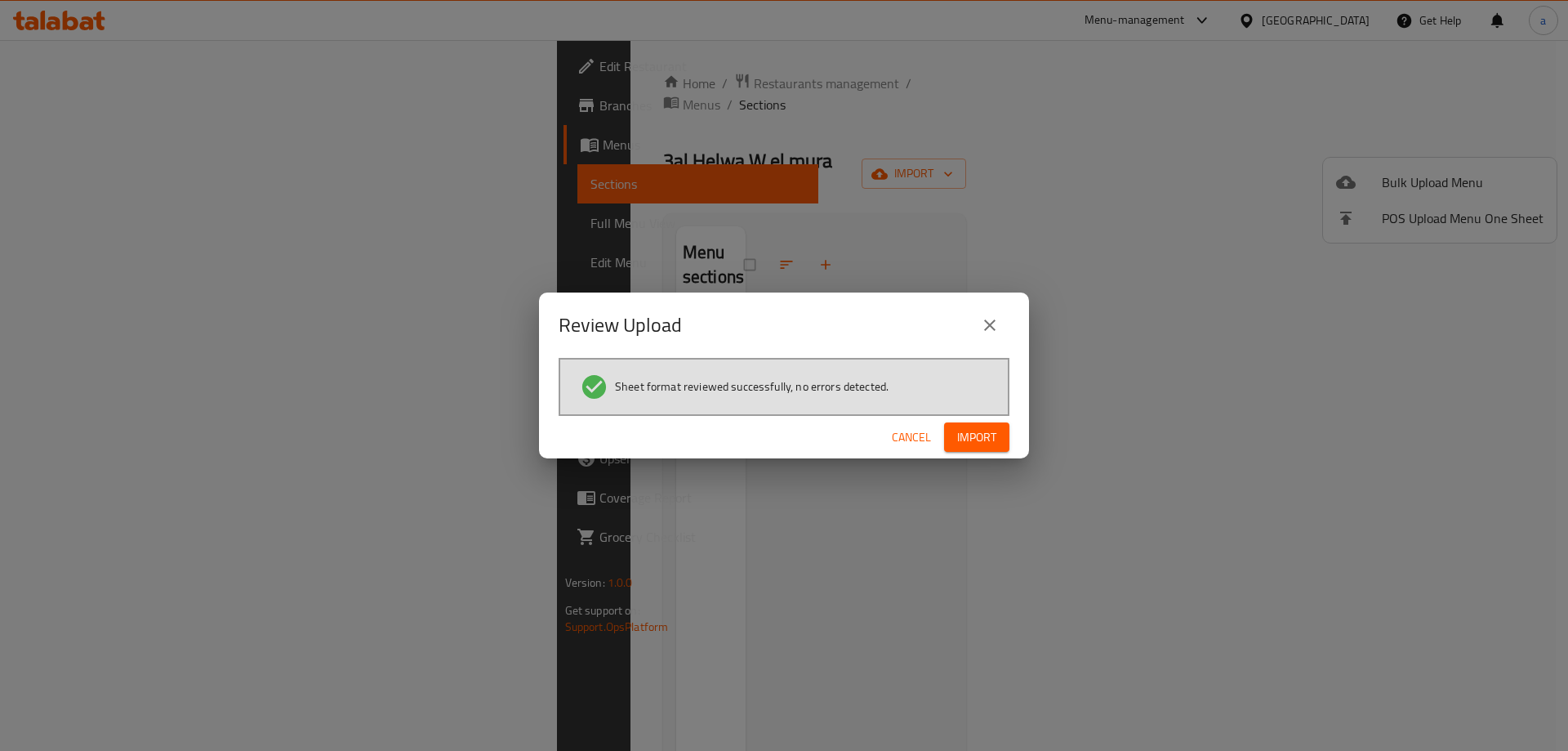
click at [964, 443] on span "Import" at bounding box center [977, 437] width 39 height 20
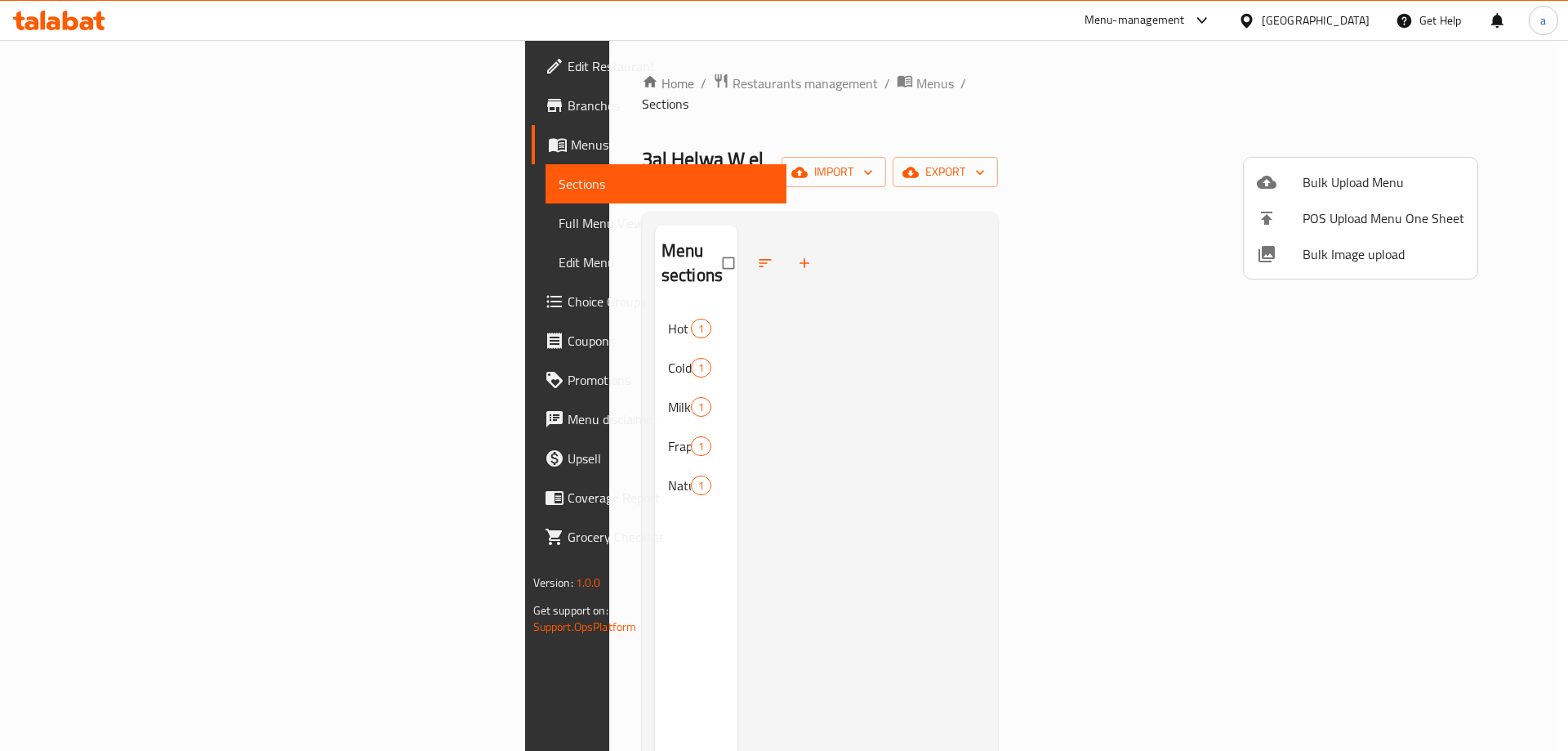
click at [366, 272] on div at bounding box center [784, 375] width 1568 height 751
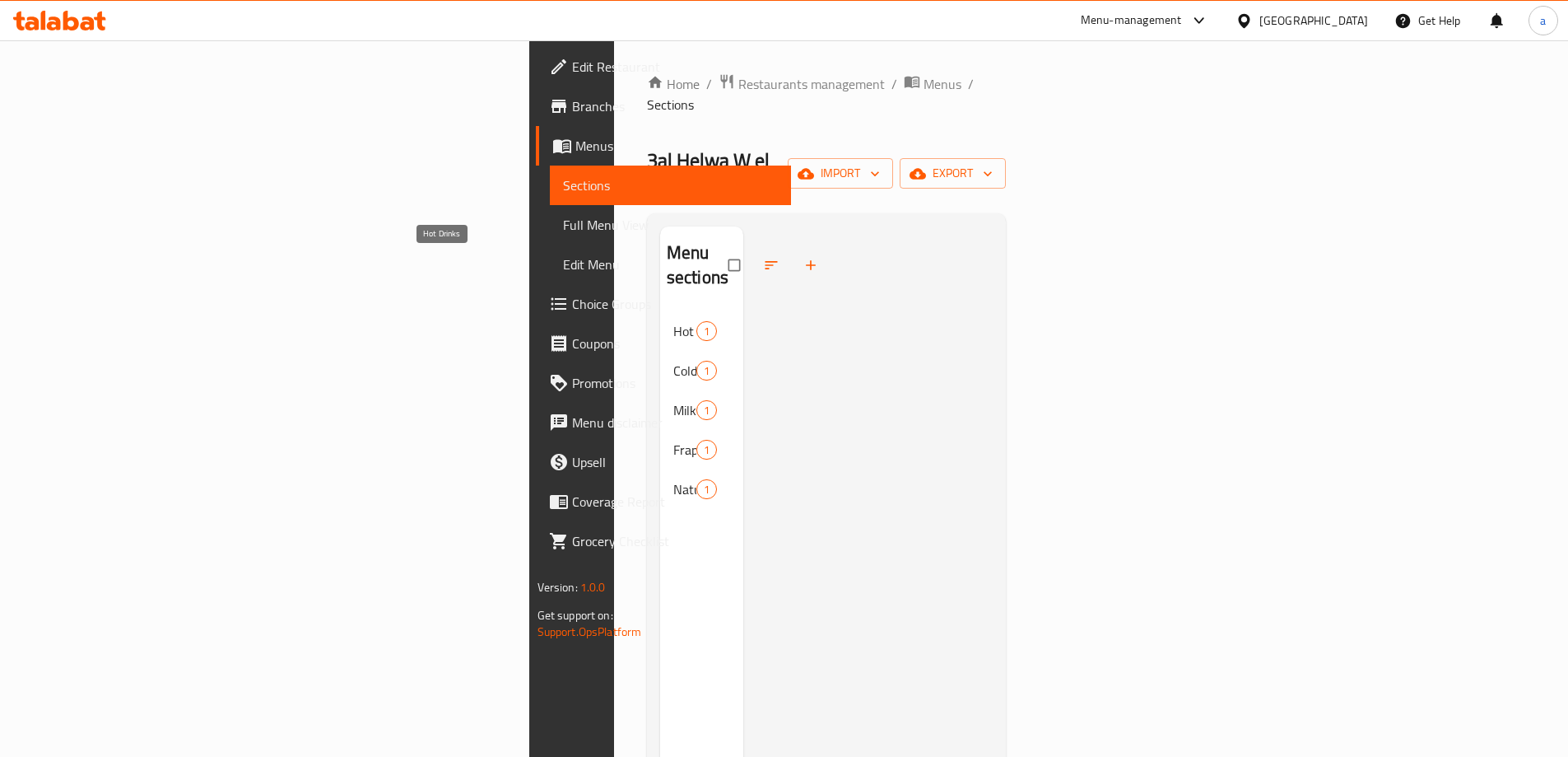
click at [673, 321] on span "Hot Drinks" at bounding box center [685, 331] width 23 height 20
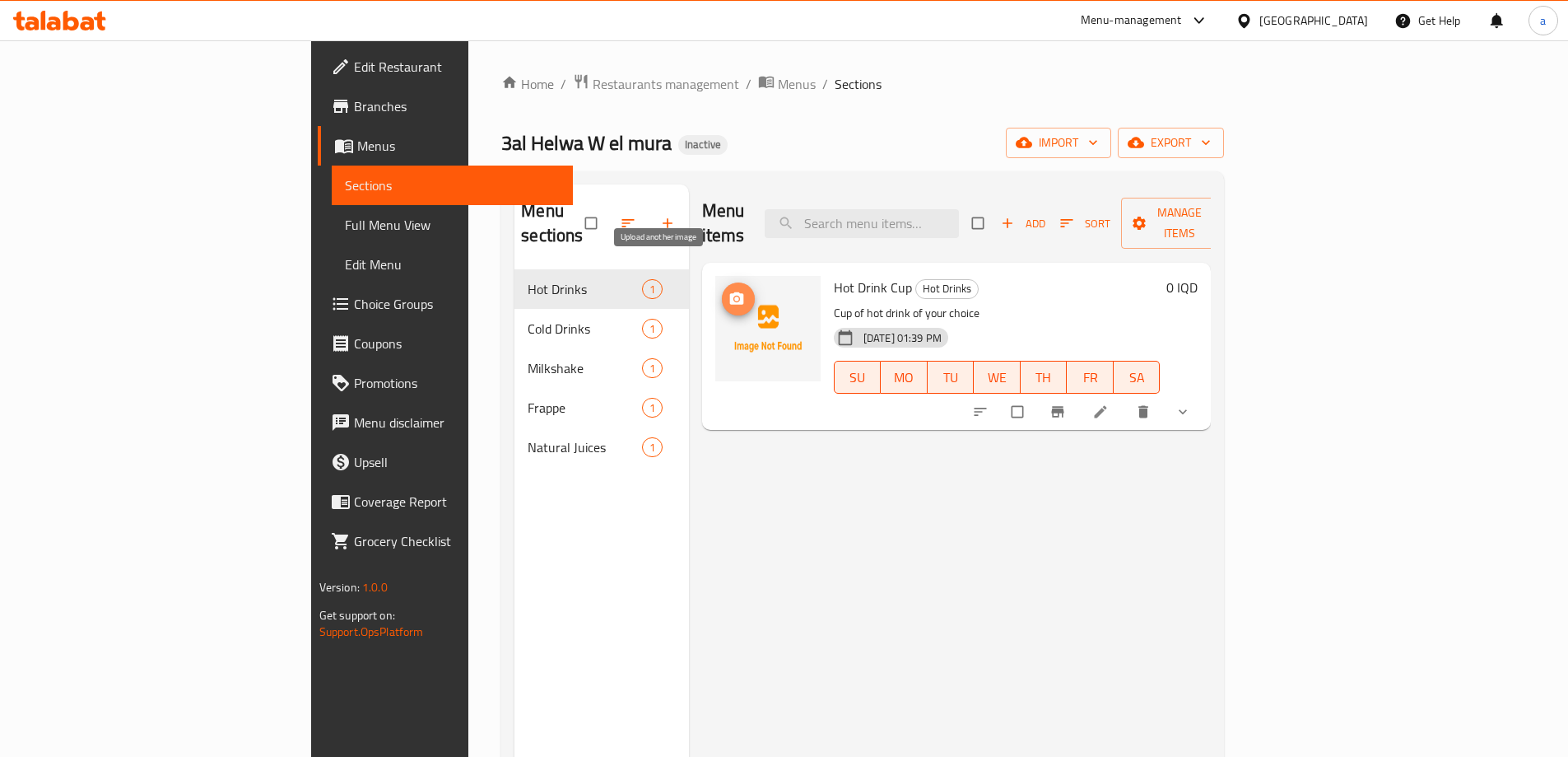
click at [722, 283] on button "upload picture" at bounding box center [738, 299] width 33 height 33
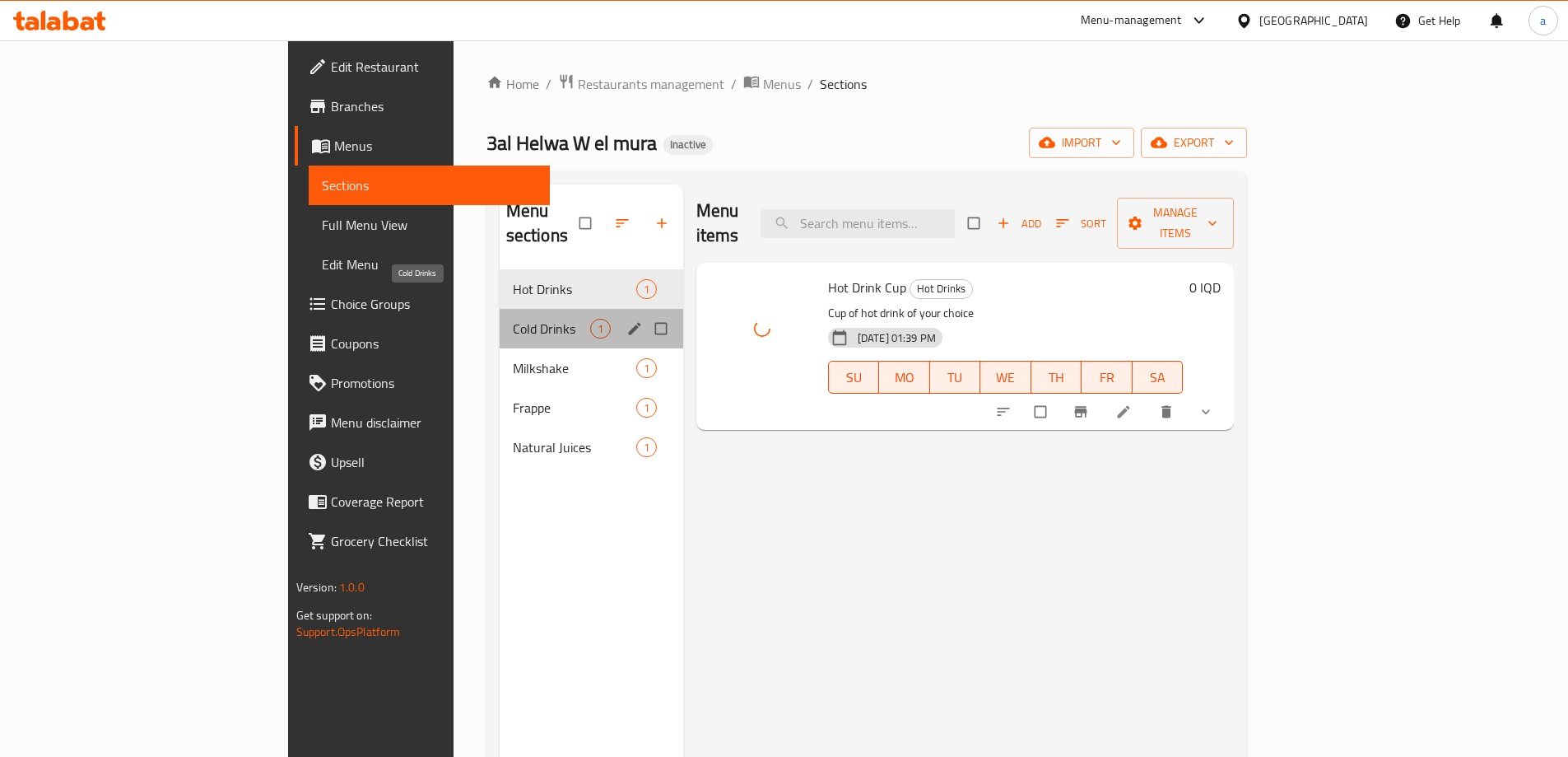
click at [512, 319] on span "Cold Drinks" at bounding box center [551, 329] width 77 height 20
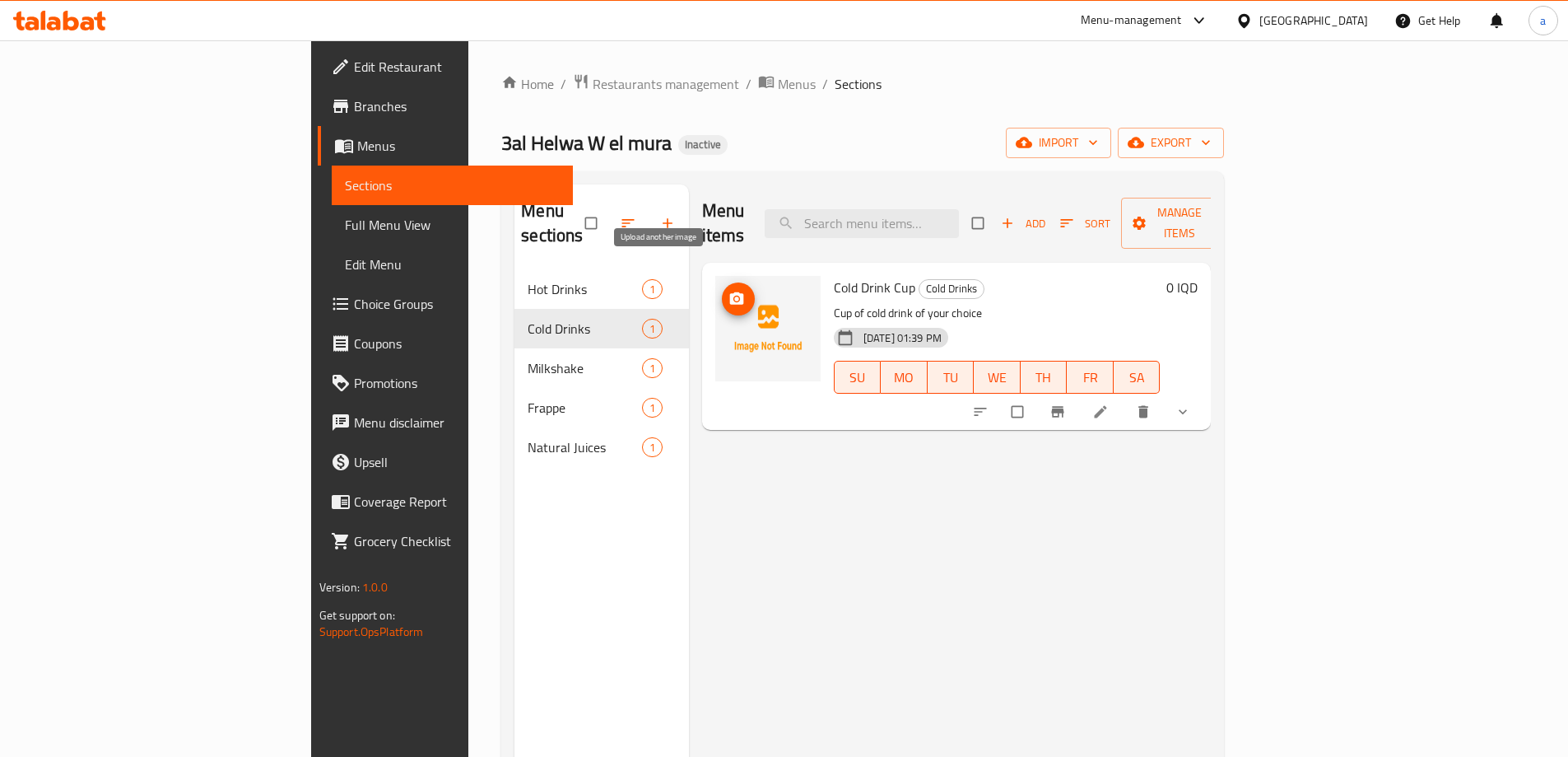
click at [722, 291] on span "upload picture" at bounding box center [738, 299] width 33 height 16
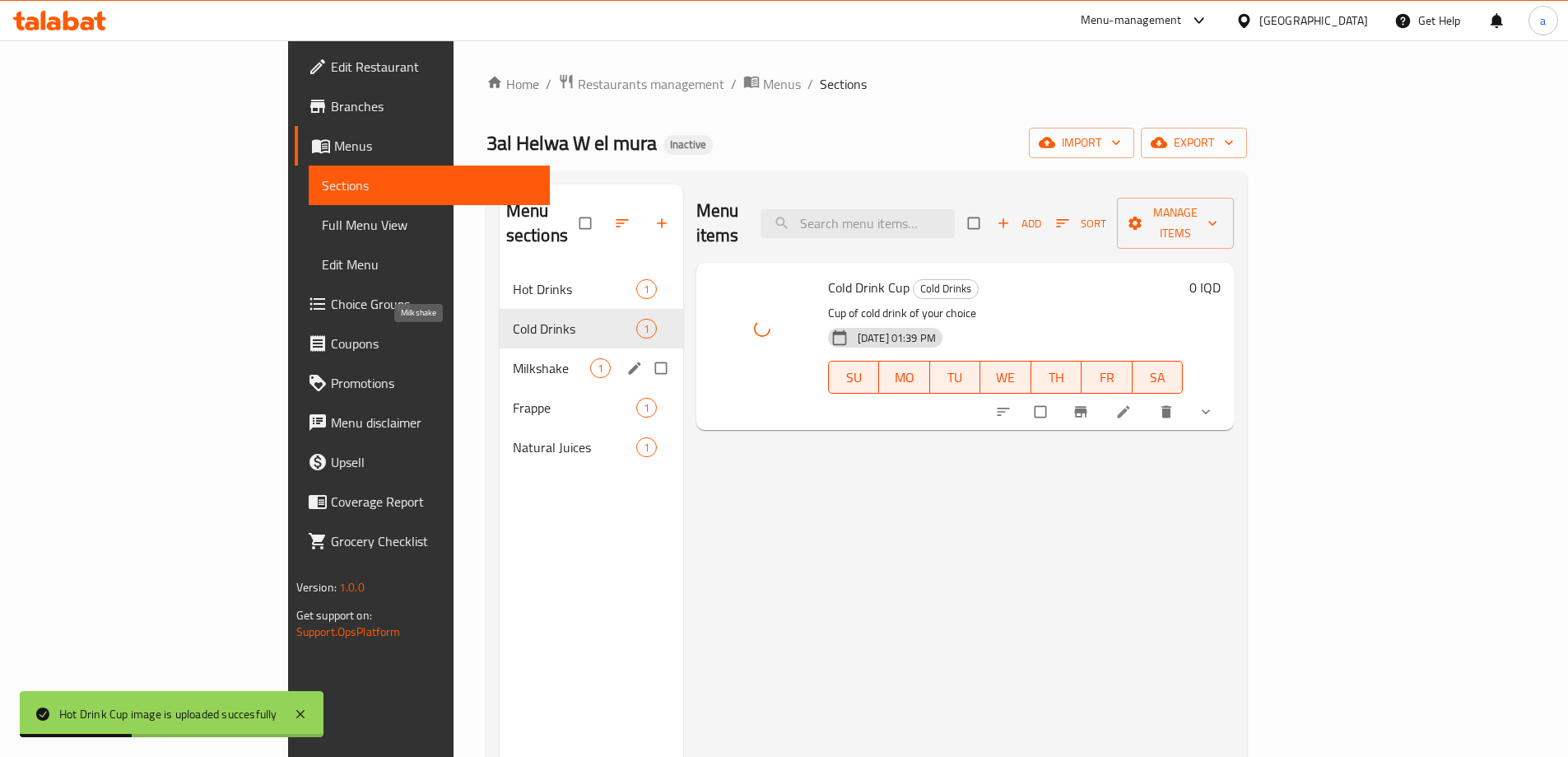
click at [512, 358] on span "Milkshake" at bounding box center [551, 368] width 77 height 20
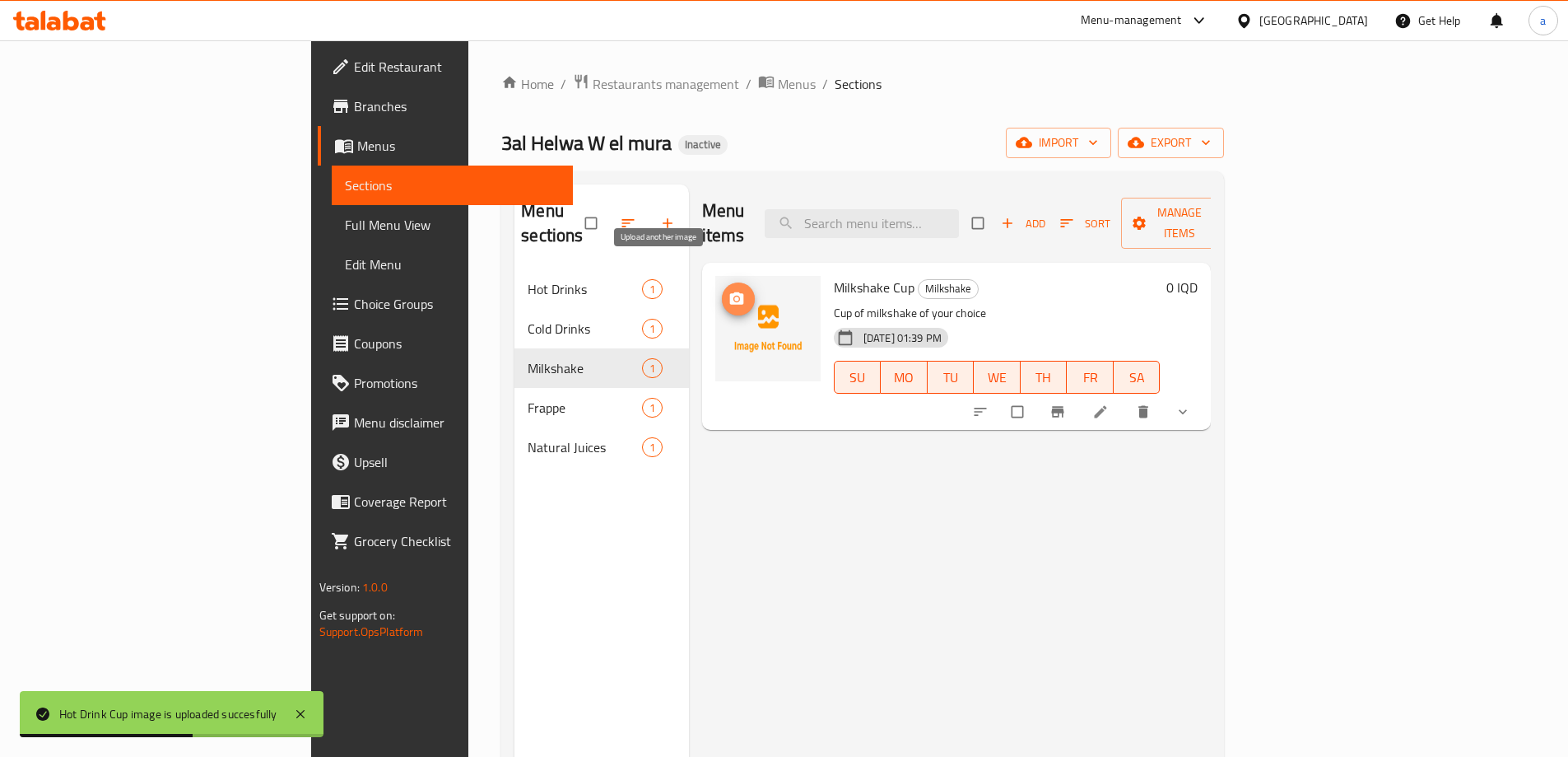
click at [722, 283] on button "upload picture" at bounding box center [738, 299] width 33 height 33
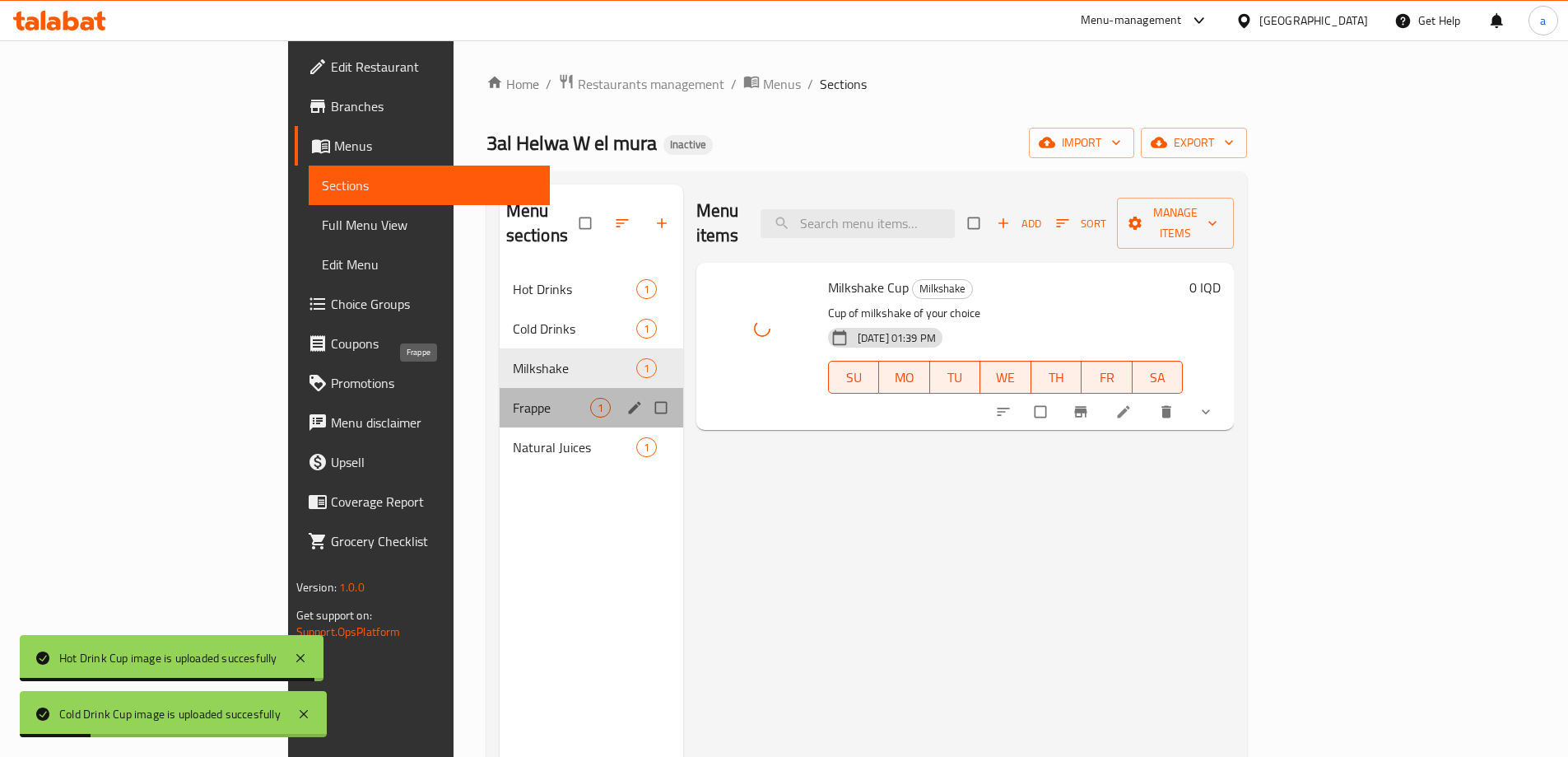
click at [512, 398] on span "Frappe" at bounding box center [551, 408] width 77 height 20
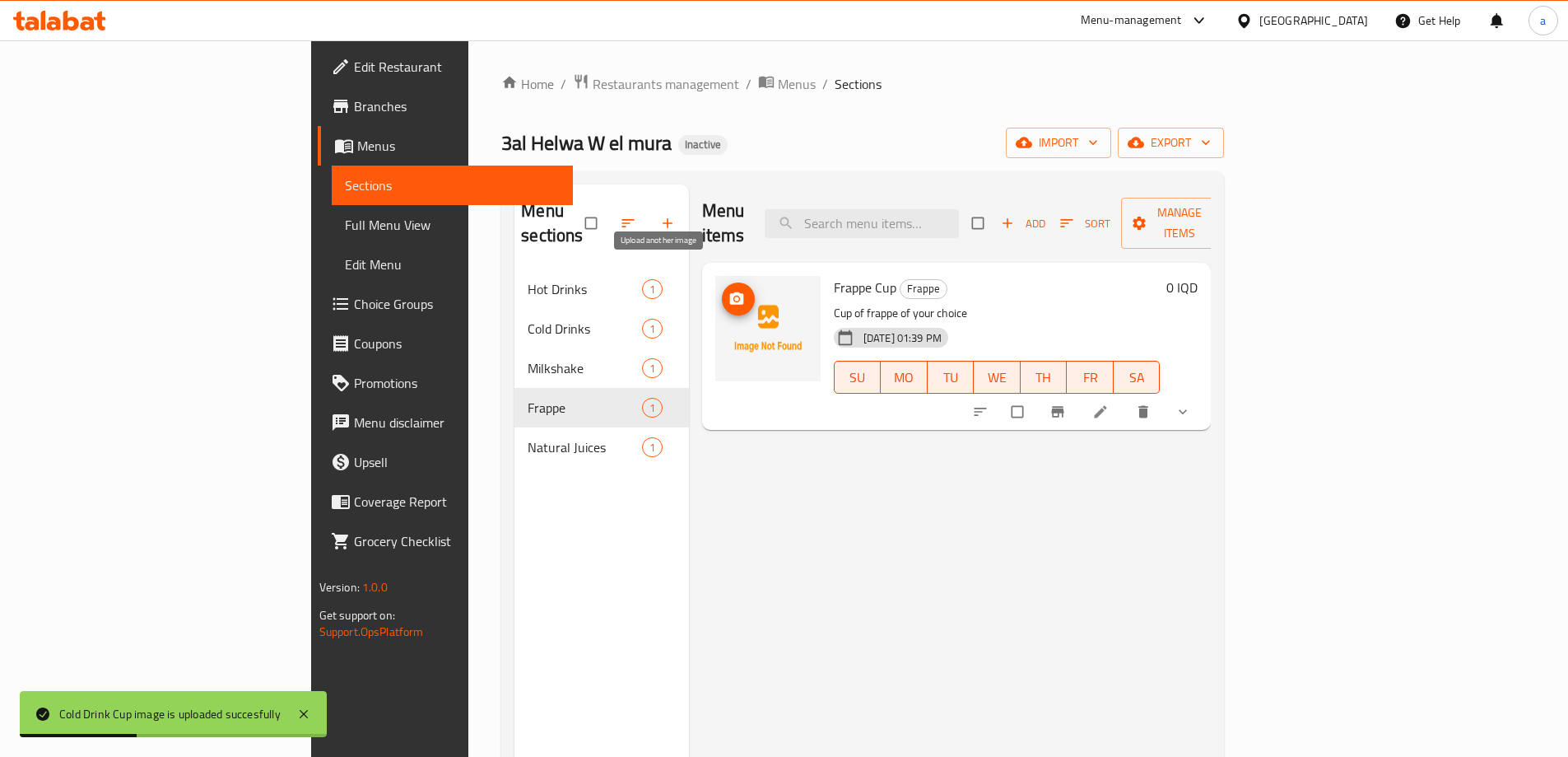
click at [730, 293] on icon "upload picture" at bounding box center [737, 299] width 14 height 13
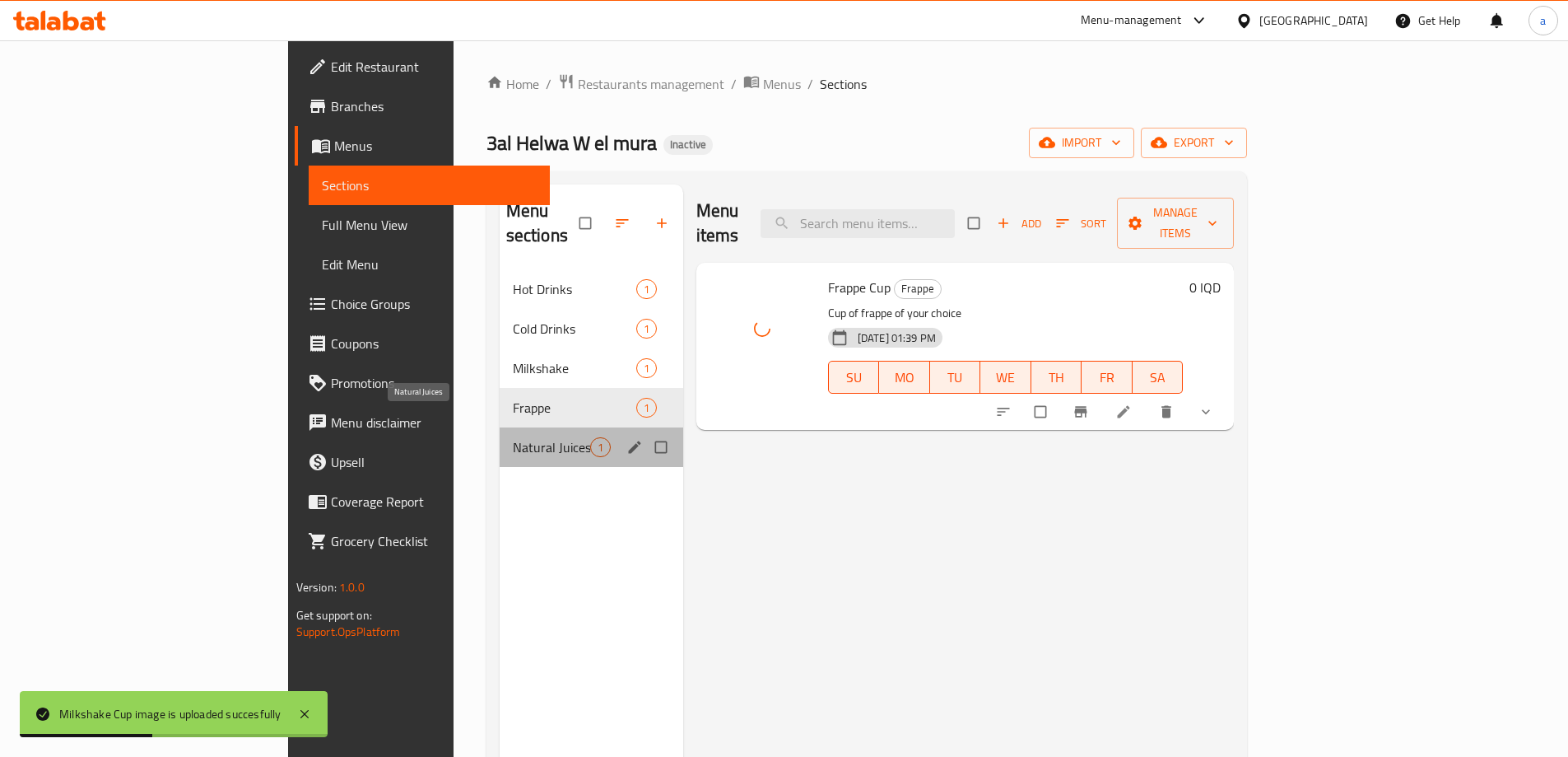
click at [512, 437] on span "Natural Juices" at bounding box center [551, 447] width 77 height 20
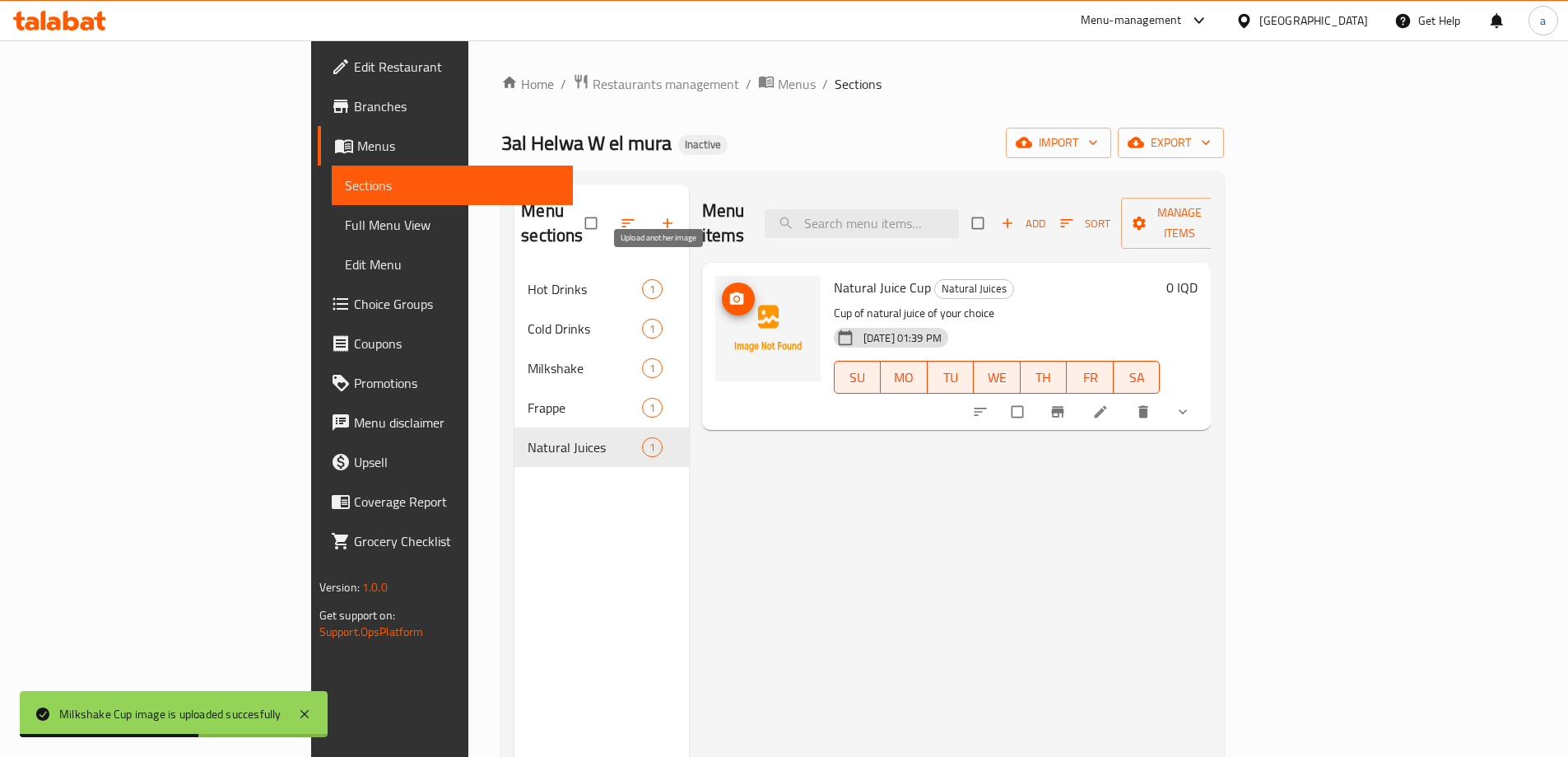
click at [729, 291] on icon "upload picture" at bounding box center [737, 299] width 16 height 16
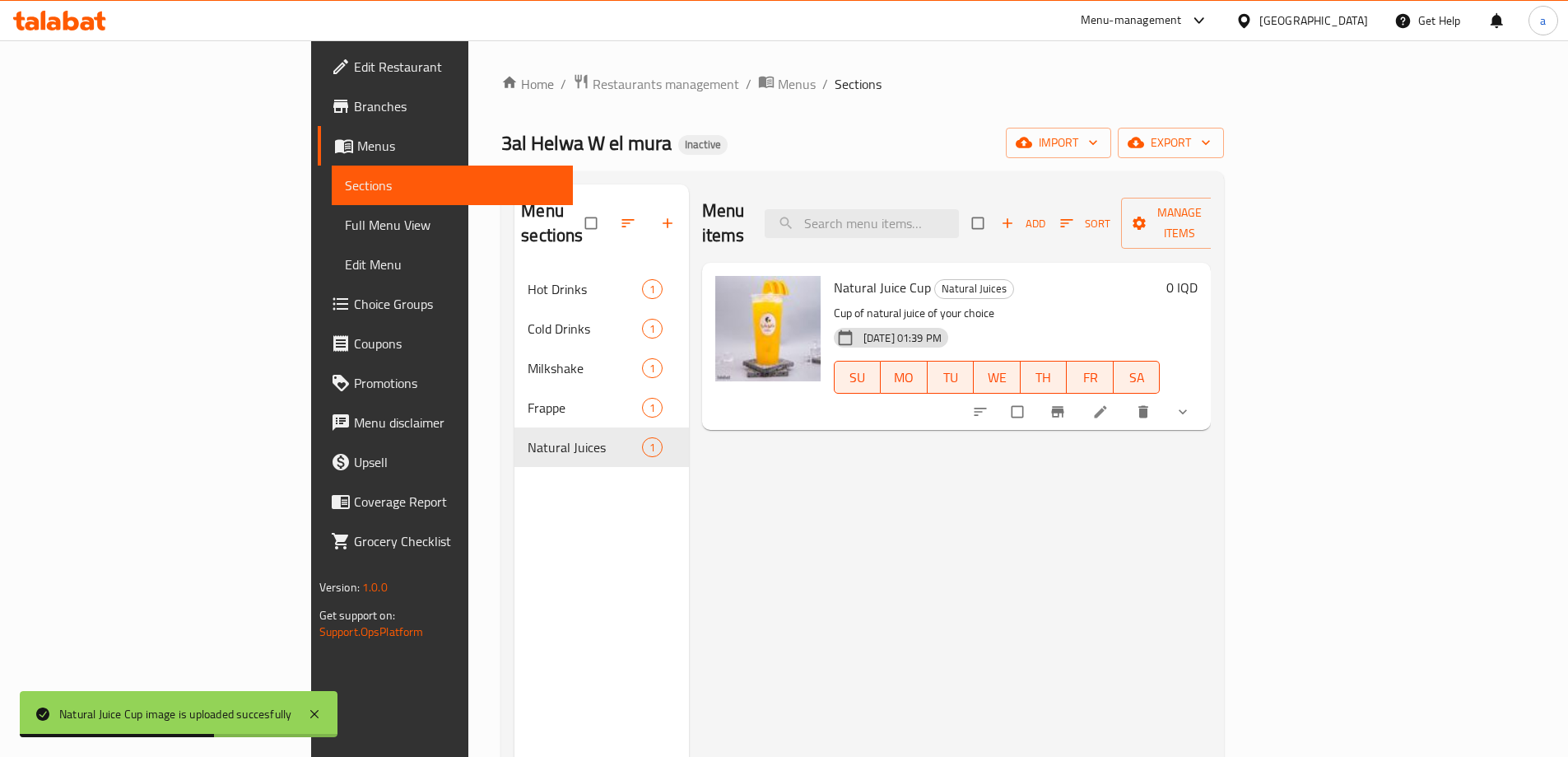
click at [332, 247] on link "Edit Menu" at bounding box center [452, 264] width 241 height 40
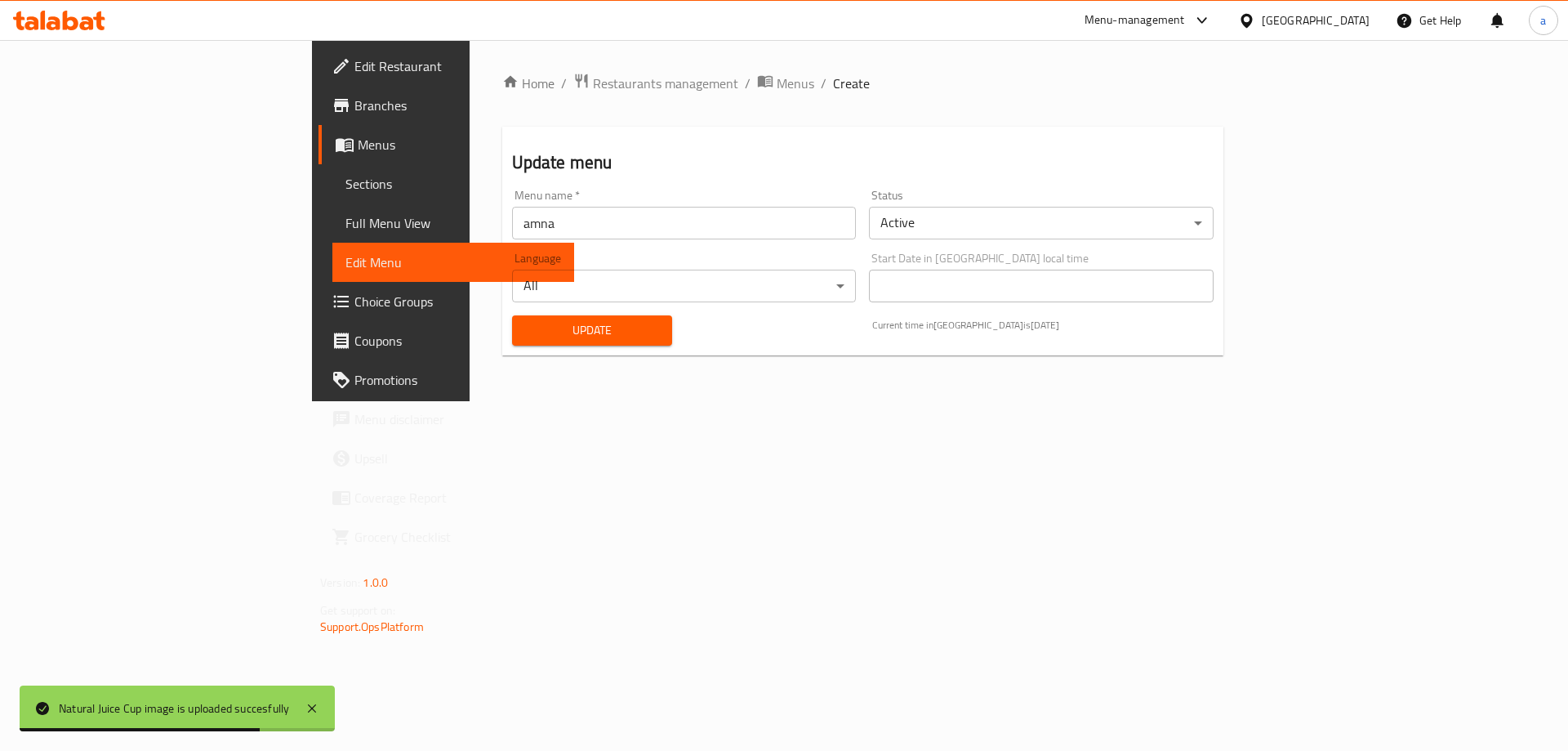
click at [345, 224] on span "Full Menu View" at bounding box center [453, 223] width 215 height 20
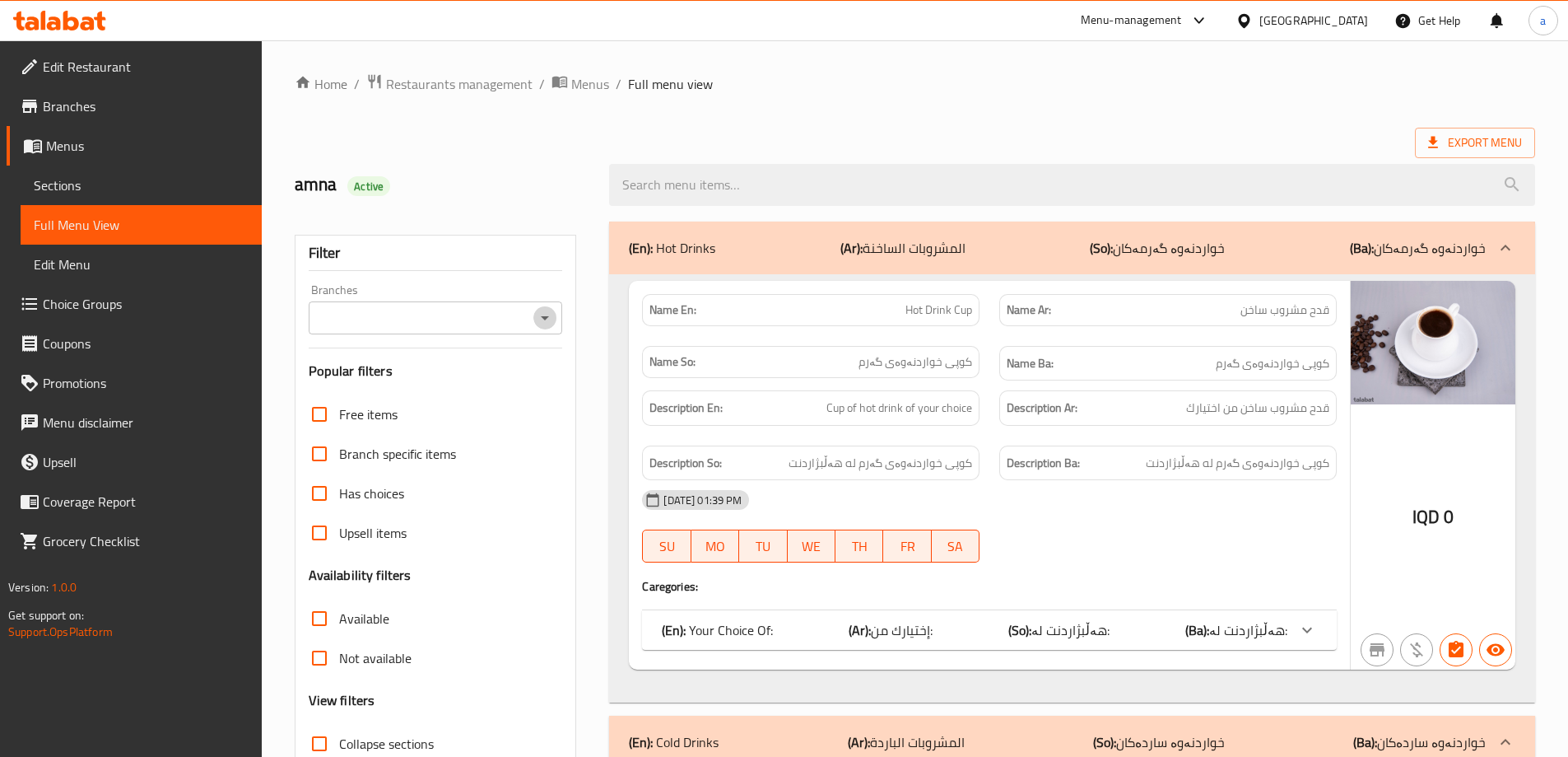
click at [536, 313] on icon "Open" at bounding box center [545, 318] width 20 height 20
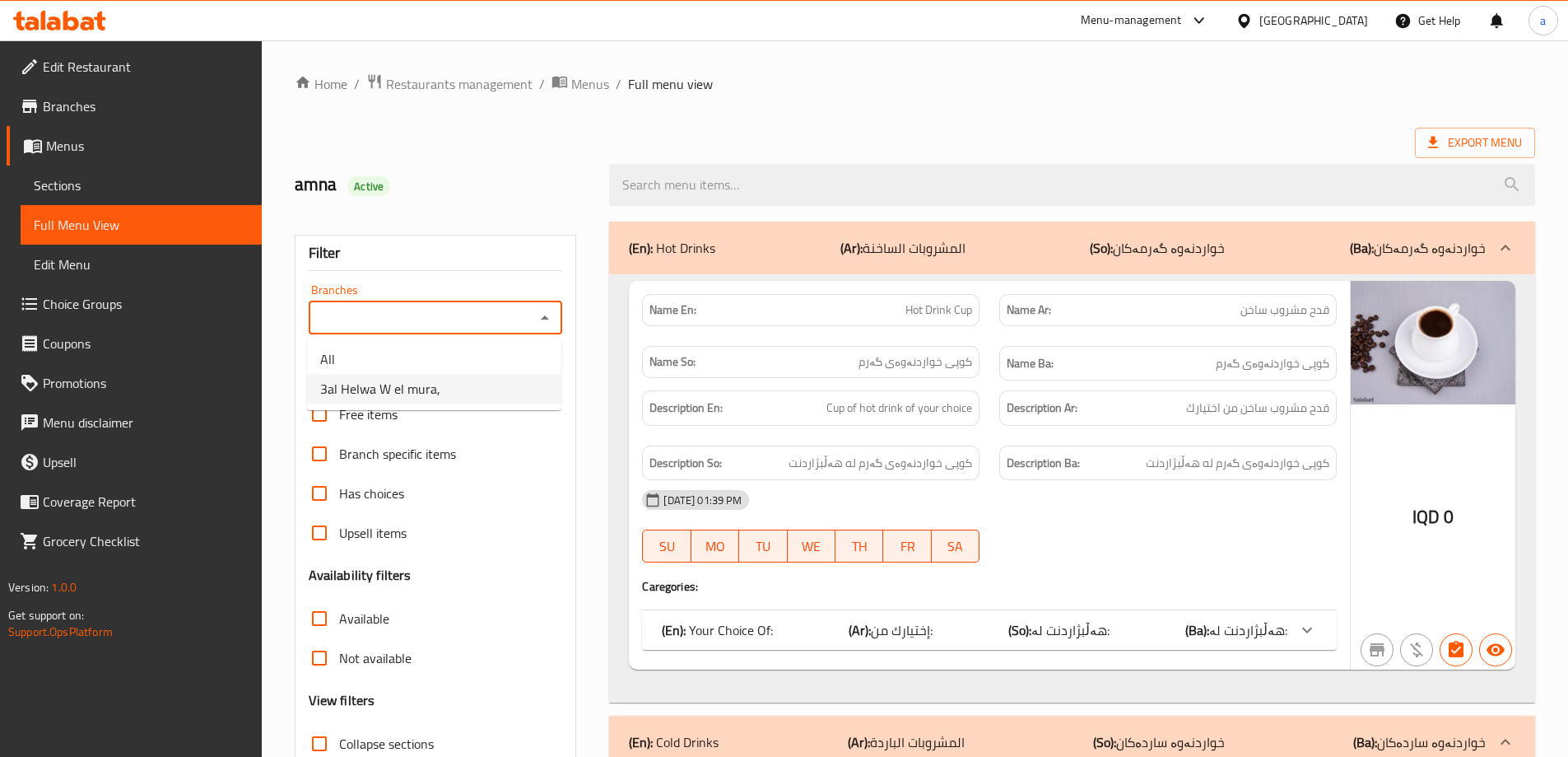
click at [491, 383] on li "3al Helwa W el mura," at bounding box center [434, 388] width 254 height 30
type input "3al Helwa W el mura,"
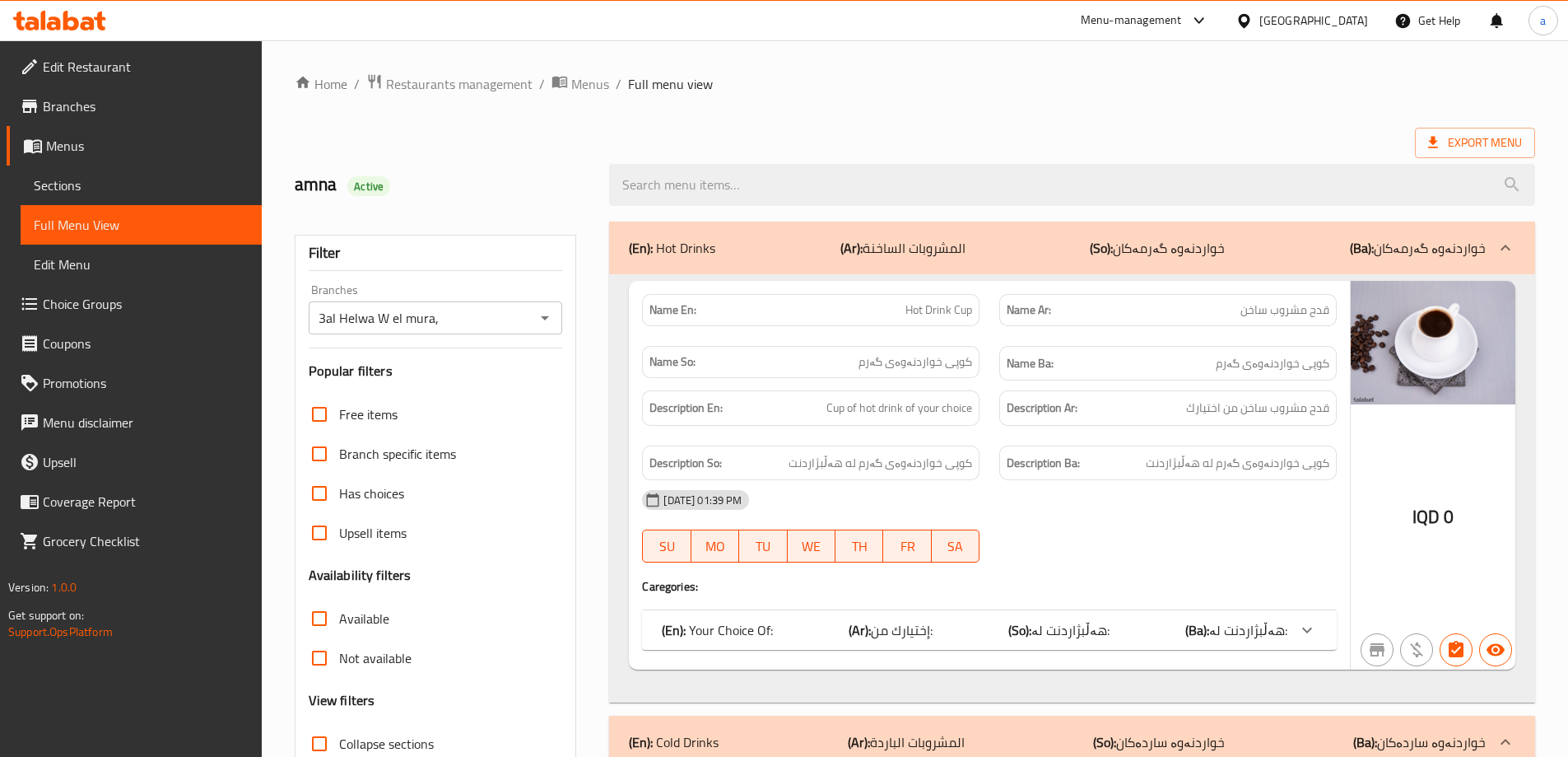
click at [740, 139] on div "Export Menu" at bounding box center [915, 143] width 1240 height 31
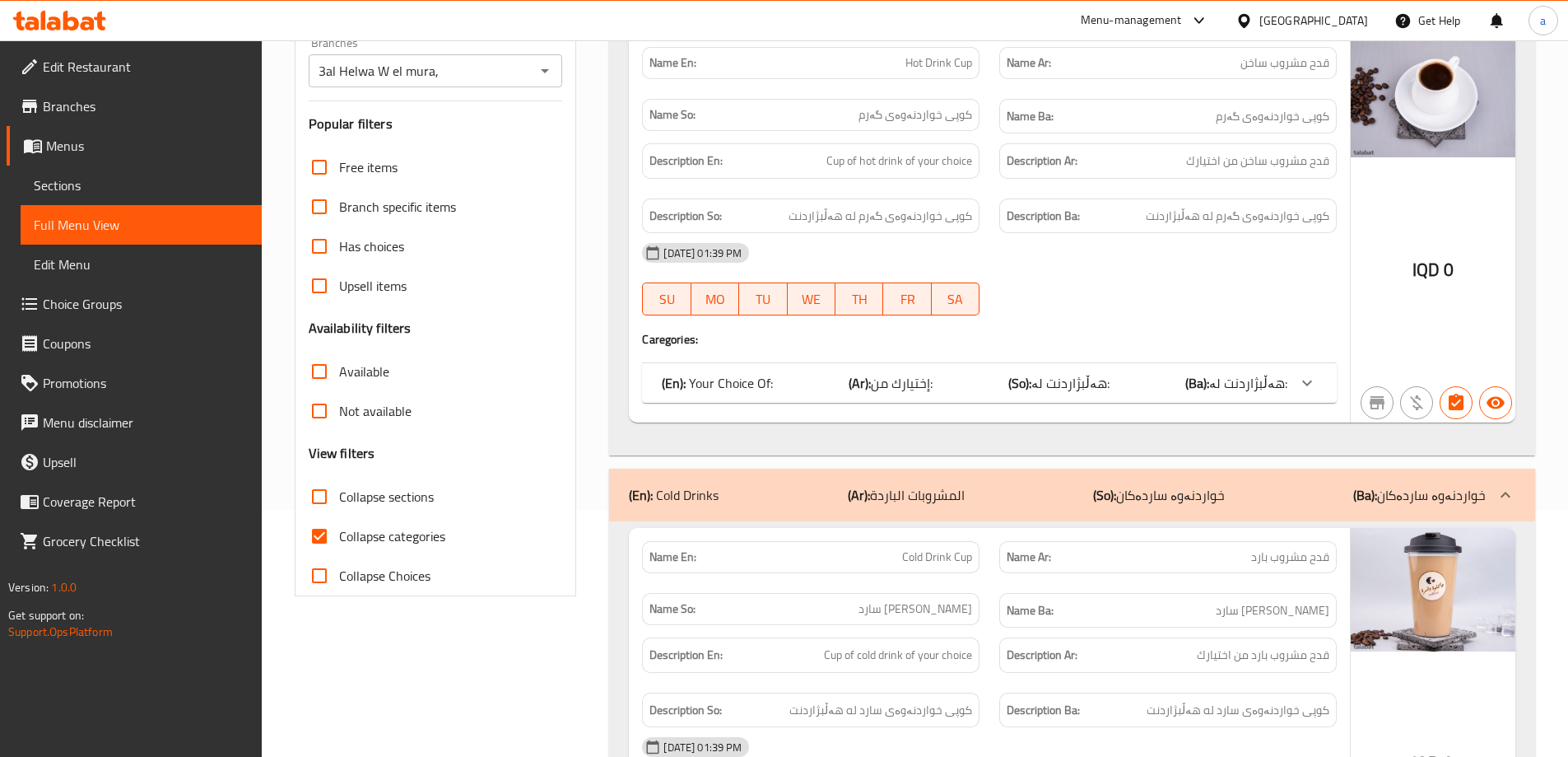
click at [408, 532] on span "Collapse categories" at bounding box center [392, 536] width 106 height 20
click at [339, 532] on input "Collapse categories" at bounding box center [320, 536] width 39 height 40
checkbox input "false"
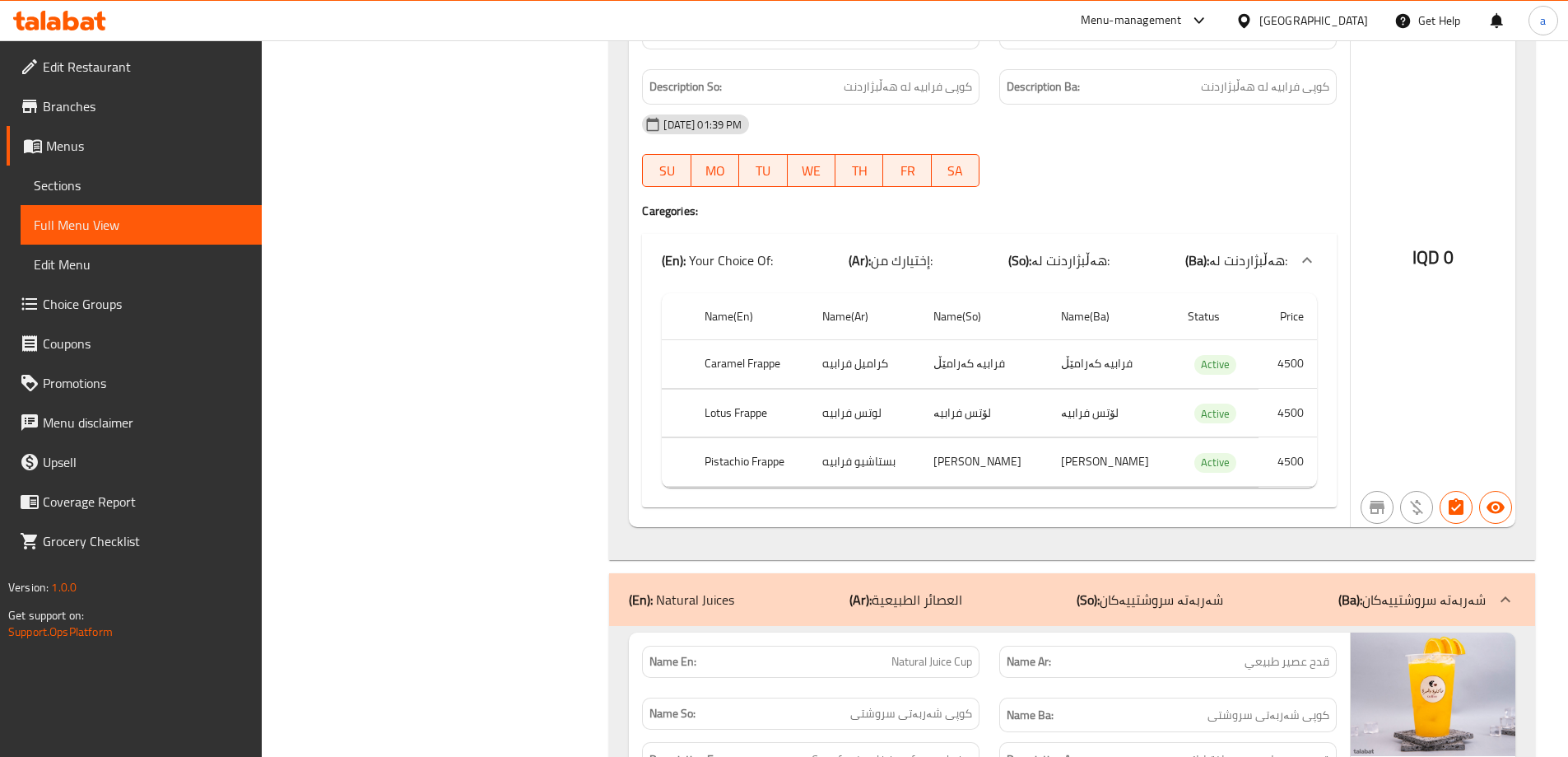
scroll to position [3106, 0]
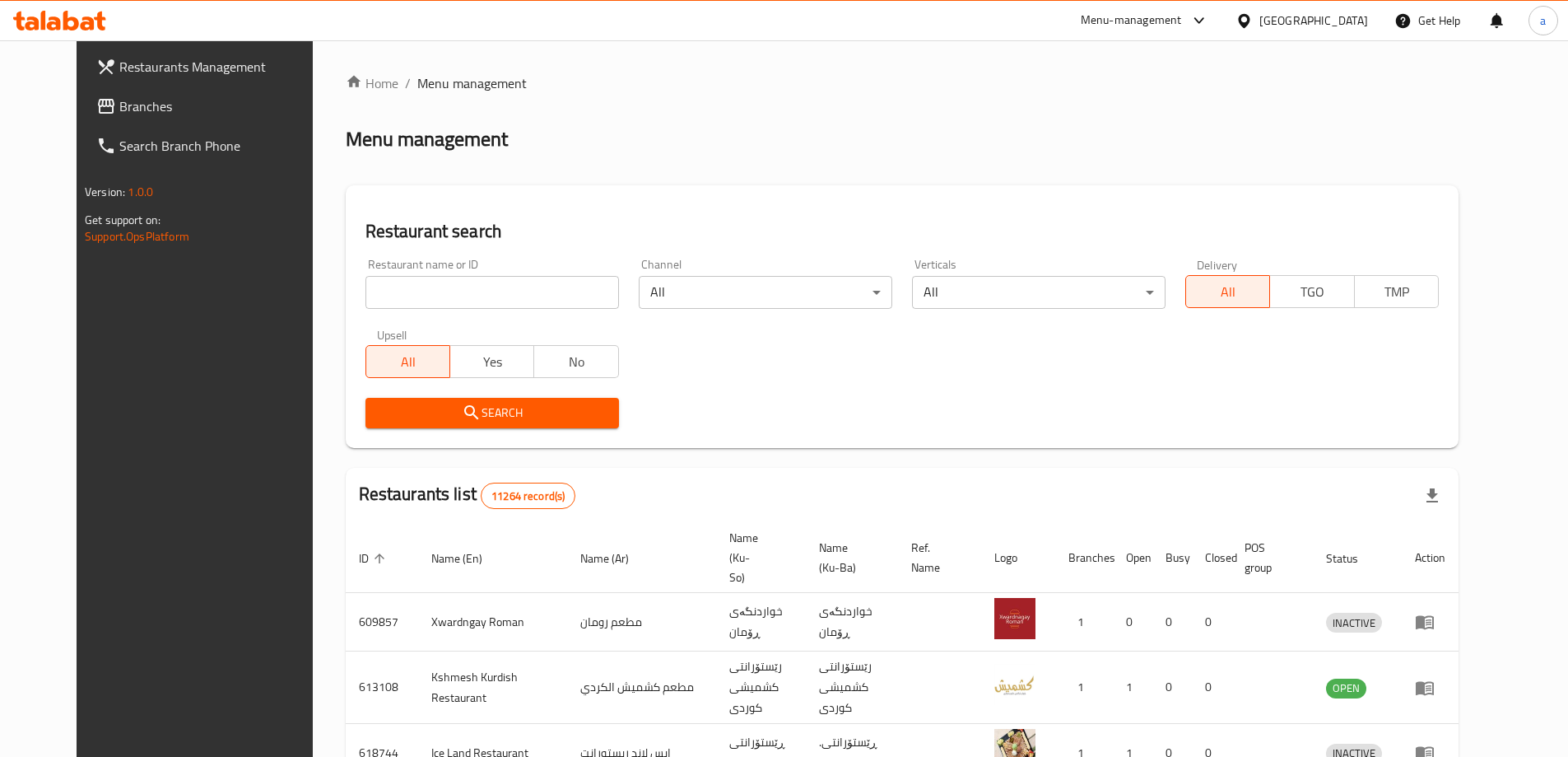
click at [129, 116] on link "Branches" at bounding box center [211, 106] width 255 height 40
